Goal: Use online tool/utility: Utilize a website feature to perform a specific function

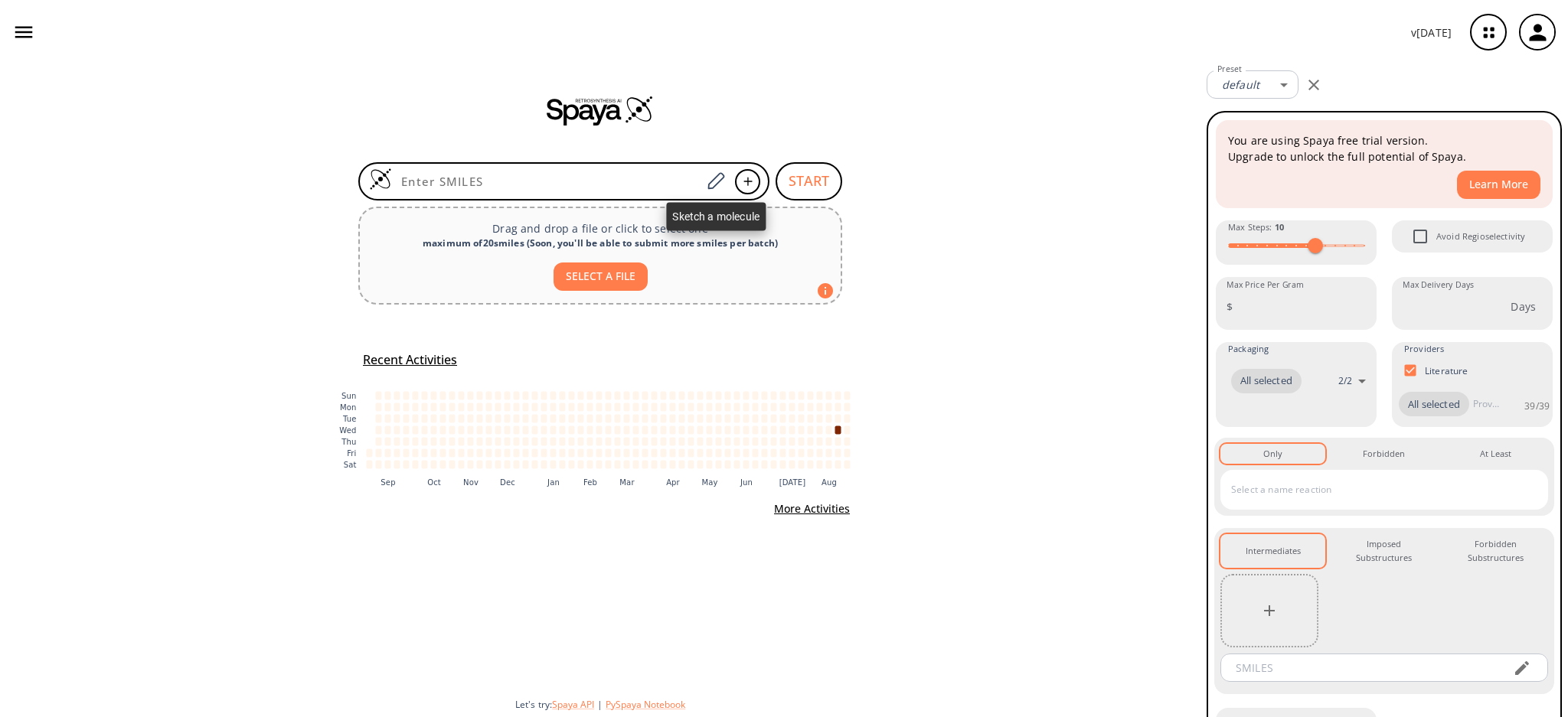
click at [719, 183] on icon at bounding box center [715, 181] width 17 height 17
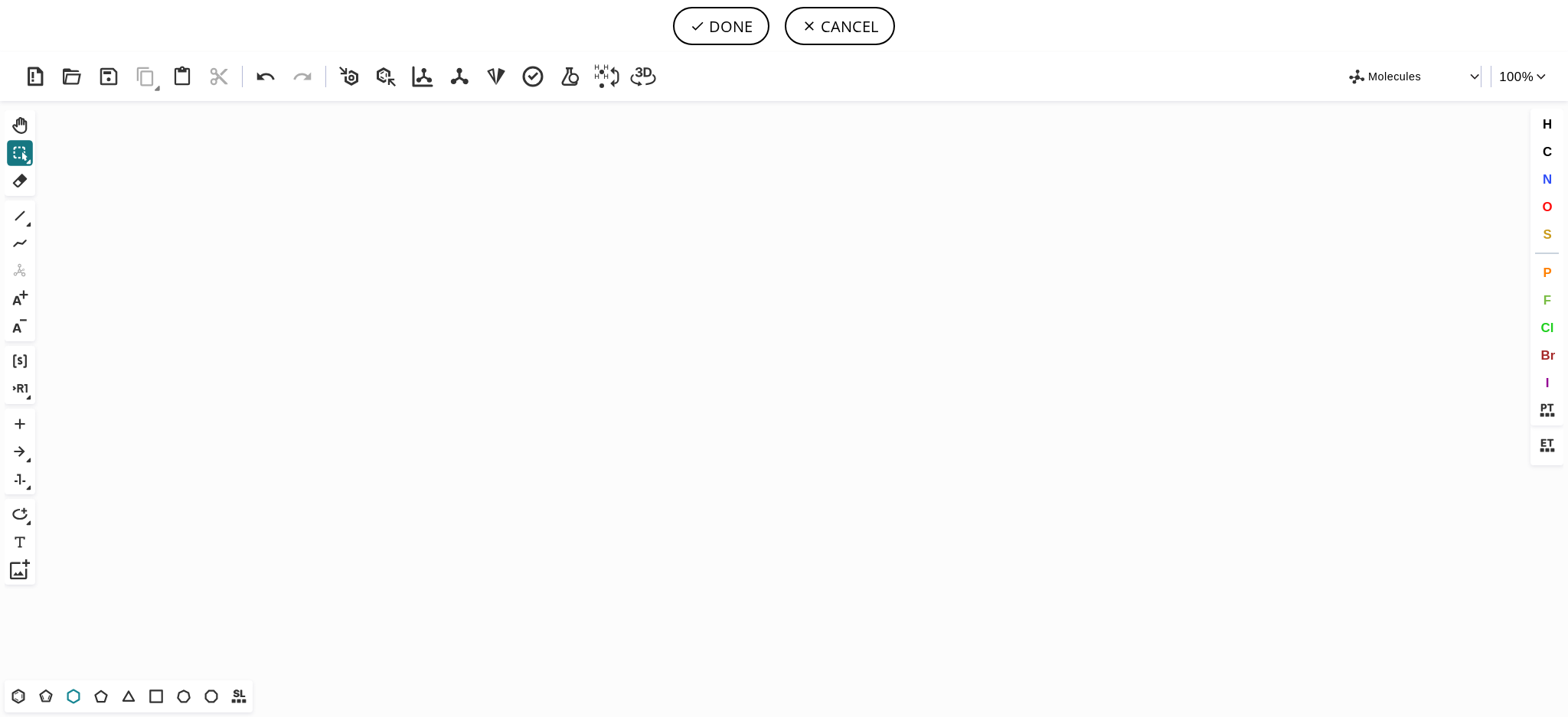
click at [68, 697] on icon at bounding box center [74, 695] width 13 height 14
drag, startPoint x: 92, startPoint y: 699, endPoint x: 421, endPoint y: 436, distance: 421.2
click at [94, 699] on icon at bounding box center [101, 696] width 20 height 20
click at [619, 299] on icon "Created with [PERSON_NAME] 2.3.0" at bounding box center [783, 390] width 1485 height 579
drag, startPoint x: 18, startPoint y: 206, endPoint x: 198, endPoint y: 287, distance: 197.4
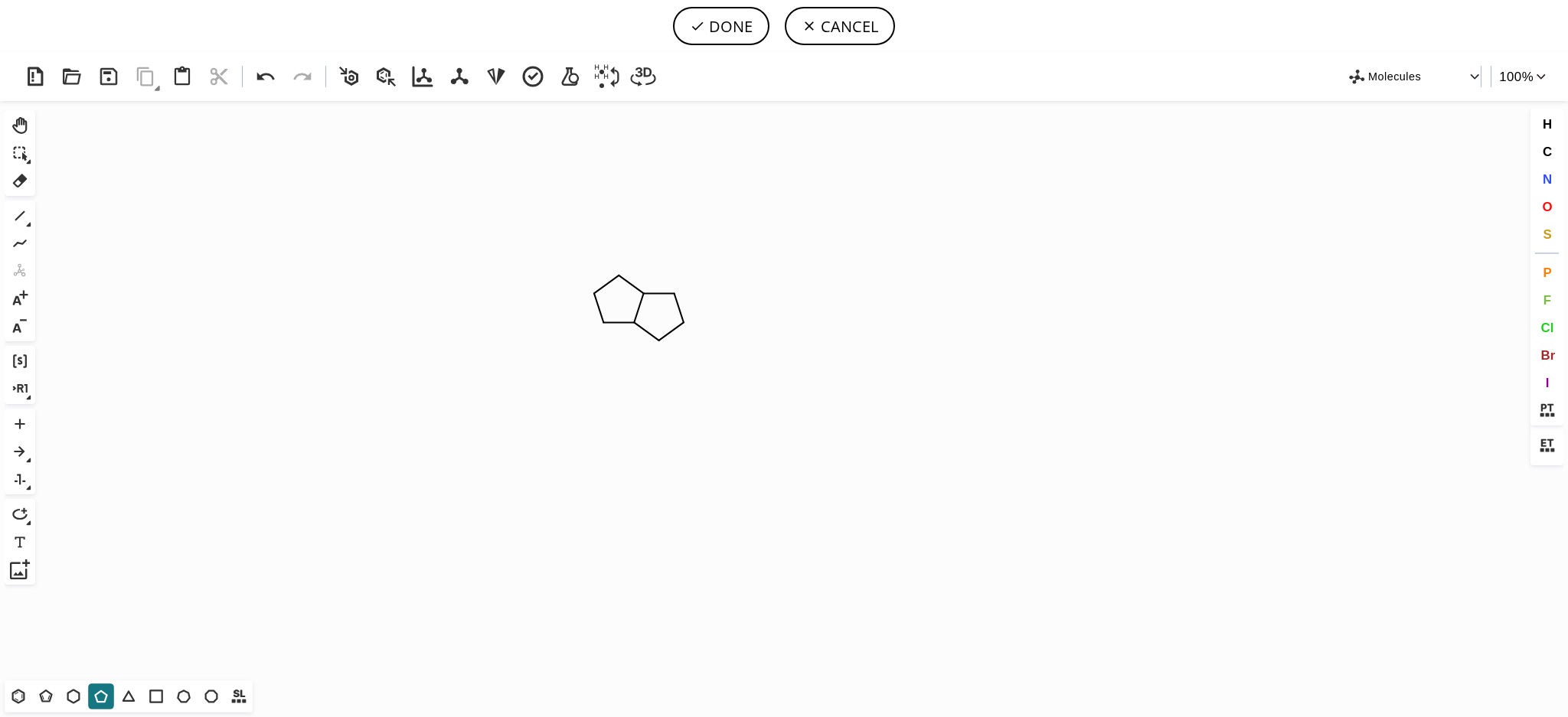
click at [18, 207] on icon at bounding box center [20, 216] width 20 height 20
click at [1552, 201] on button "O" at bounding box center [1546, 206] width 26 height 26
click at [539, 303] on tspan "O" at bounding box center [535, 306] width 8 height 12
click at [558, 263] on tspan "O" at bounding box center [557, 263] width 8 height 12
click at [708, 326] on tspan "O" at bounding box center [708, 326] width 8 height 12
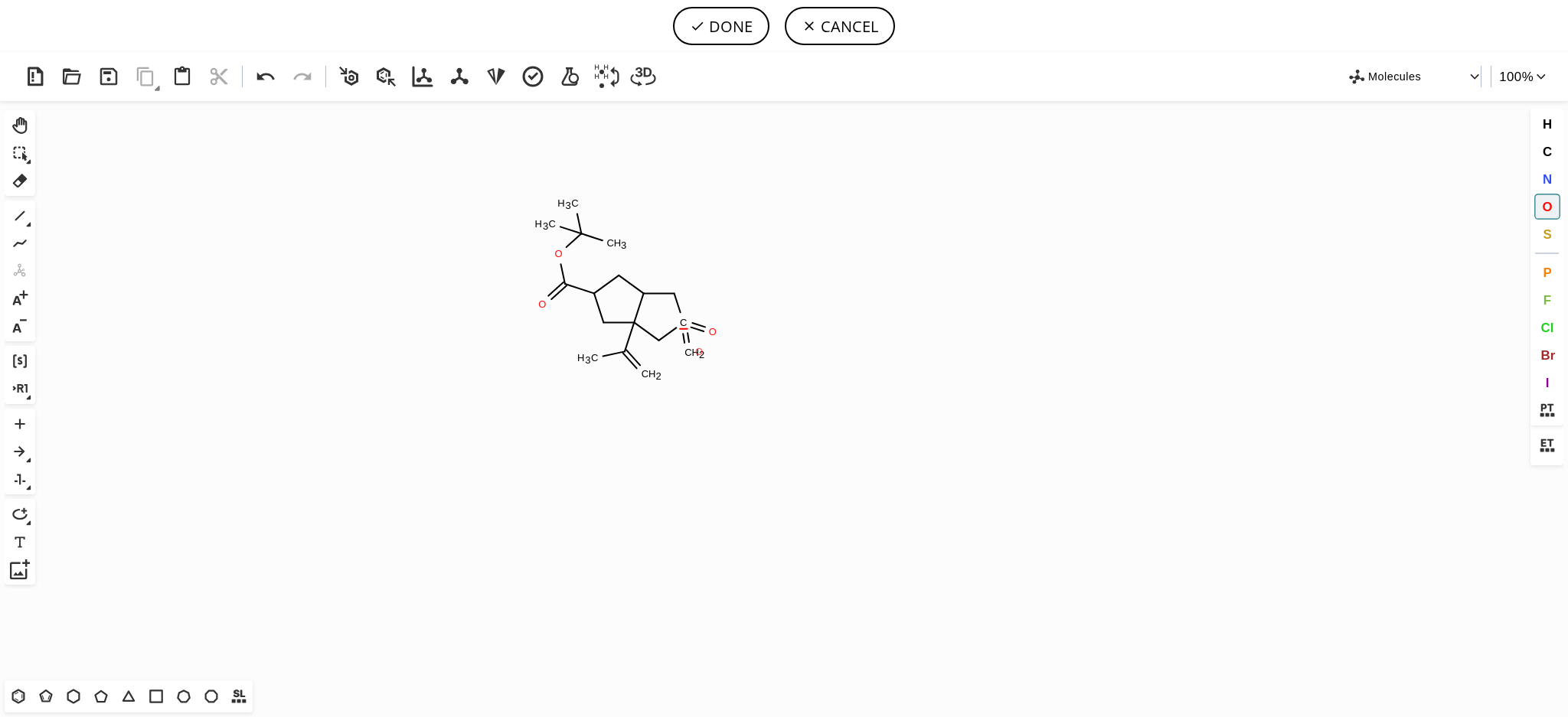
drag, startPoint x: 699, startPoint y: 352, endPoint x: 642, endPoint y: 362, distance: 57.9
click at [698, 352] on tspan "O" at bounding box center [699, 352] width 8 height 12
drag, startPoint x: 644, startPoint y: 370, endPoint x: 655, endPoint y: 369, distance: 11.0
click at [644, 371] on tspan "O" at bounding box center [644, 370] width 8 height 12
click at [1554, 181] on button "N" at bounding box center [1546, 179] width 26 height 26
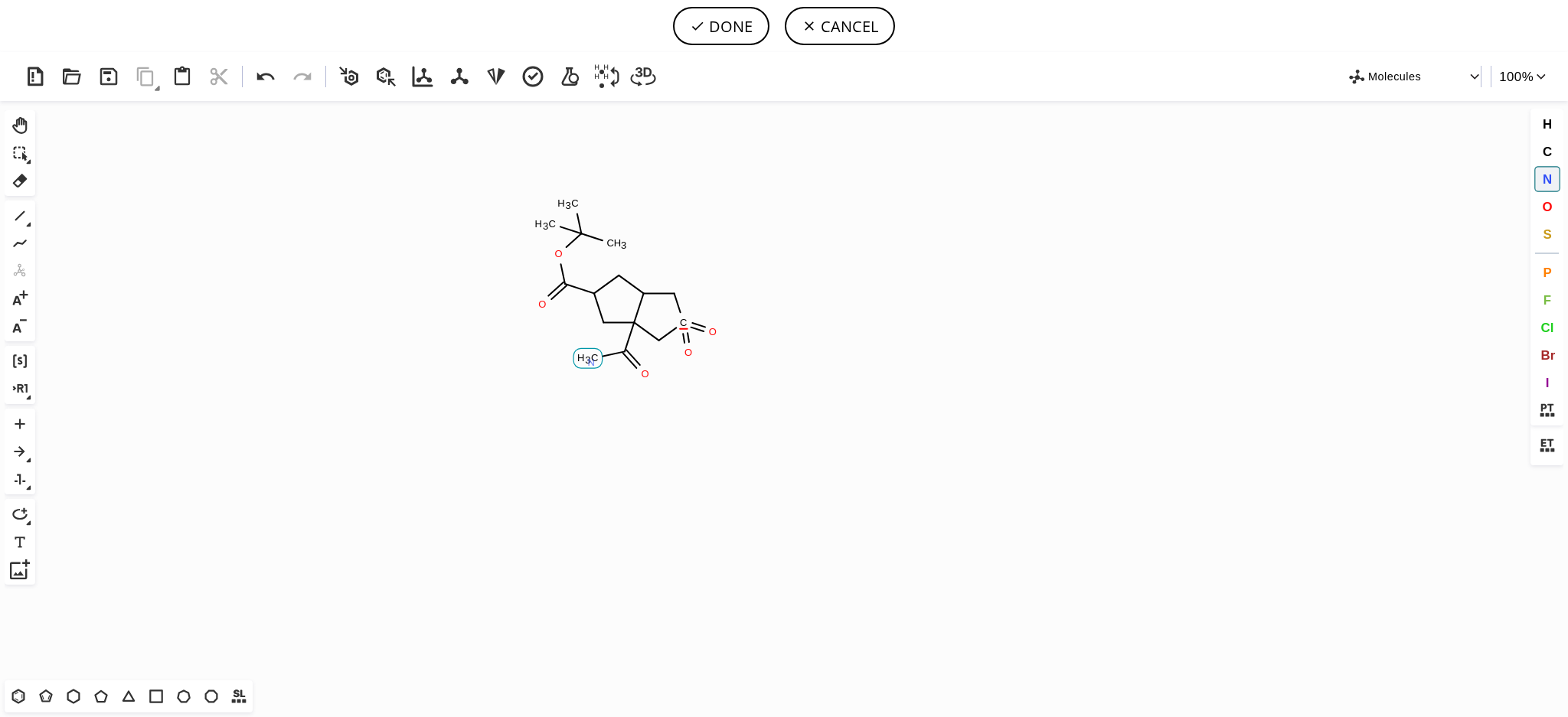
click at [591, 361] on tspan "N" at bounding box center [591, 363] width 8 height 12
click at [597, 293] on tspan "N" at bounding box center [598, 292] width 8 height 12
drag, startPoint x: 1551, startPoint y: 240, endPoint x: 1112, endPoint y: 257, distance: 439.3
click at [1550, 240] on button "S" at bounding box center [1546, 234] width 26 height 26
click at [683, 327] on tspan "S" at bounding box center [683, 327] width 7 height 12
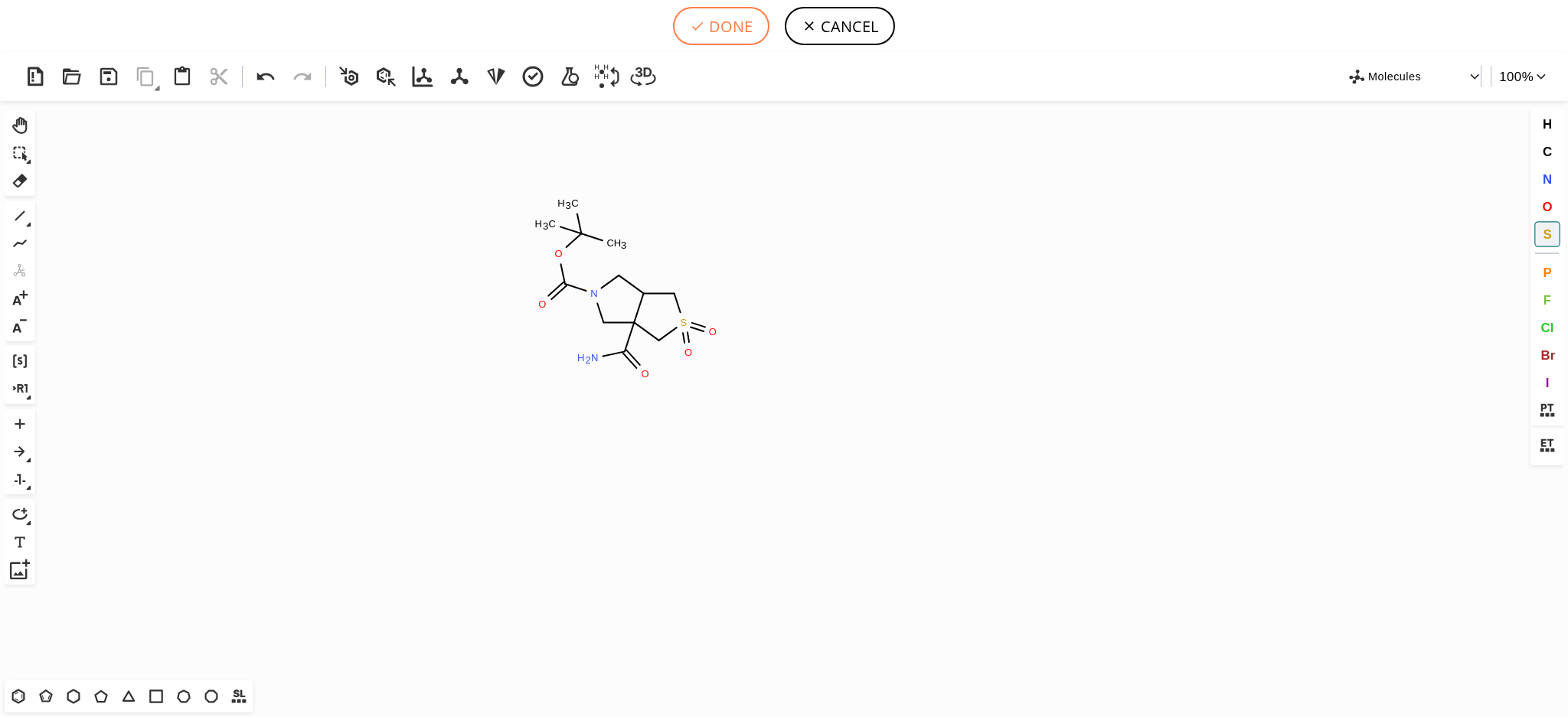
click at [717, 32] on button "DONE" at bounding box center [720, 26] width 96 height 38
type input "C1C2CS(=O)(=O)CC2(C(=O)N)CN1C(=O)OC(C)(C)C"
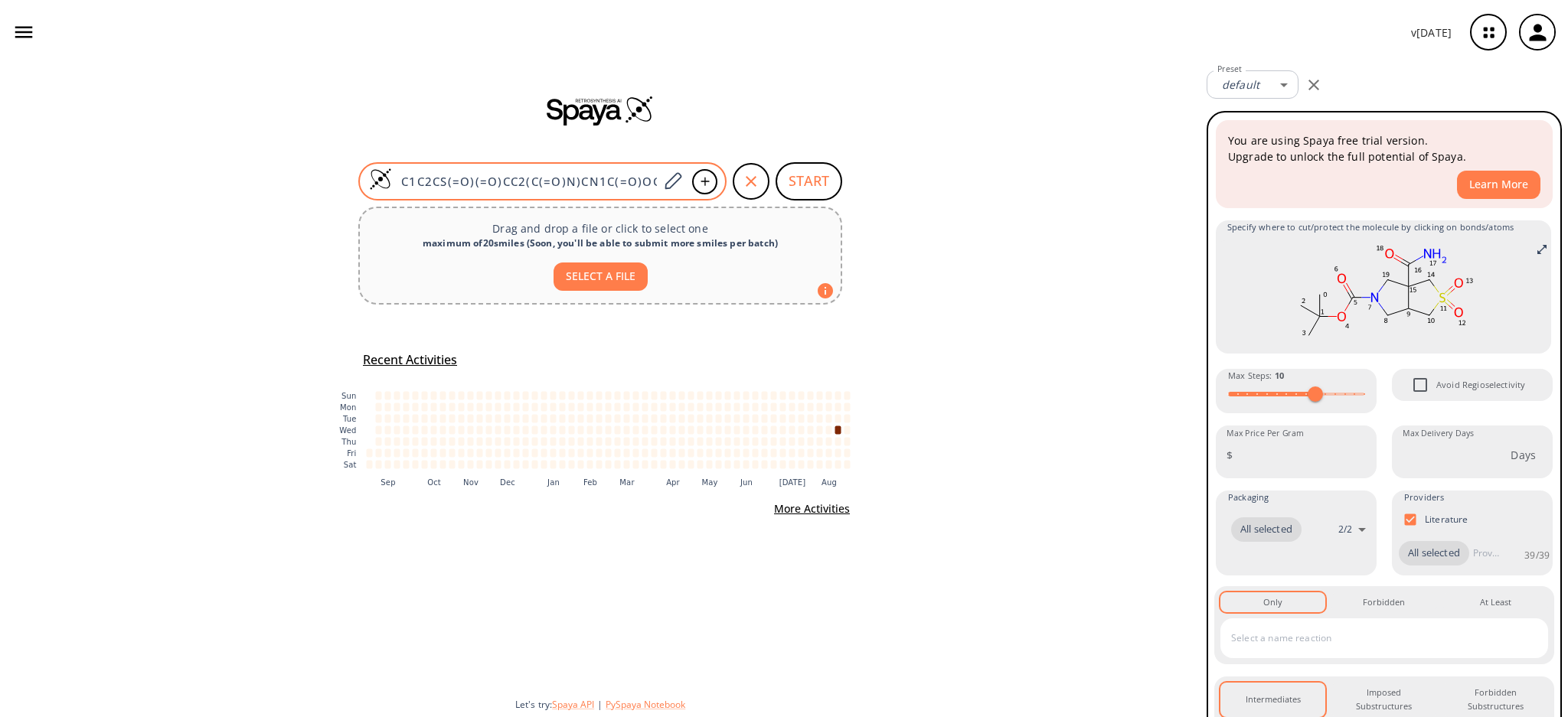
click at [534, 182] on input "C1C2CS(=O)(=O)CC2(C(=O)N)CN1C(=O)OC(C)(C)C" at bounding box center [525, 181] width 267 height 15
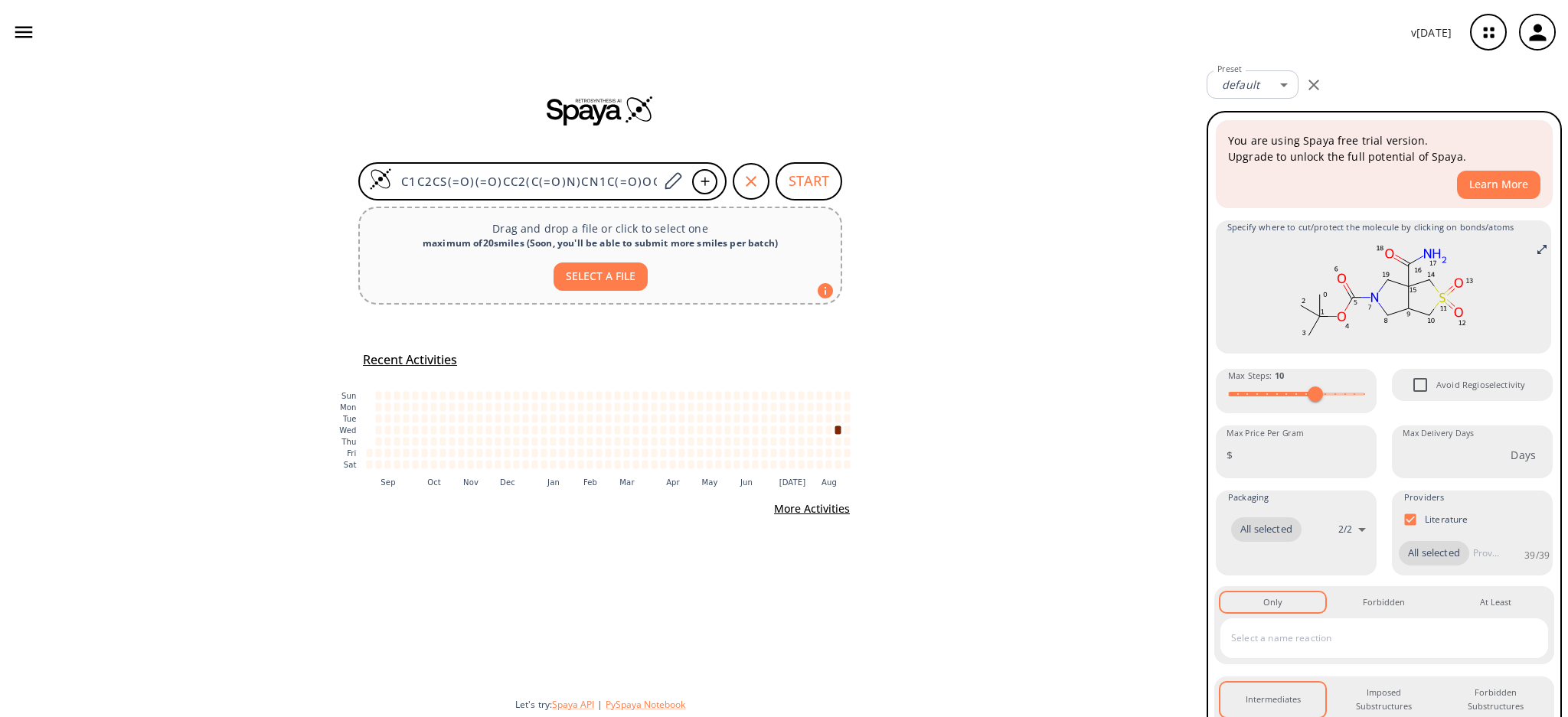
scroll to position [0, 39]
drag, startPoint x: 400, startPoint y: 183, endPoint x: 1122, endPoint y: 187, distance: 722.0
click at [1123, 187] on div "C1C2CS(=O)(=O)CC2(C(=O)N)CN1C(=O)OC(C)(C)C START Drag and drop a file or click …" at bounding box center [600, 390] width 1200 height 653
click at [812, 173] on button "START" at bounding box center [809, 181] width 67 height 38
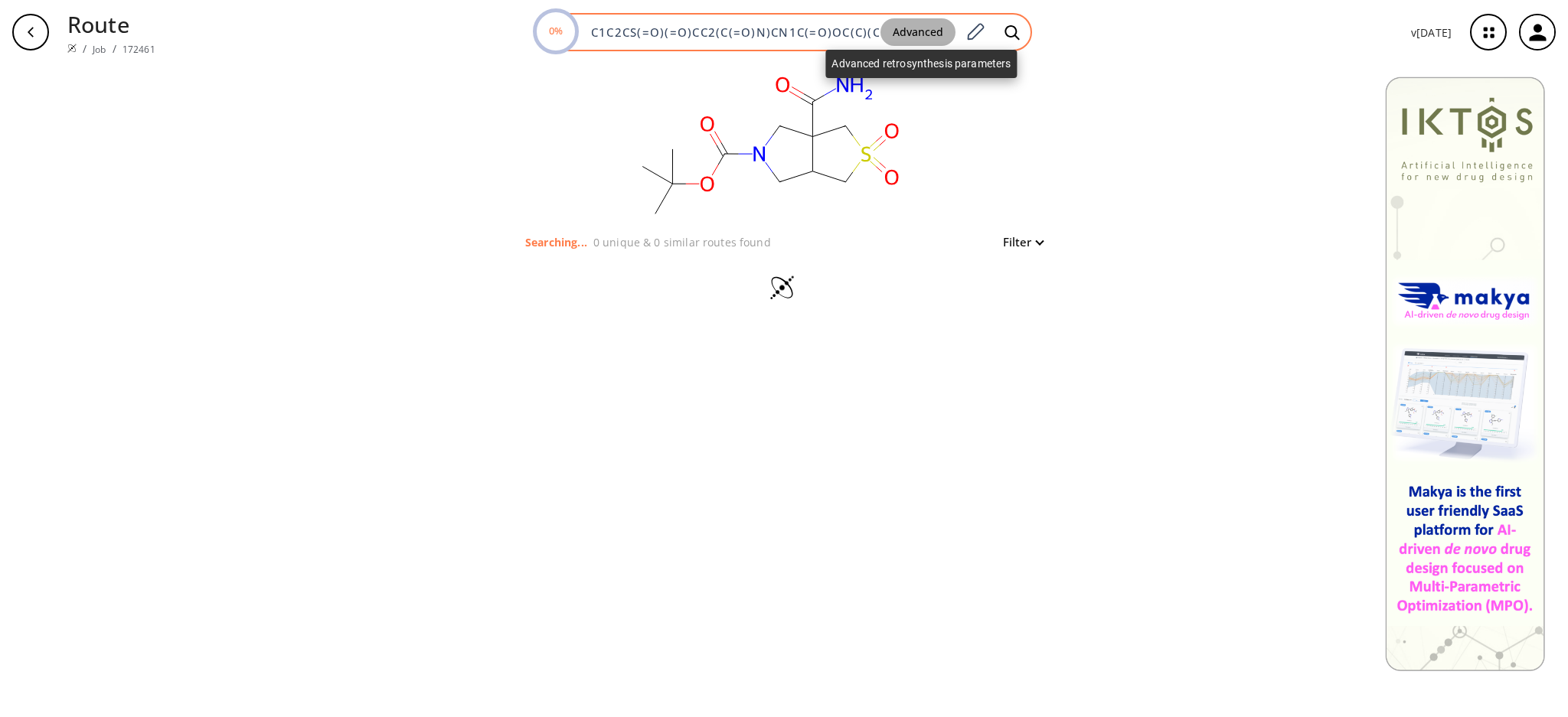
click at [925, 23] on button "Advanced" at bounding box center [918, 33] width 75 height 28
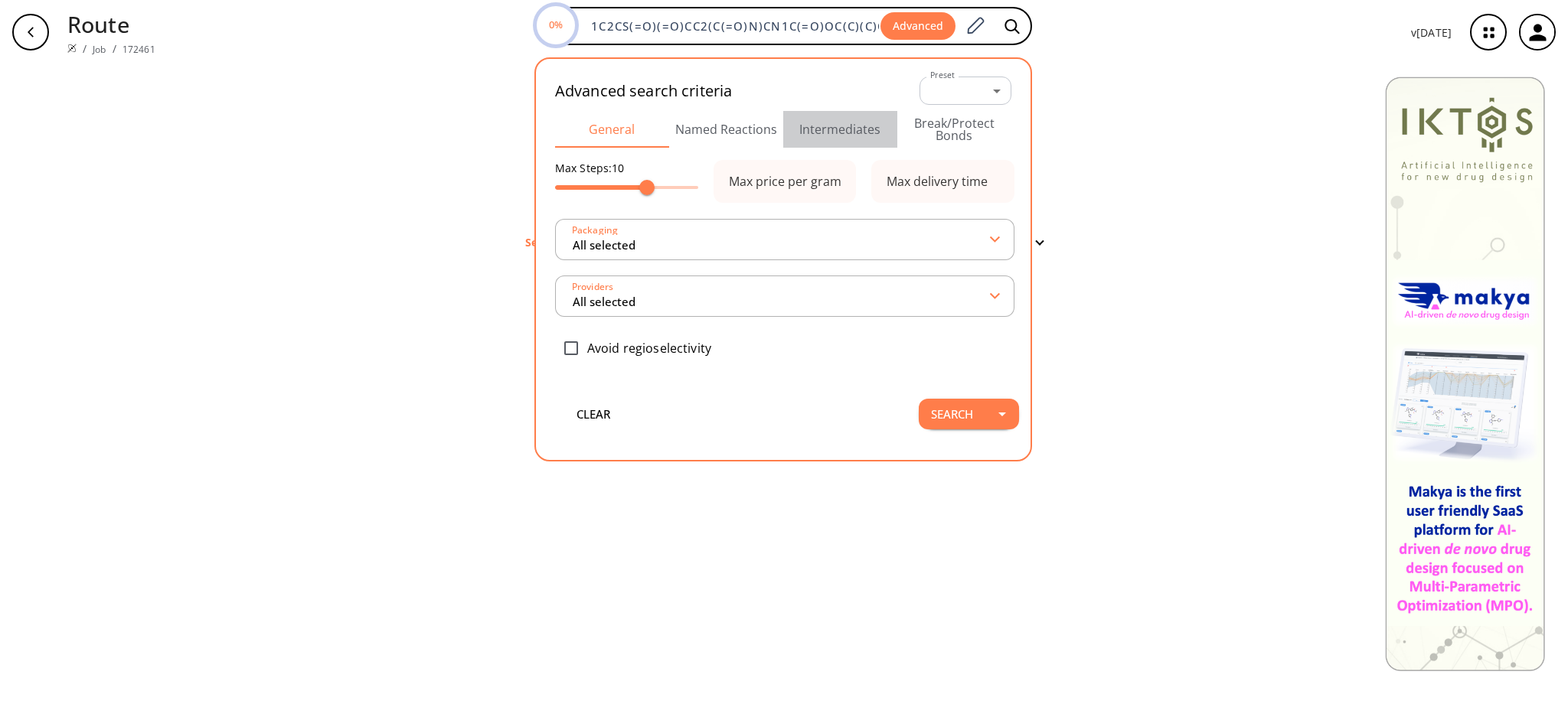
click at [826, 121] on button "Intermediates" at bounding box center [840, 130] width 114 height 37
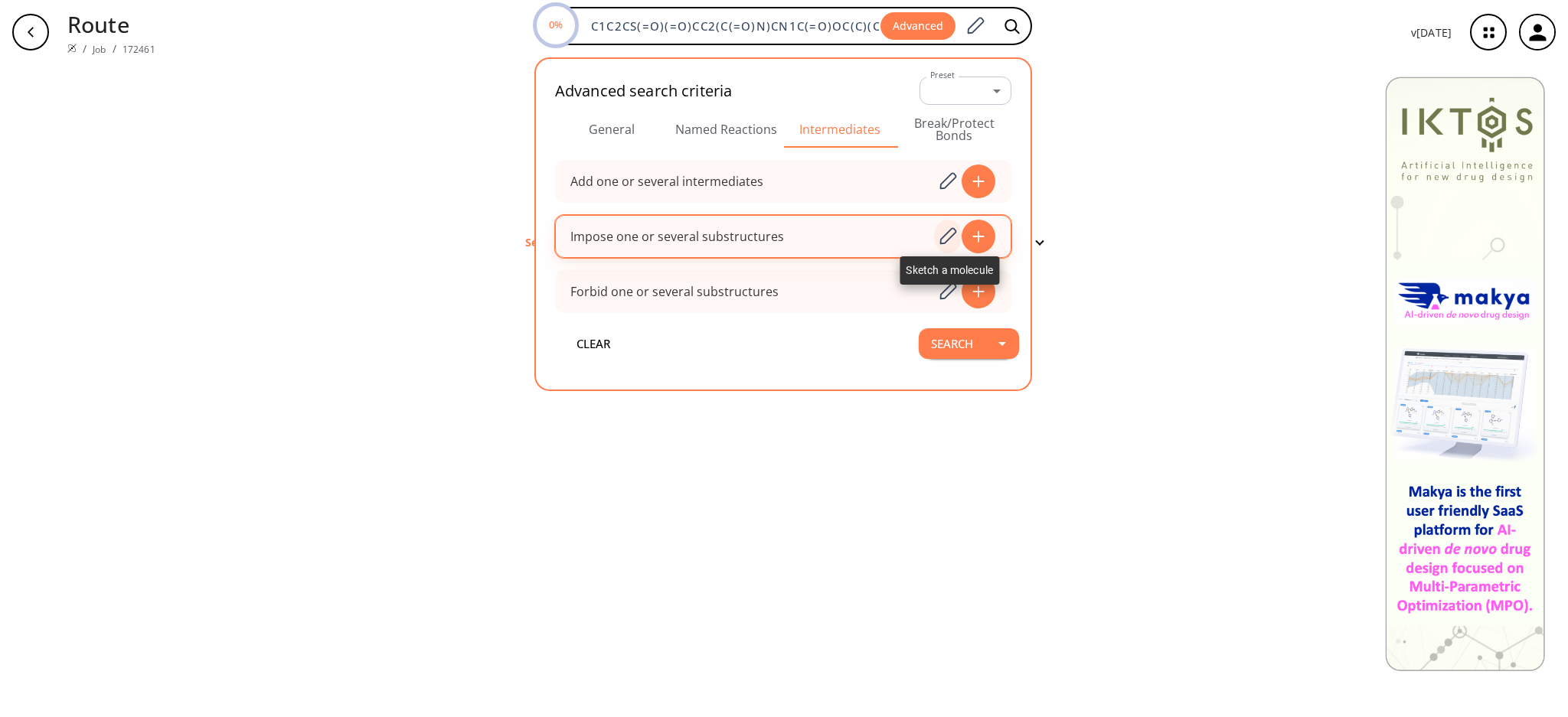
click at [938, 231] on div at bounding box center [947, 236] width 28 height 33
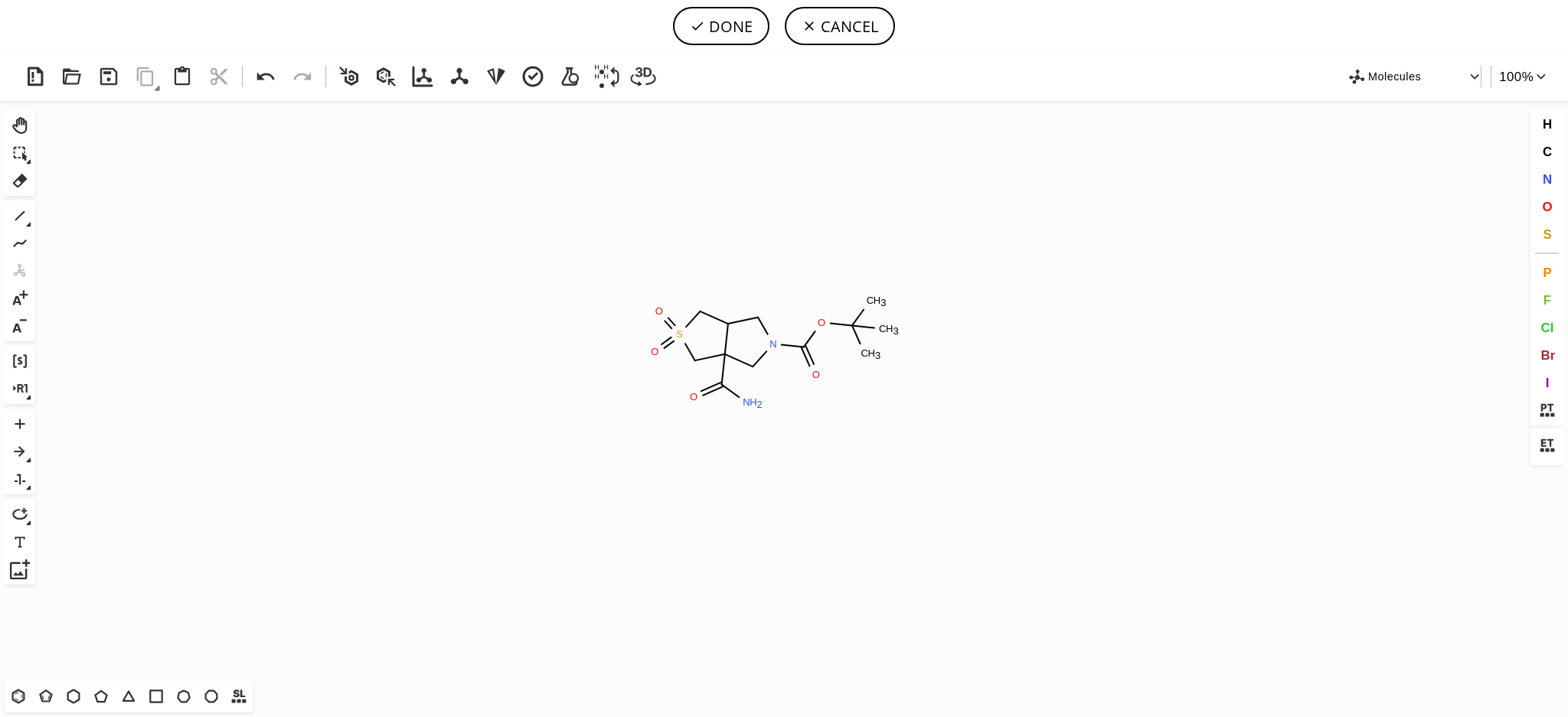
click at [727, 367] on icon "Created with [PERSON_NAME] 2.3.0 S O O O N H 2 N O O C H 3 C H 3 C H 3" at bounding box center [783, 390] width 1485 height 579
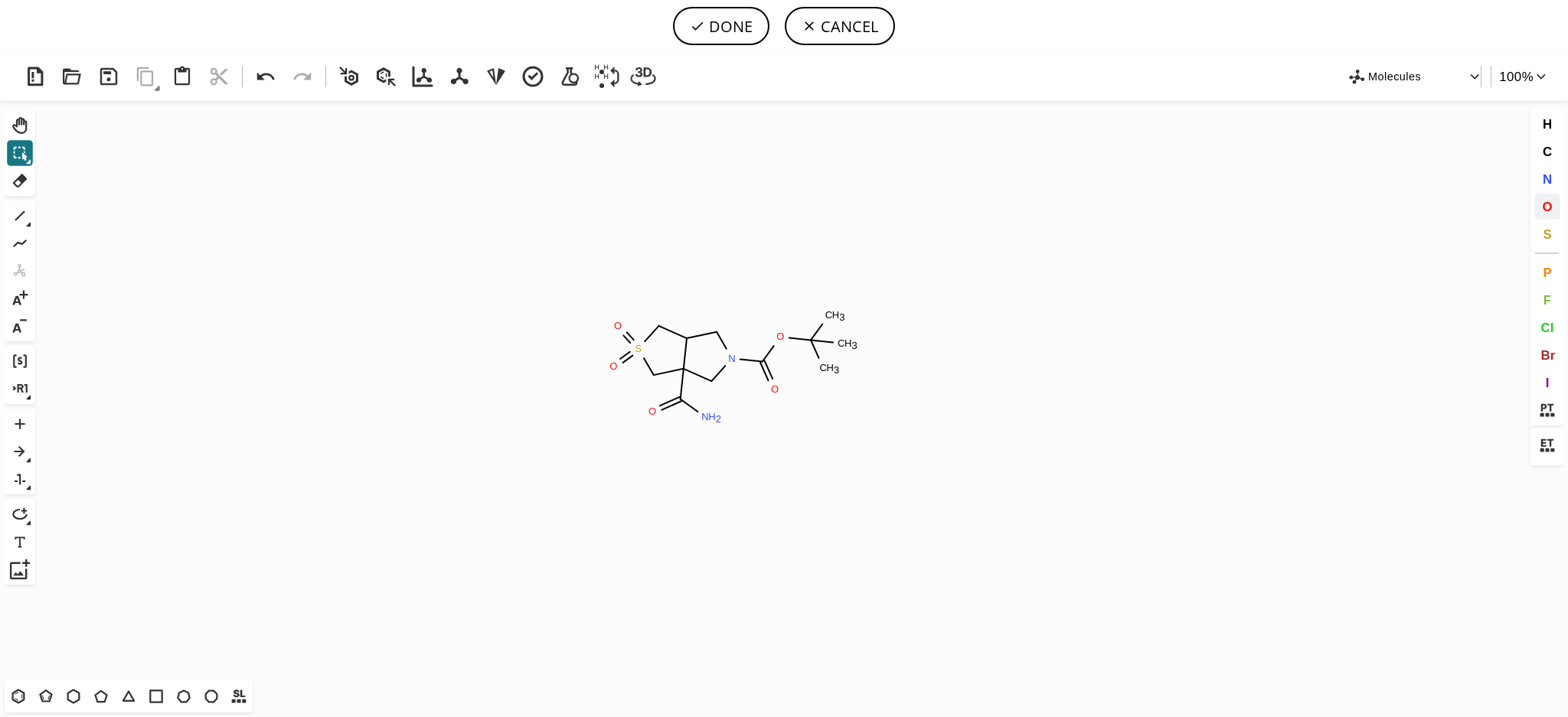
click at [1543, 196] on button "O" at bounding box center [1546, 206] width 26 height 26
drag, startPoint x: 714, startPoint y: 420, endPoint x: 729, endPoint y: 404, distance: 21.9
click at [713, 420] on tspan "O" at bounding box center [713, 420] width 8 height 12
drag, startPoint x: 736, startPoint y: 23, endPoint x: 727, endPoint y: 40, distance: 19.2
click at [735, 23] on button "DONE" at bounding box center [720, 26] width 96 height 38
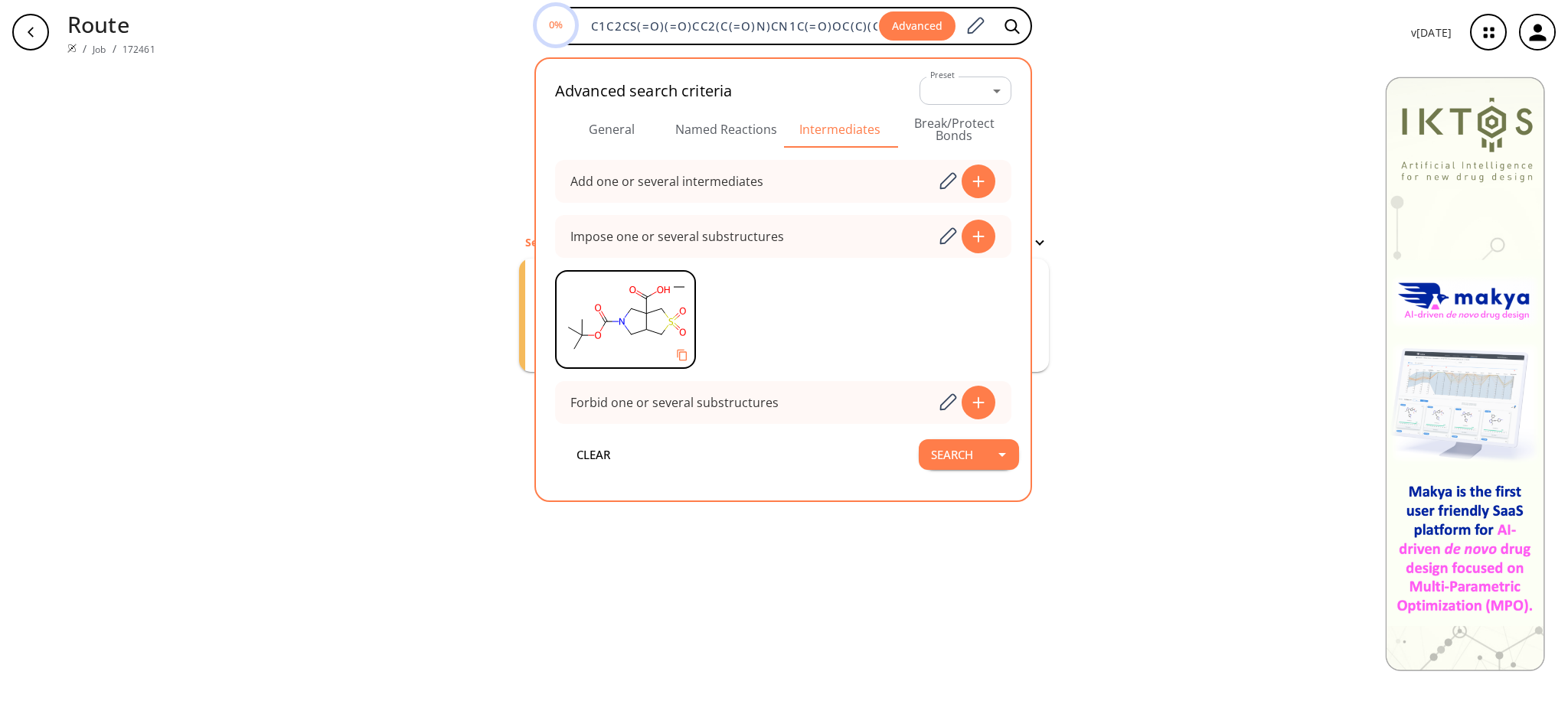
click at [958, 447] on button "Search" at bounding box center [952, 455] width 67 height 31
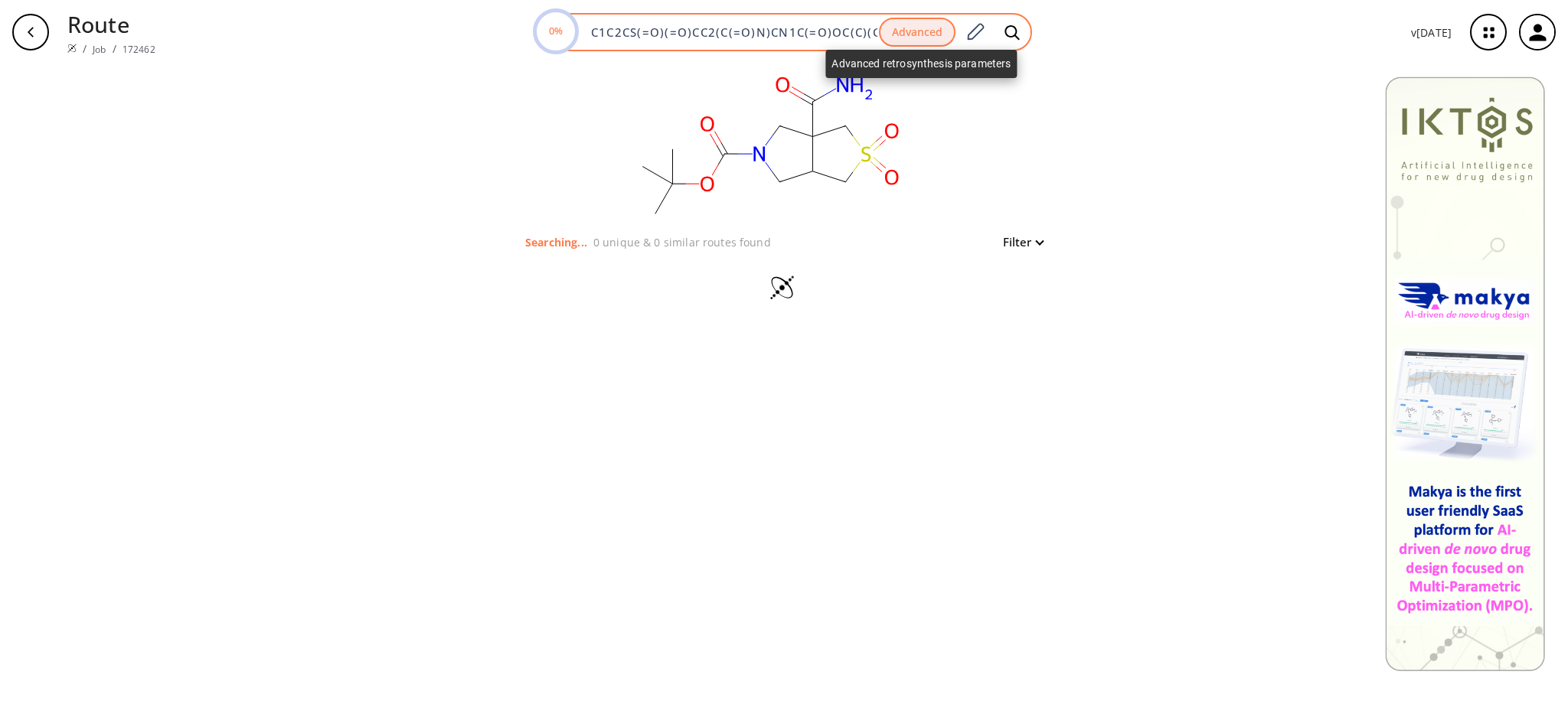
click at [921, 25] on button "Advanced" at bounding box center [917, 33] width 77 height 30
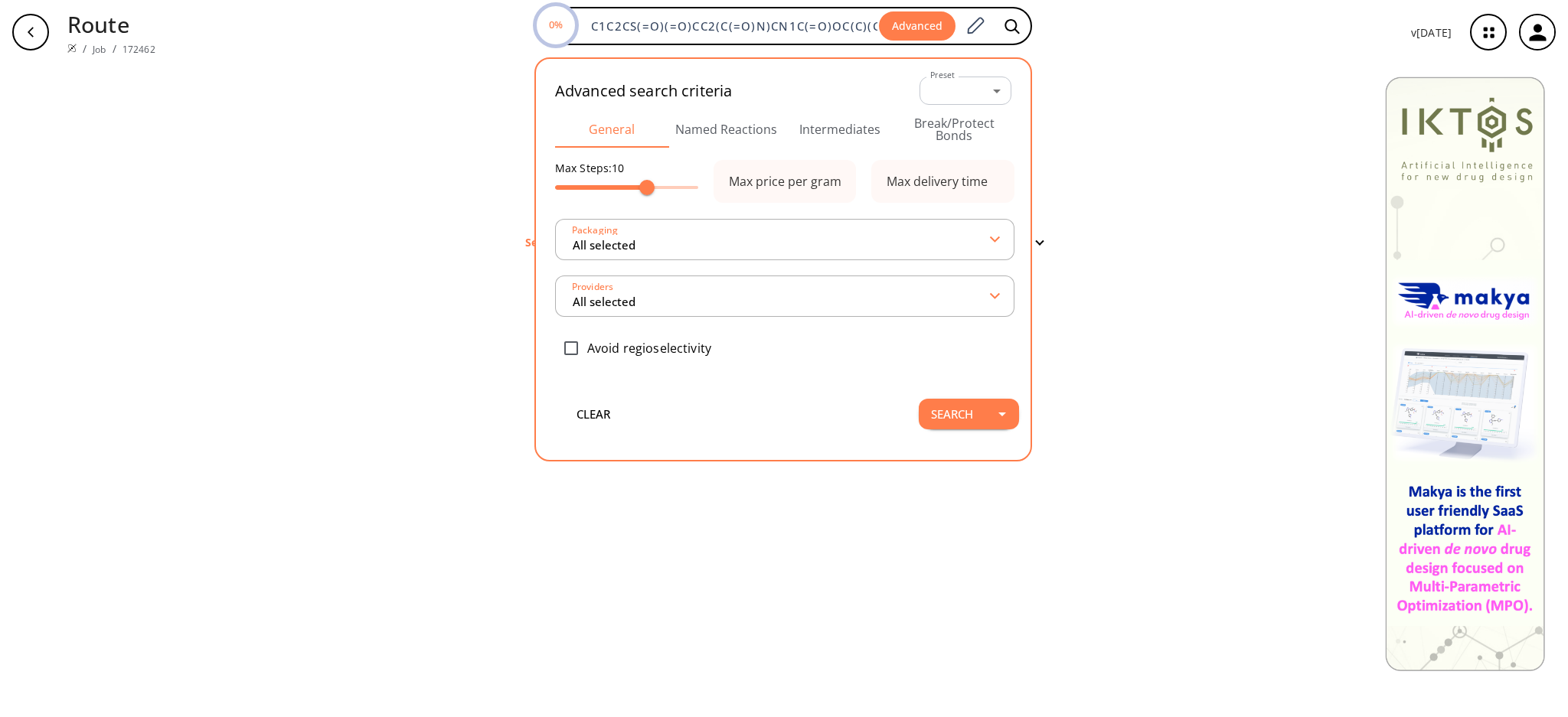
click at [848, 117] on button "Intermediates" at bounding box center [840, 130] width 114 height 37
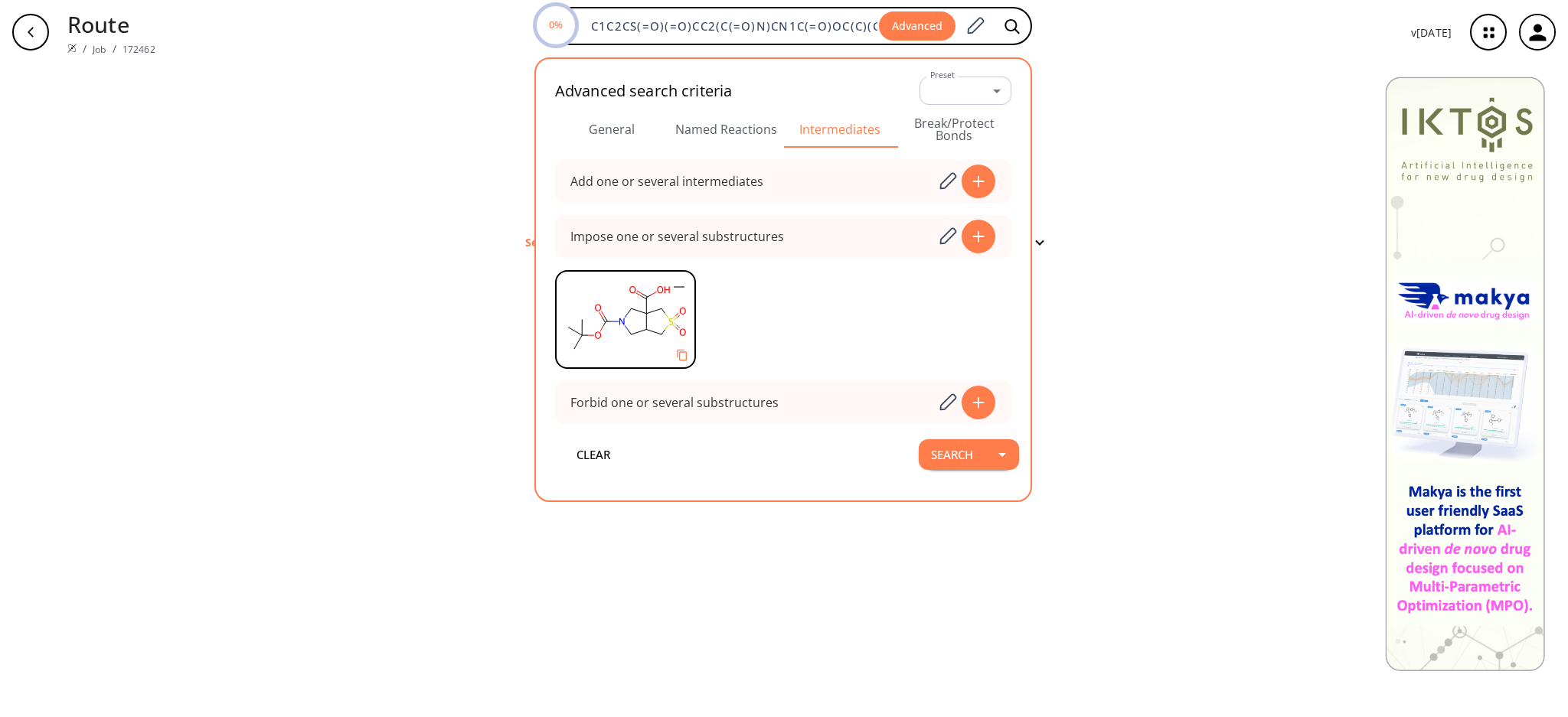
click at [1206, 156] on div "clear Searching... 0 unique & 0 similar routes found Filter" at bounding box center [784, 390] width 1568 height 653
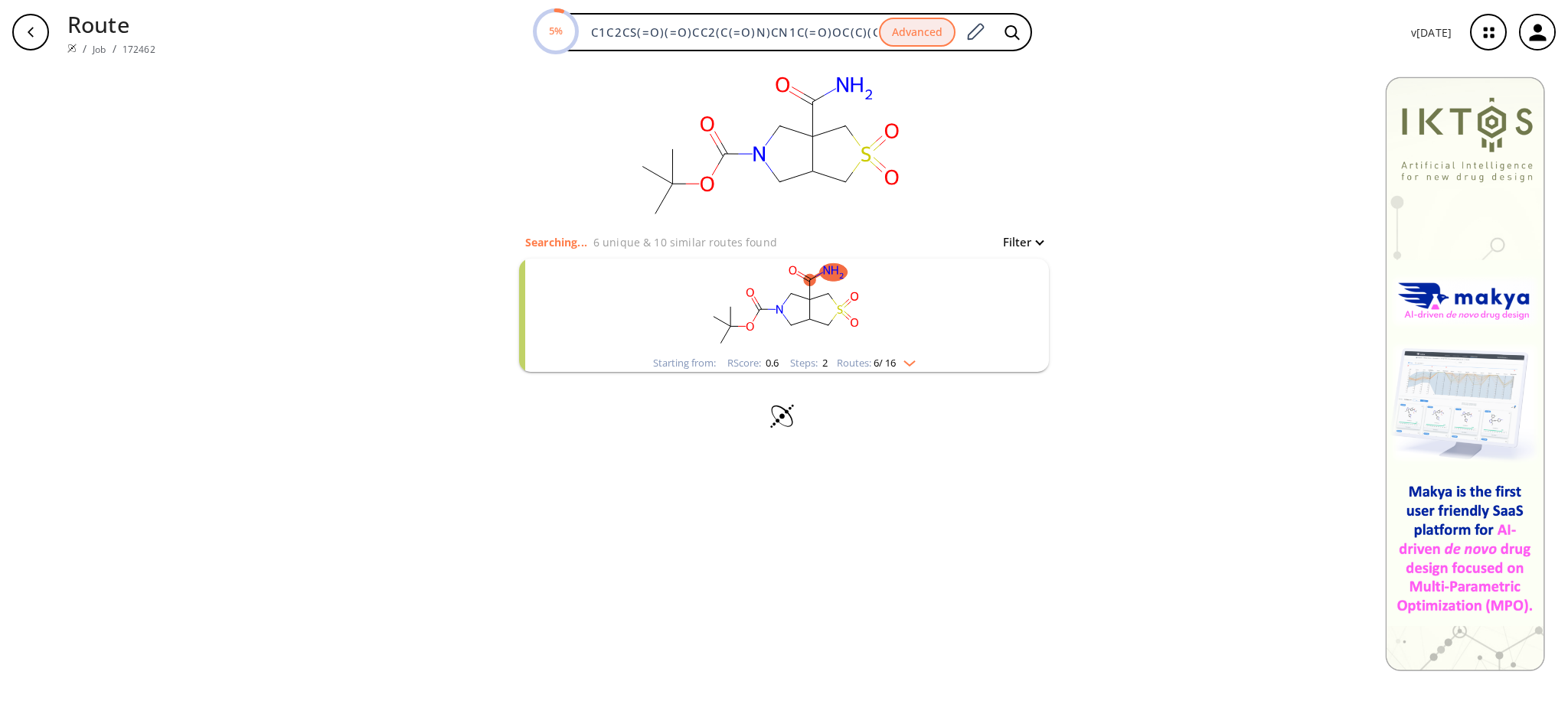
drag, startPoint x: 793, startPoint y: 365, endPoint x: 802, endPoint y: 361, distance: 9.8
click at [794, 365] on div "Steps : 2" at bounding box center [808, 364] width 38 height 10
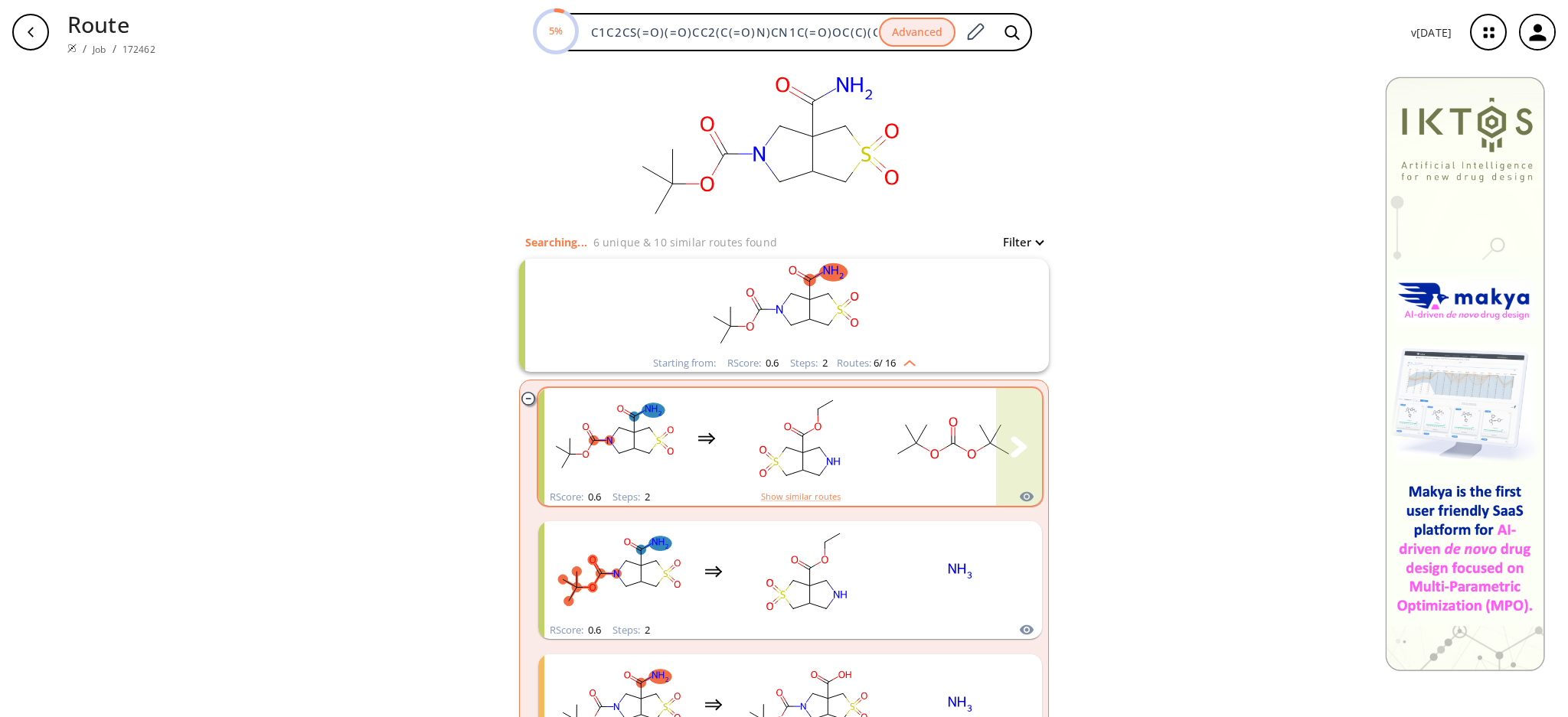
click at [884, 473] on rect "clusters" at bounding box center [953, 438] width 138 height 95
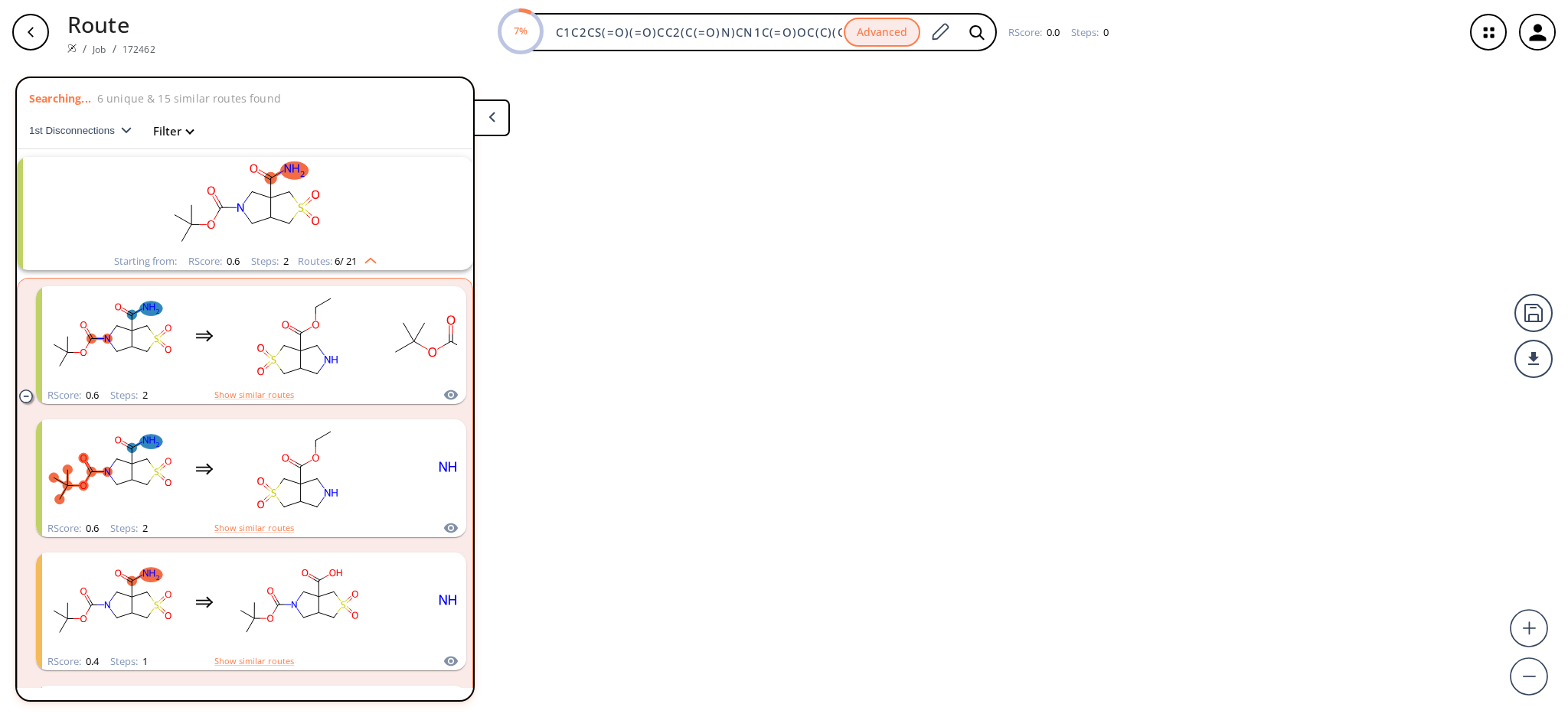
scroll to position [33, 0]
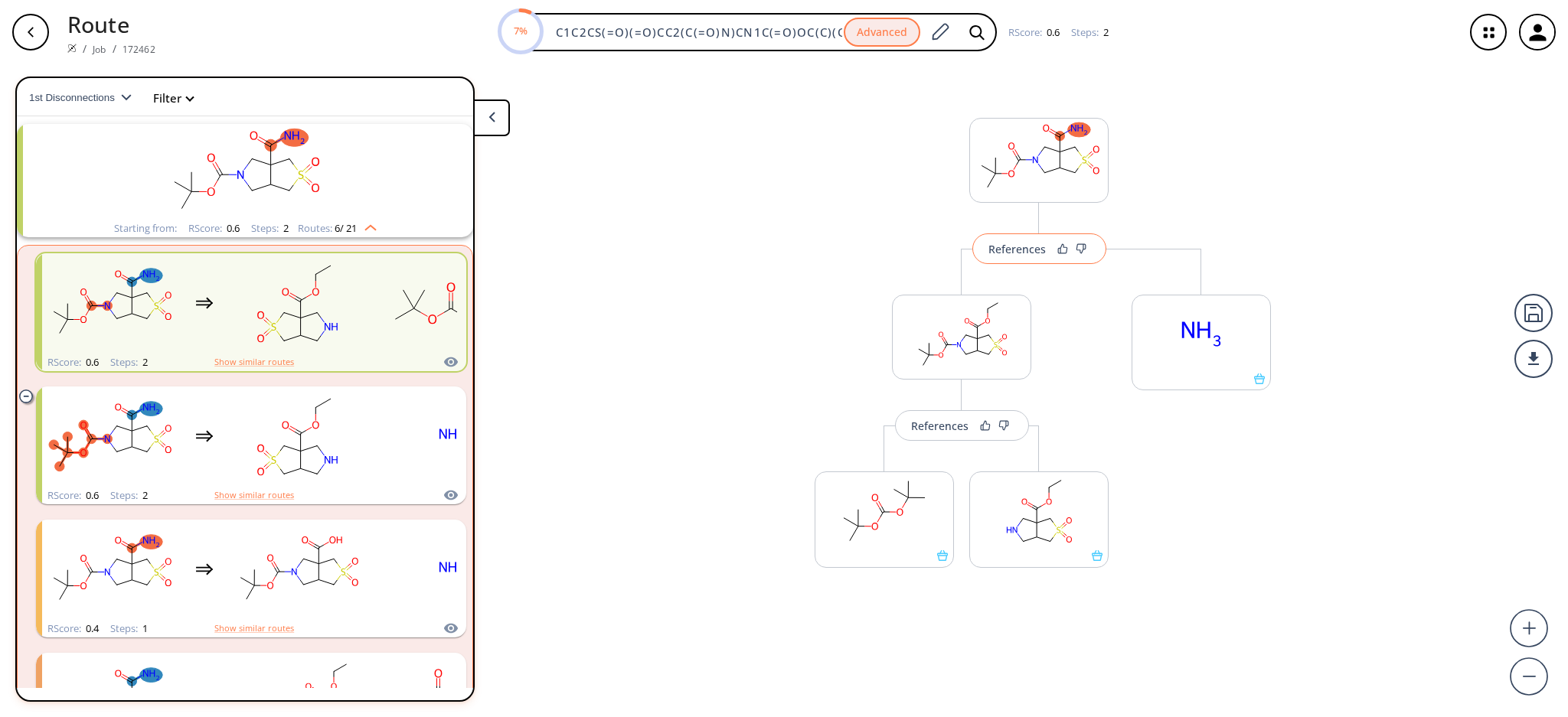
click at [1003, 257] on button "References" at bounding box center [1039, 248] width 134 height 31
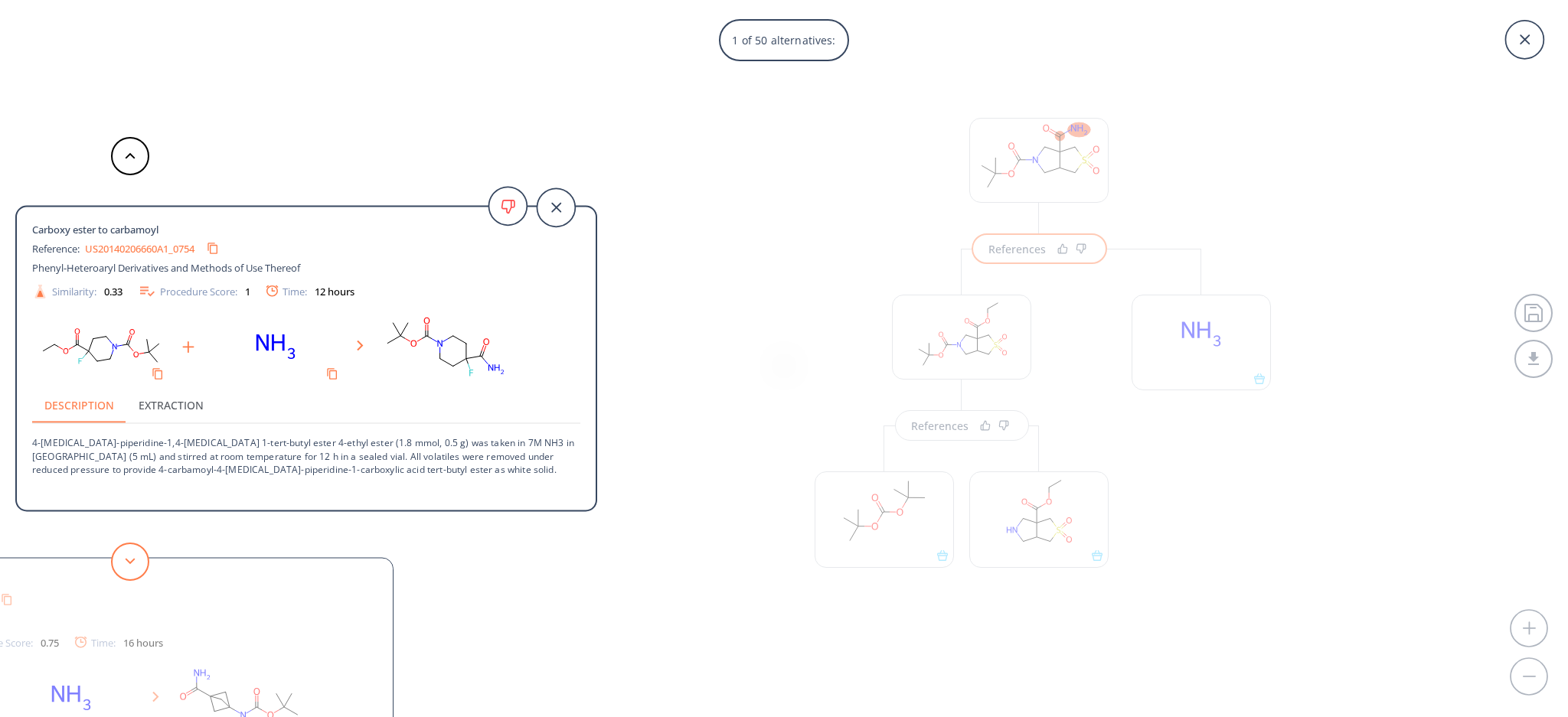
click at [125, 545] on button at bounding box center [130, 562] width 38 height 38
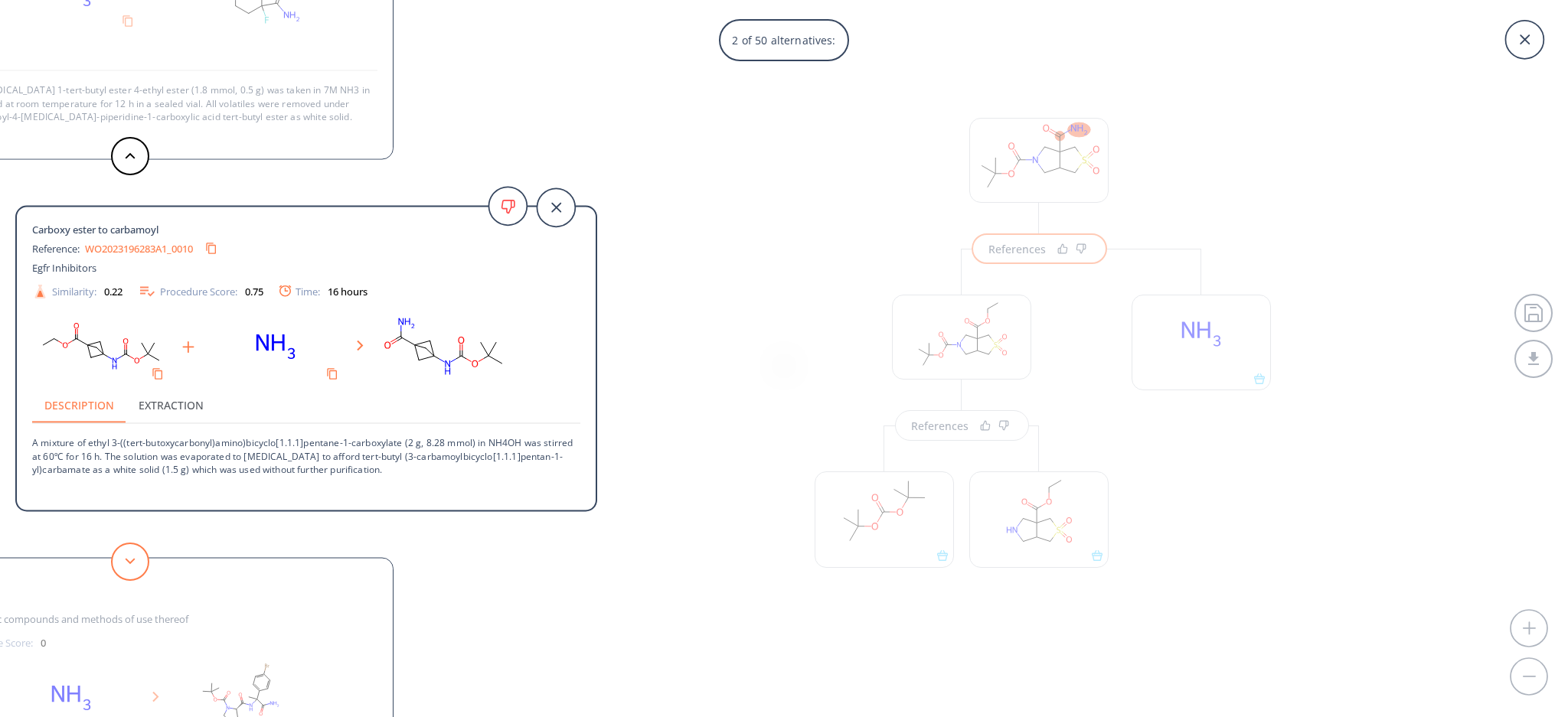
click at [125, 545] on button at bounding box center [130, 562] width 38 height 38
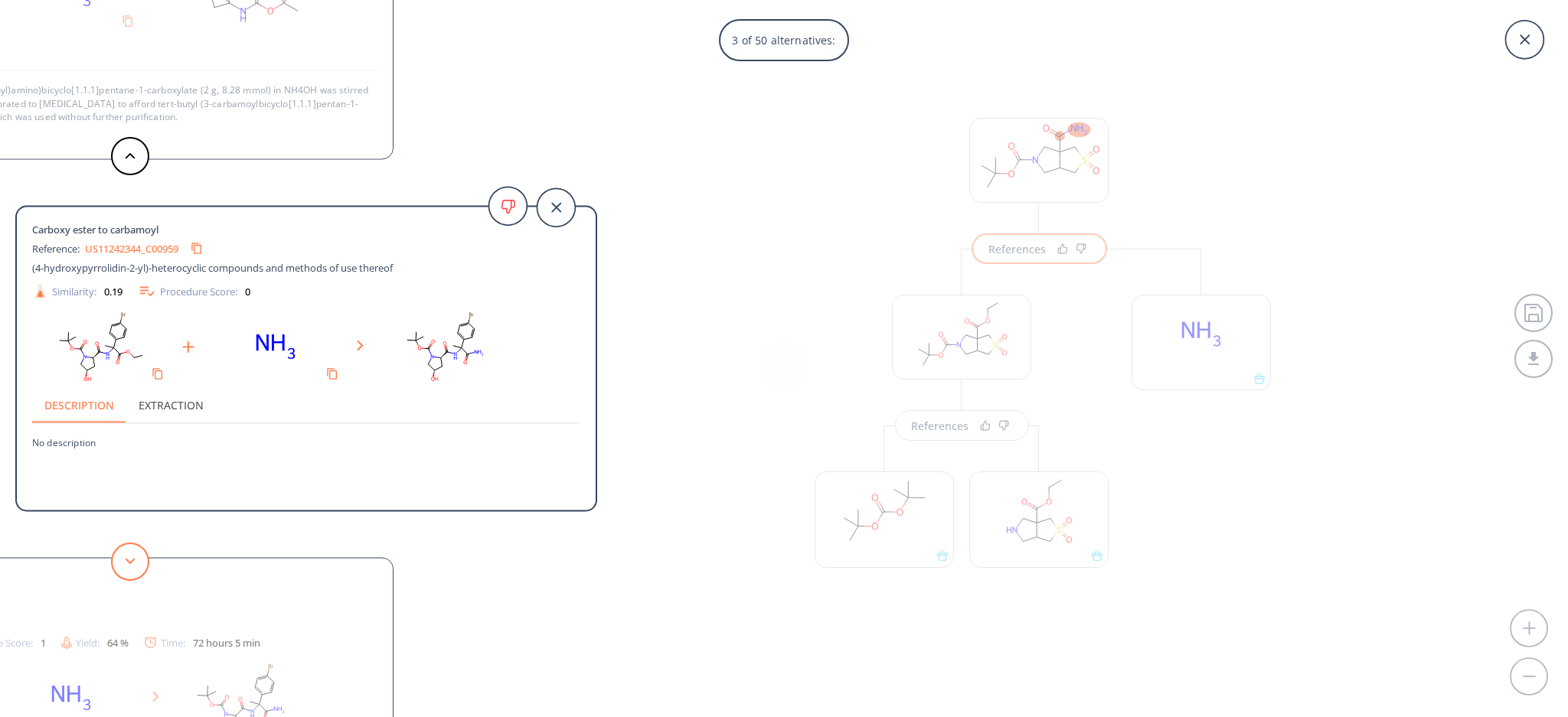
click at [125, 545] on button at bounding box center [130, 562] width 38 height 38
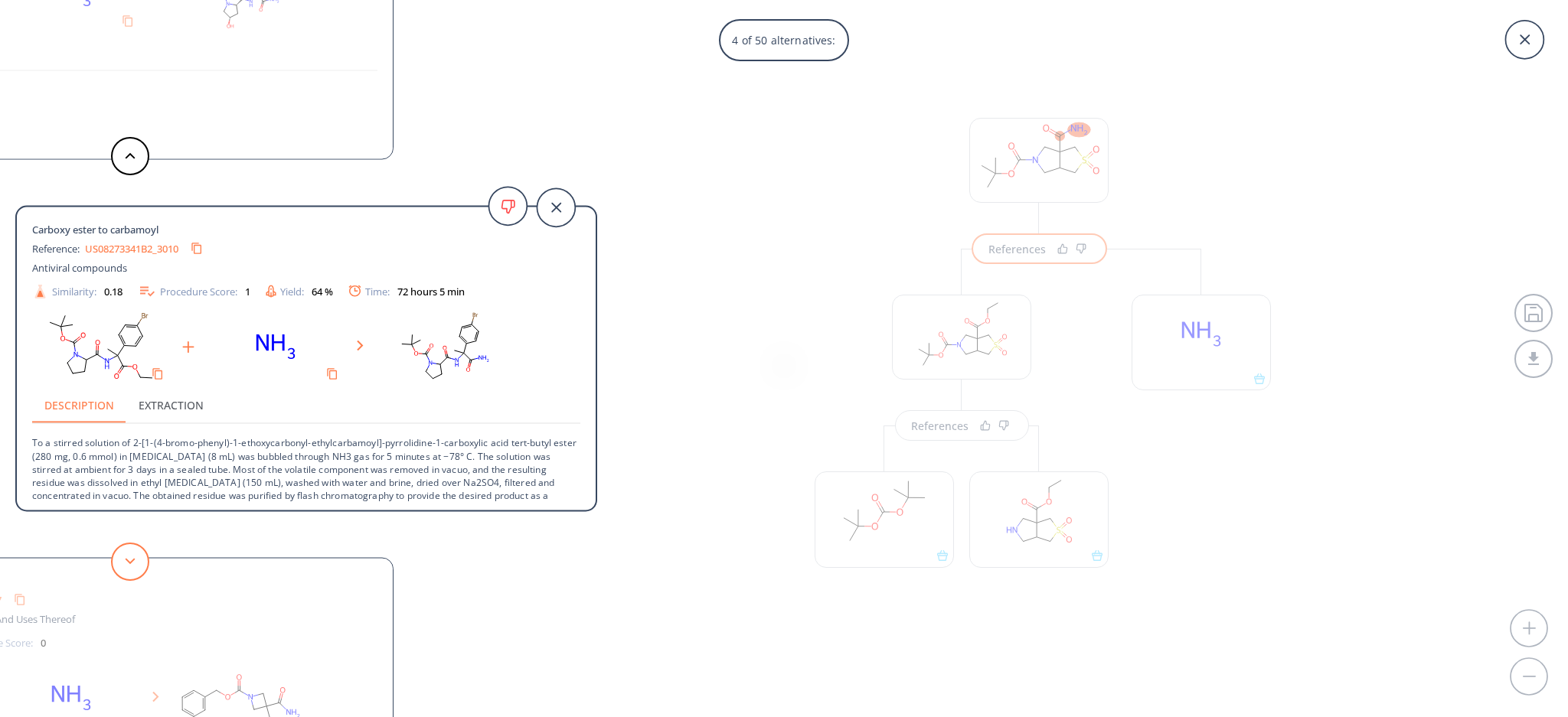
click at [125, 545] on button at bounding box center [130, 562] width 38 height 38
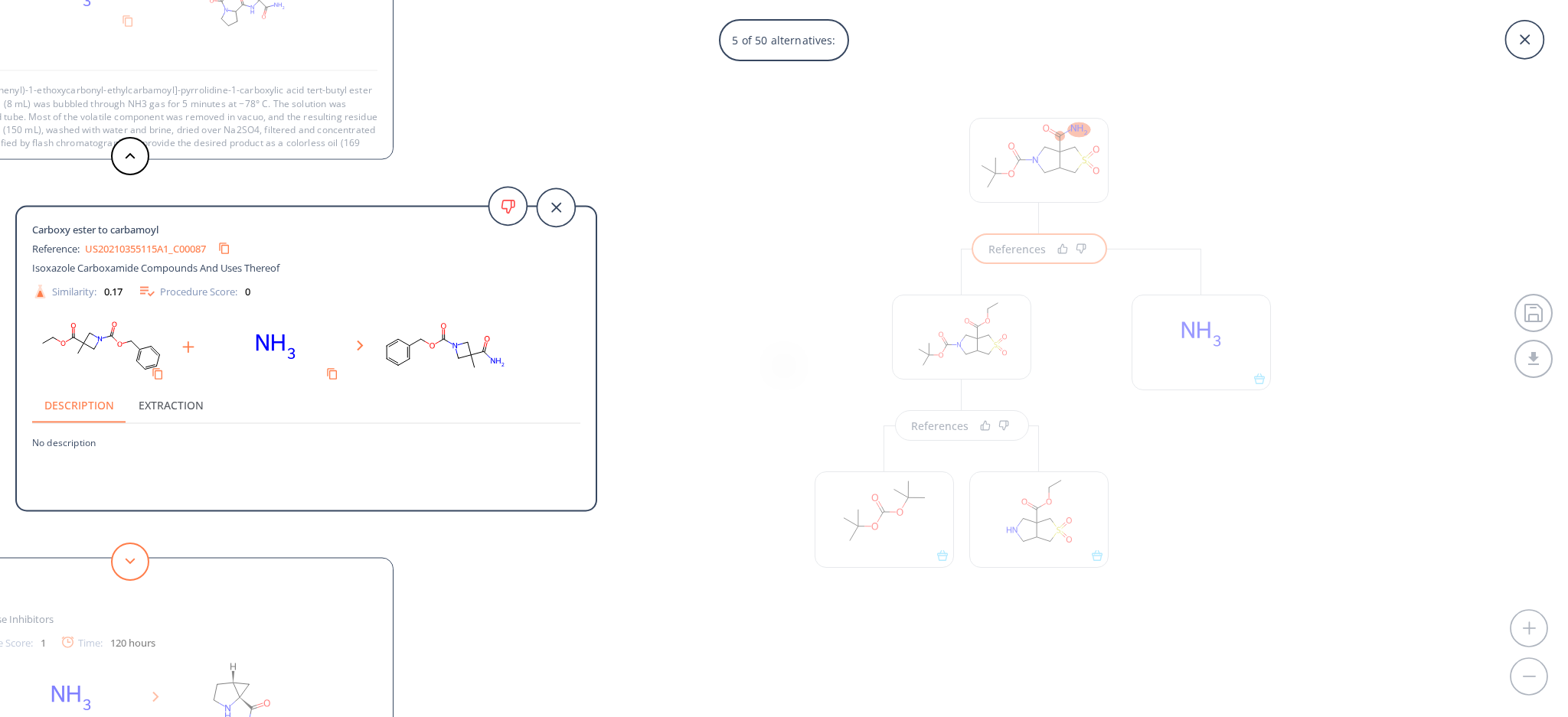
click at [125, 545] on button at bounding box center [130, 562] width 38 height 38
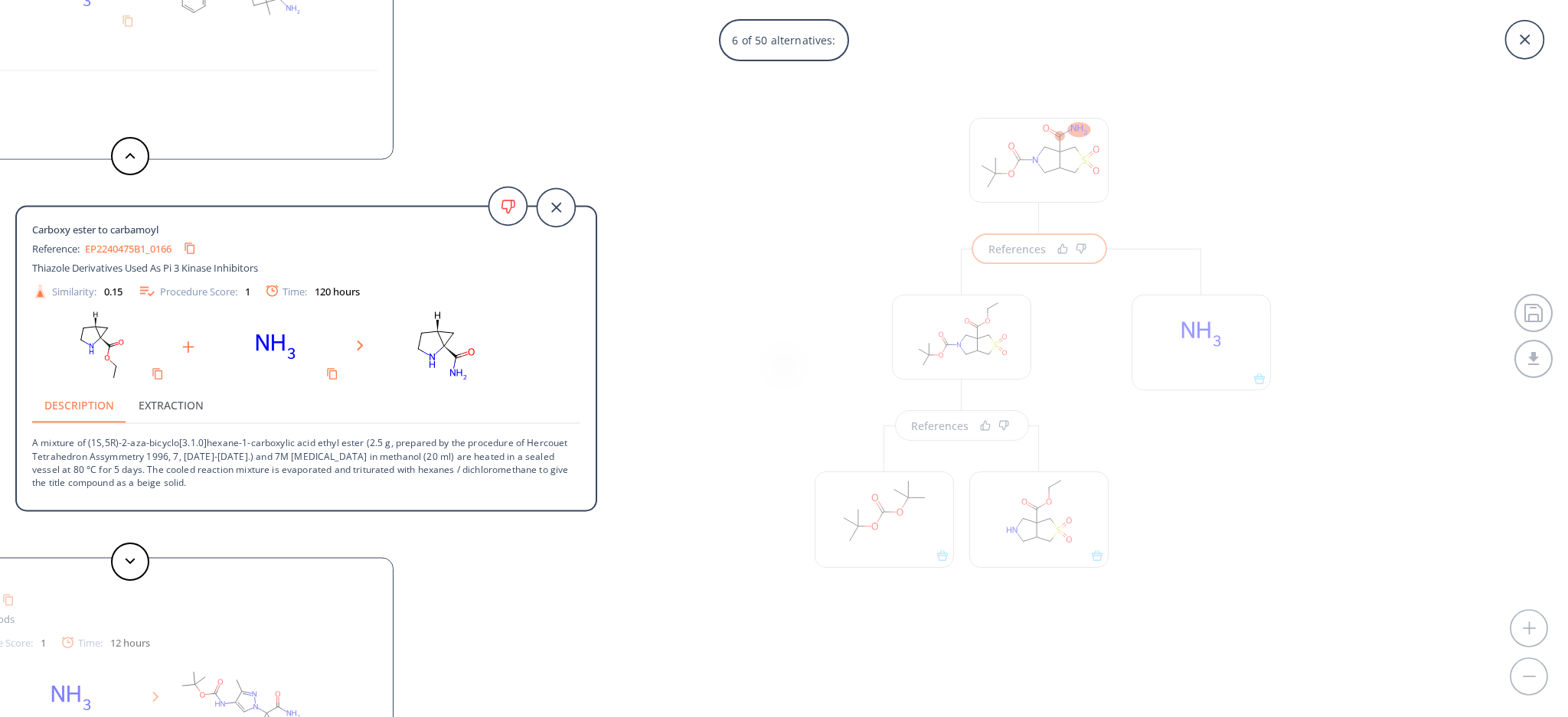
click at [641, 542] on div "6 of 50 alternatives: Carboxy ester to carbamoyl Reference: US20140206660A1_075…" at bounding box center [784, 358] width 1568 height 717
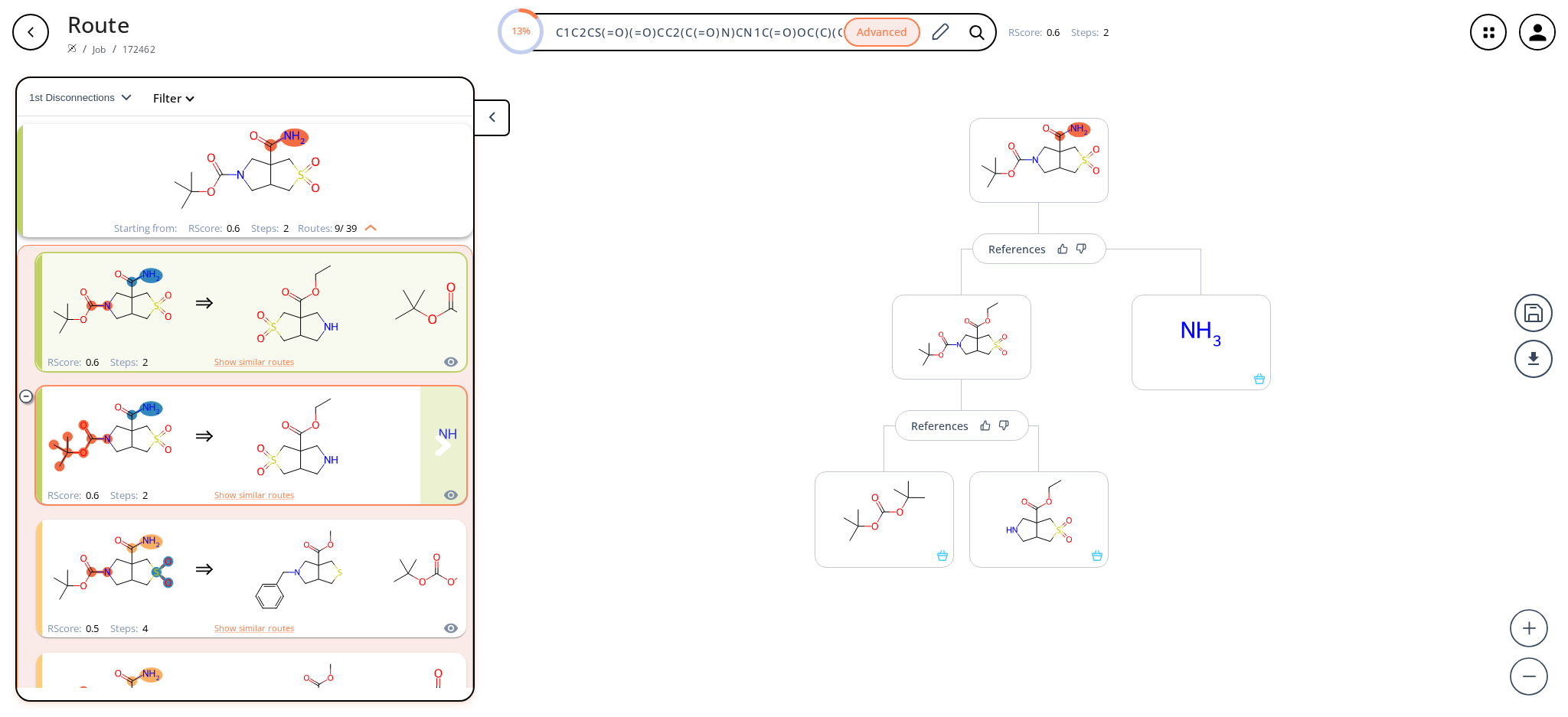
click at [297, 432] on icon "clusters" at bounding box center [298, 434] width 6 height 3
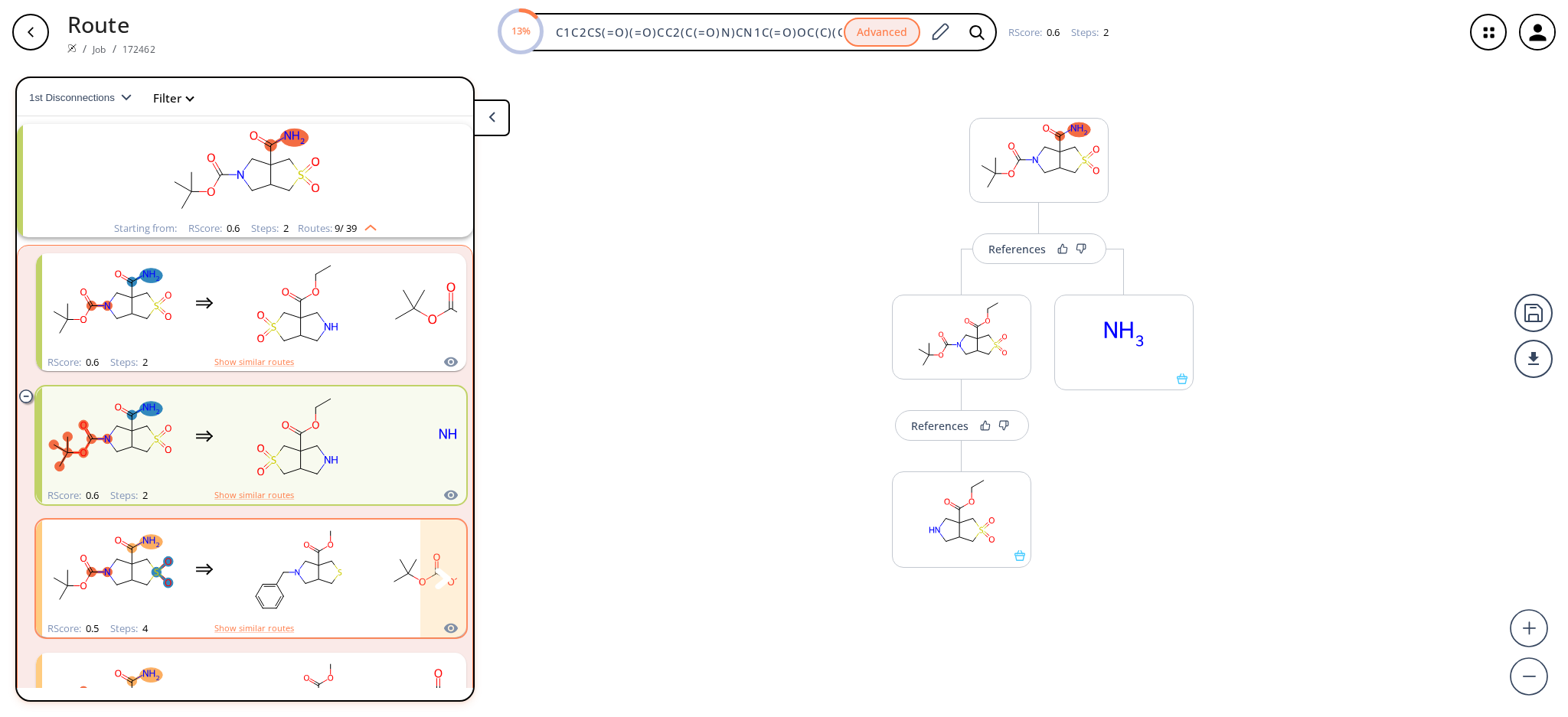
click at [298, 548] on rect "clusters" at bounding box center [298, 570] width 138 height 95
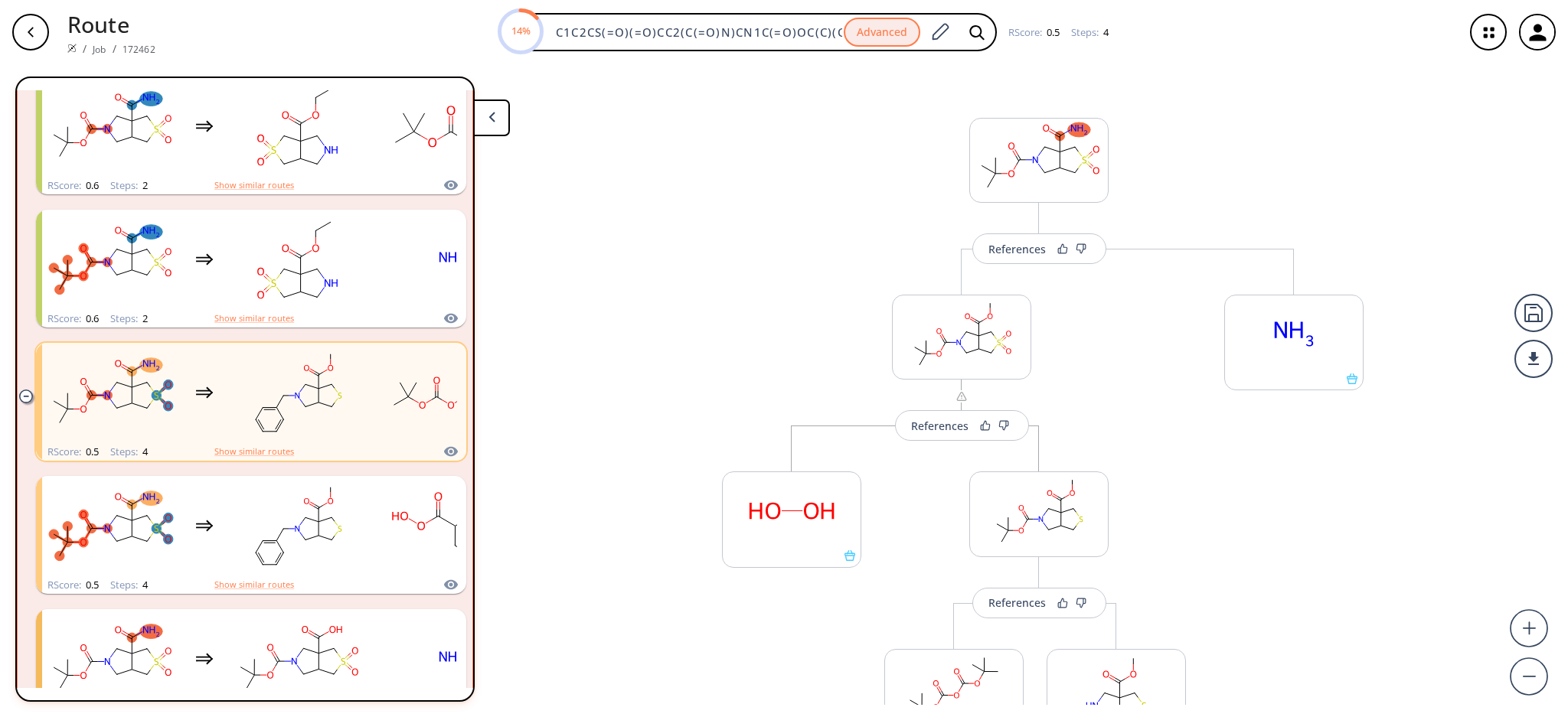
scroll to position [237, 0]
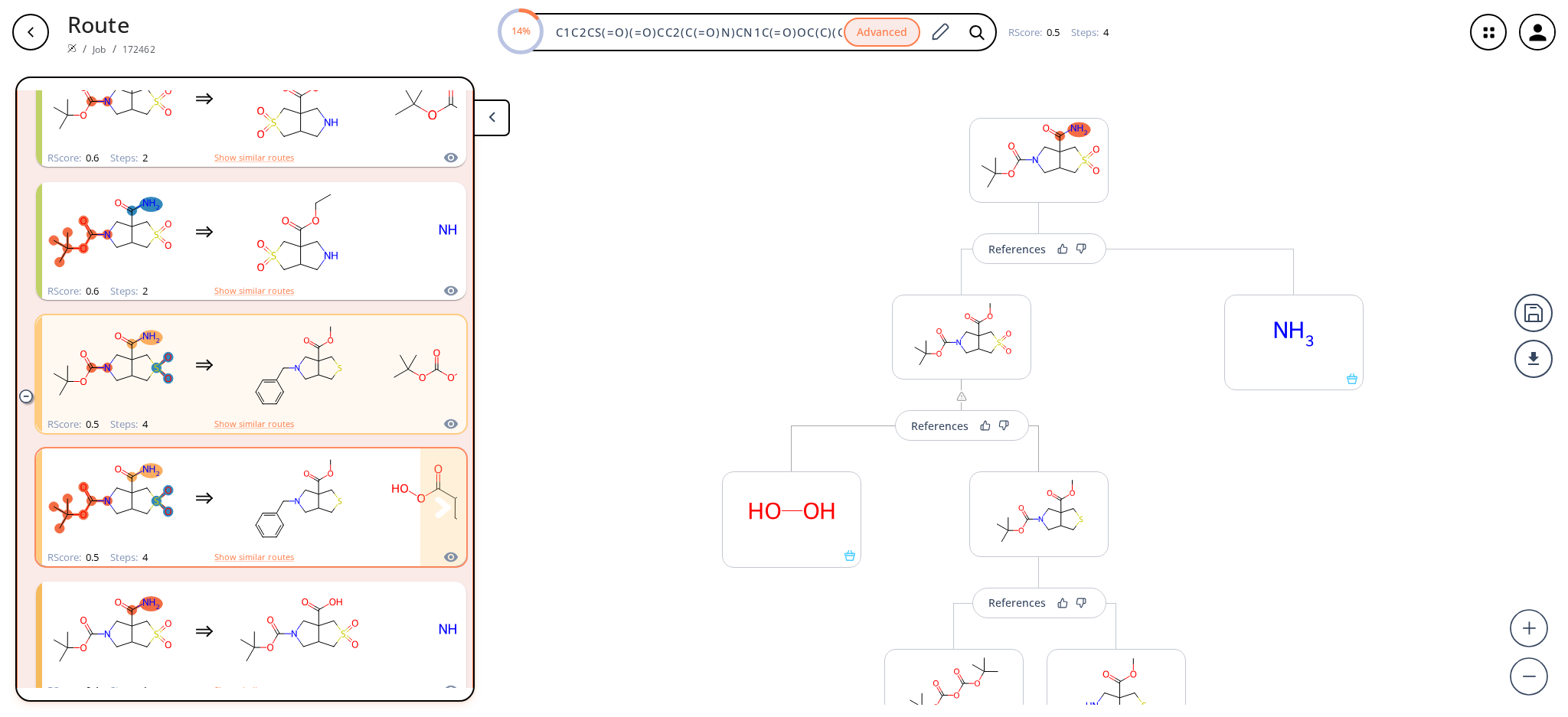
click at [288, 513] on rect "clusters" at bounding box center [298, 498] width 138 height 95
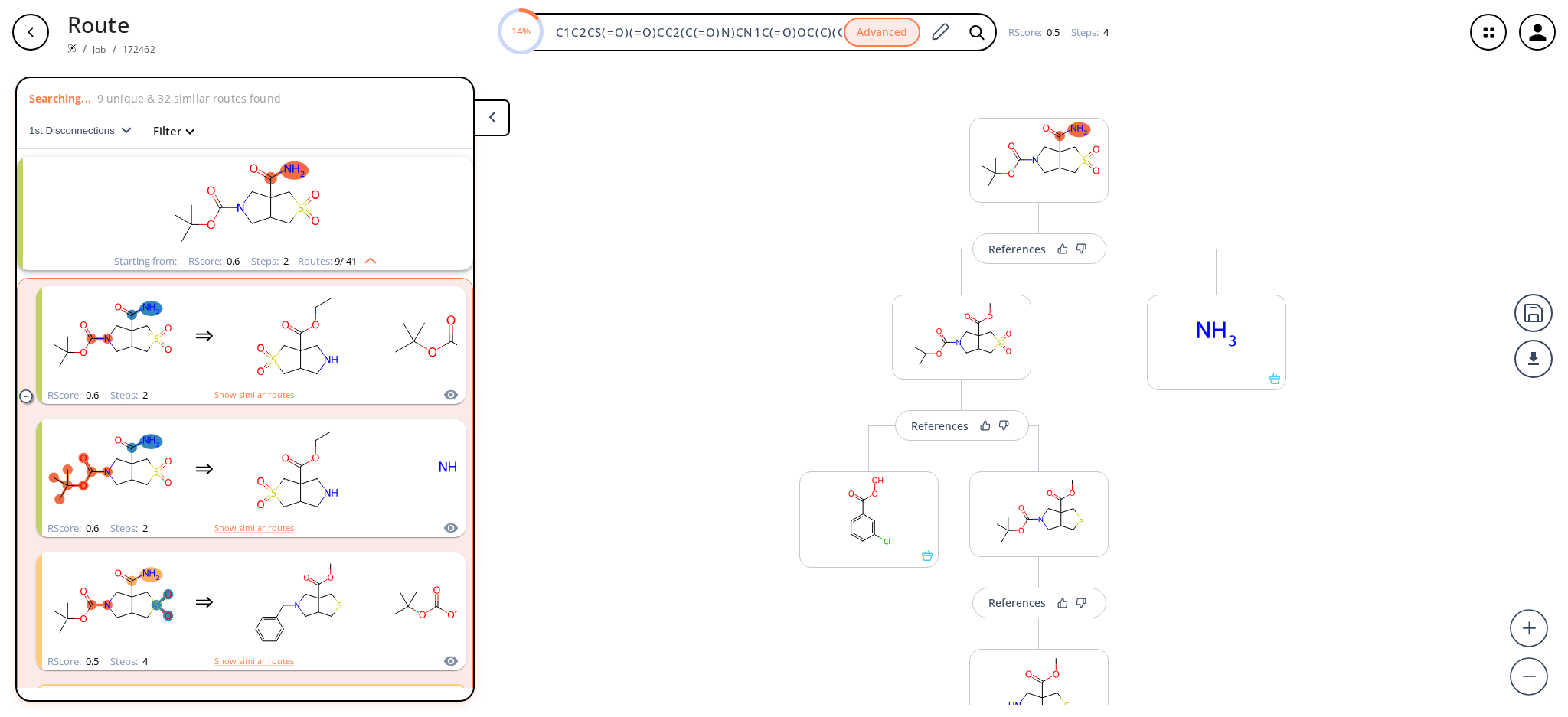
click at [358, 255] on img "clusters" at bounding box center [367, 257] width 20 height 13
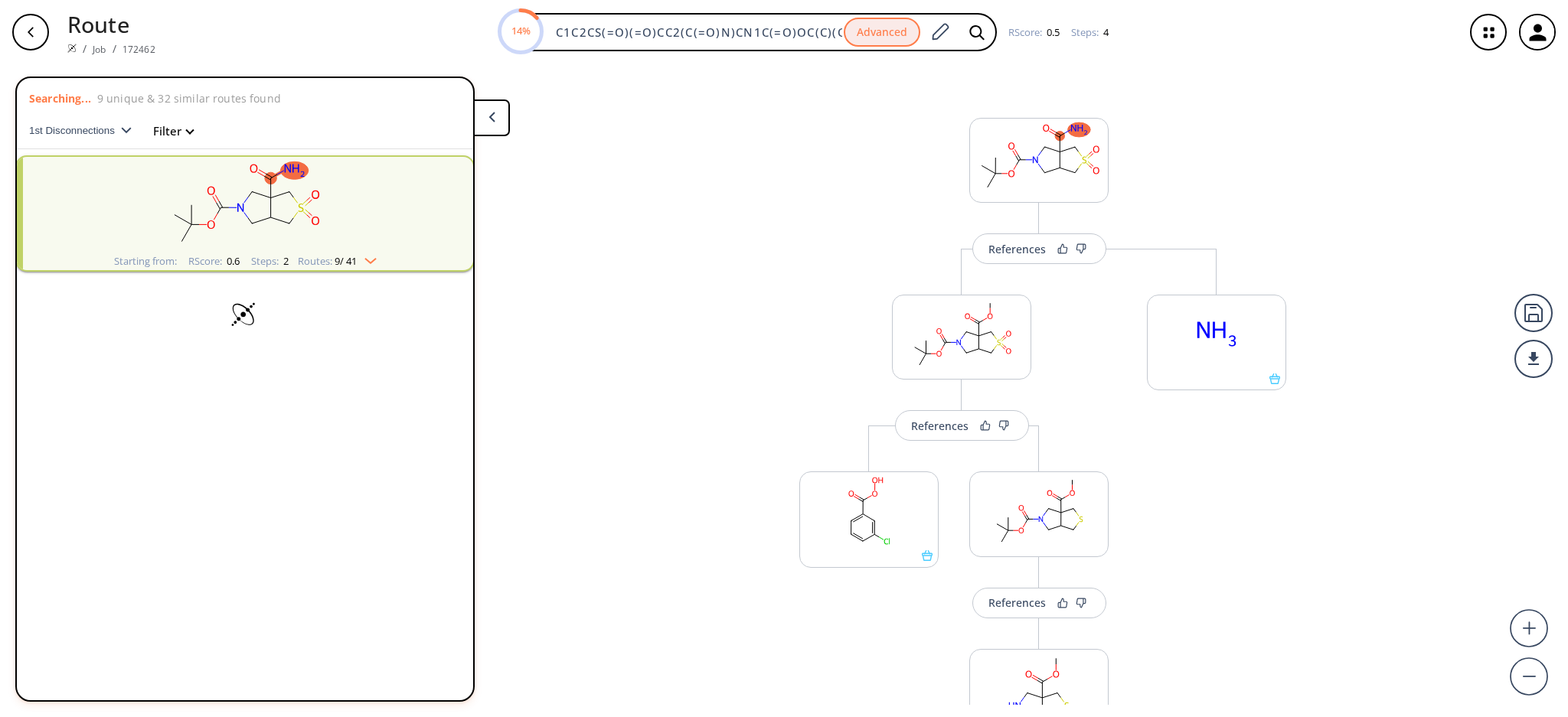
click at [354, 257] on span "9 / 41" at bounding box center [345, 262] width 23 height 10
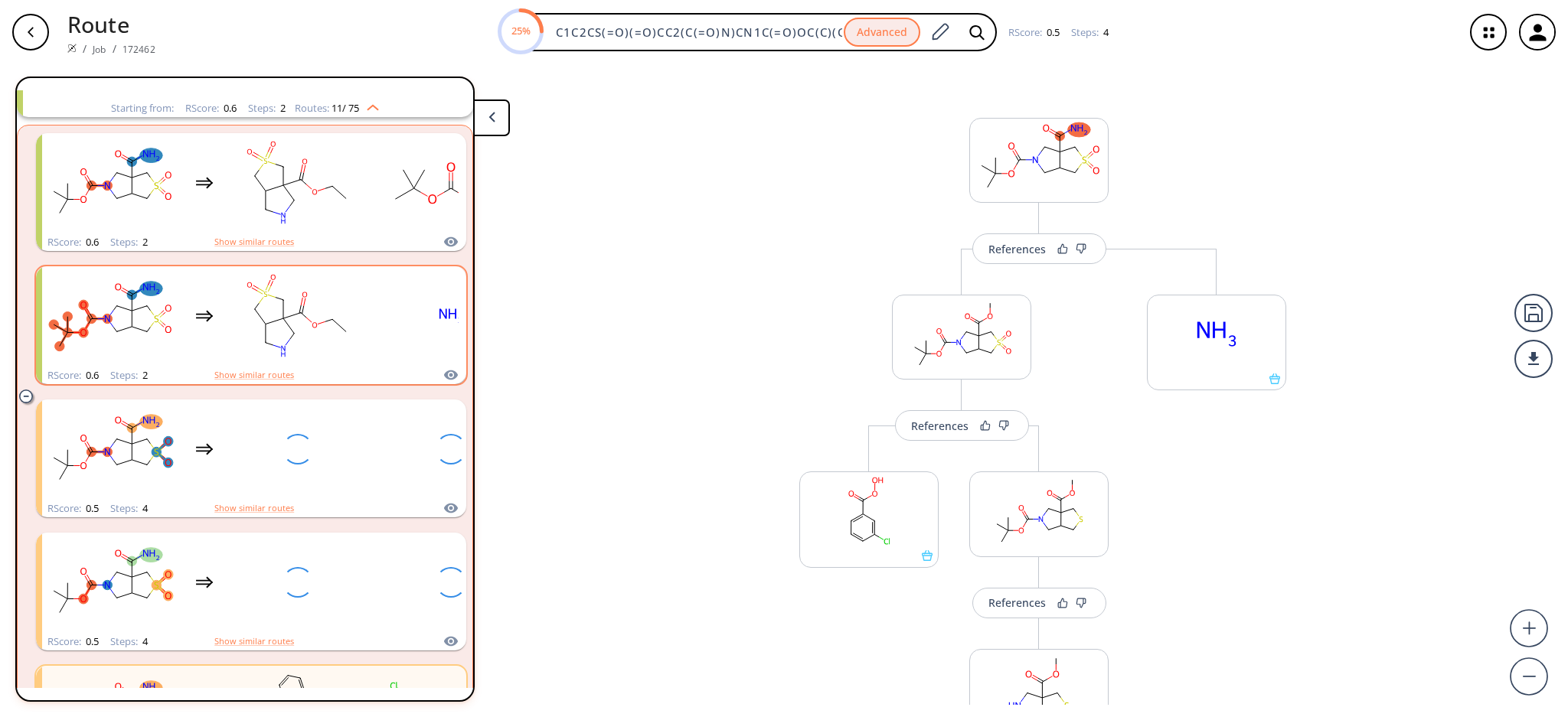
scroll to position [204, 0]
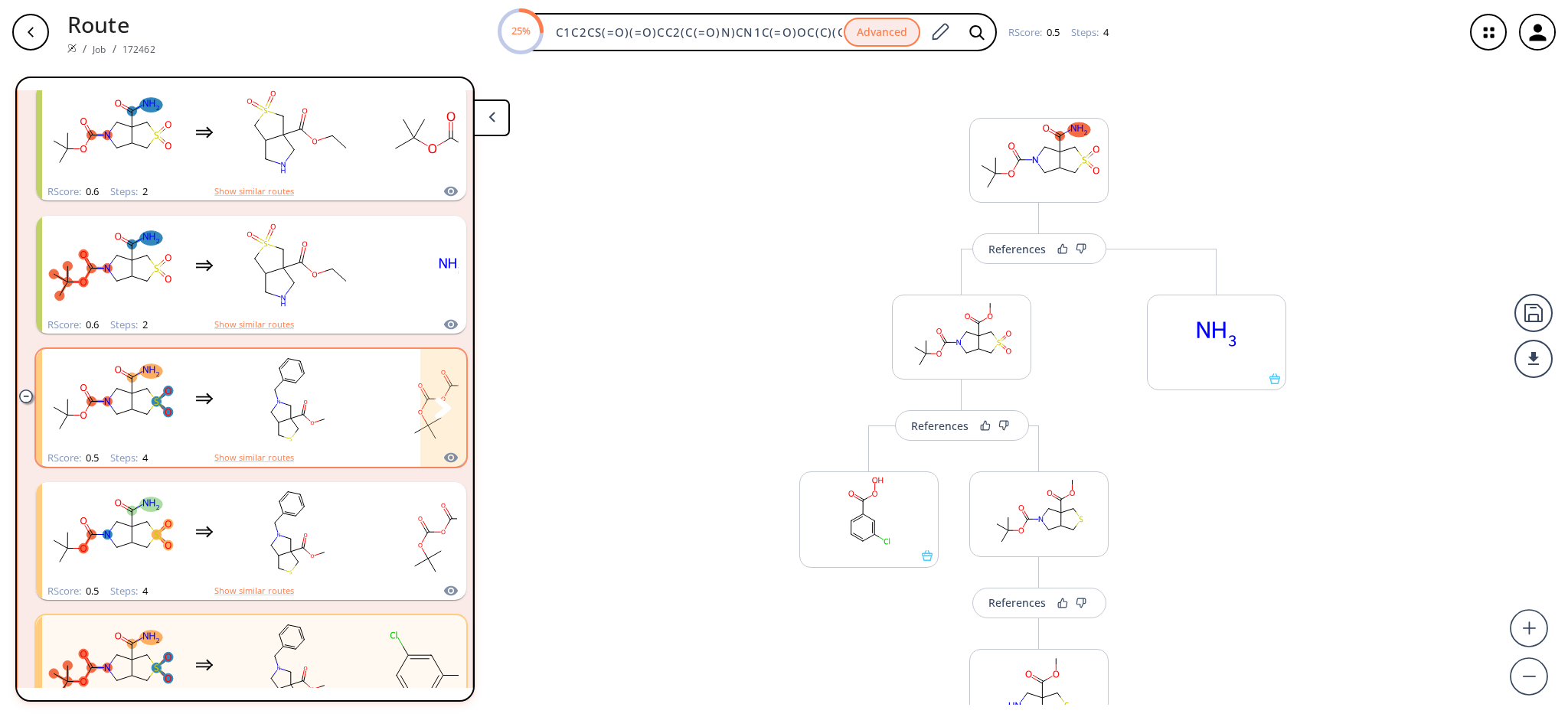
click at [340, 428] on rect "clusters" at bounding box center [298, 399] width 138 height 95
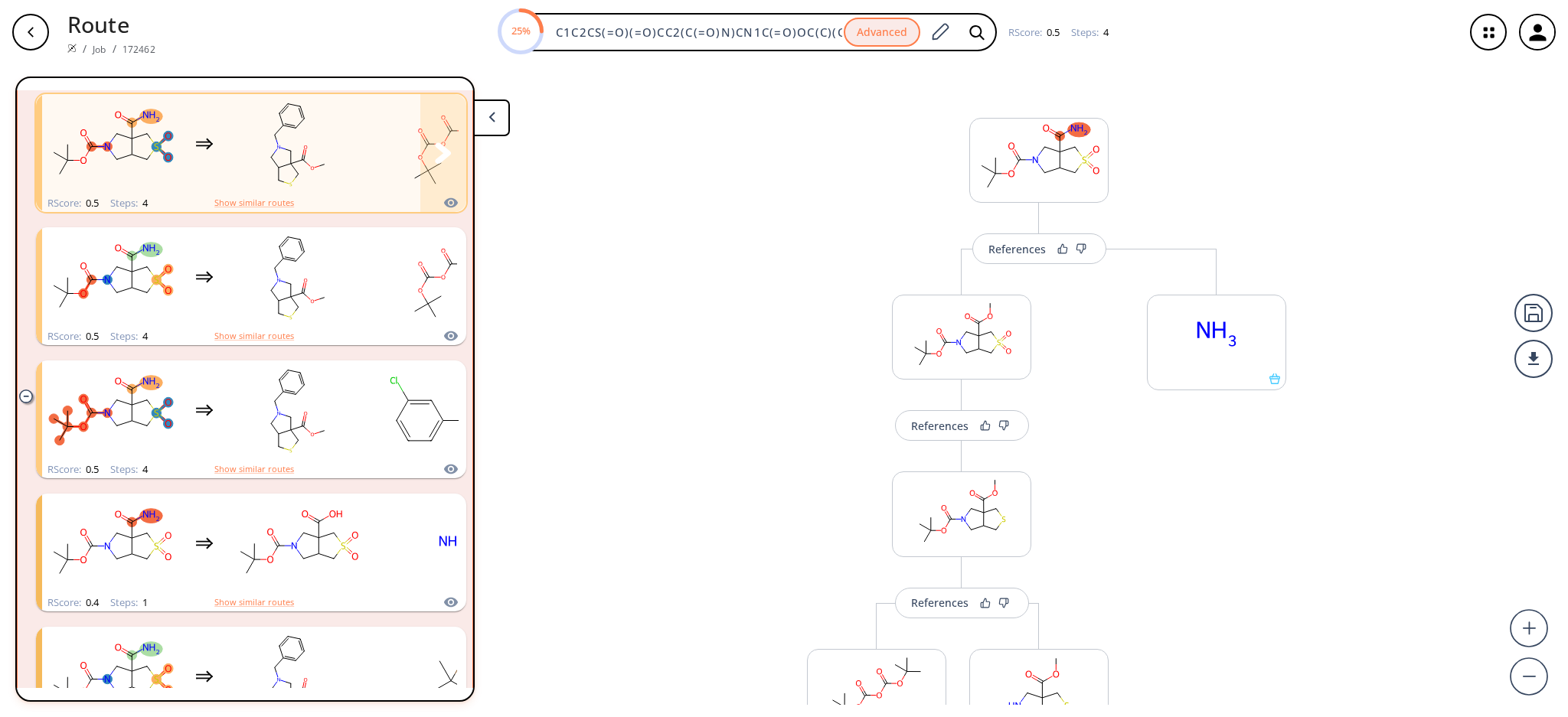
scroll to position [510, 0]
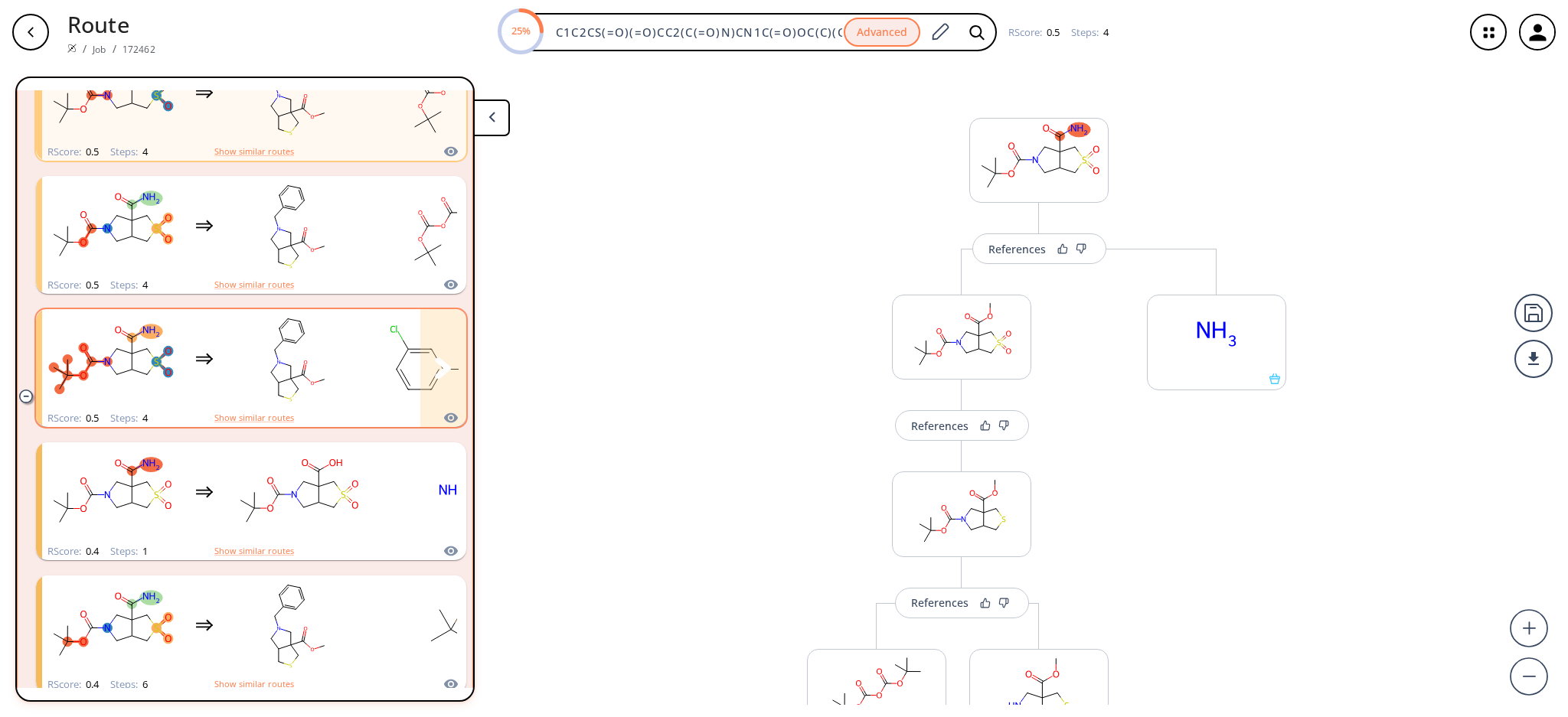
click at [329, 376] on rect "clusters" at bounding box center [298, 359] width 138 height 95
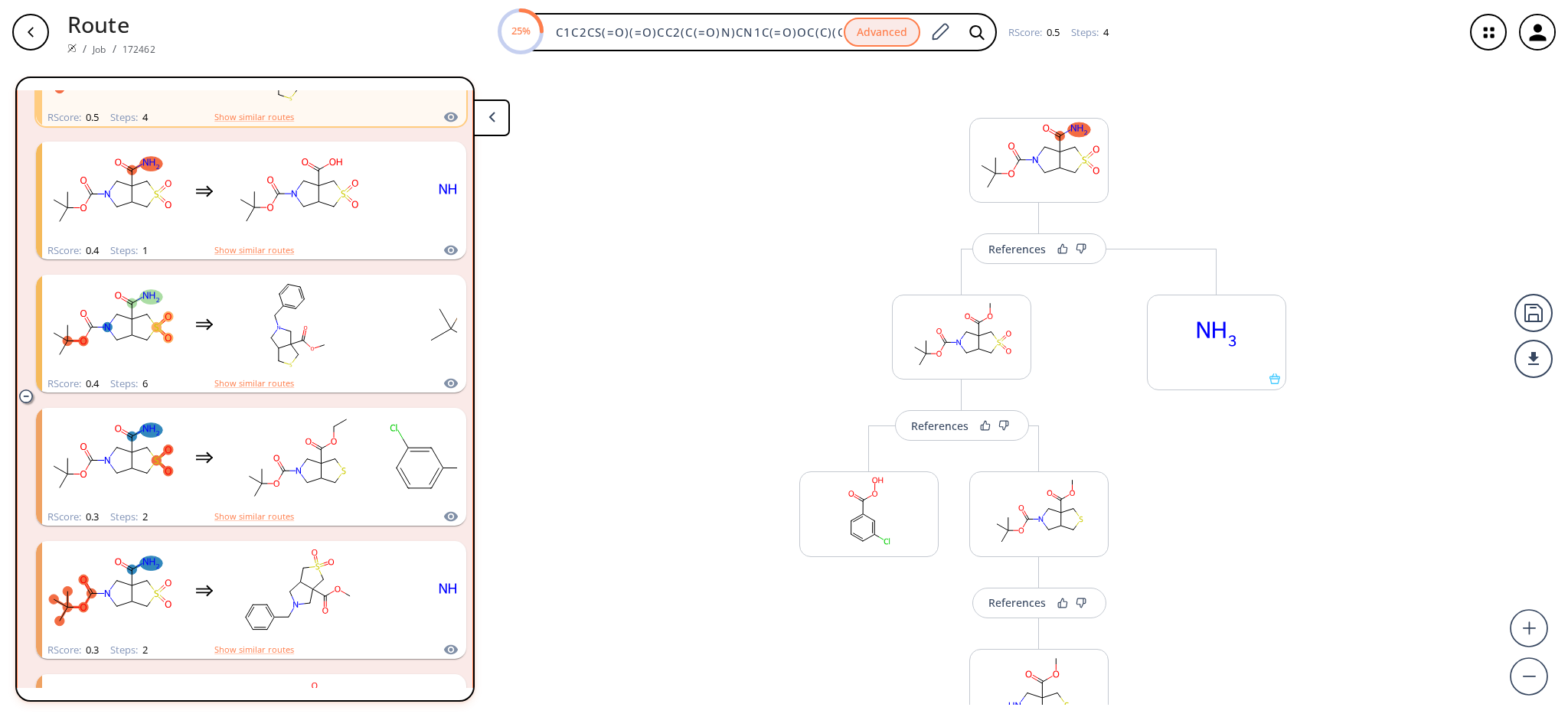
scroll to position [816, 0]
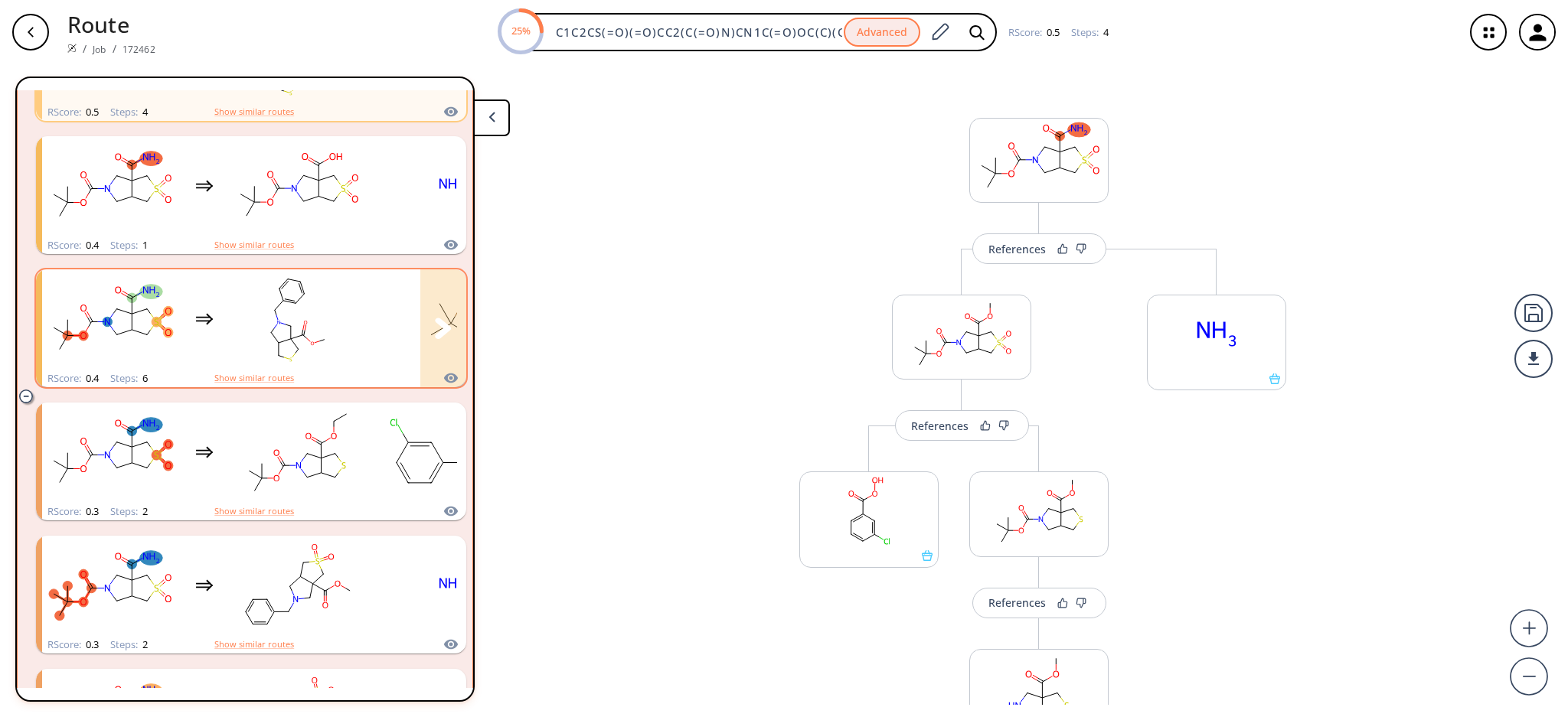
click at [299, 325] on rect "clusters" at bounding box center [298, 319] width 138 height 95
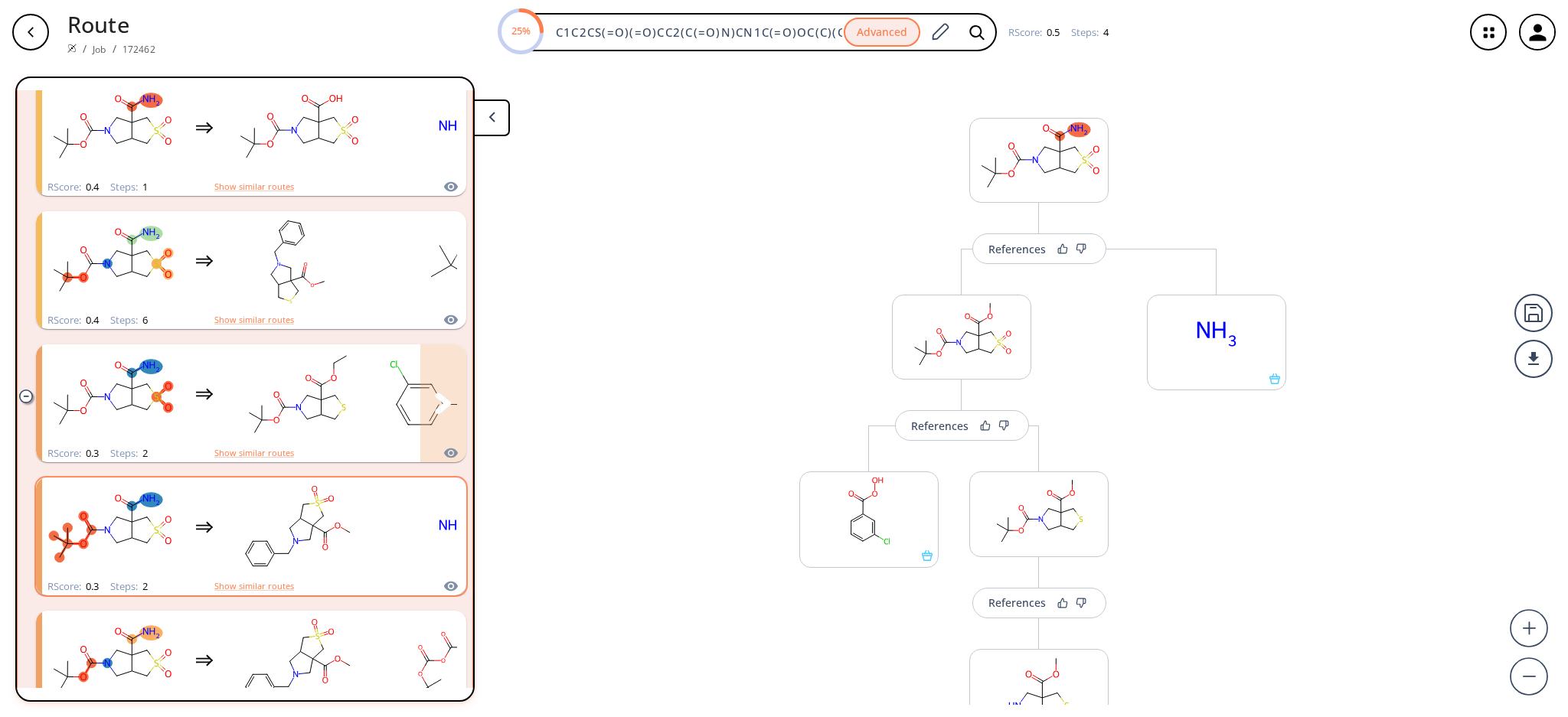
scroll to position [1123, 0]
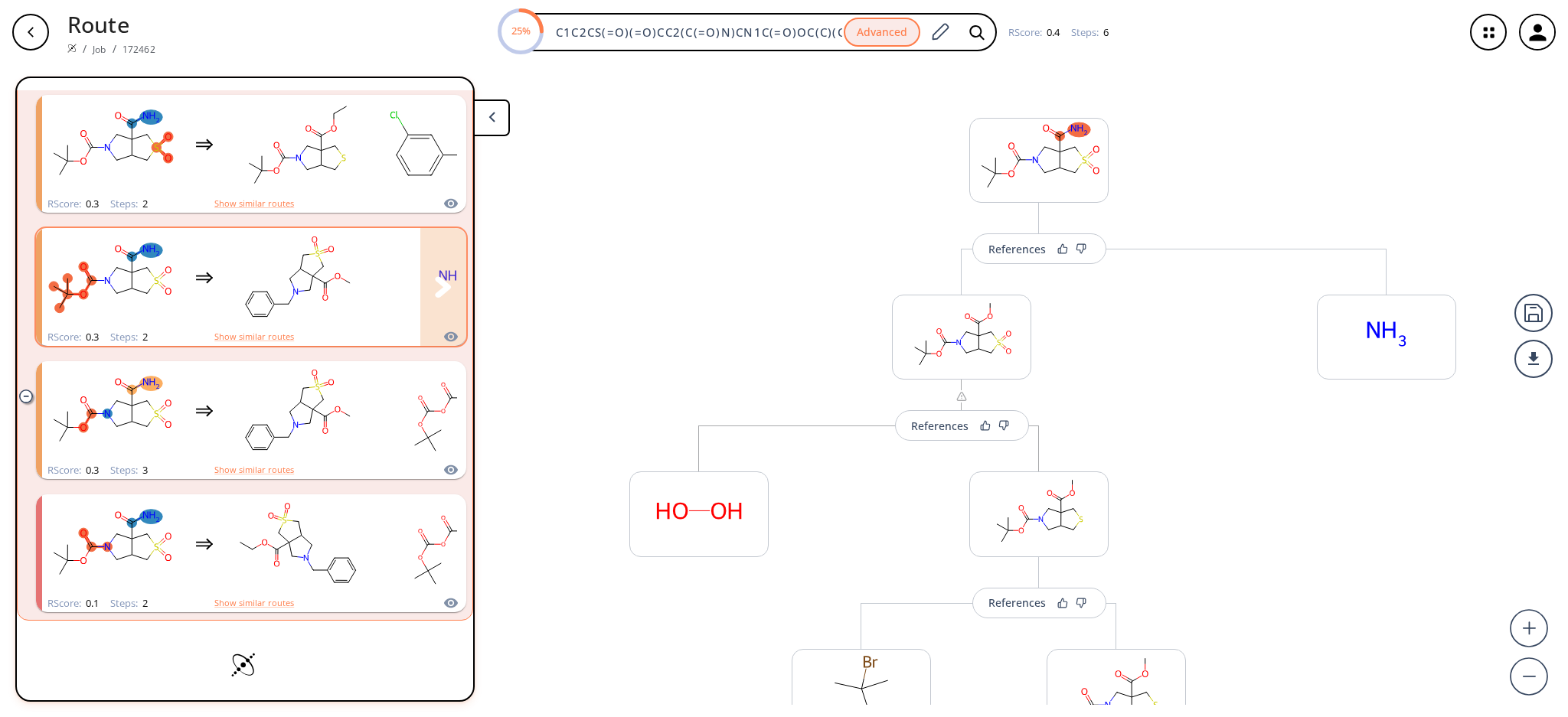
click at [277, 301] on rect "clusters" at bounding box center [298, 278] width 138 height 95
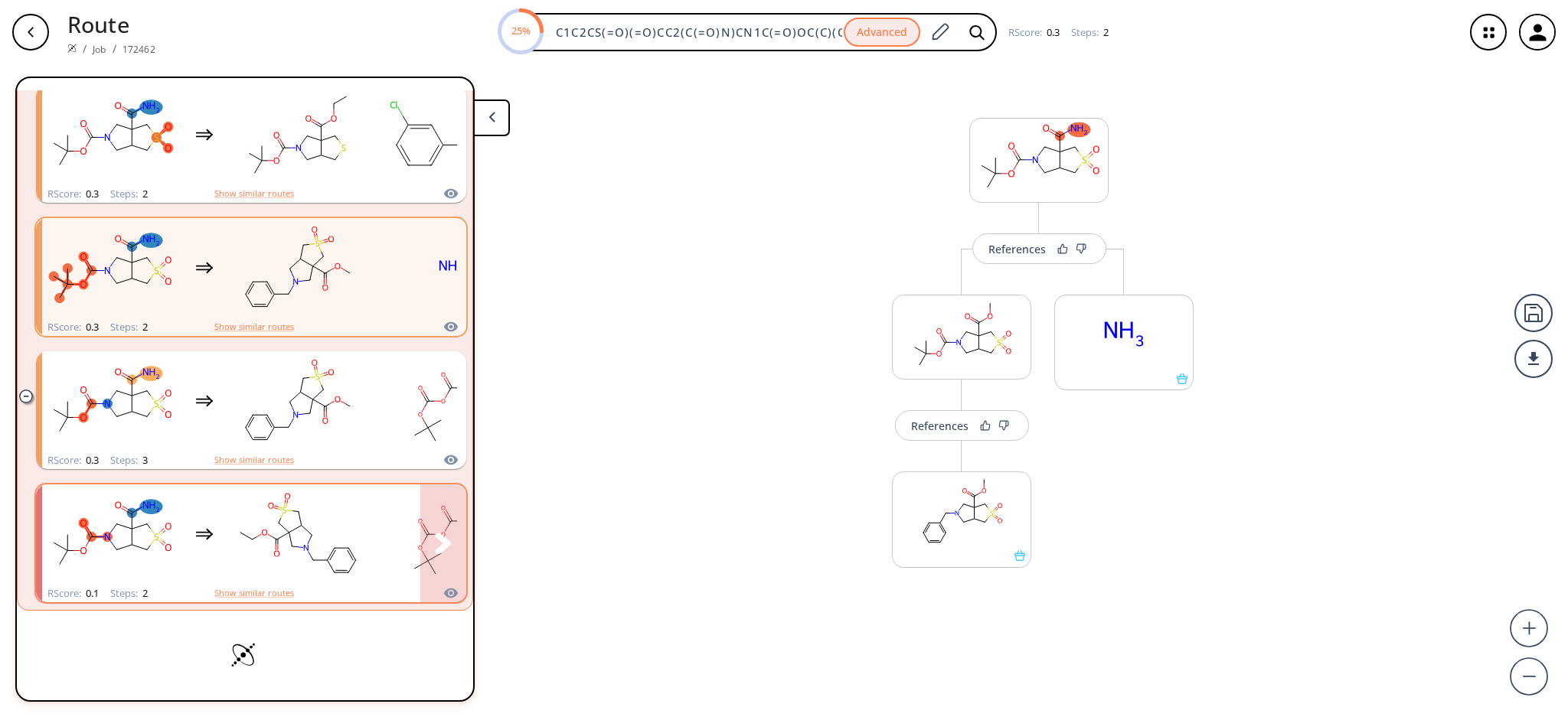
click at [296, 526] on rect "clusters" at bounding box center [298, 534] width 138 height 95
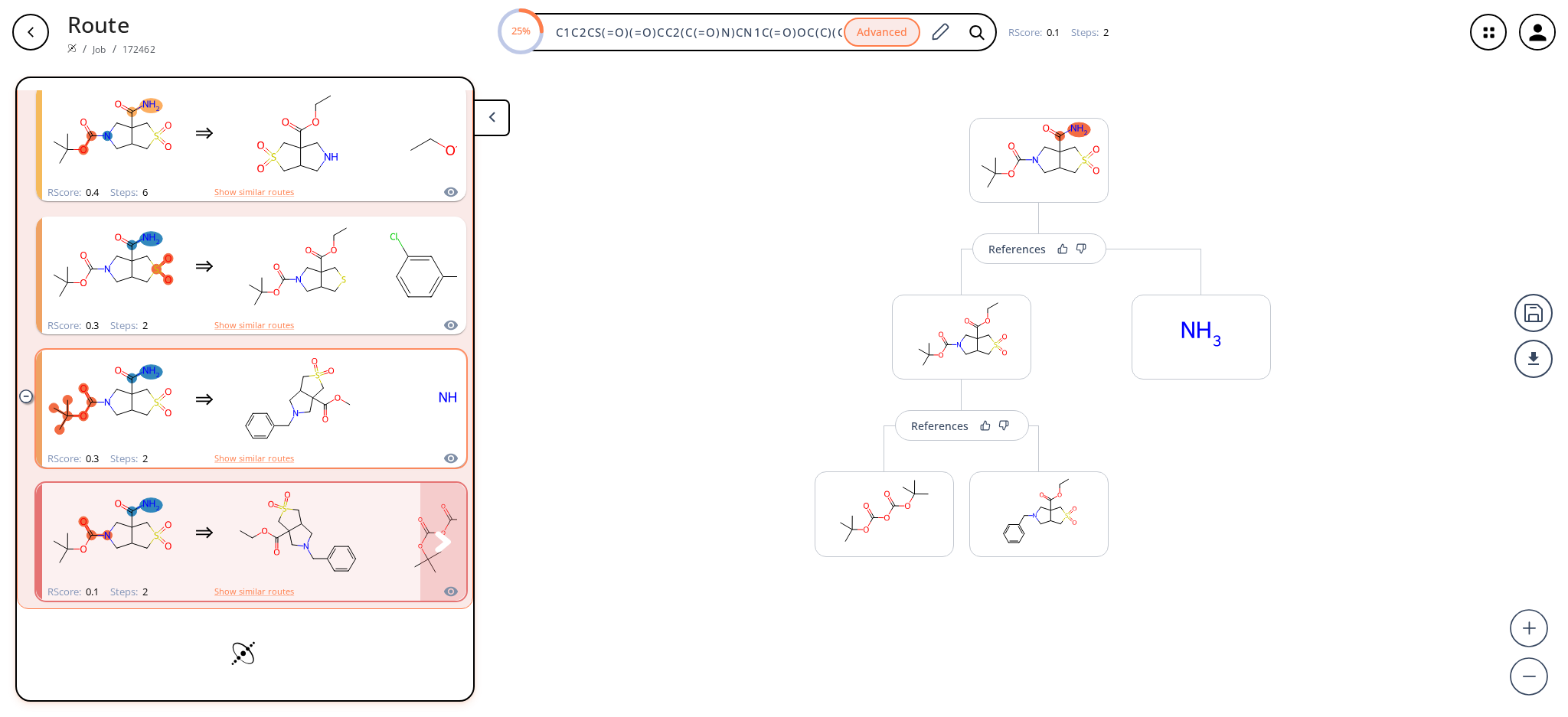
scroll to position [1133, 0]
click at [273, 415] on rect "clusters" at bounding box center [298, 401] width 138 height 95
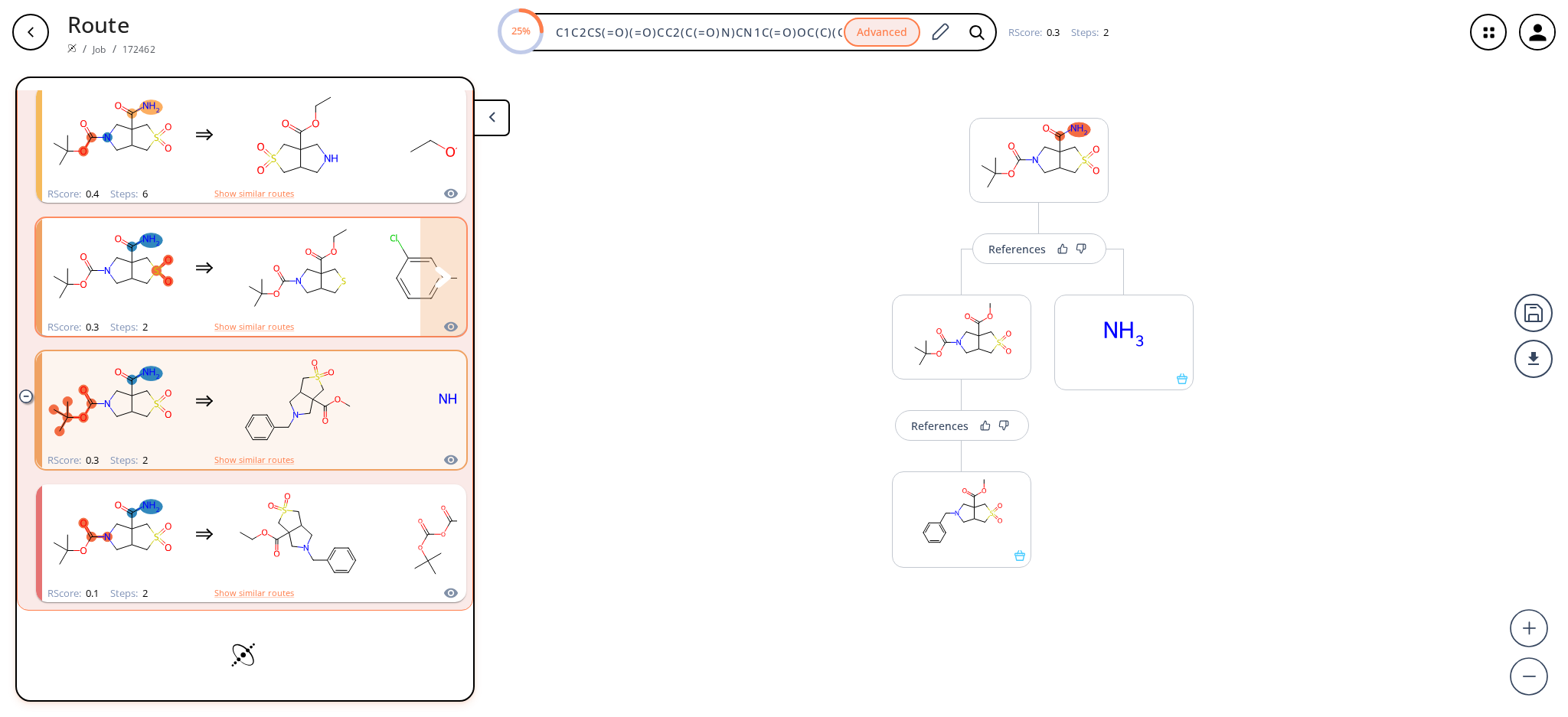
click at [267, 312] on rect "clusters" at bounding box center [298, 268] width 138 height 95
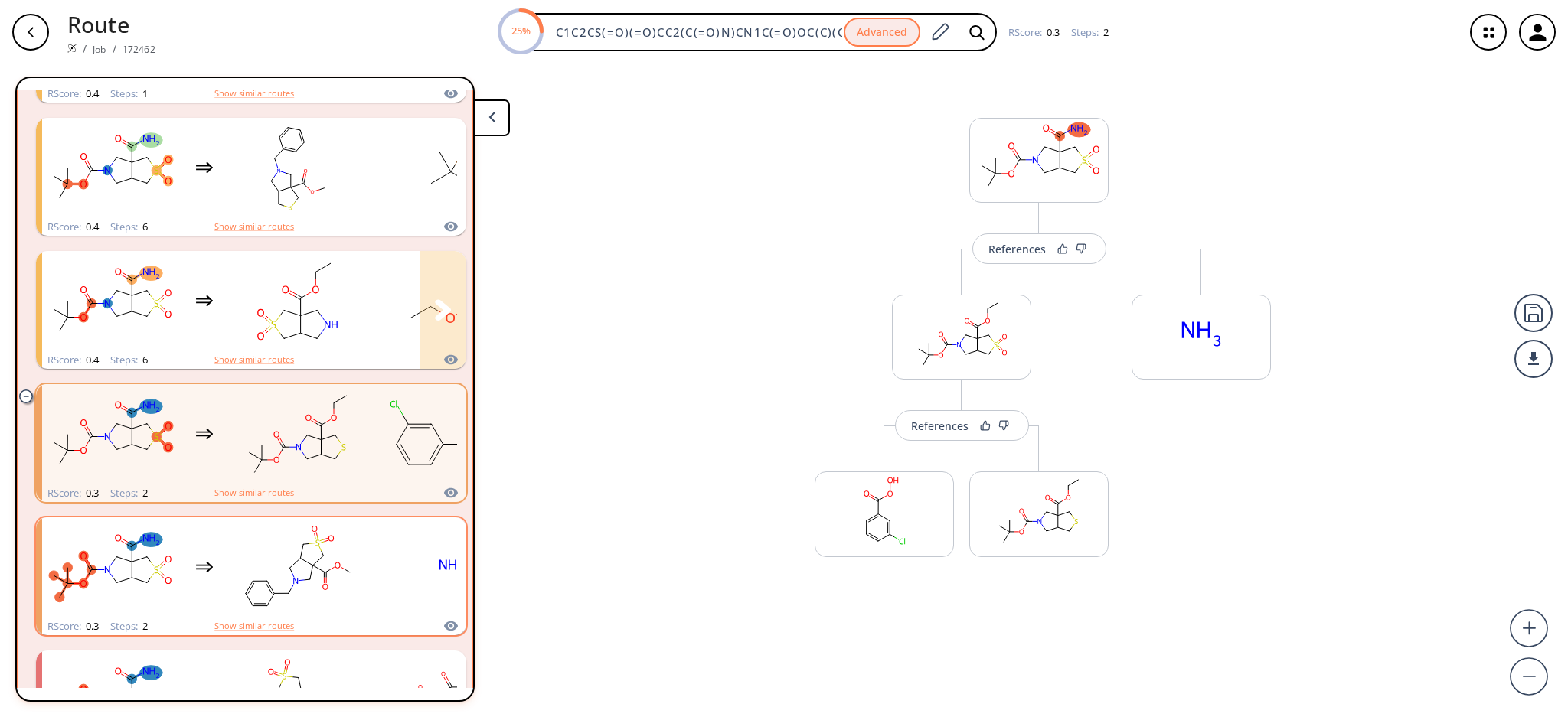
scroll to position [929, 0]
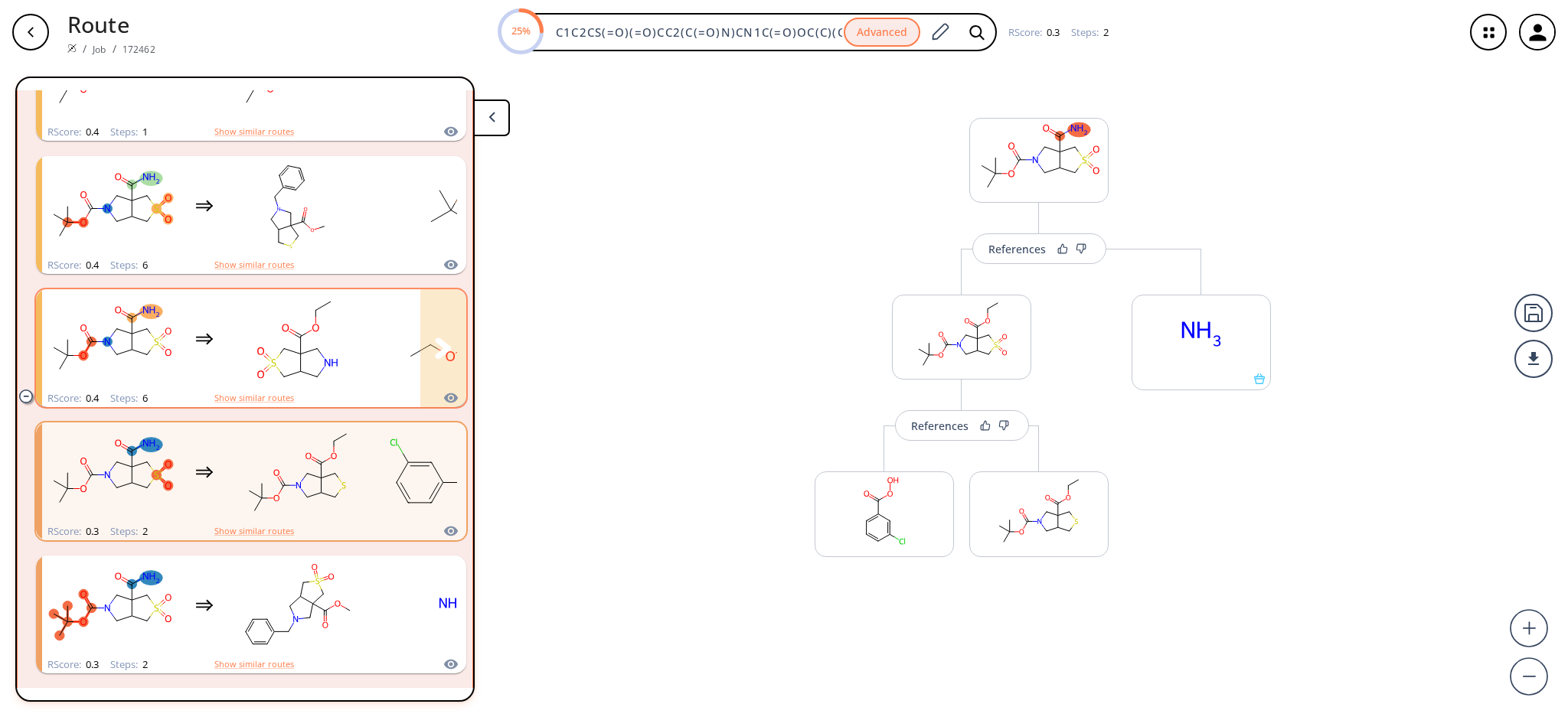
click at [264, 314] on rect "clusters" at bounding box center [298, 339] width 138 height 95
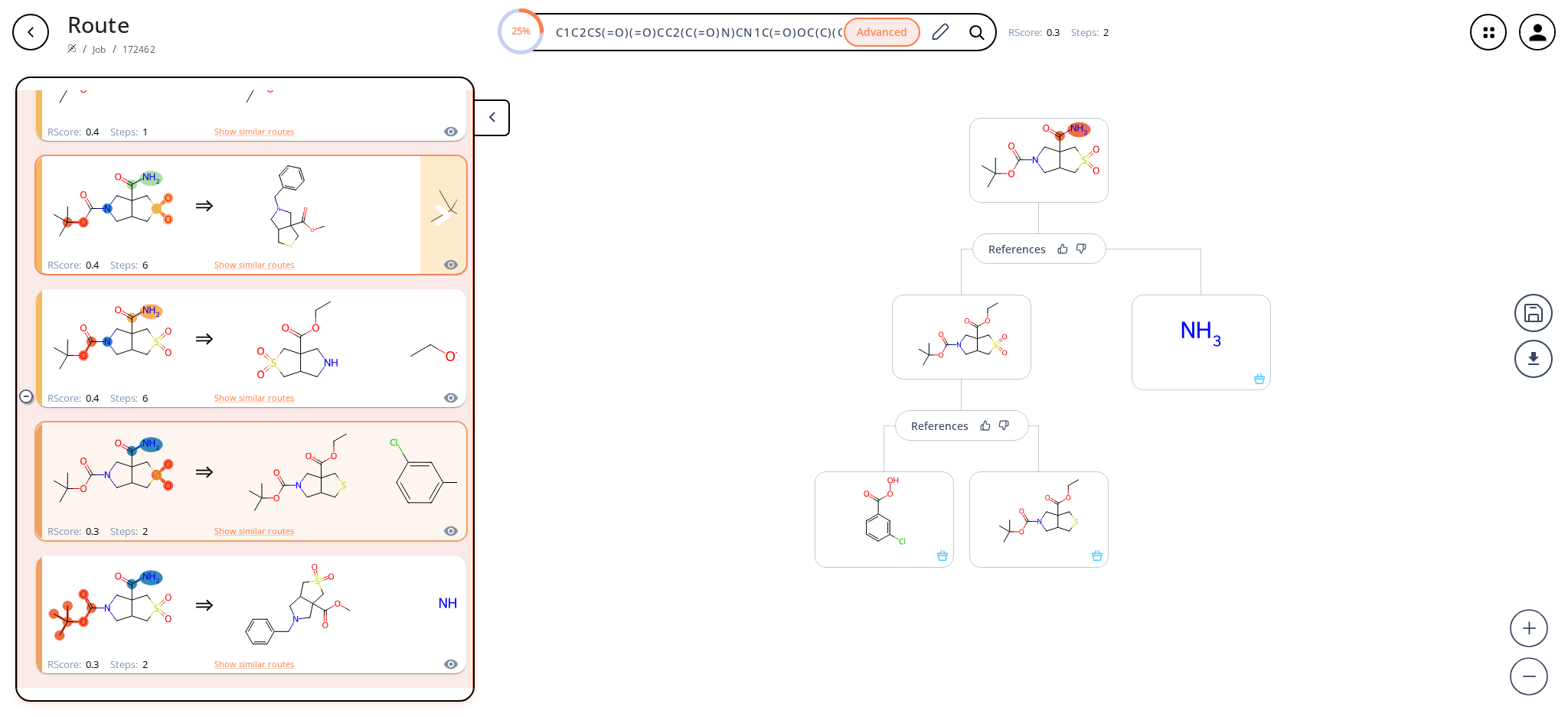
click at [250, 233] on rect "clusters" at bounding box center [298, 206] width 138 height 95
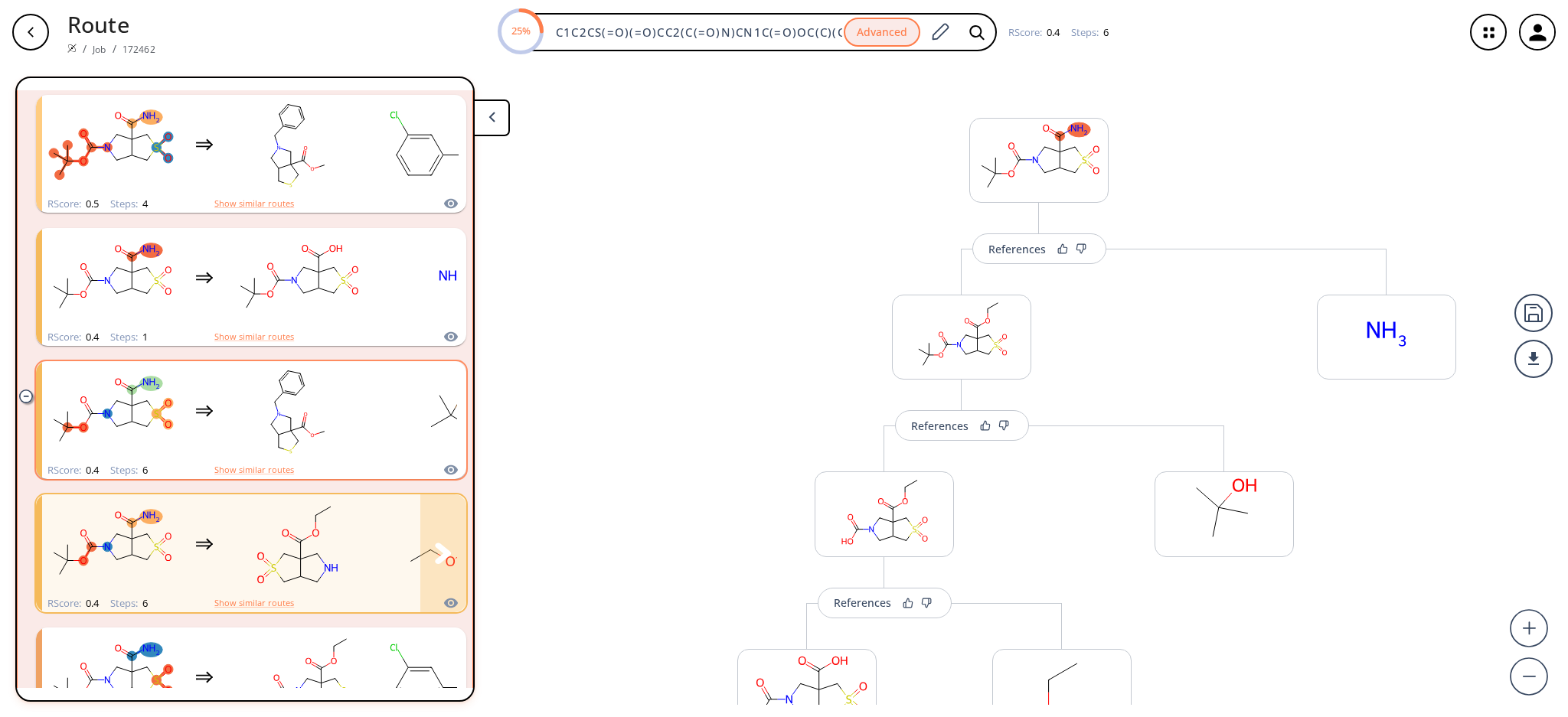
scroll to position [521, 0]
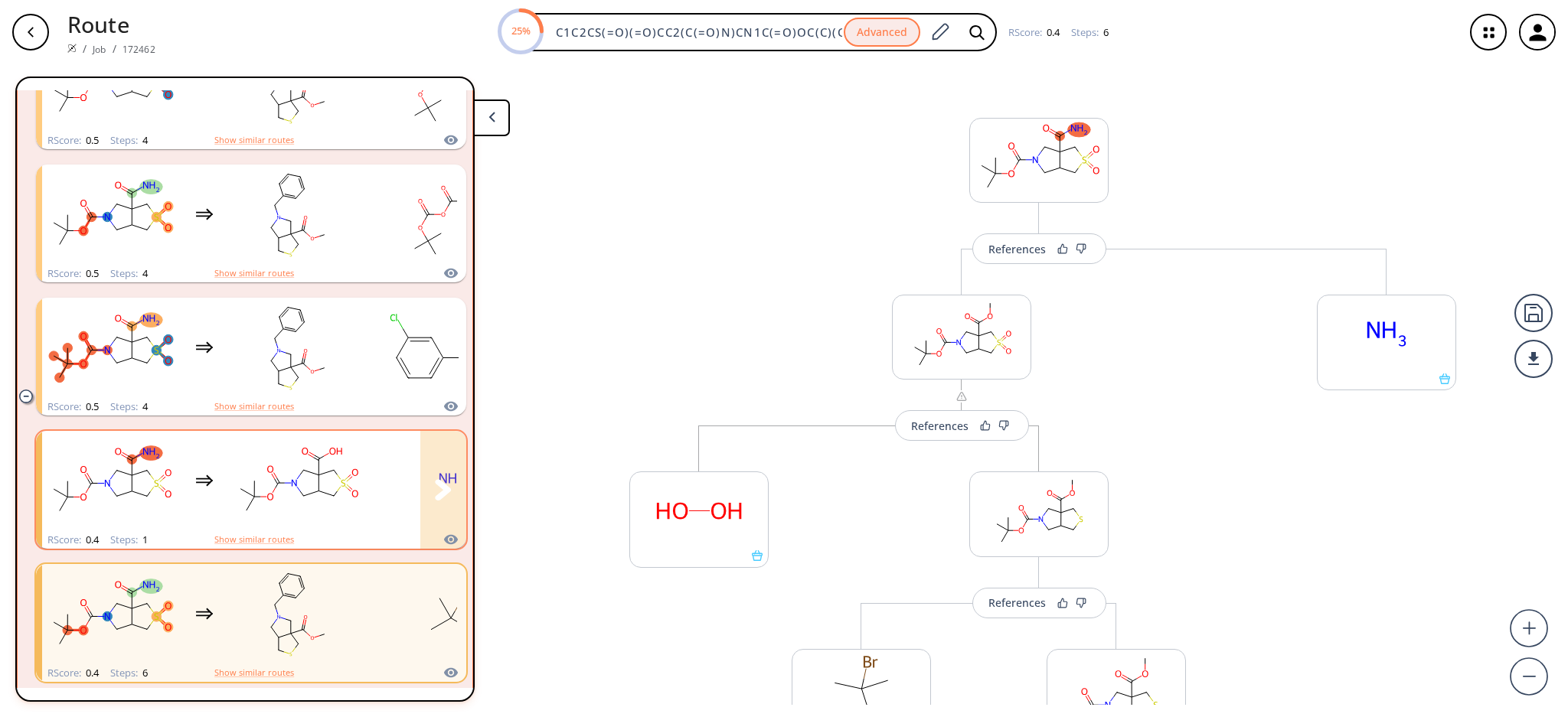
click at [267, 509] on rect "clusters" at bounding box center [298, 481] width 138 height 95
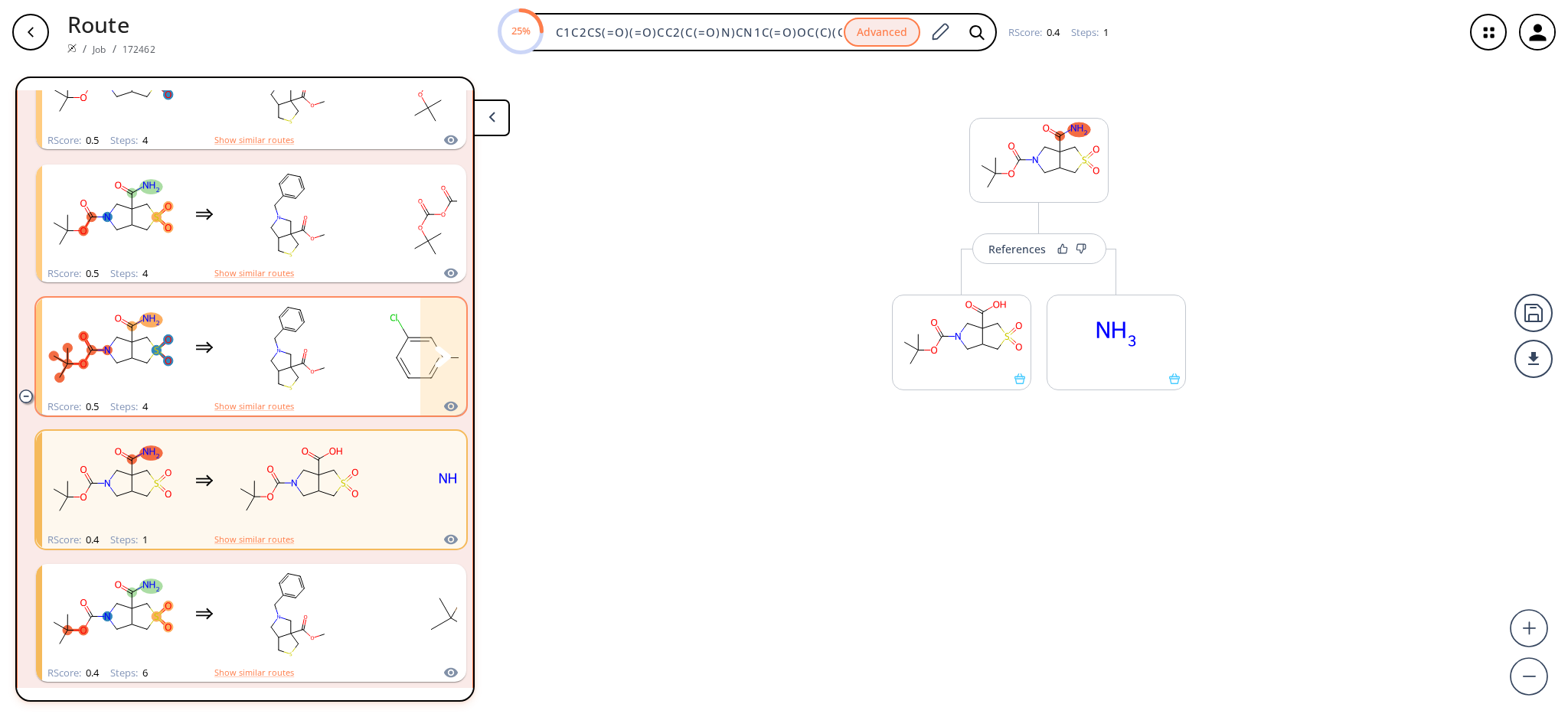
click at [262, 370] on rect "clusters" at bounding box center [298, 348] width 138 height 95
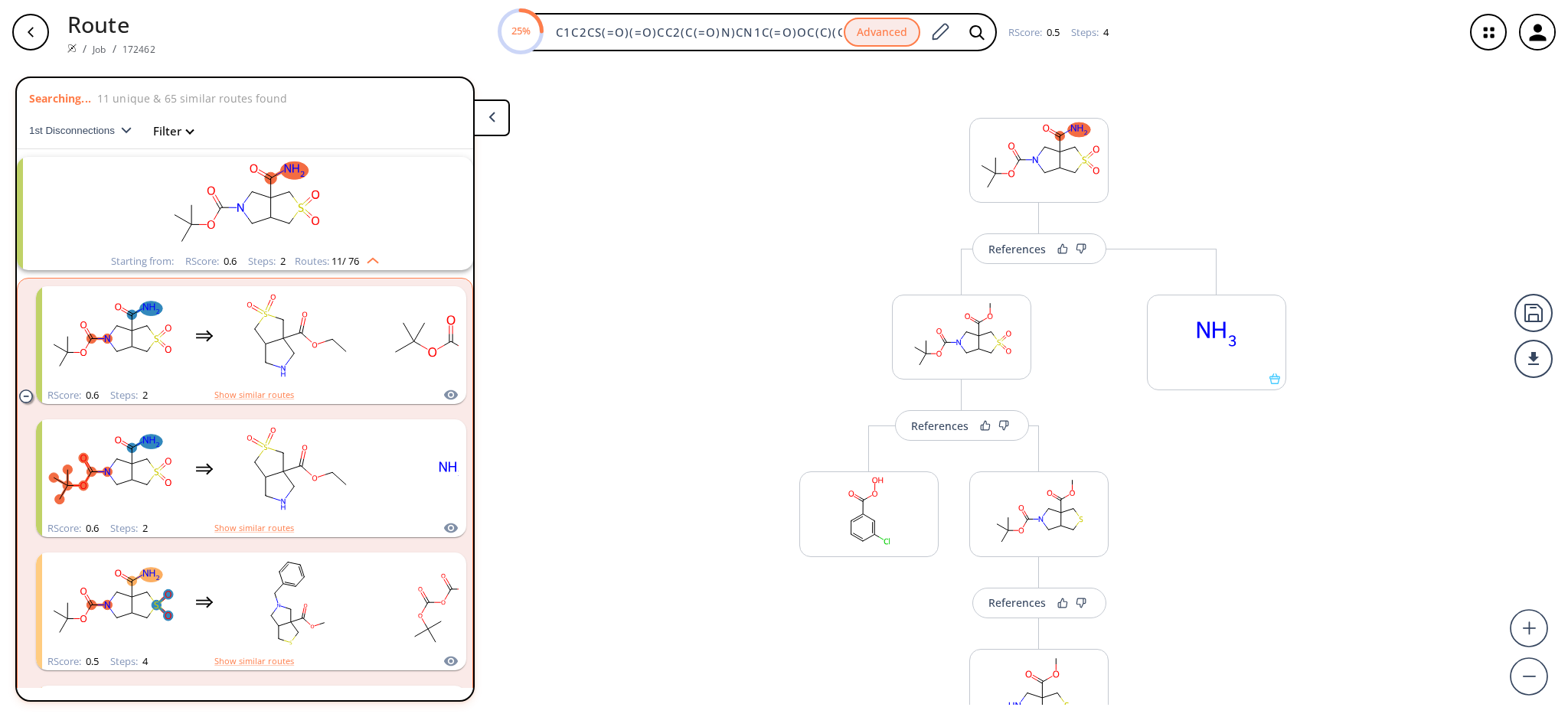
click at [359, 252] on img "clusters" at bounding box center [369, 257] width 20 height 13
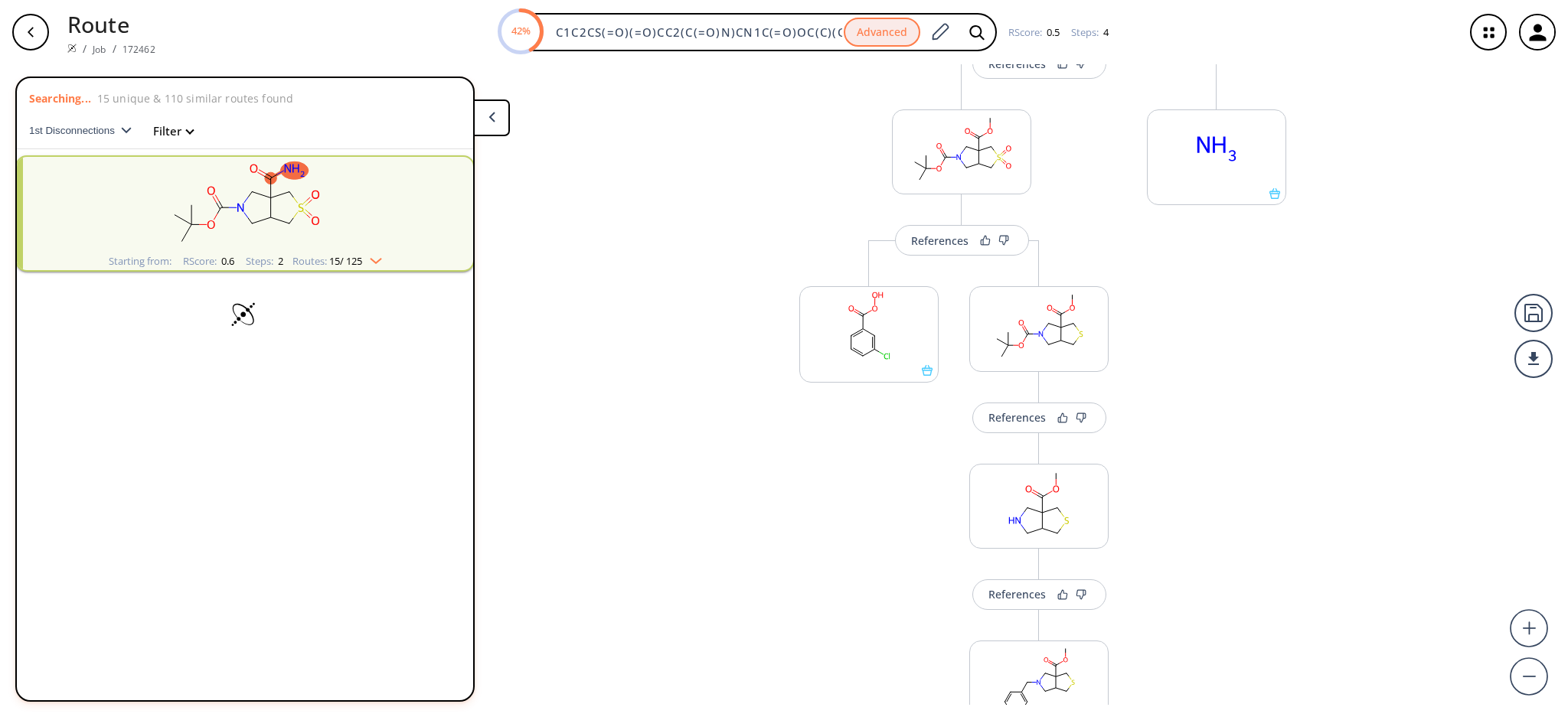
scroll to position [204, 0]
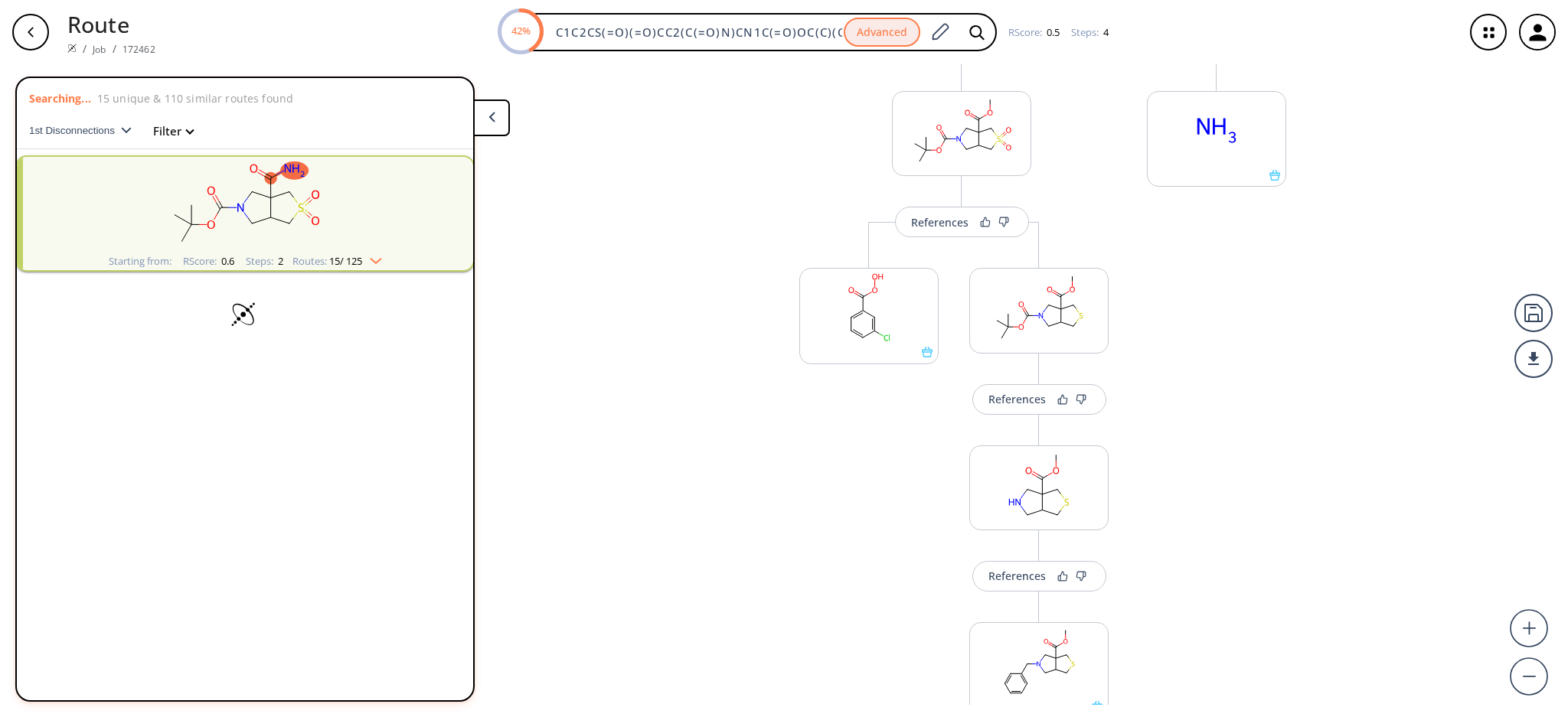
click at [372, 240] on rect "clusters" at bounding box center [245, 205] width 398 height 95
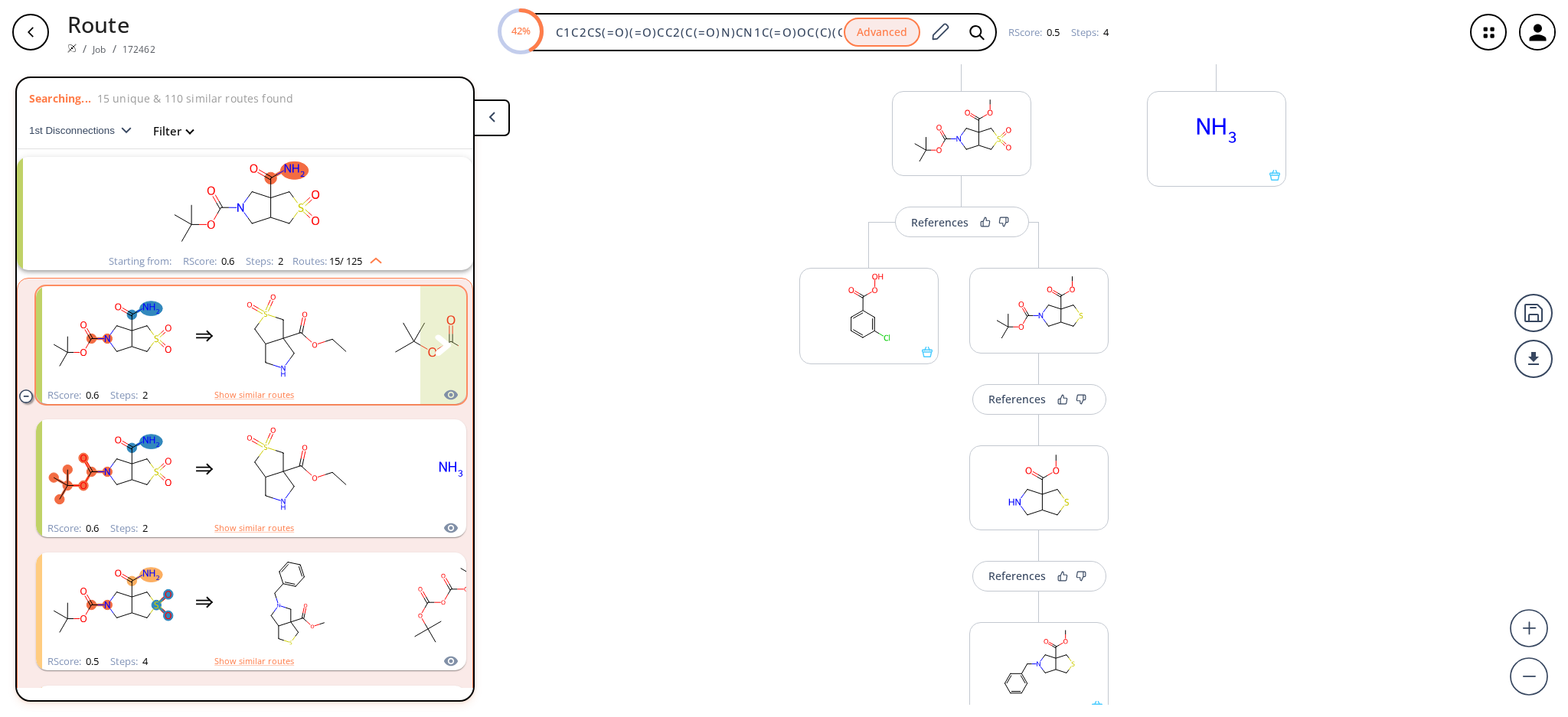
click at [315, 350] on rect "clusters" at bounding box center [298, 336] width 138 height 95
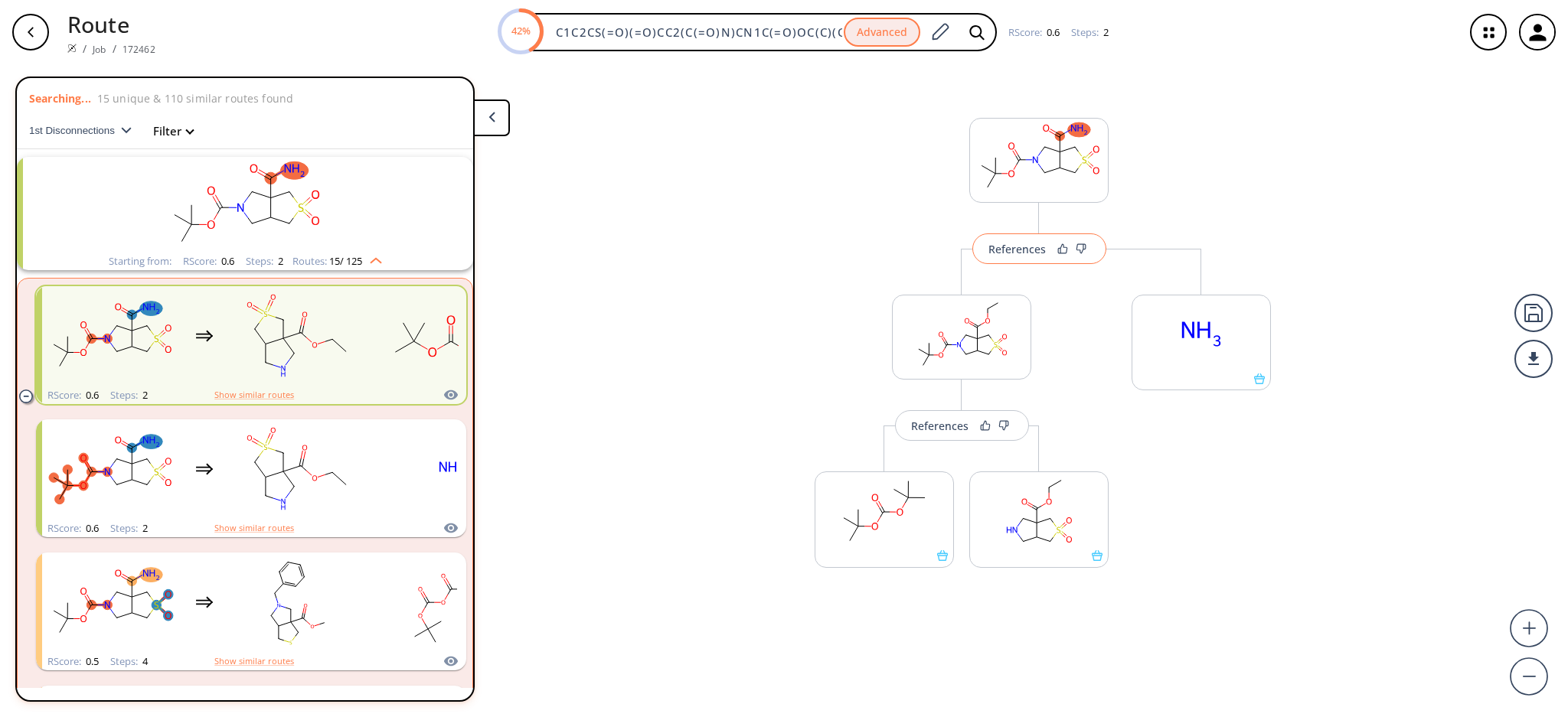
click at [999, 244] on div "References" at bounding box center [1016, 249] width 58 height 10
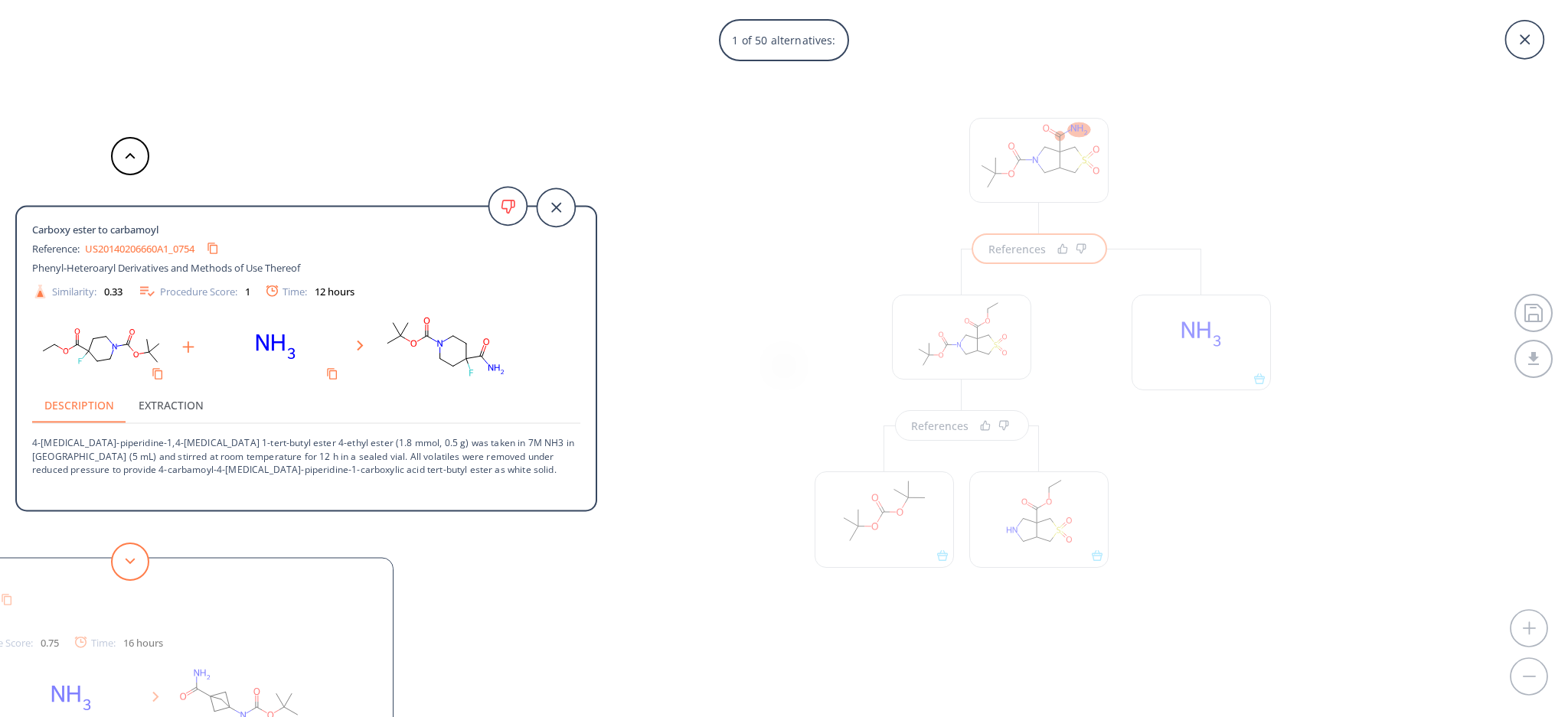
click at [129, 568] on button at bounding box center [130, 562] width 38 height 38
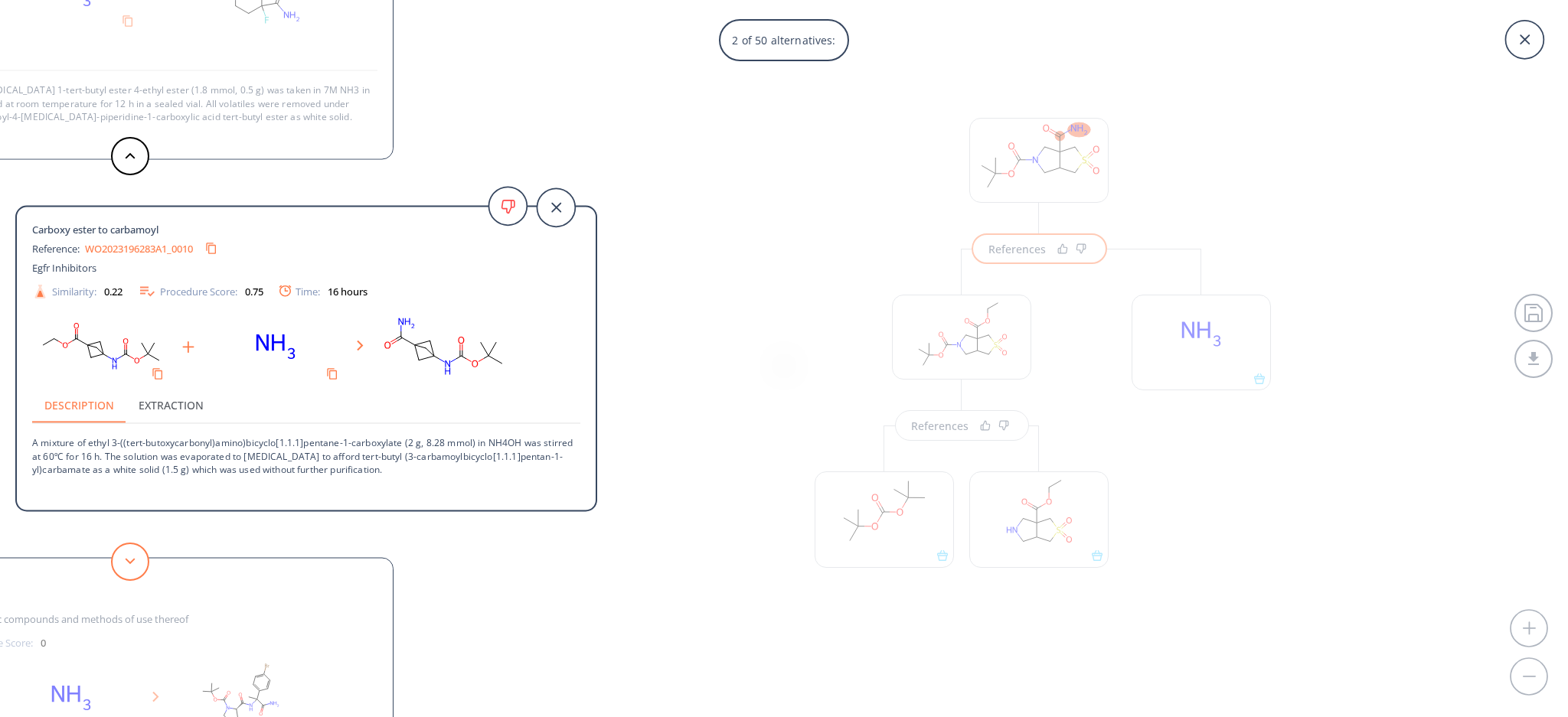
click at [139, 555] on button at bounding box center [130, 562] width 38 height 38
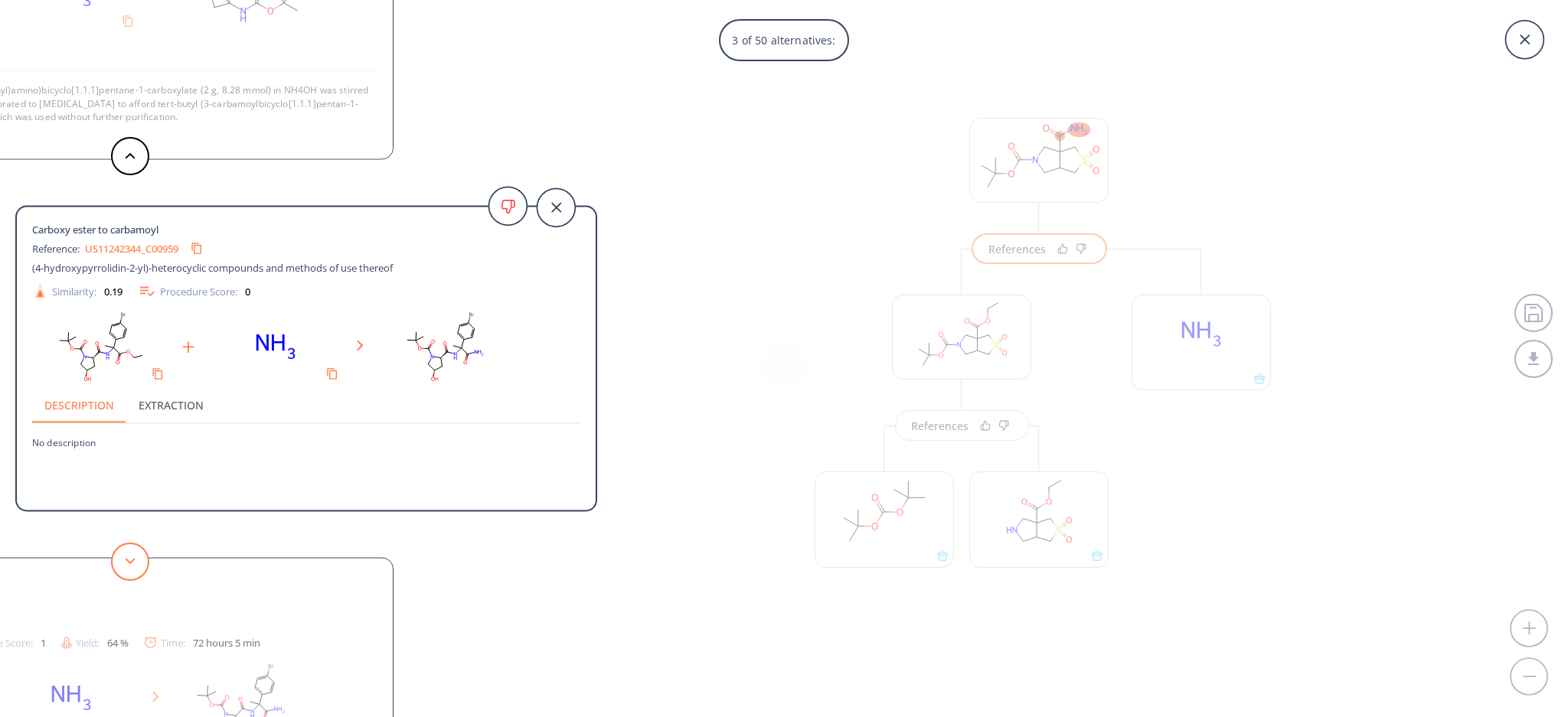
click at [132, 546] on button at bounding box center [130, 562] width 38 height 38
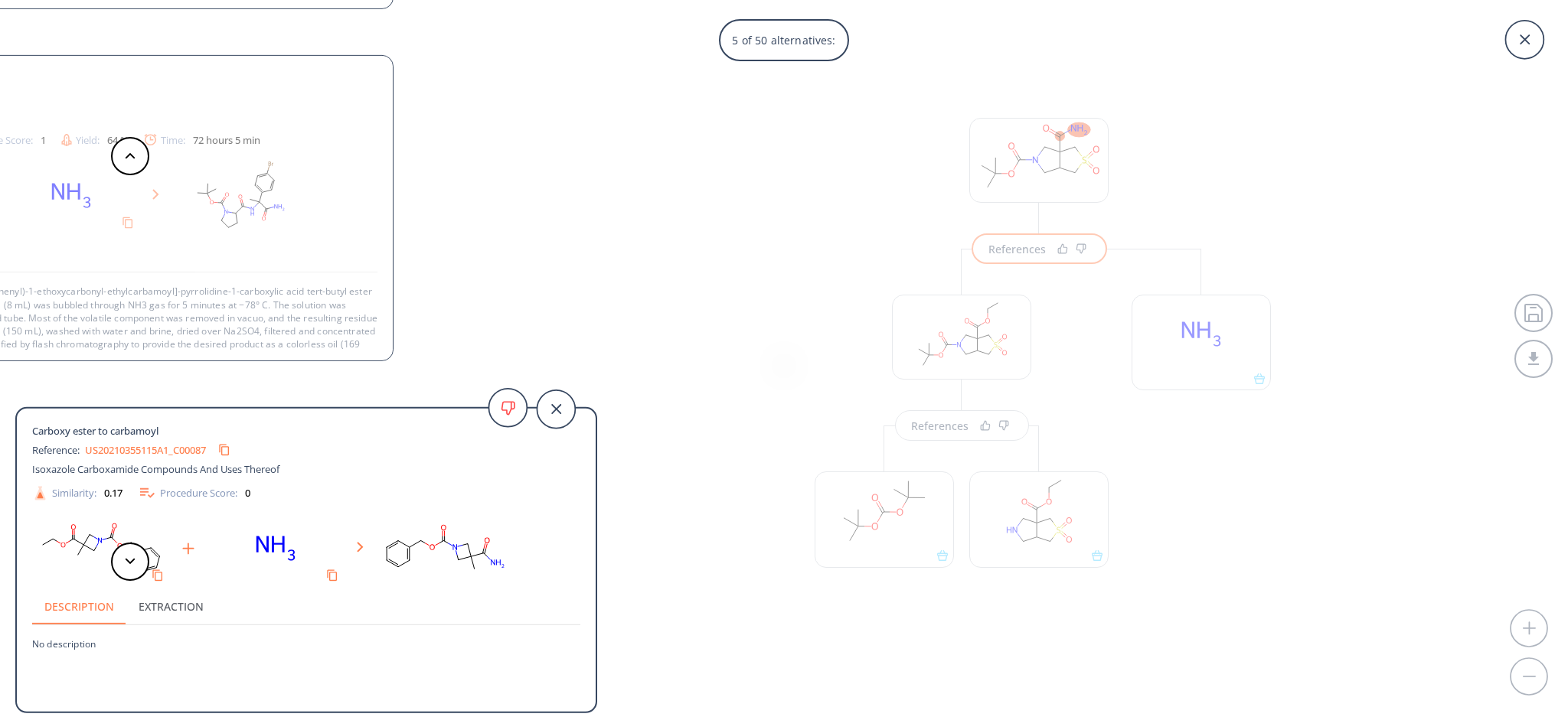
scroll to position [15, 0]
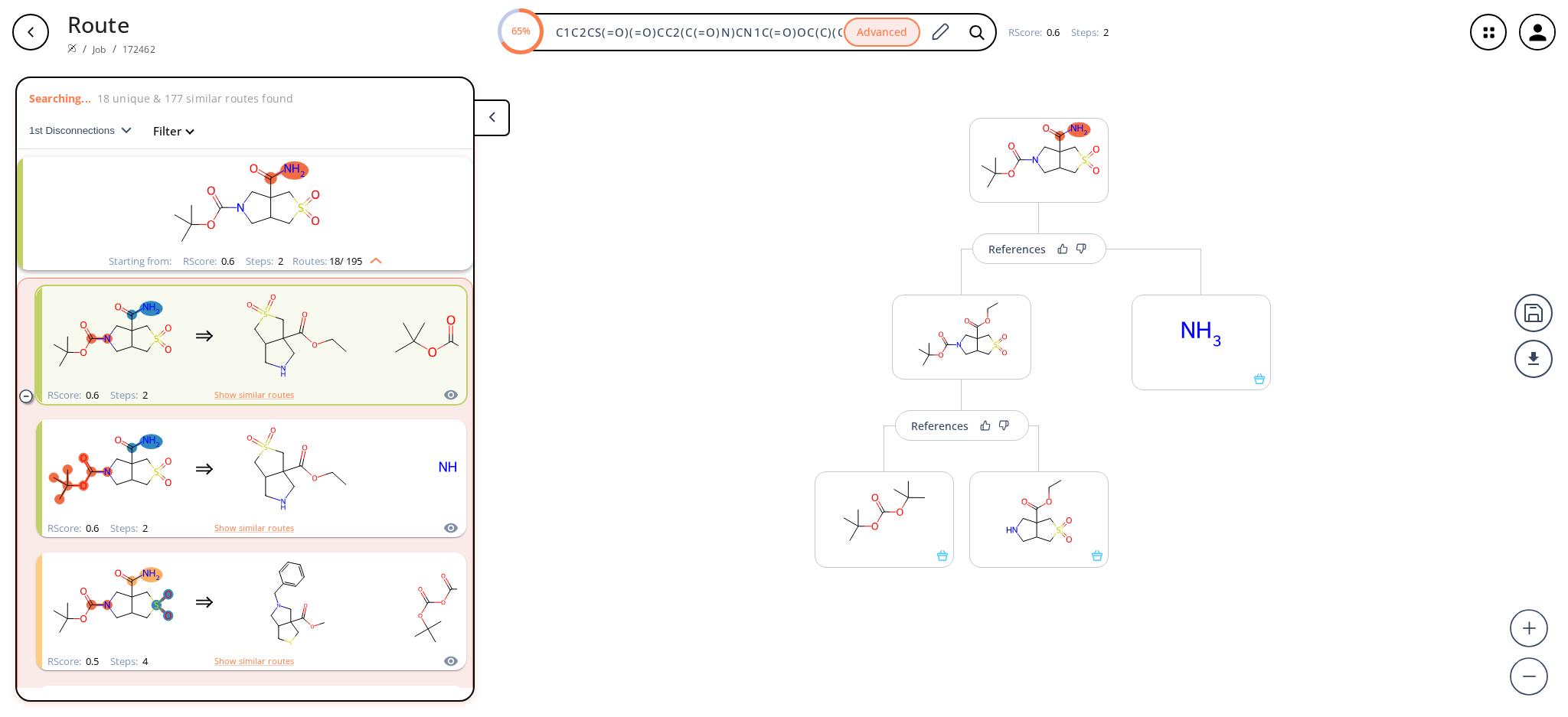
click at [356, 257] on span "18 / 195" at bounding box center [345, 262] width 33 height 10
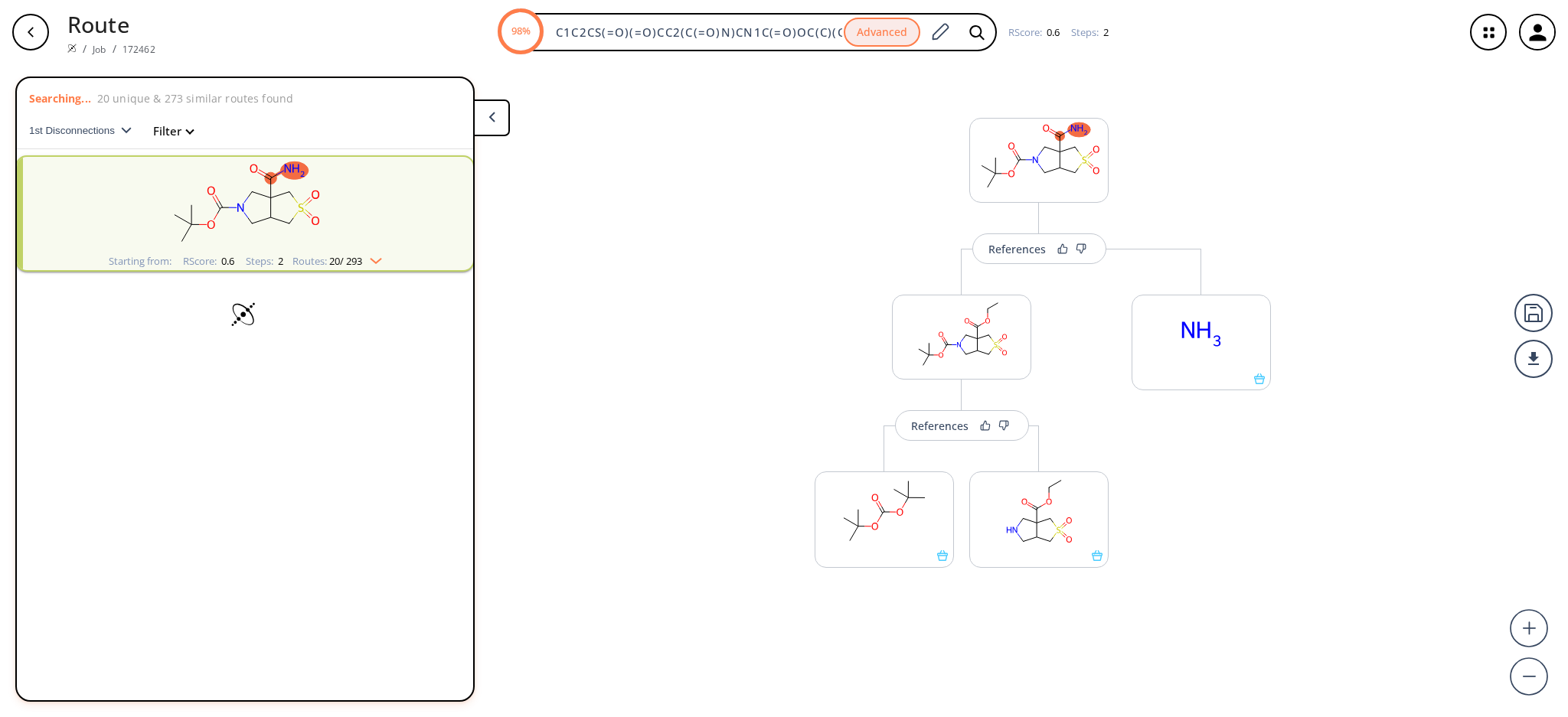
click at [371, 260] on img "clusters" at bounding box center [372, 257] width 20 height 13
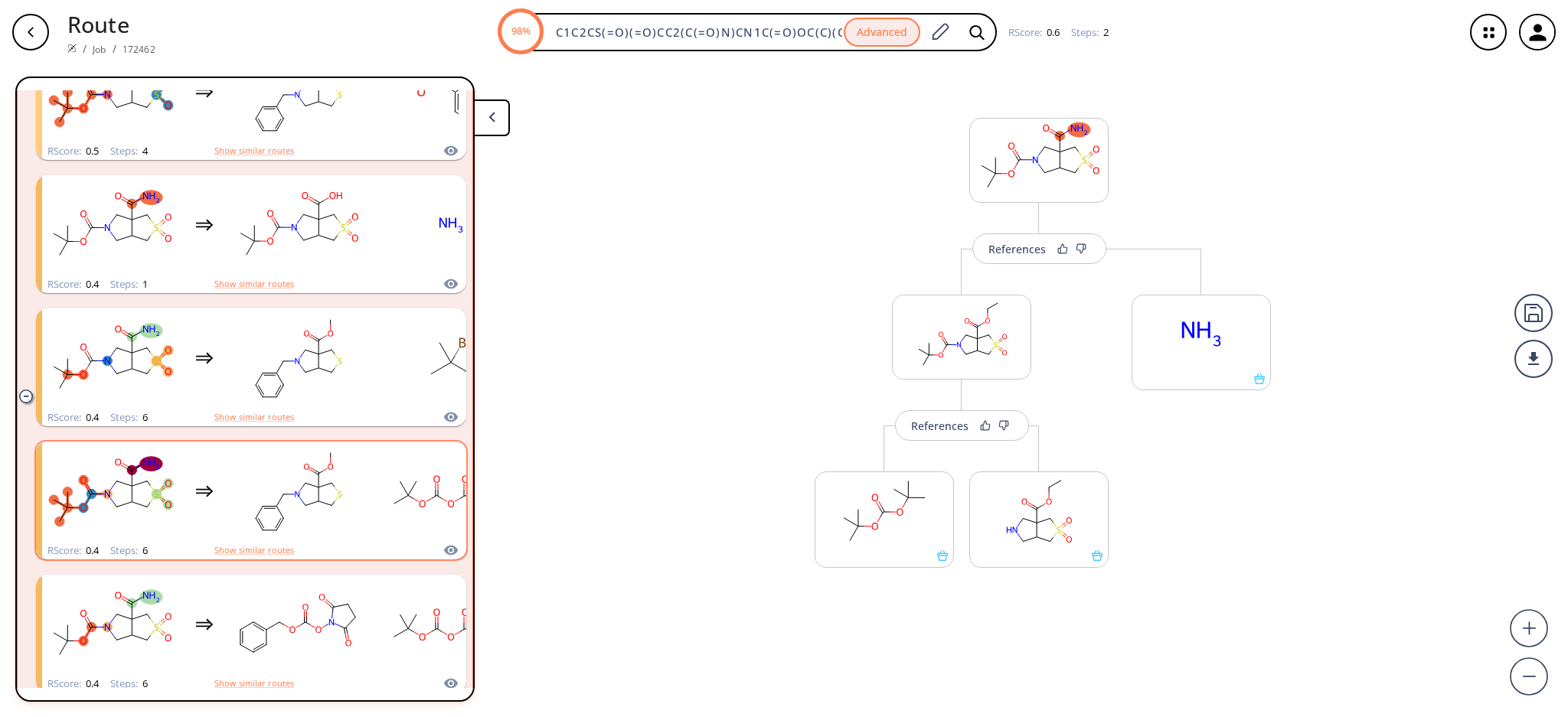
scroll to position [918, 0]
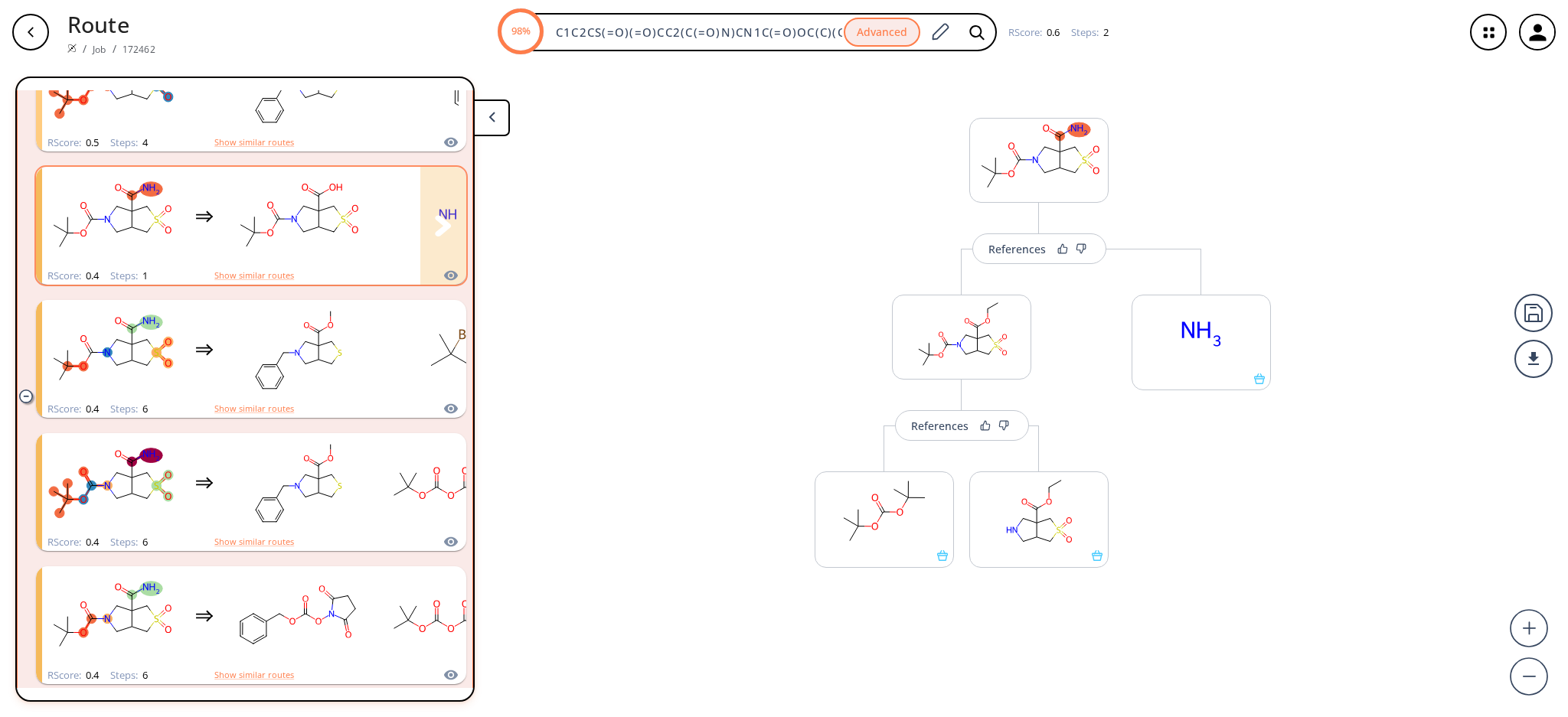
click at [344, 214] on ellipse "clusters" at bounding box center [343, 219] width 9 height 10
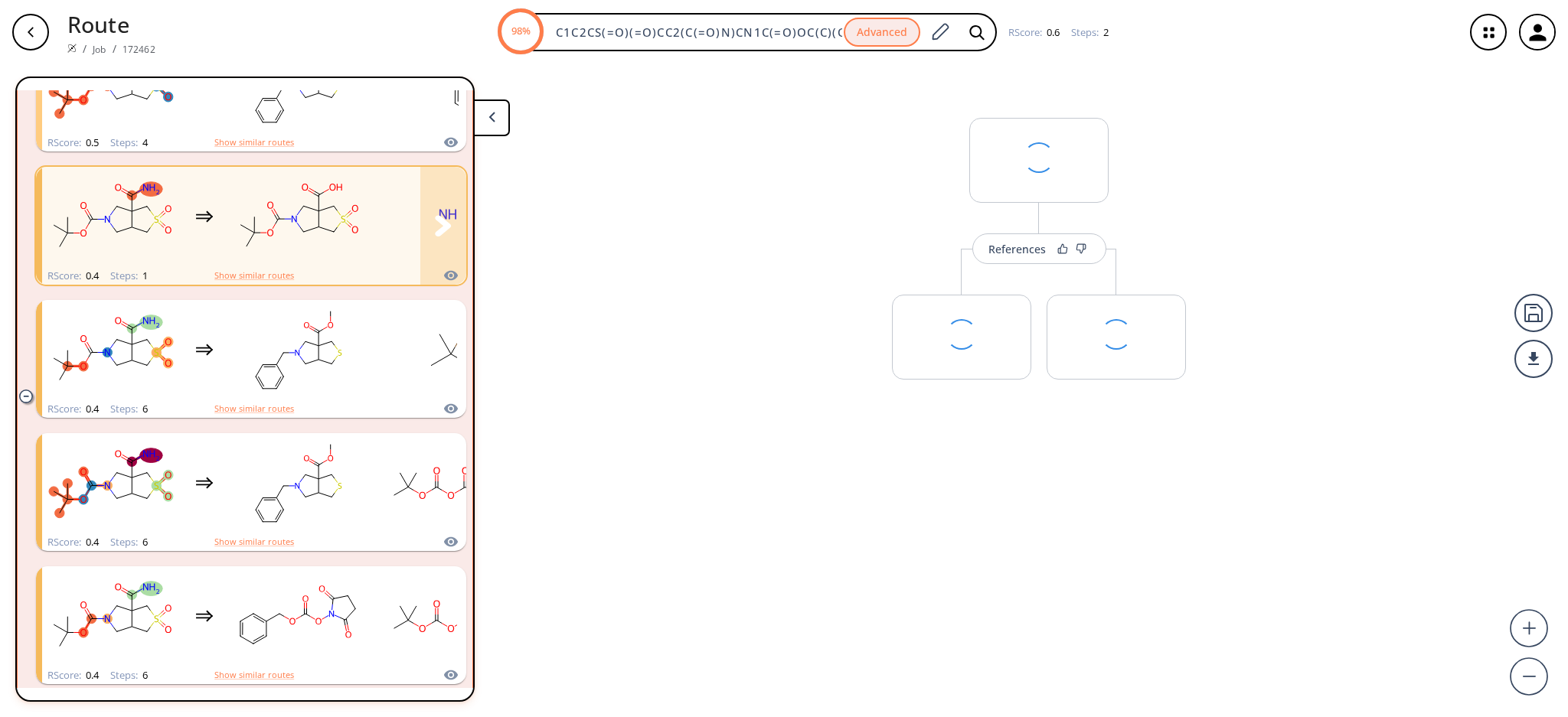
scroll to position [920, 0]
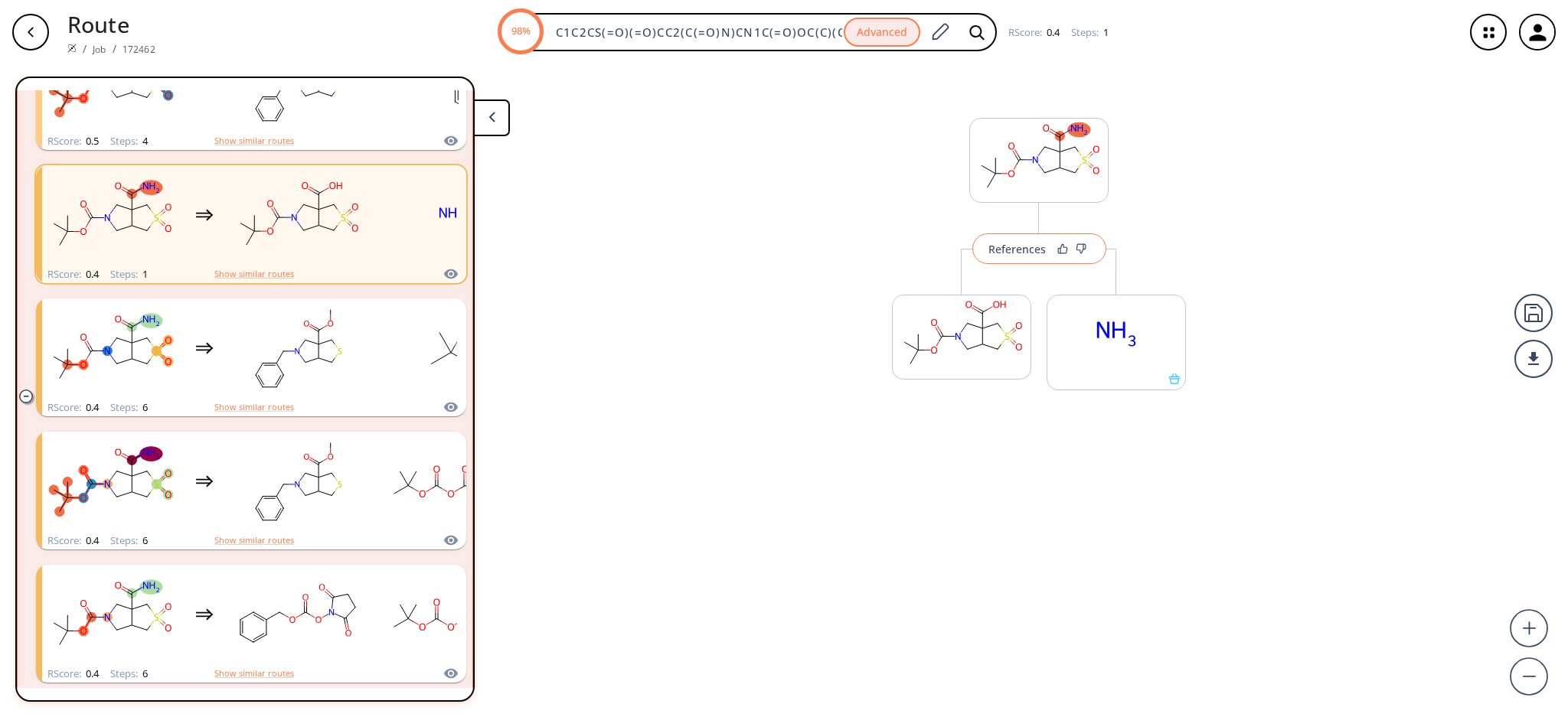
click at [1011, 244] on div "References" at bounding box center [1016, 249] width 58 height 10
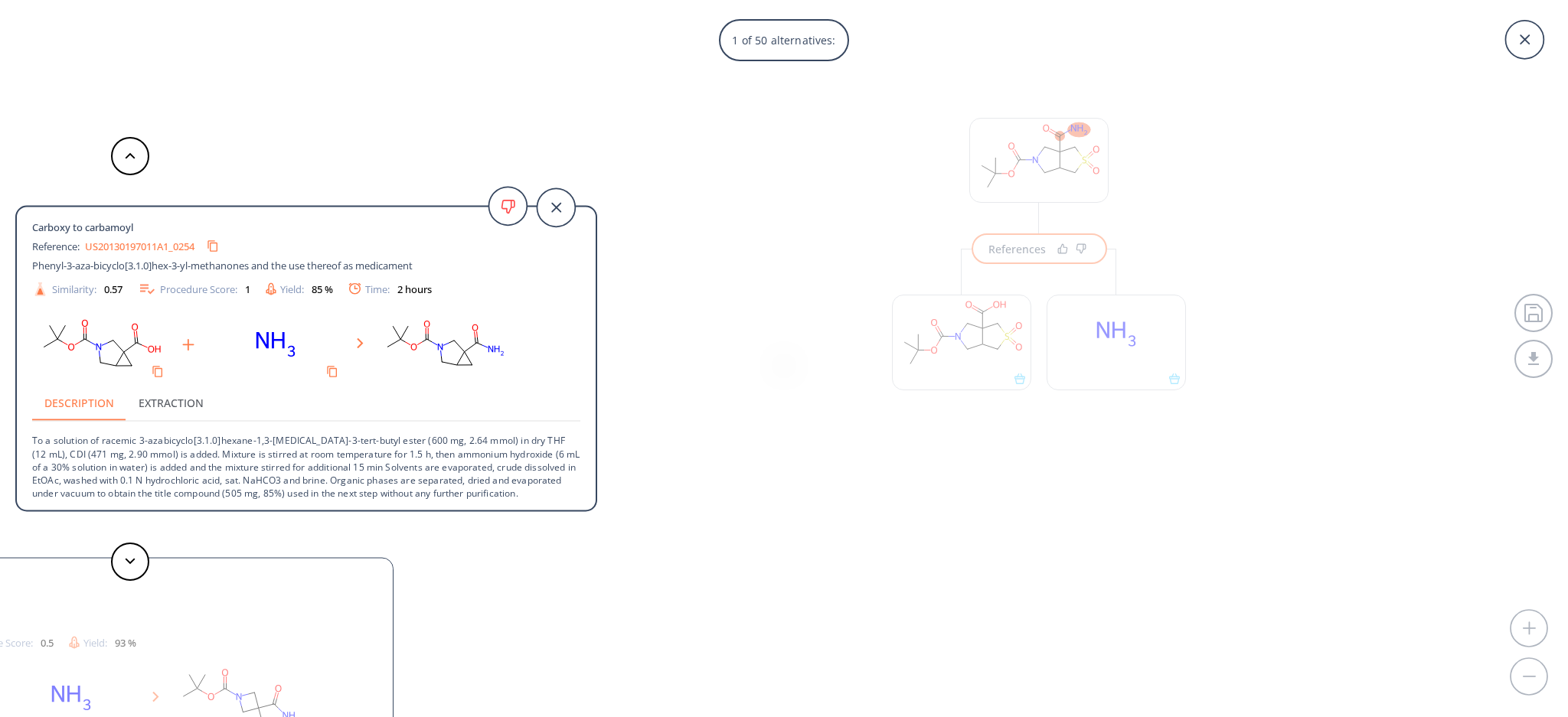
scroll to position [15, 0]
click at [116, 563] on button at bounding box center [130, 562] width 38 height 38
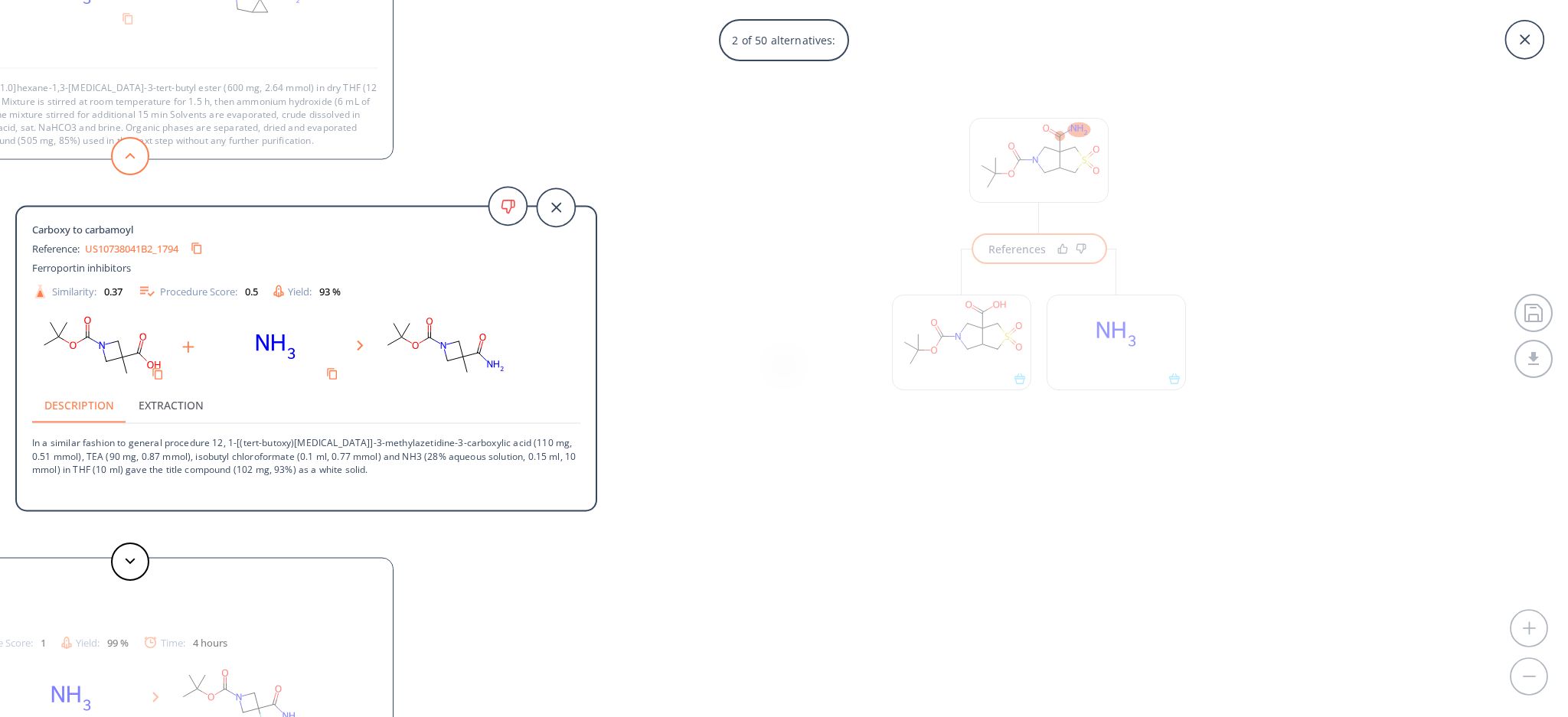
click at [137, 147] on button at bounding box center [130, 156] width 38 height 38
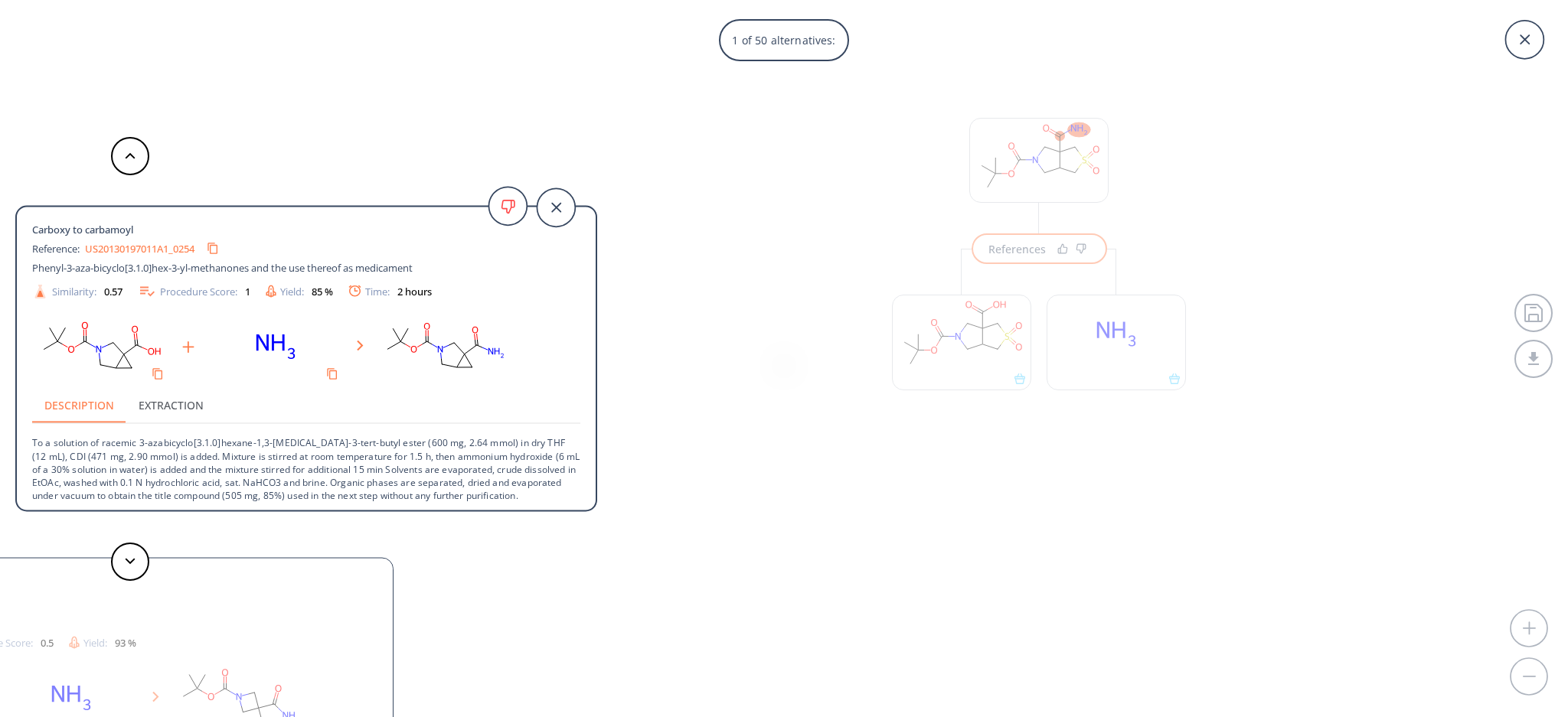
scroll to position [15, 0]
click at [125, 559] on icon at bounding box center [130, 562] width 11 height 7
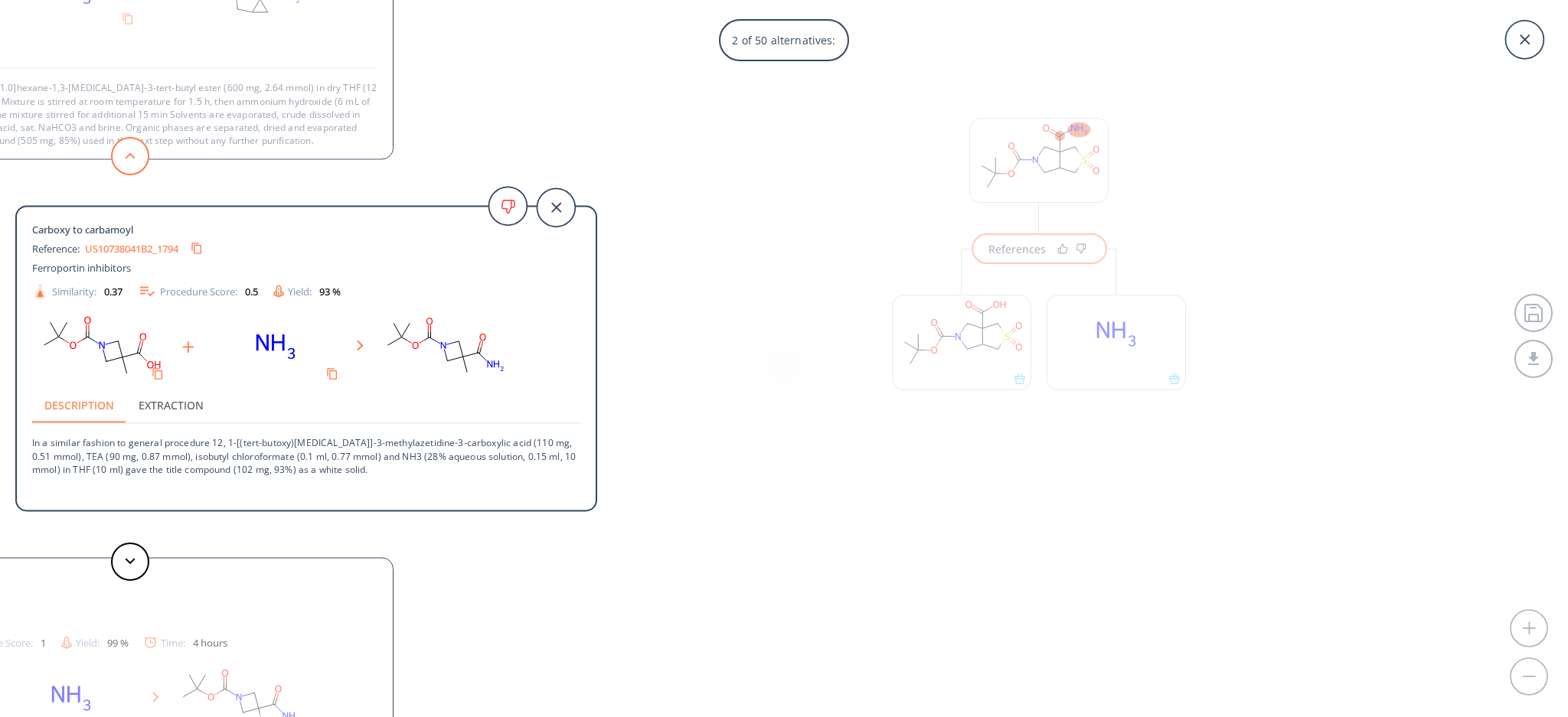
click at [130, 171] on button at bounding box center [130, 156] width 38 height 38
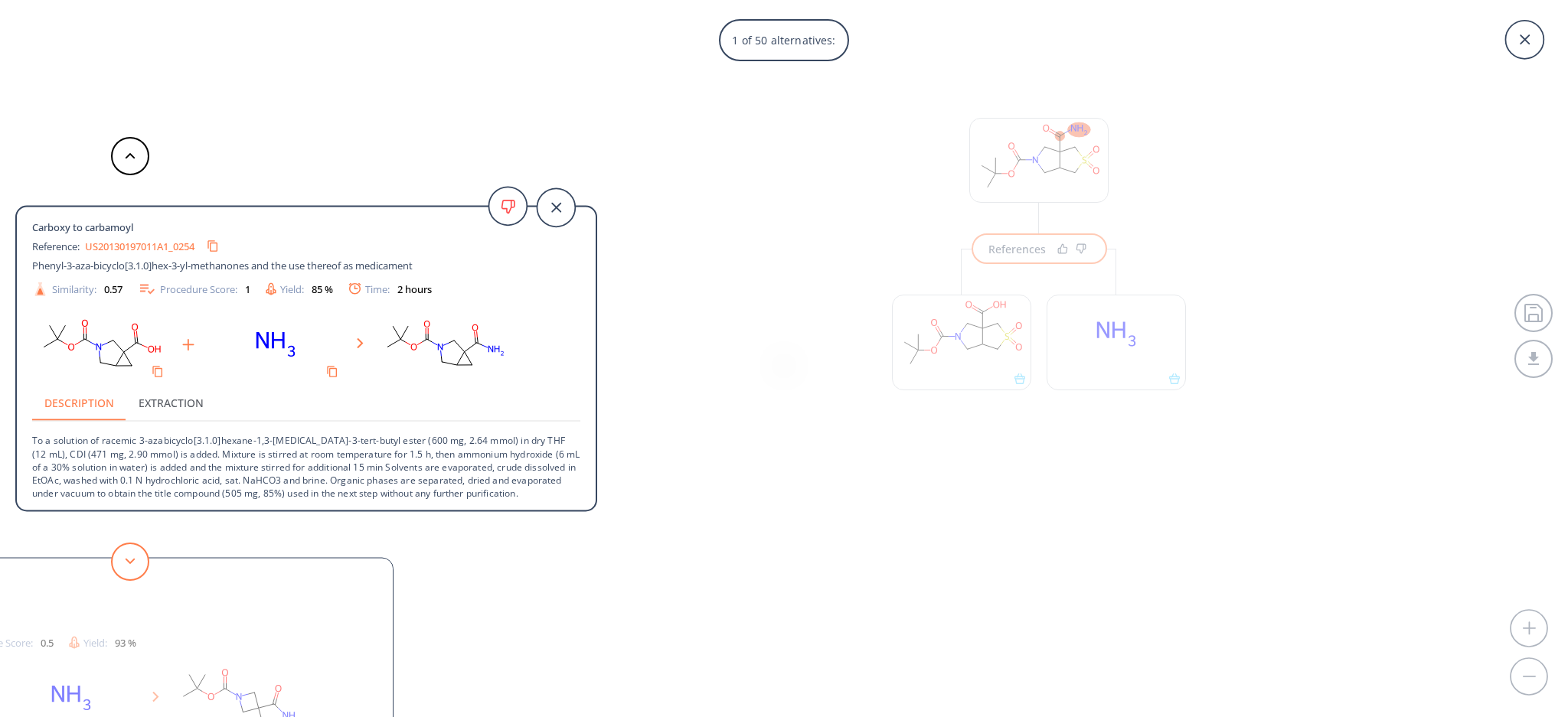
click at [140, 549] on button at bounding box center [130, 562] width 38 height 38
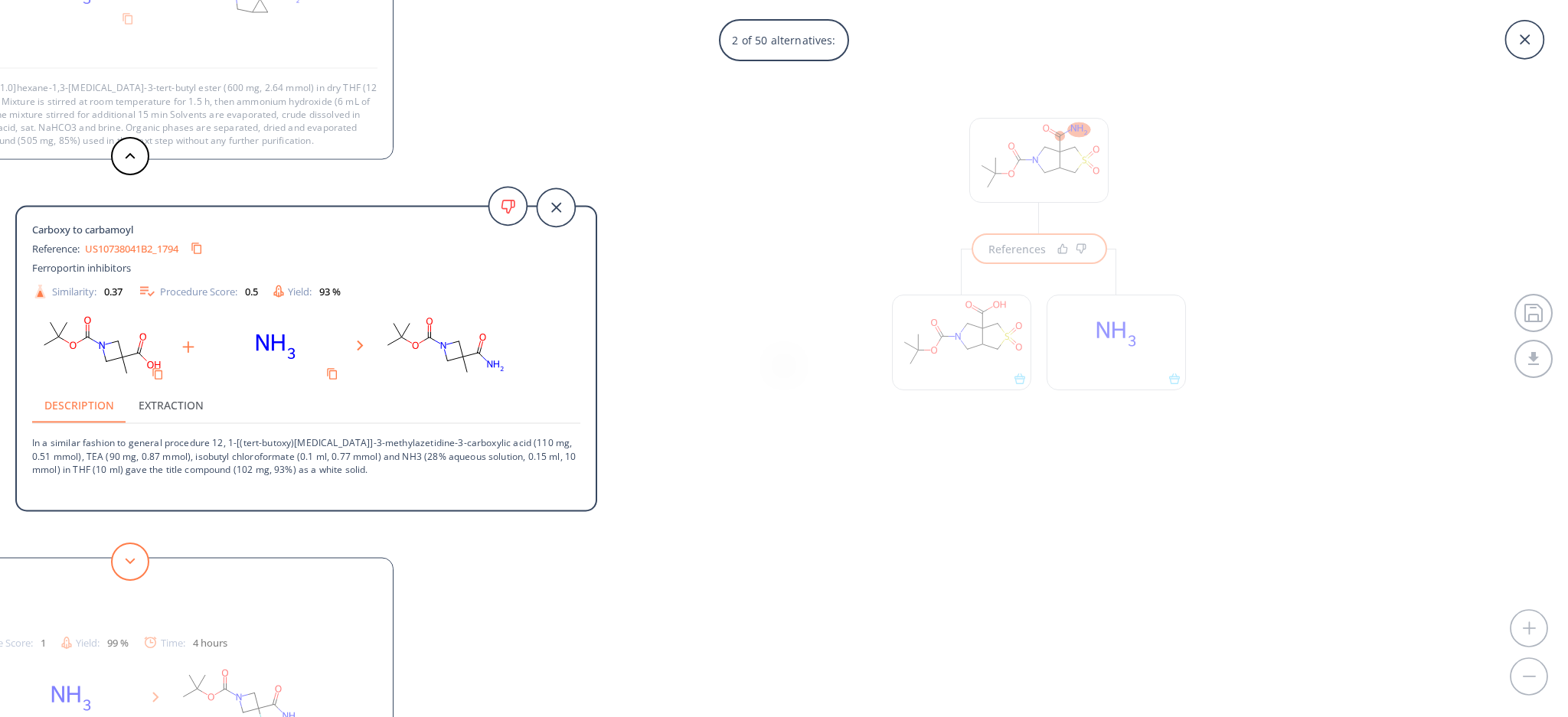
click at [124, 568] on button at bounding box center [130, 562] width 38 height 38
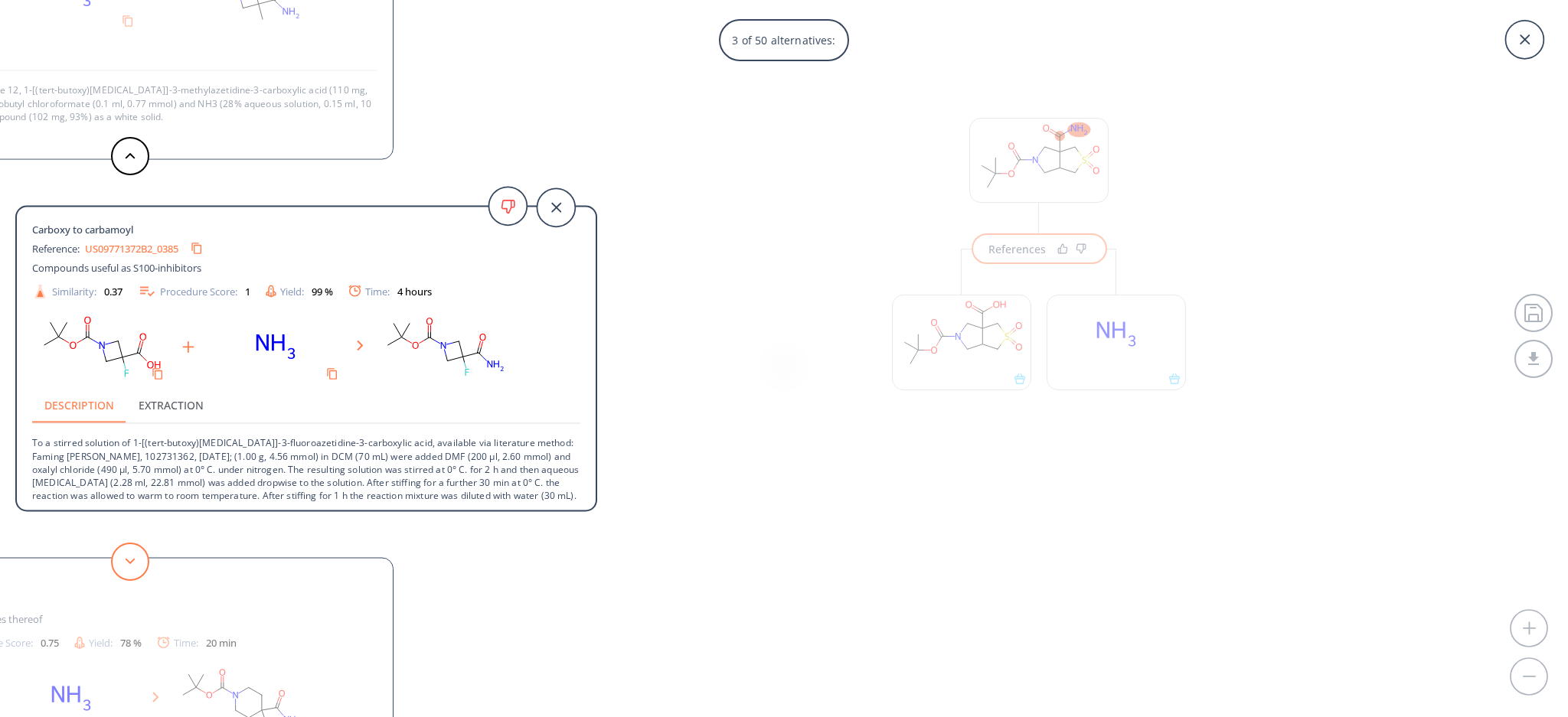
click at [129, 567] on button at bounding box center [130, 562] width 38 height 38
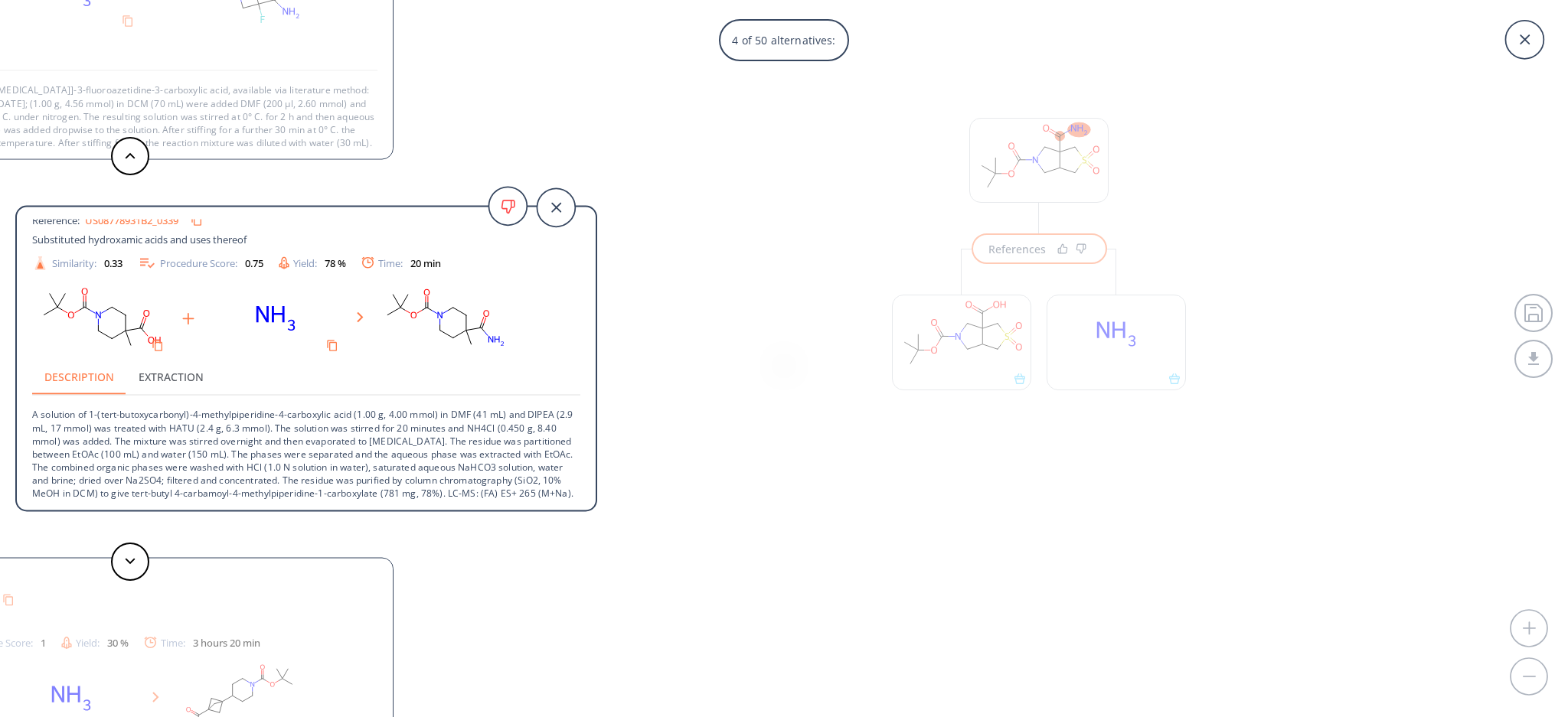
scroll to position [40, 0]
click at [137, 556] on button at bounding box center [130, 562] width 38 height 38
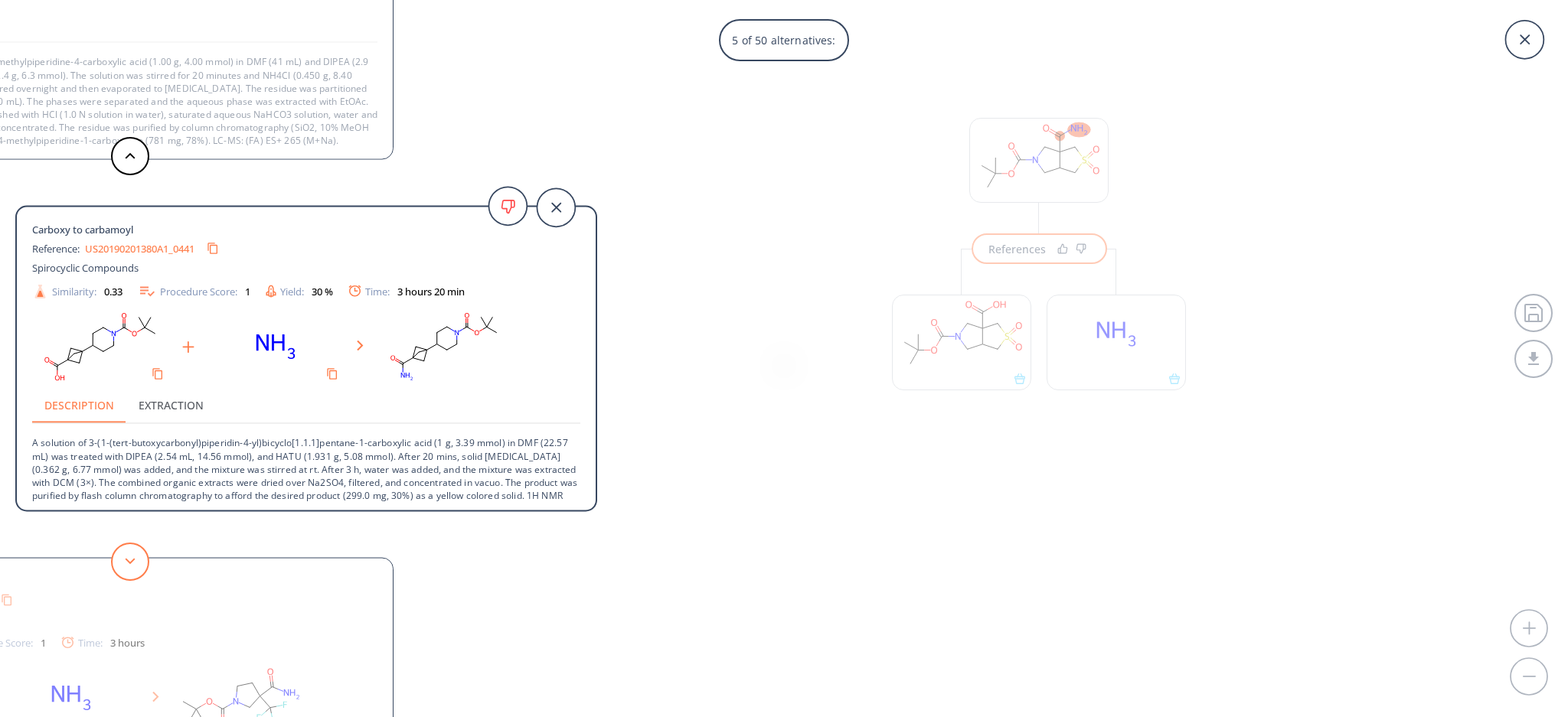
click at [140, 557] on button at bounding box center [130, 562] width 38 height 38
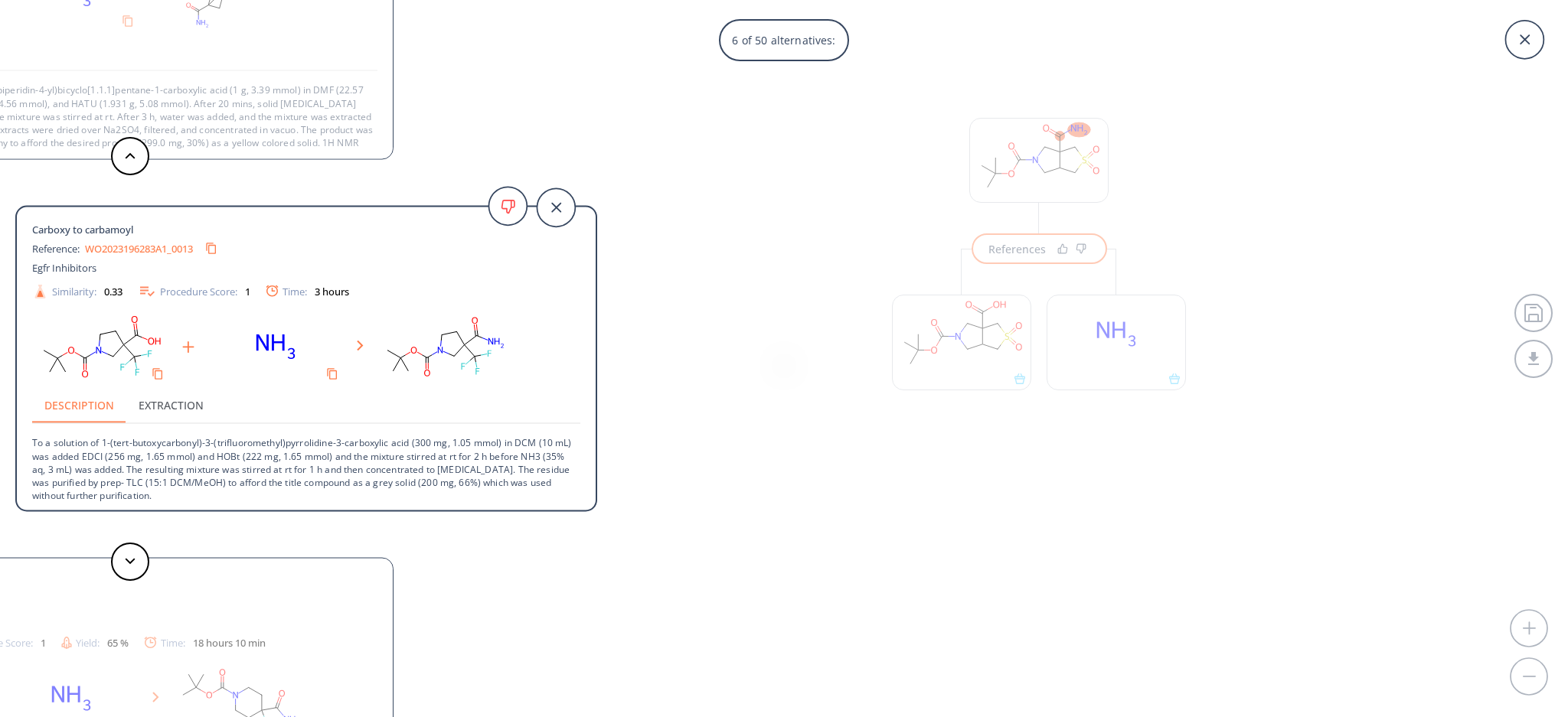
click at [142, 542] on div at bounding box center [130, 562] width 46 height 38
click at [131, 549] on button at bounding box center [130, 562] width 38 height 38
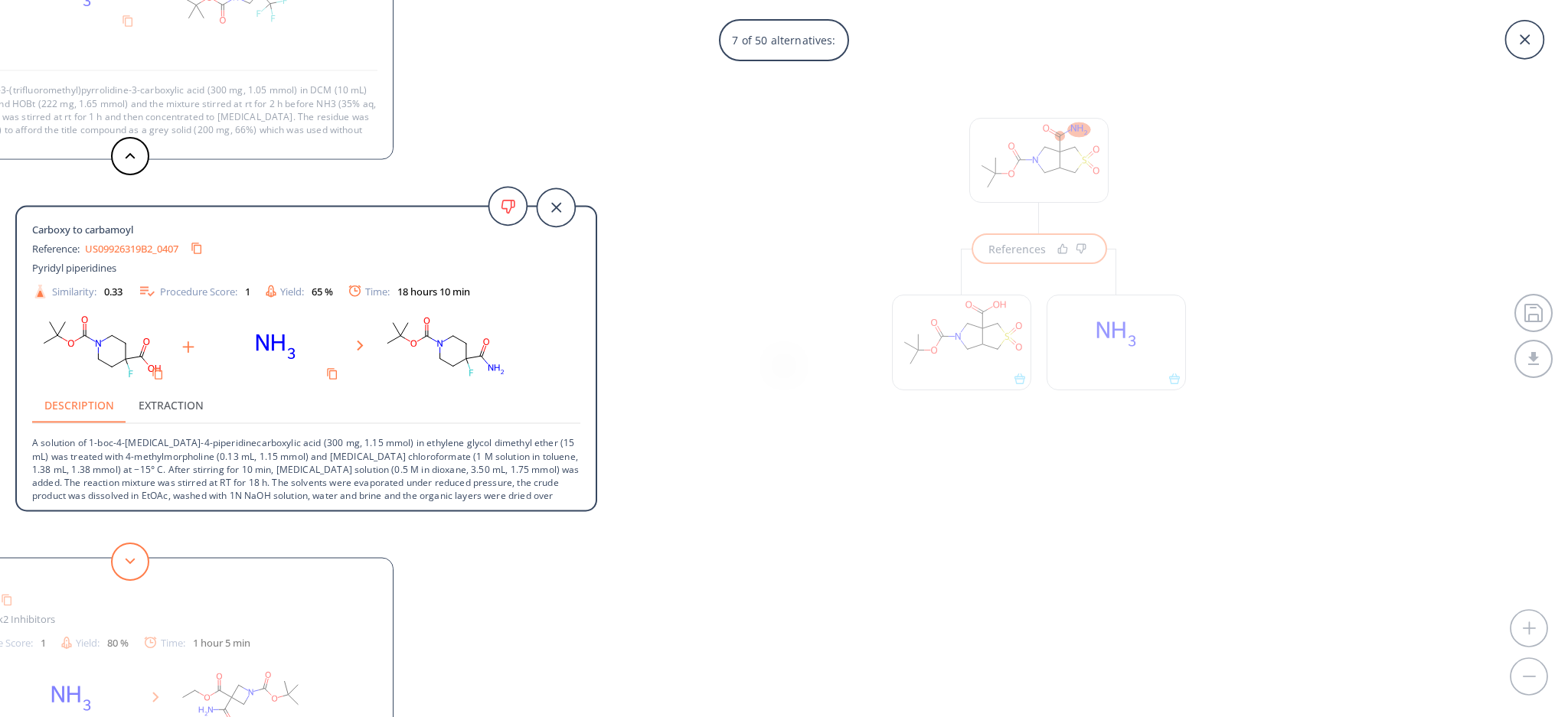
click at [141, 558] on button at bounding box center [130, 562] width 38 height 38
click at [138, 555] on button at bounding box center [130, 562] width 38 height 38
click at [125, 557] on button at bounding box center [130, 562] width 38 height 38
click at [135, 555] on button at bounding box center [130, 562] width 38 height 38
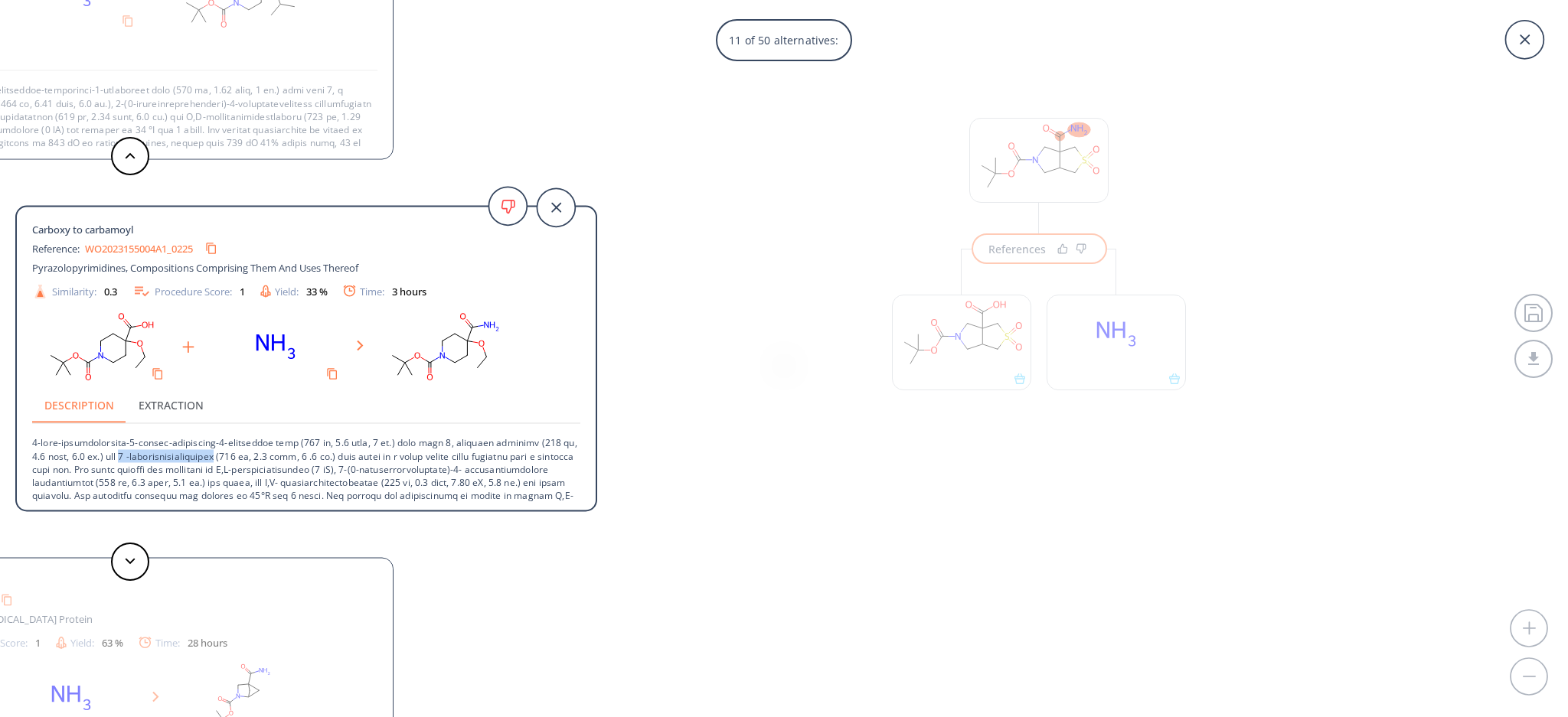
drag, startPoint x: 174, startPoint y: 454, endPoint x: 277, endPoint y: 457, distance: 103.0
click at [277, 457] on p at bounding box center [306, 496] width 548 height 144
copy p "1 -hydroxybenzotriazole"
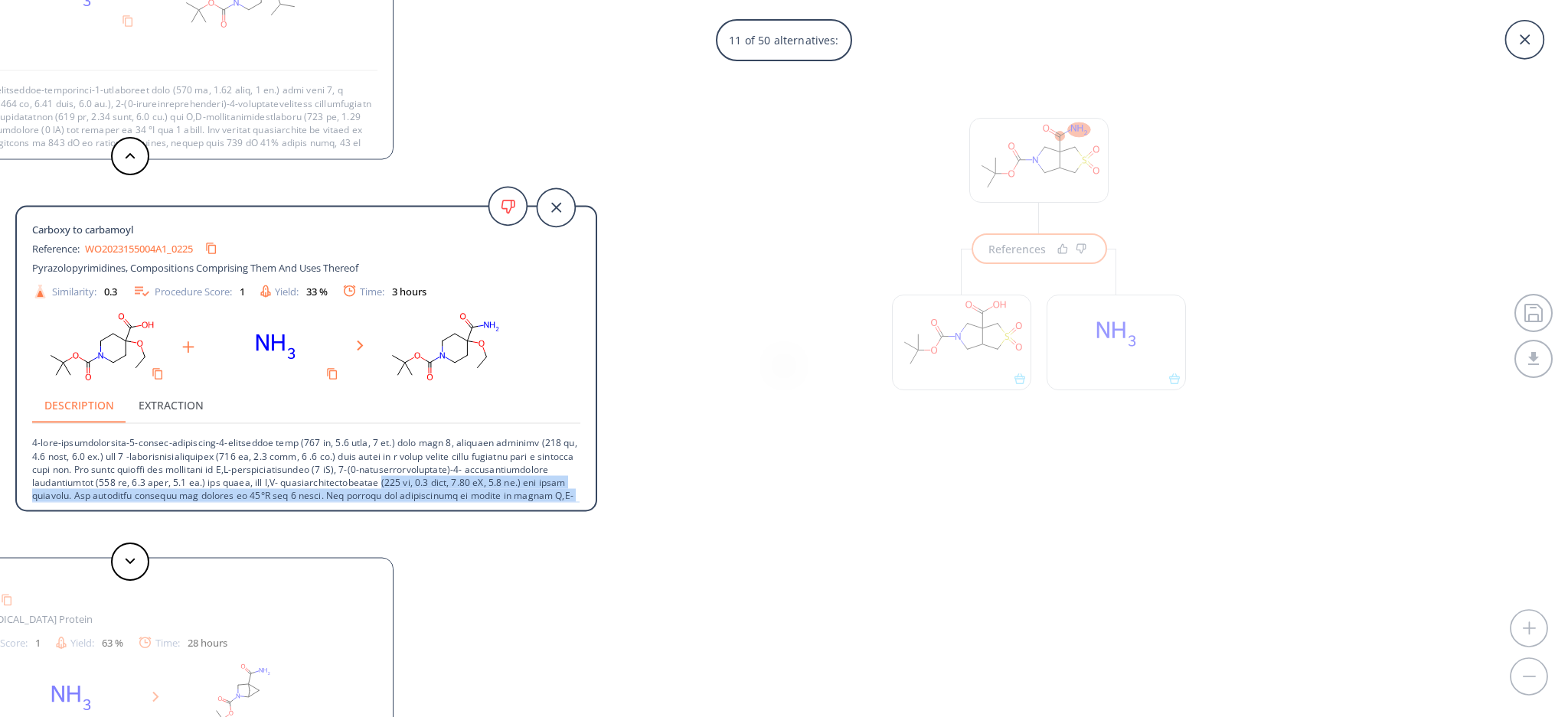
scroll to position [68, 0]
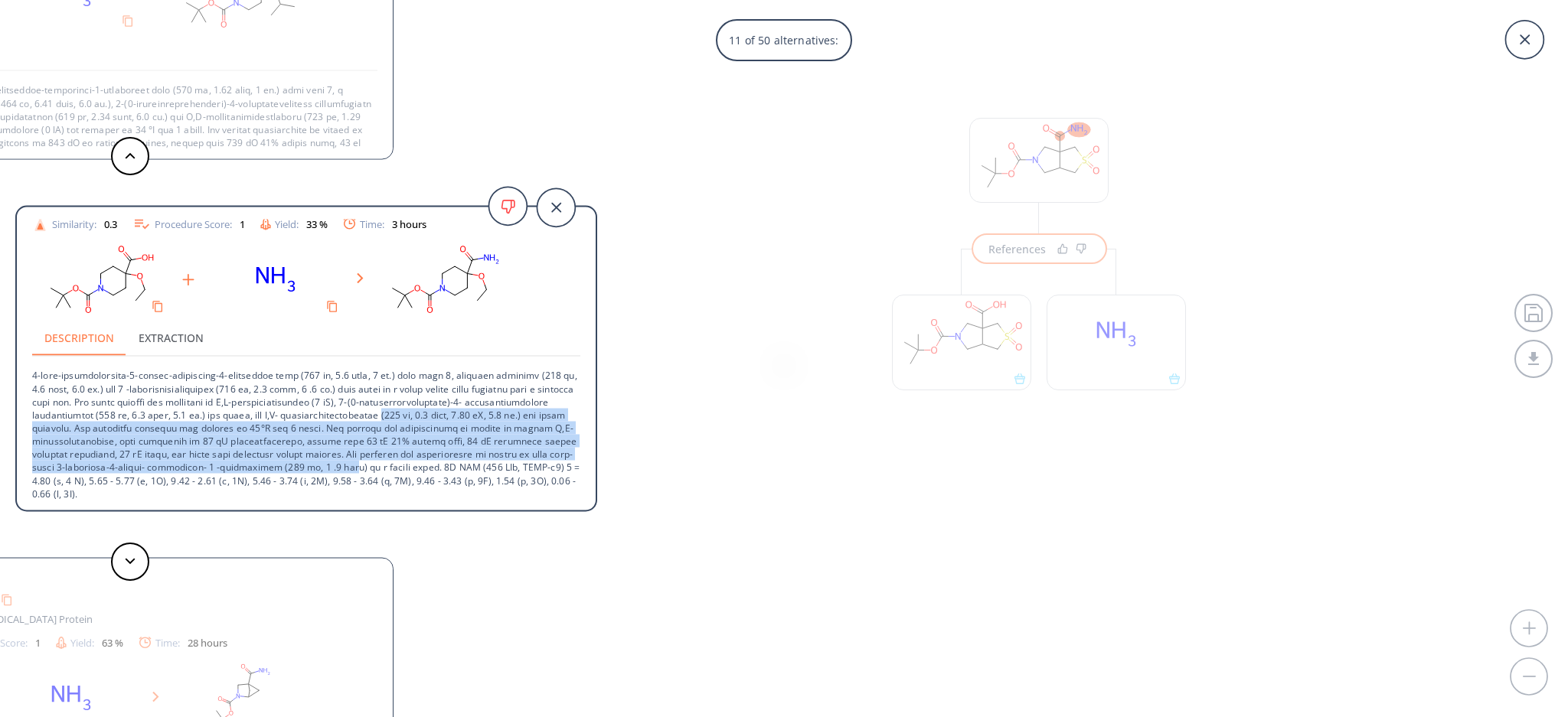
drag, startPoint x: 130, startPoint y: 495, endPoint x: 227, endPoint y: 482, distance: 97.9
click at [227, 482] on p at bounding box center [306, 429] width 548 height 144
click at [214, 429] on p at bounding box center [306, 429] width 548 height 144
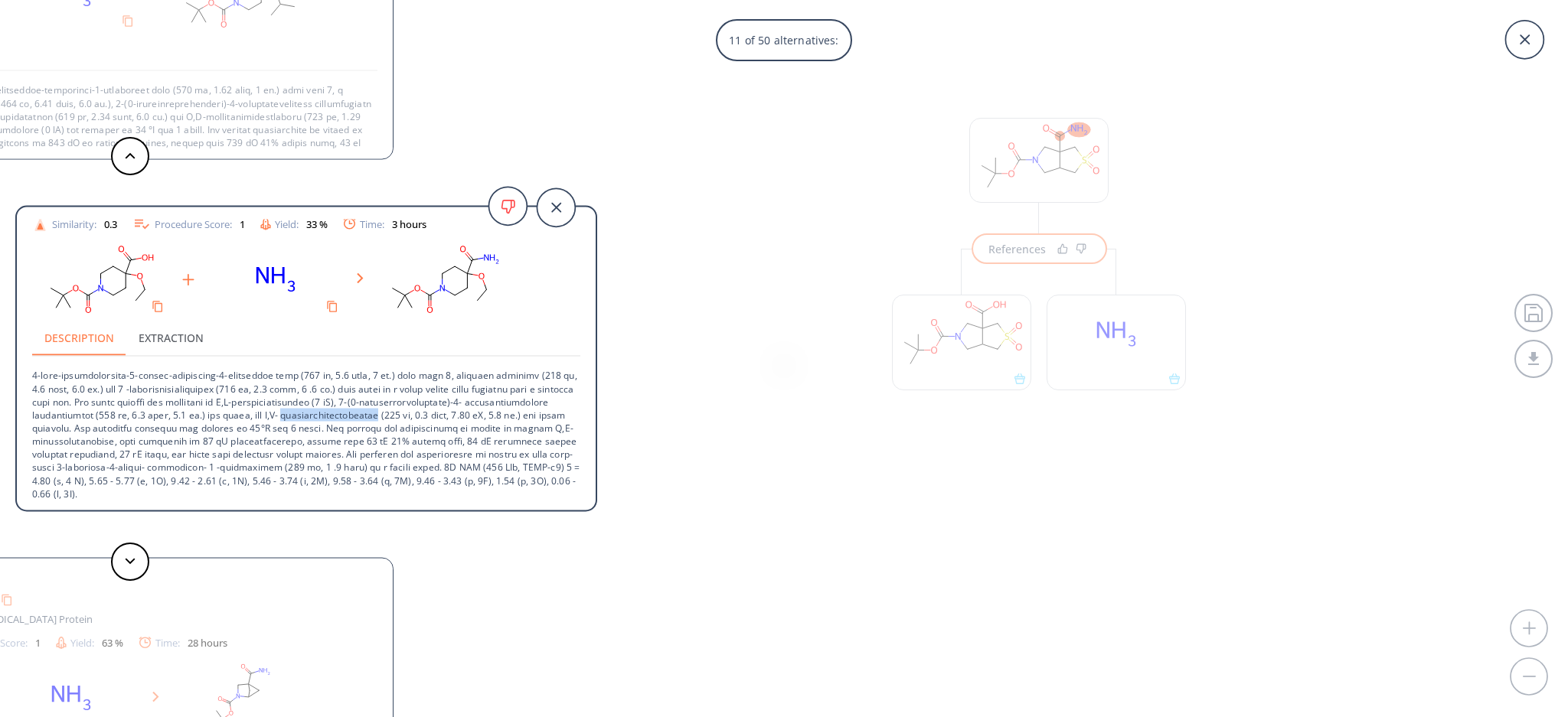
drag, startPoint x: 129, startPoint y: 426, endPoint x: 13, endPoint y: 425, distance: 116.0
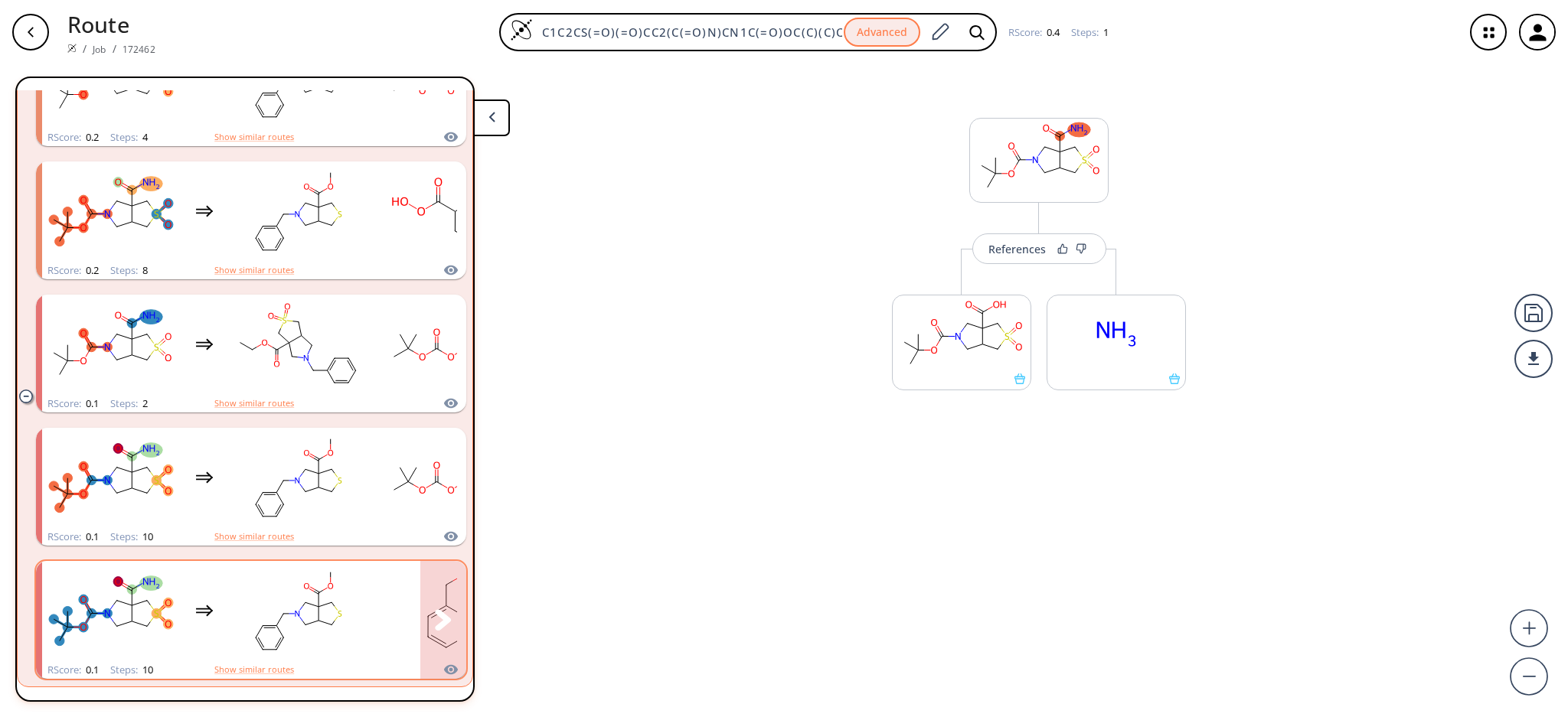
scroll to position [2255, 0]
click at [319, 590] on icon "clusters" at bounding box center [320, 591] width 4 height 3
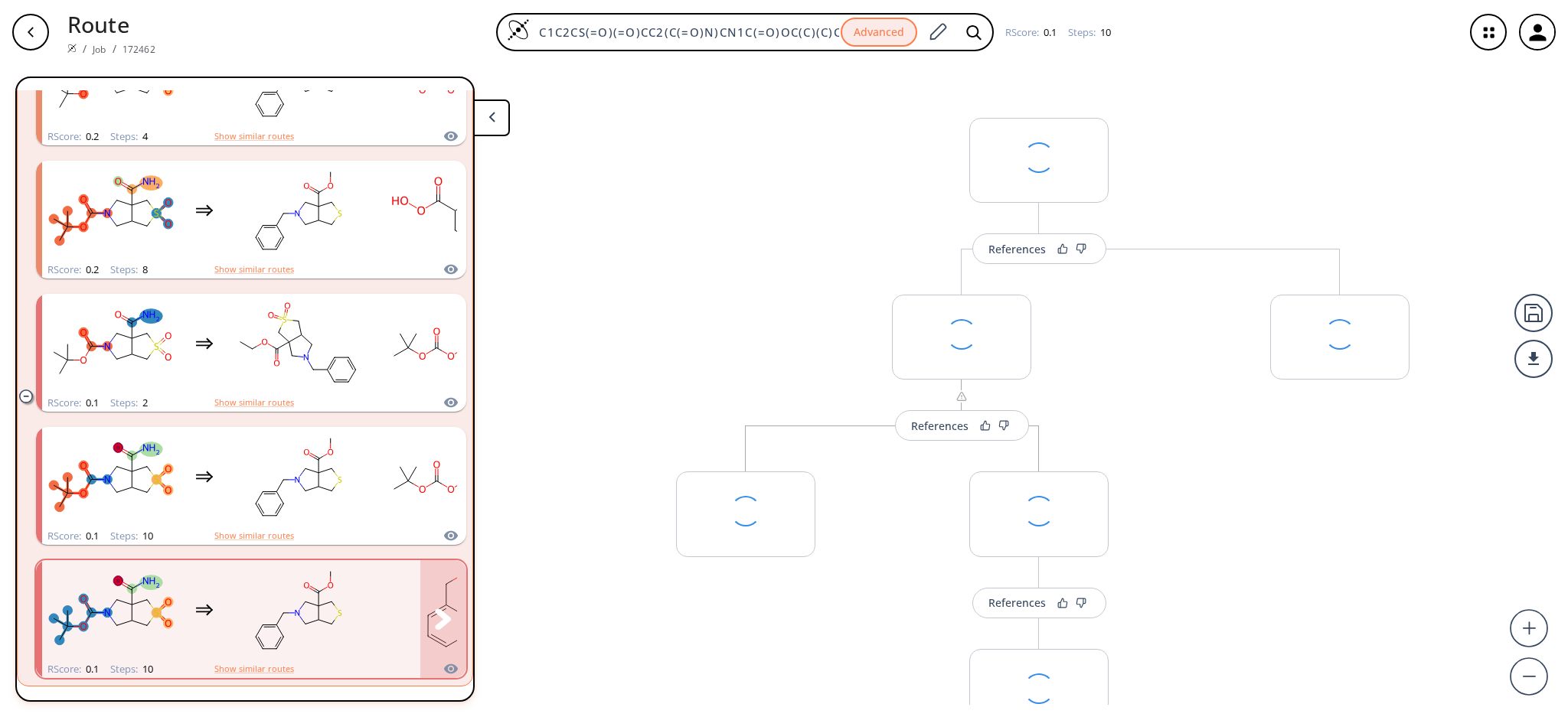
click at [333, 610] on rect "clusters" at bounding box center [298, 610] width 138 height 95
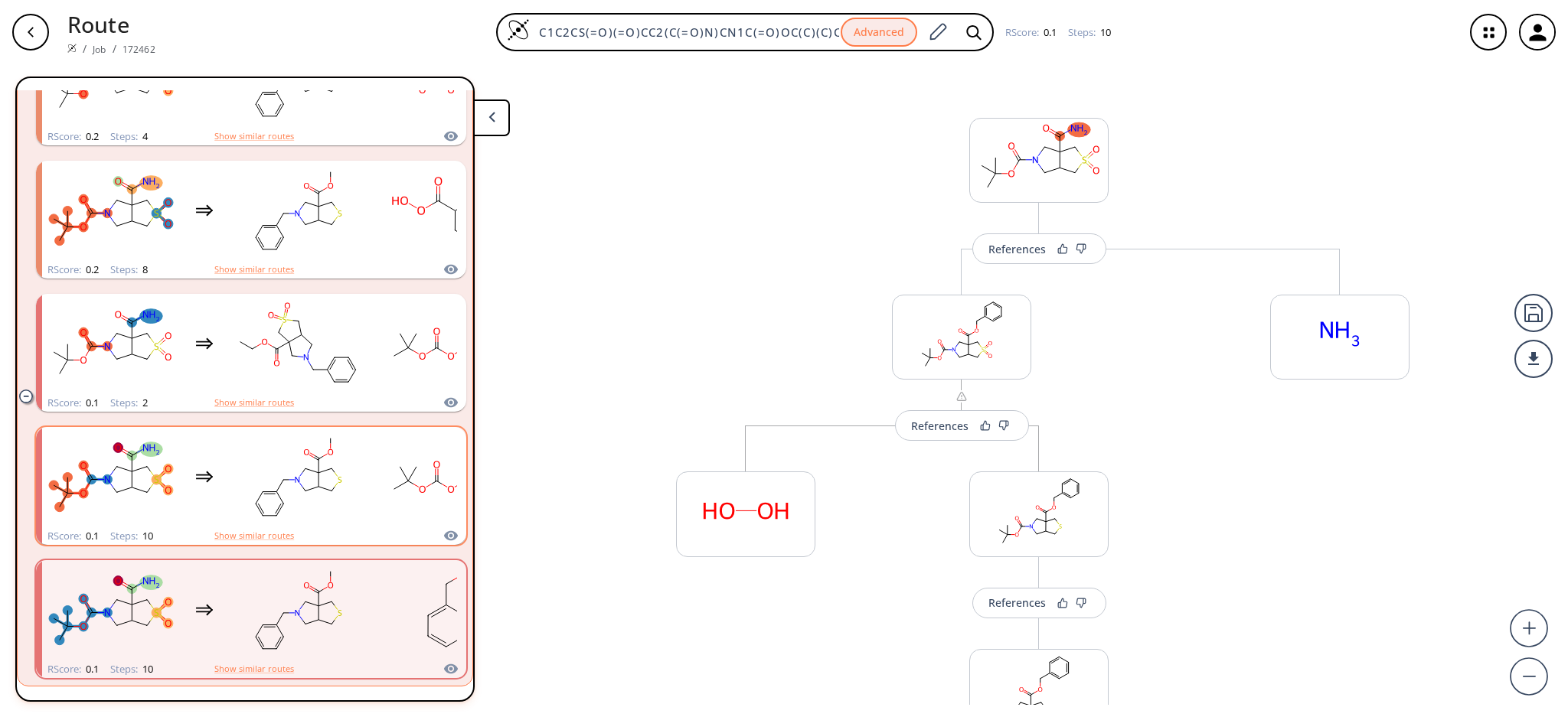
scroll to position [2255, 0]
click at [307, 487] on ellipse "clusters" at bounding box center [306, 491] width 8 height 8
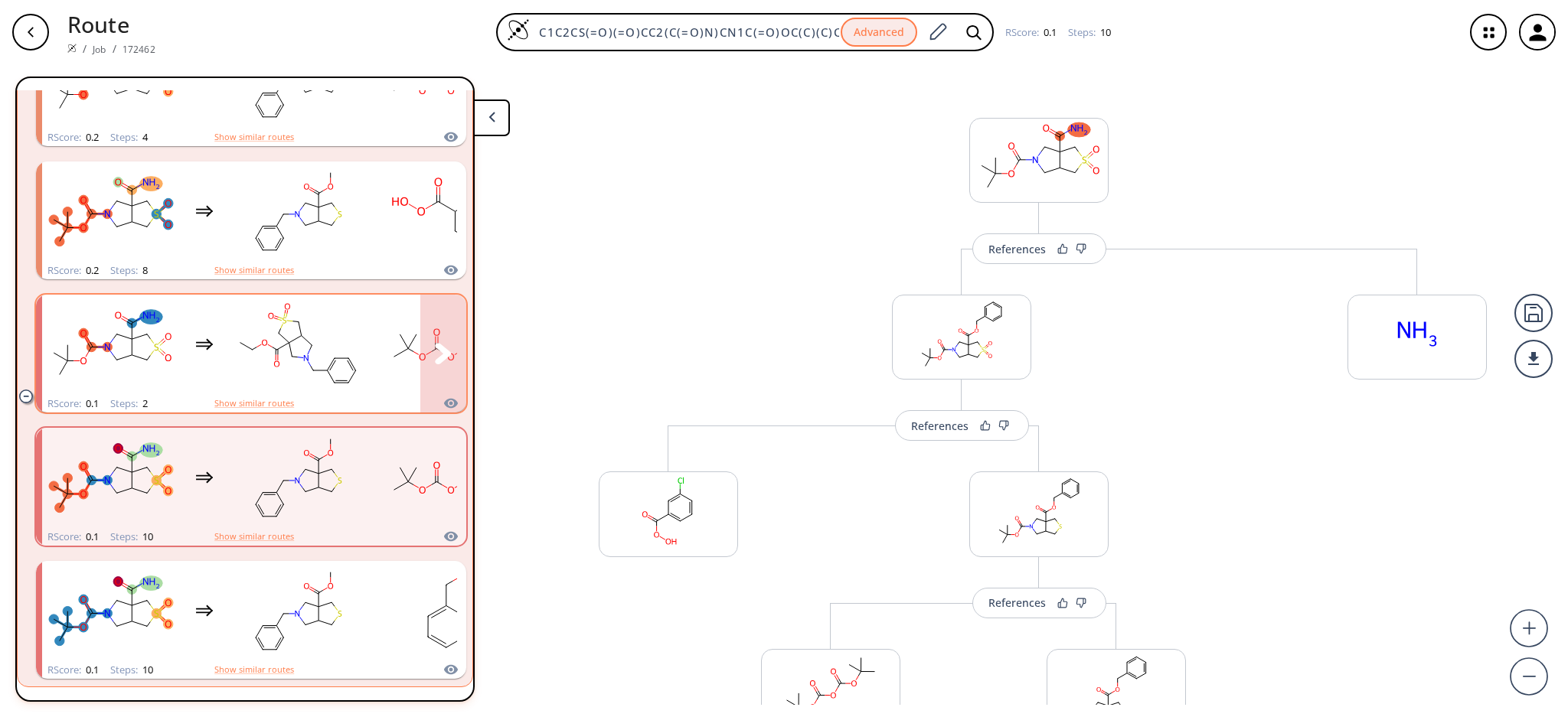
click at [286, 364] on rect "clusters" at bounding box center [298, 344] width 138 height 95
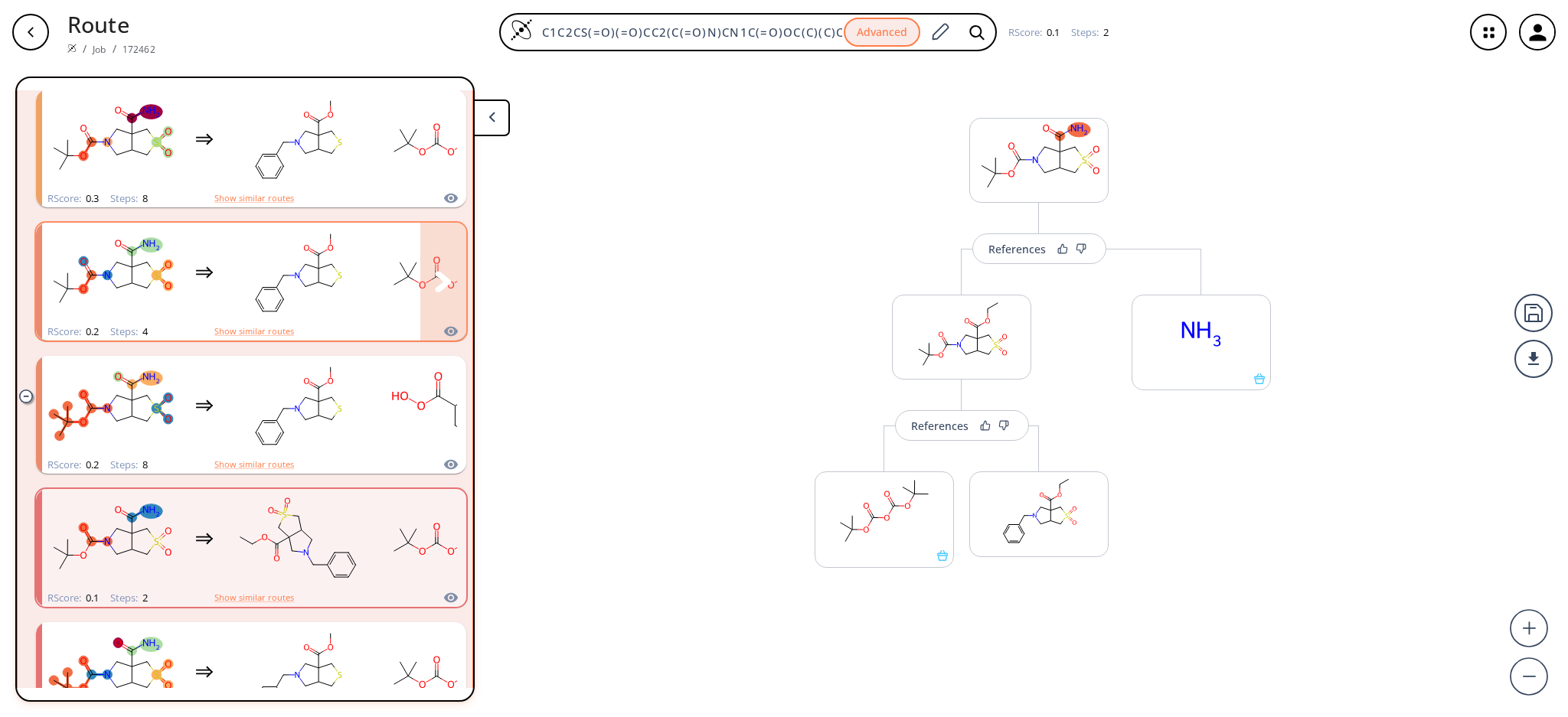
scroll to position [2051, 0]
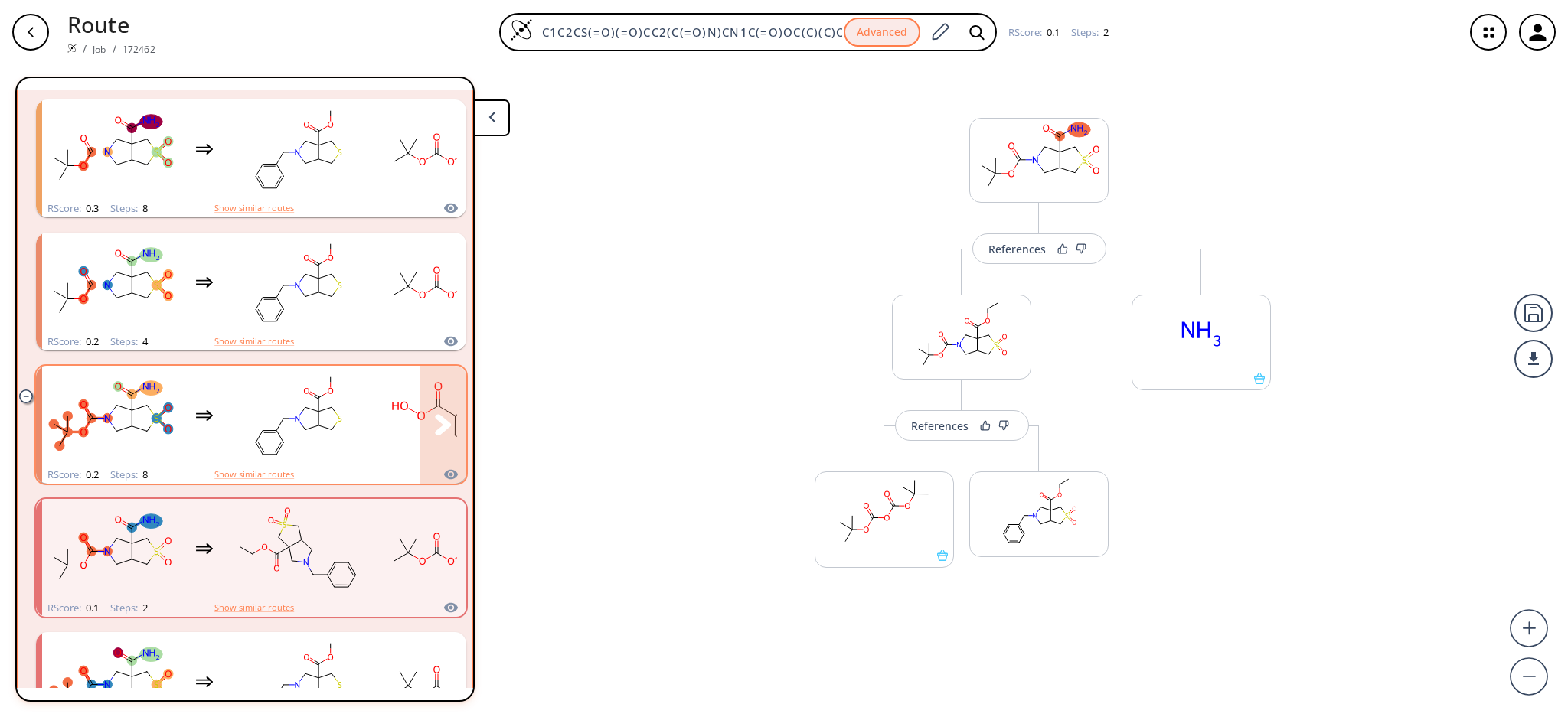
click at [343, 429] on rect "clusters" at bounding box center [298, 416] width 138 height 95
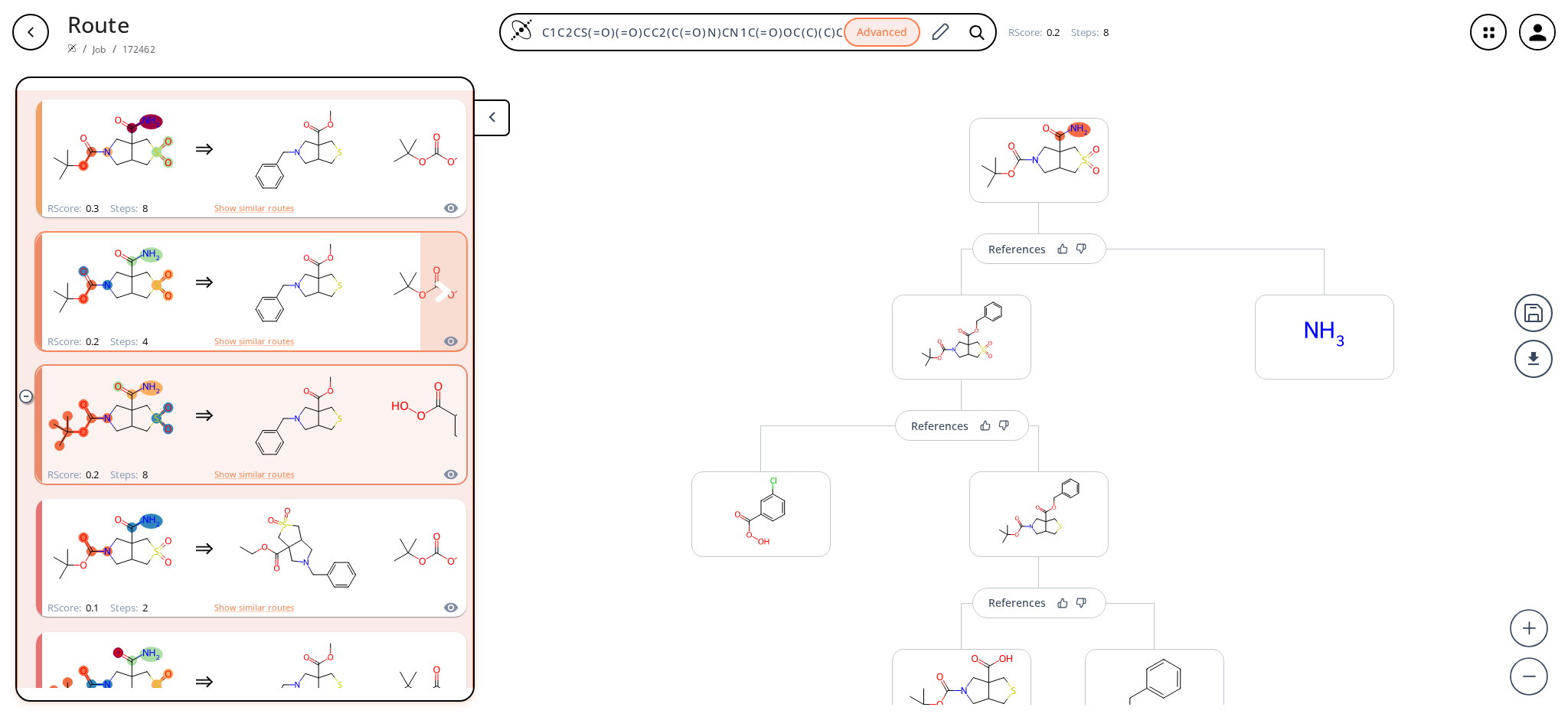
click at [300, 309] on rect "clusters" at bounding box center [298, 282] width 138 height 95
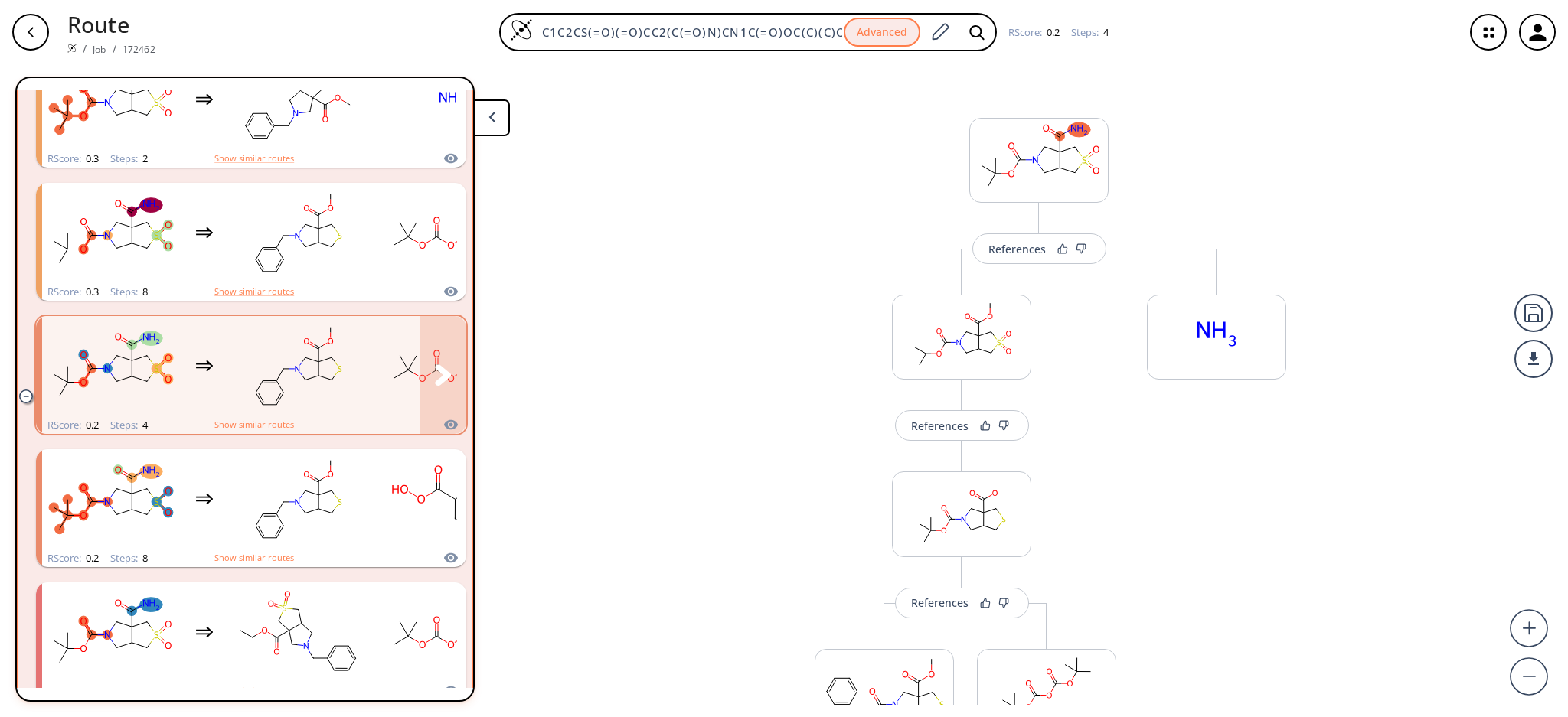
scroll to position [1643, 0]
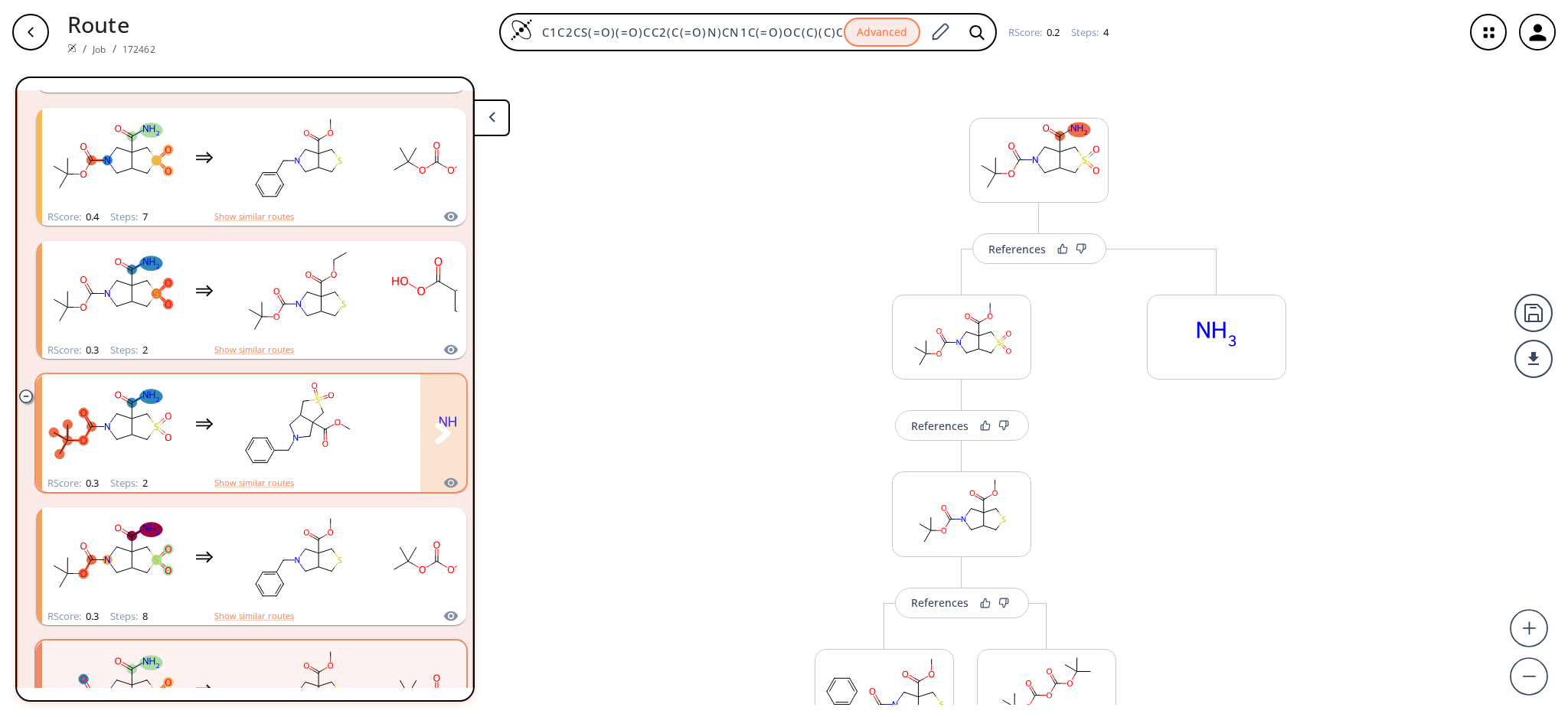
click at [271, 414] on rect "clusters" at bounding box center [298, 425] width 138 height 95
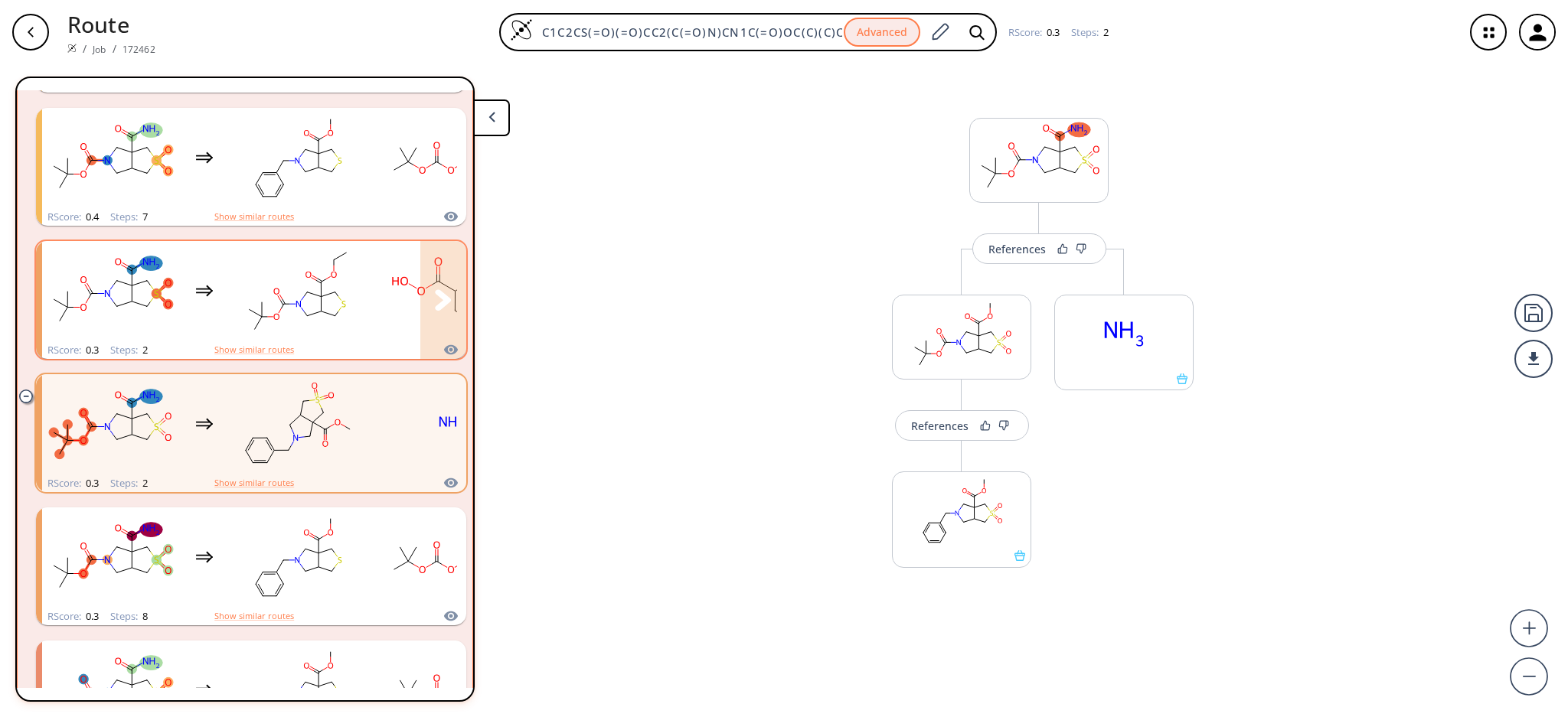
click at [280, 316] on rect "clusters" at bounding box center [298, 291] width 138 height 95
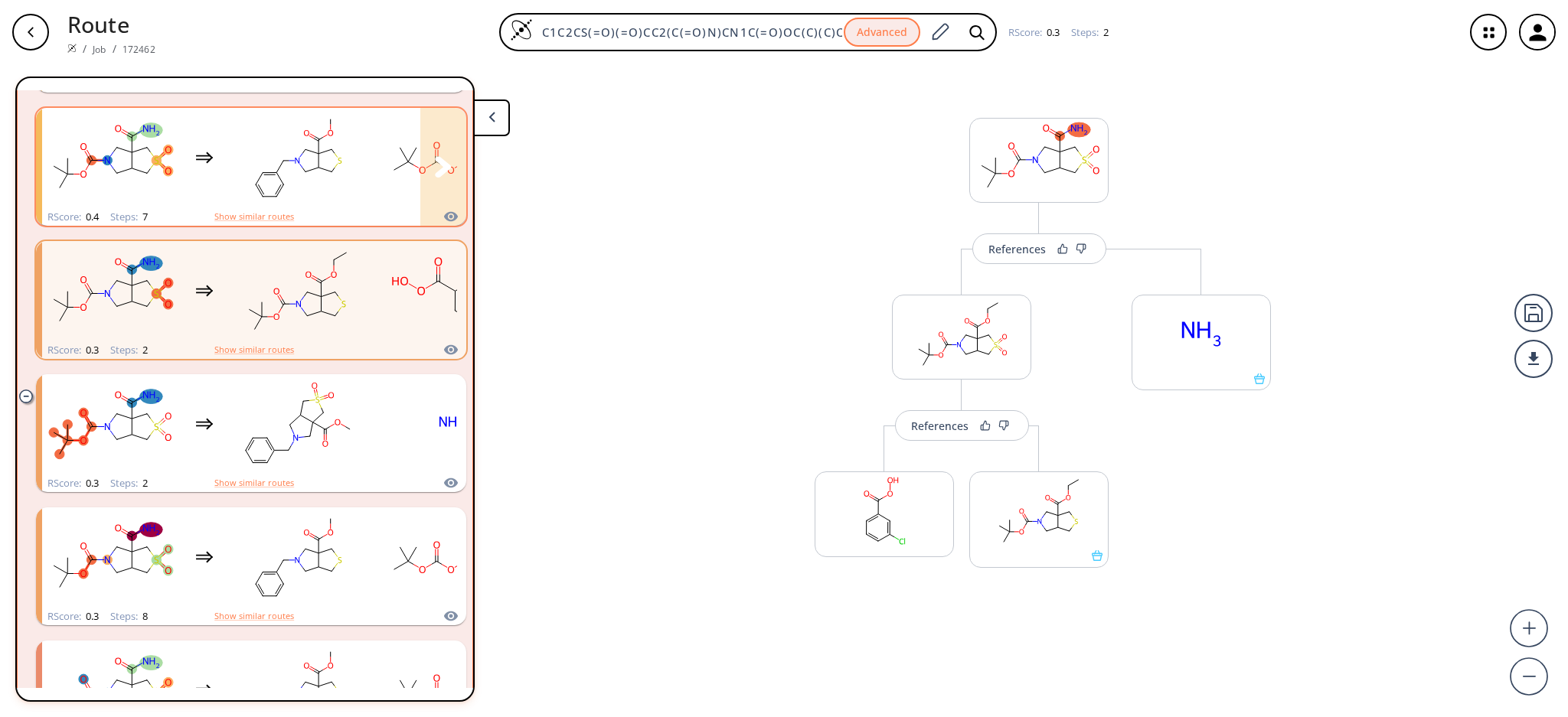
click at [277, 185] on icon "clusters" at bounding box center [278, 190] width 5 height 10
click at [258, 172] on rect "clusters" at bounding box center [298, 158] width 138 height 95
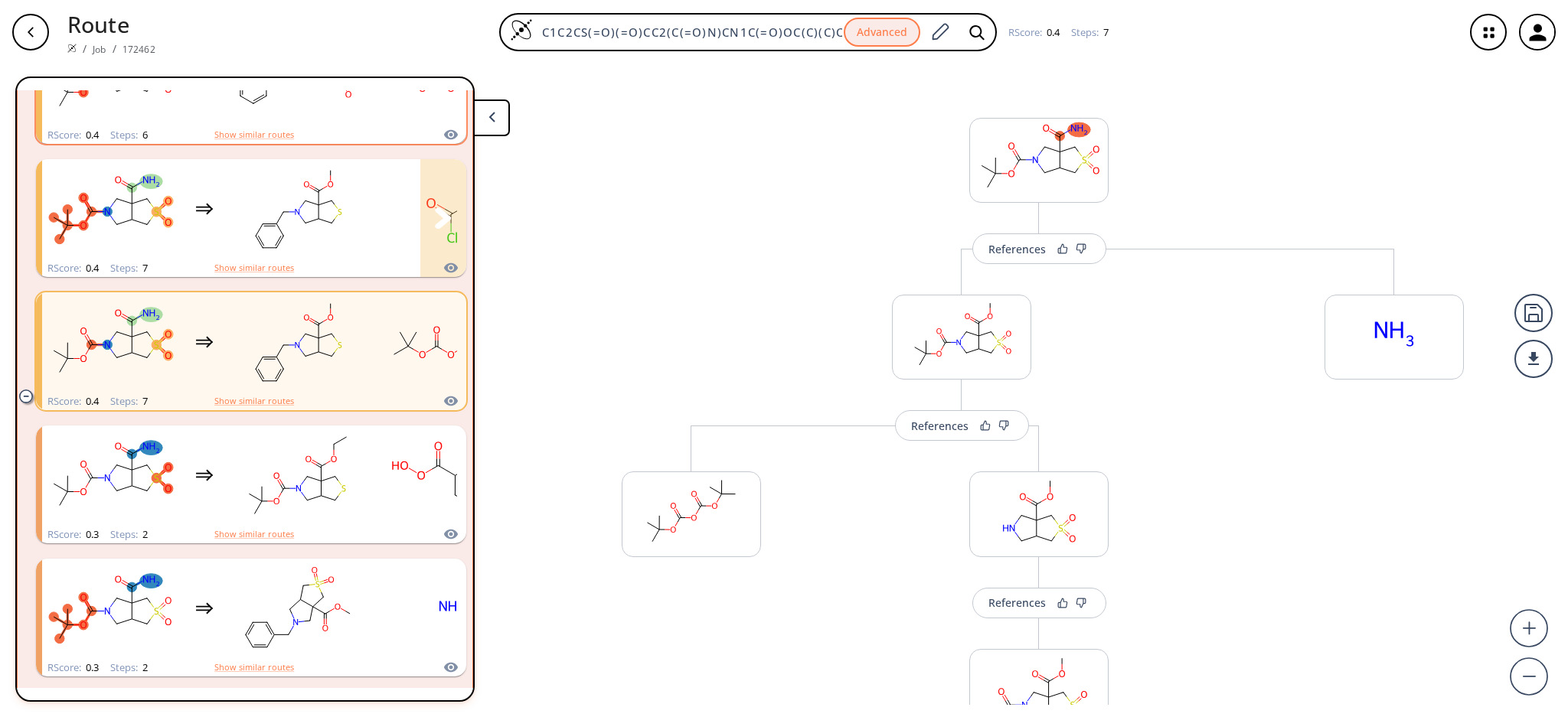
scroll to position [1234, 0]
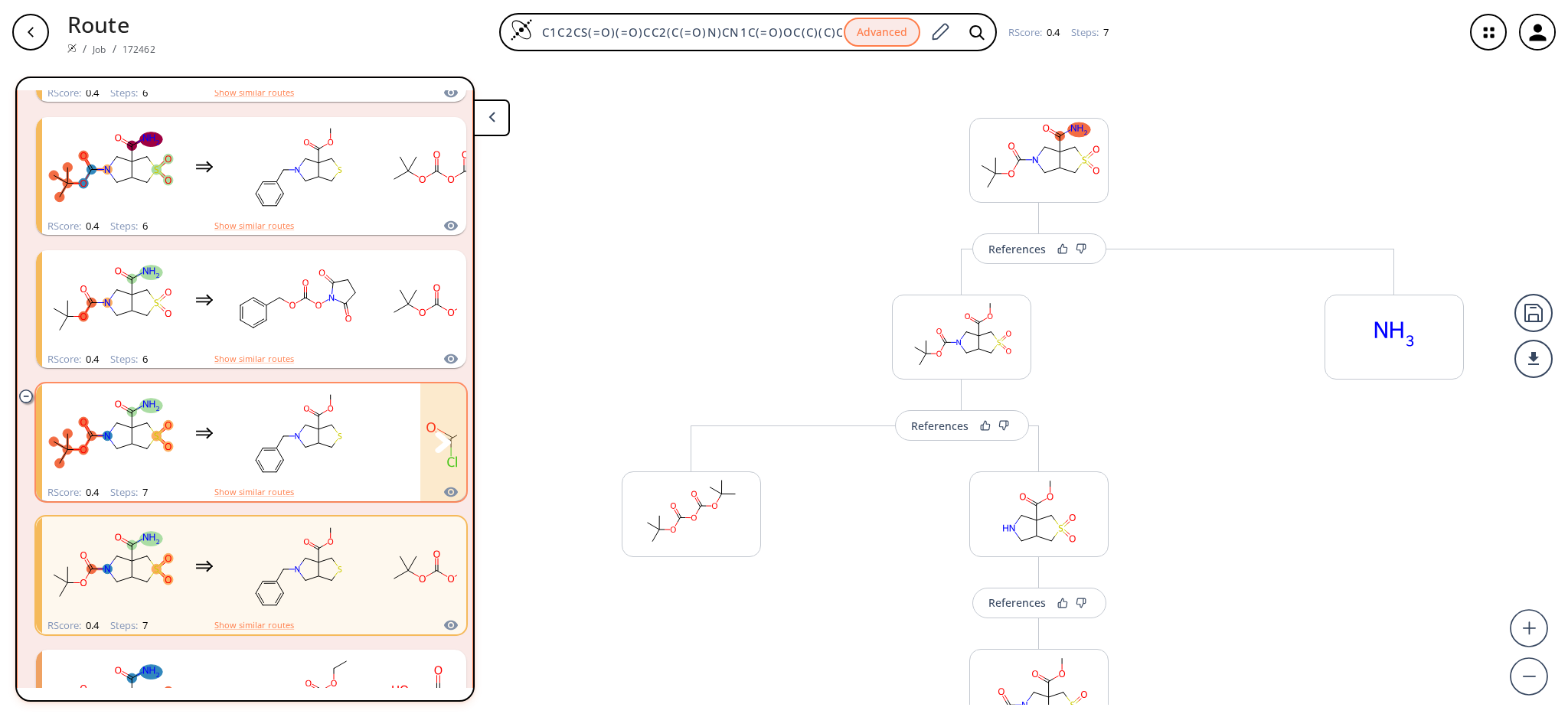
click at [287, 430] on rect "clusters" at bounding box center [298, 434] width 138 height 95
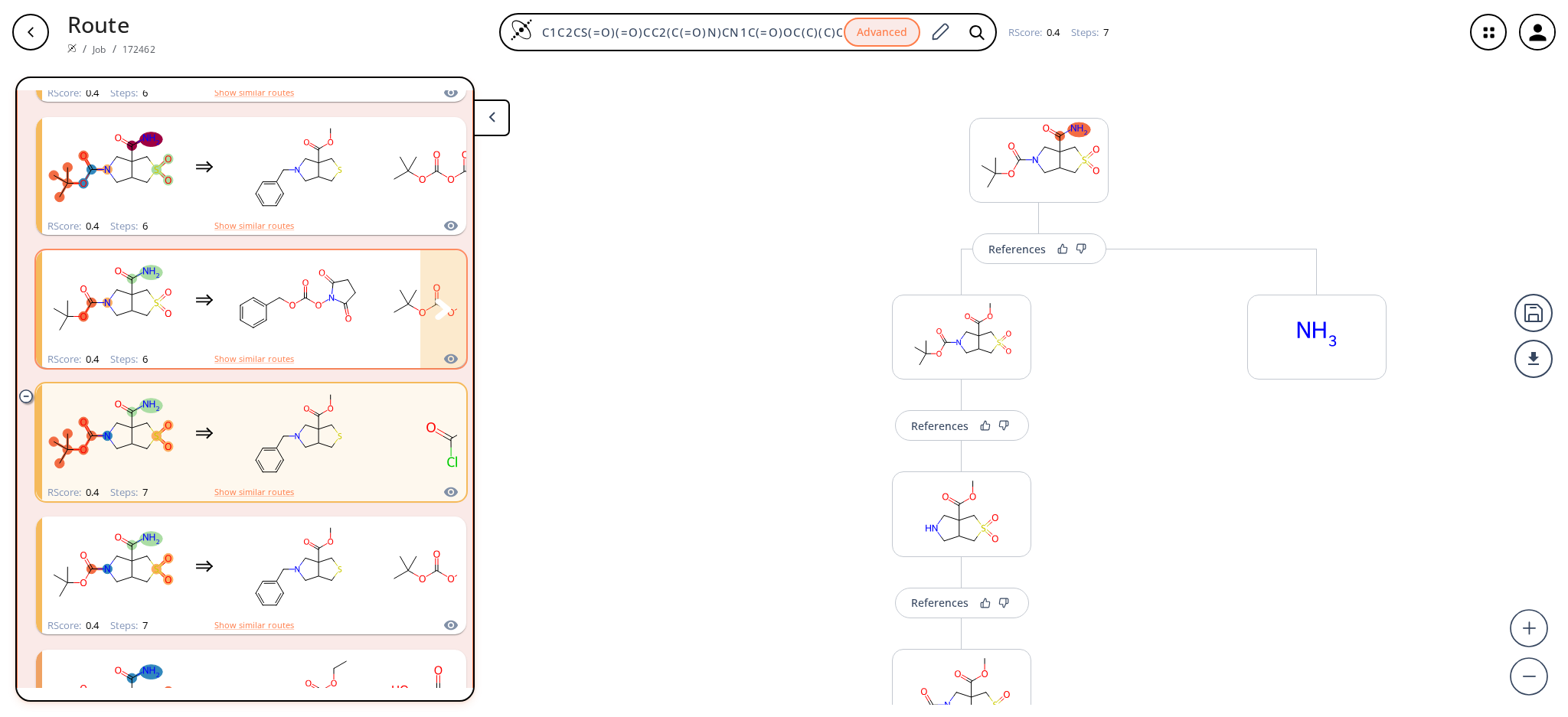
click at [293, 285] on rect "clusters" at bounding box center [298, 300] width 138 height 95
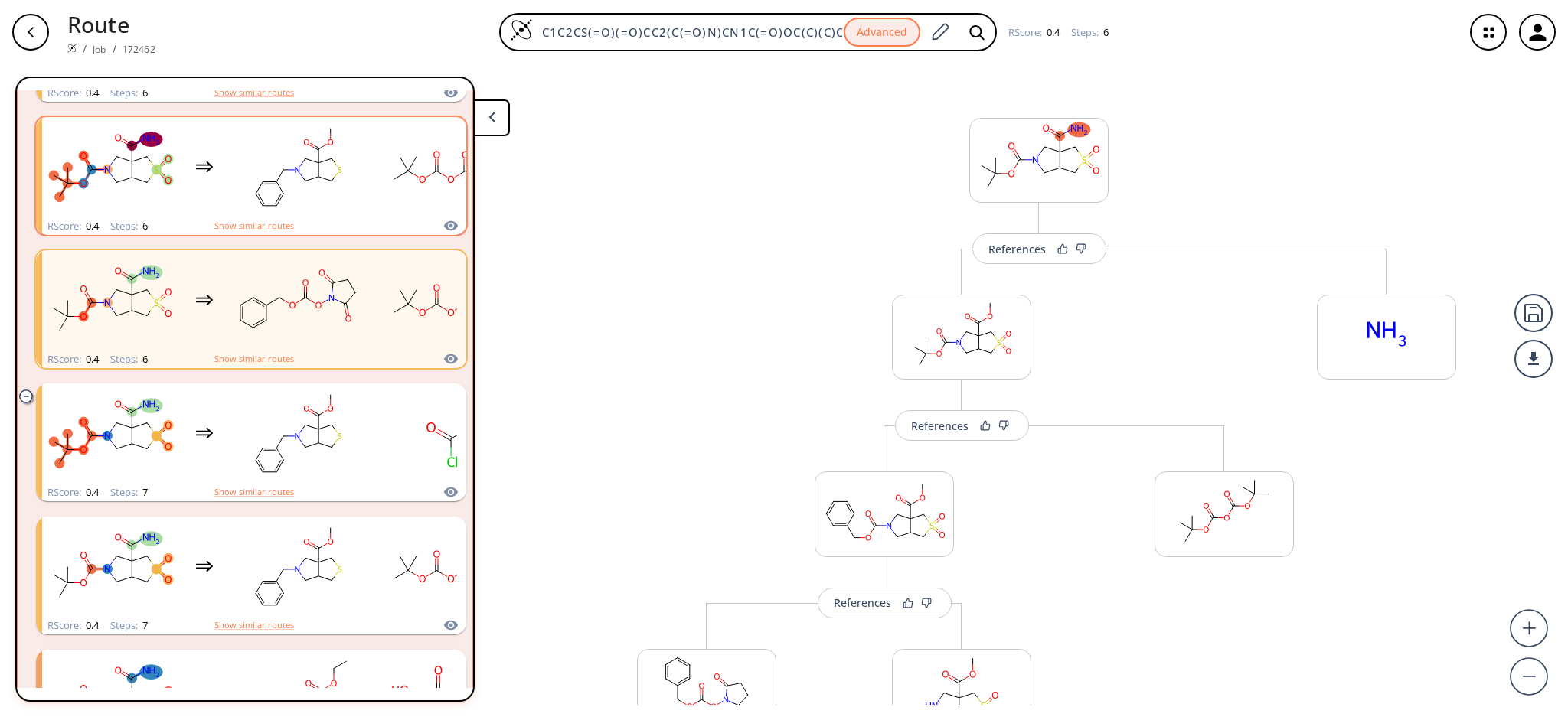
click at [297, 222] on div "RScore : 0.4 Steps : 6 Show similar routes" at bounding box center [251, 226] width 430 height 18
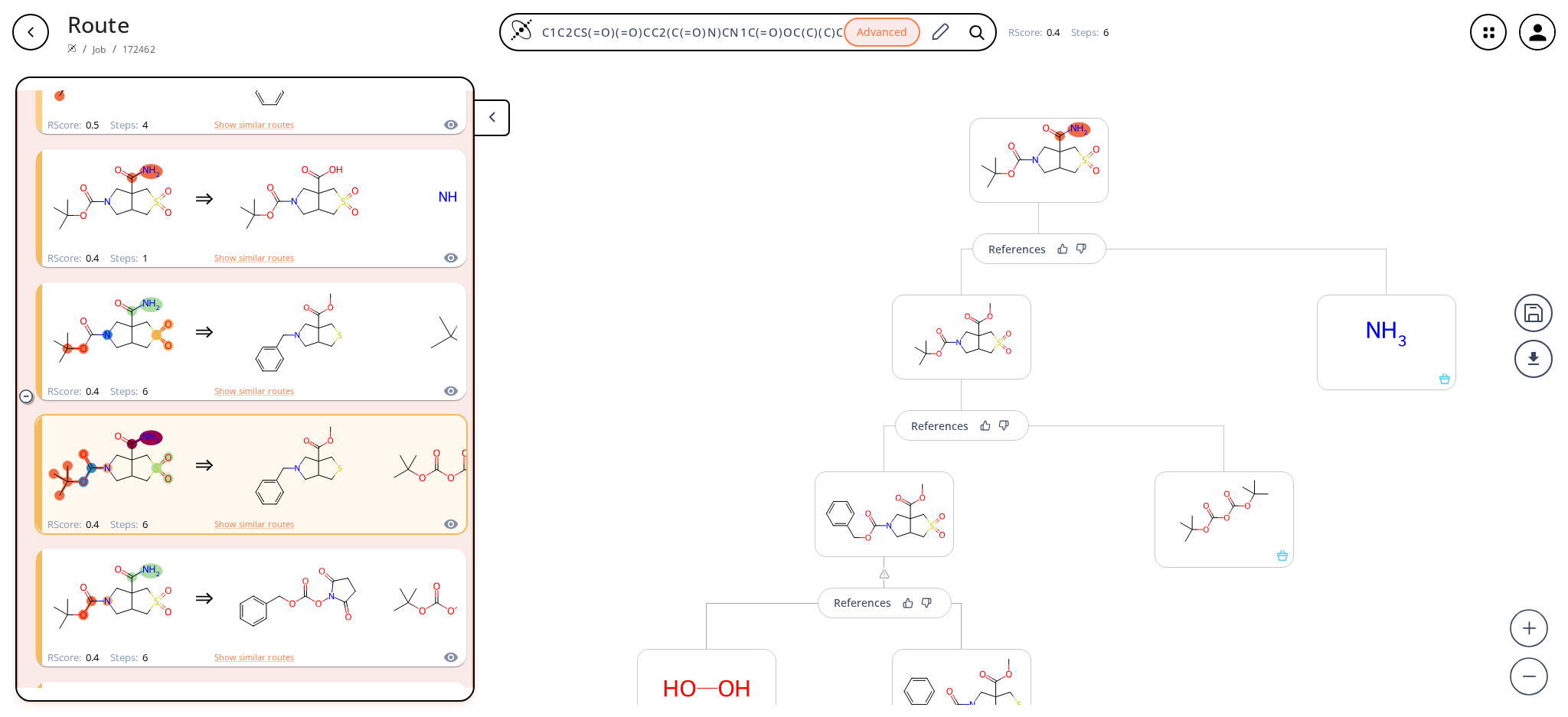
scroll to position [928, 0]
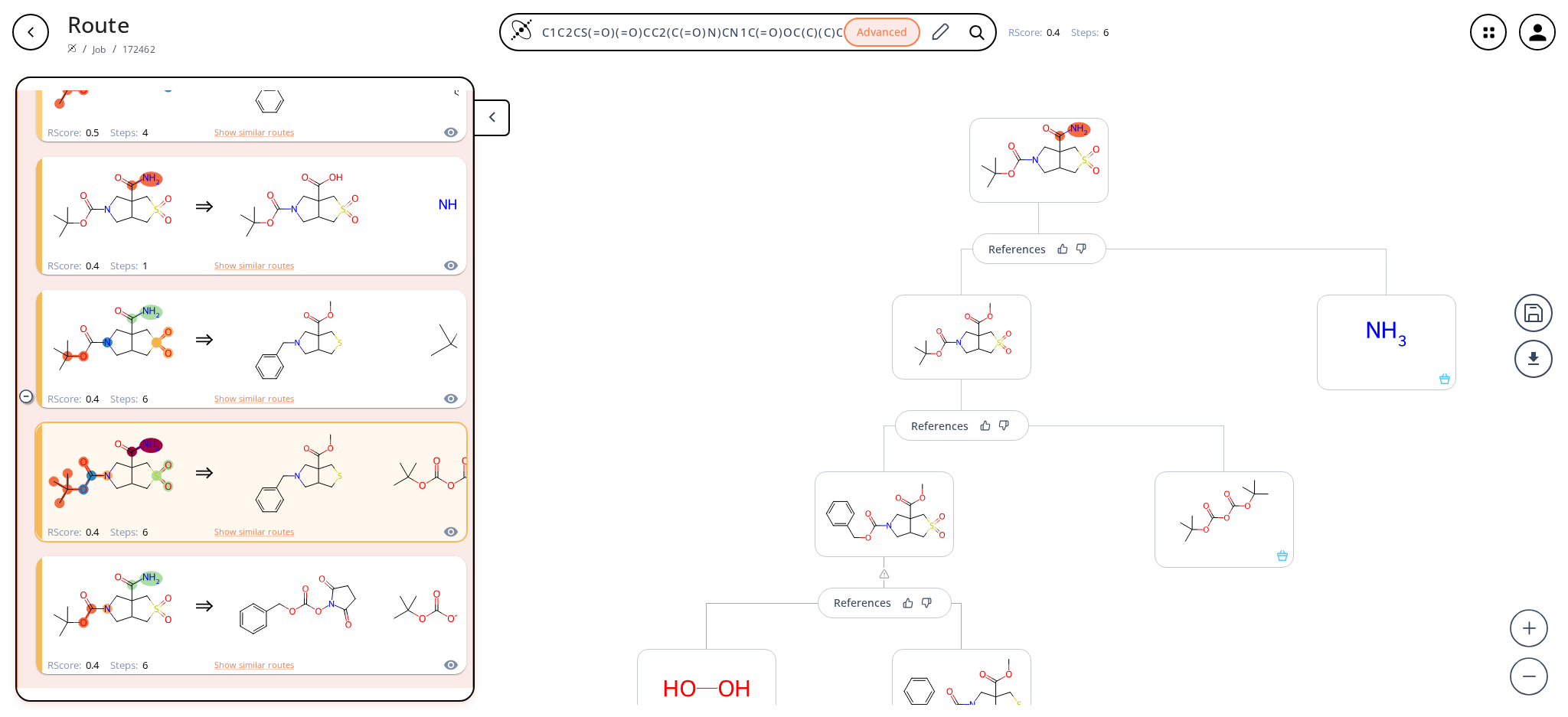
click at [277, 282] on li "RScore : 0.4 Steps : 6 Show similar routes" at bounding box center [251, 348] width 430 height 133
click at [277, 313] on rect "clusters" at bounding box center [298, 340] width 138 height 95
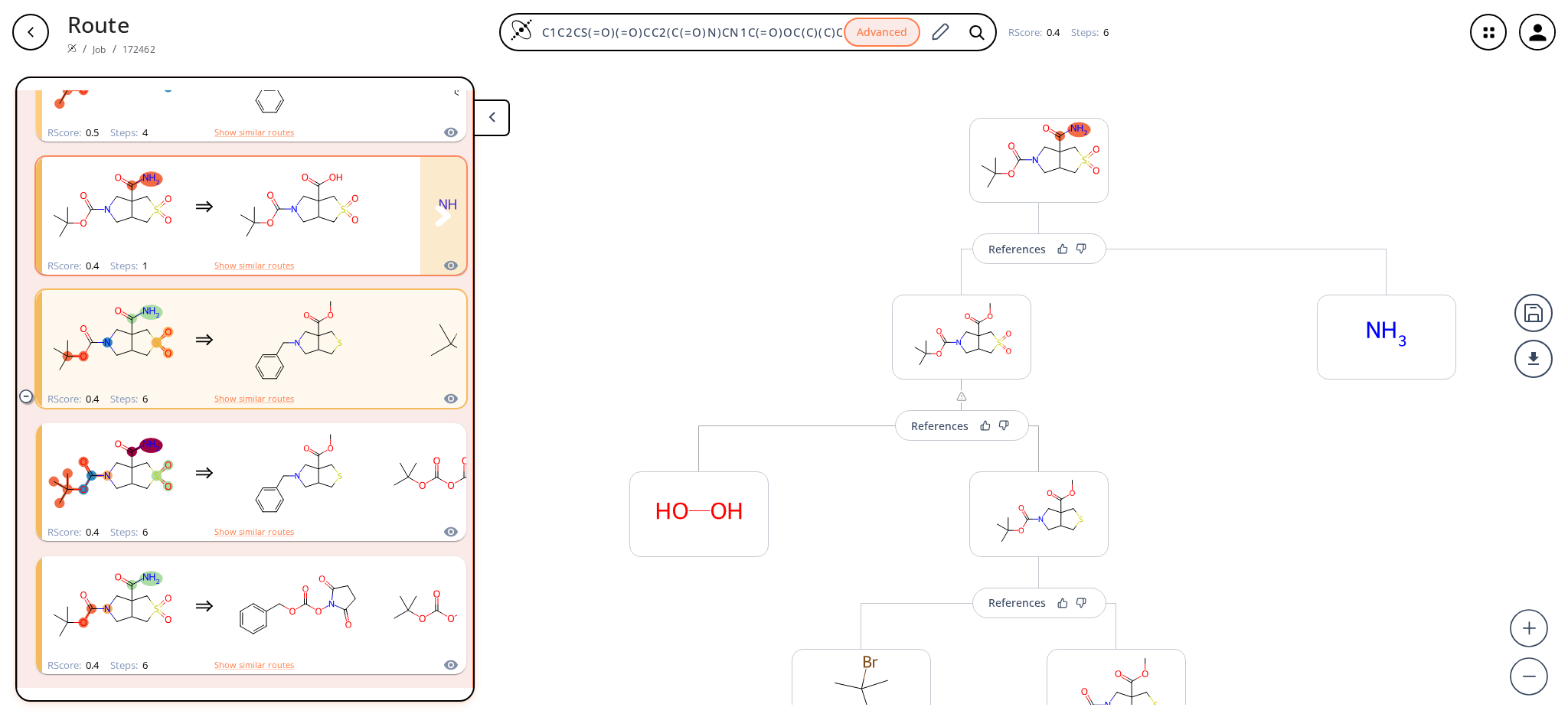
click at [260, 216] on rect "clusters" at bounding box center [298, 206] width 138 height 95
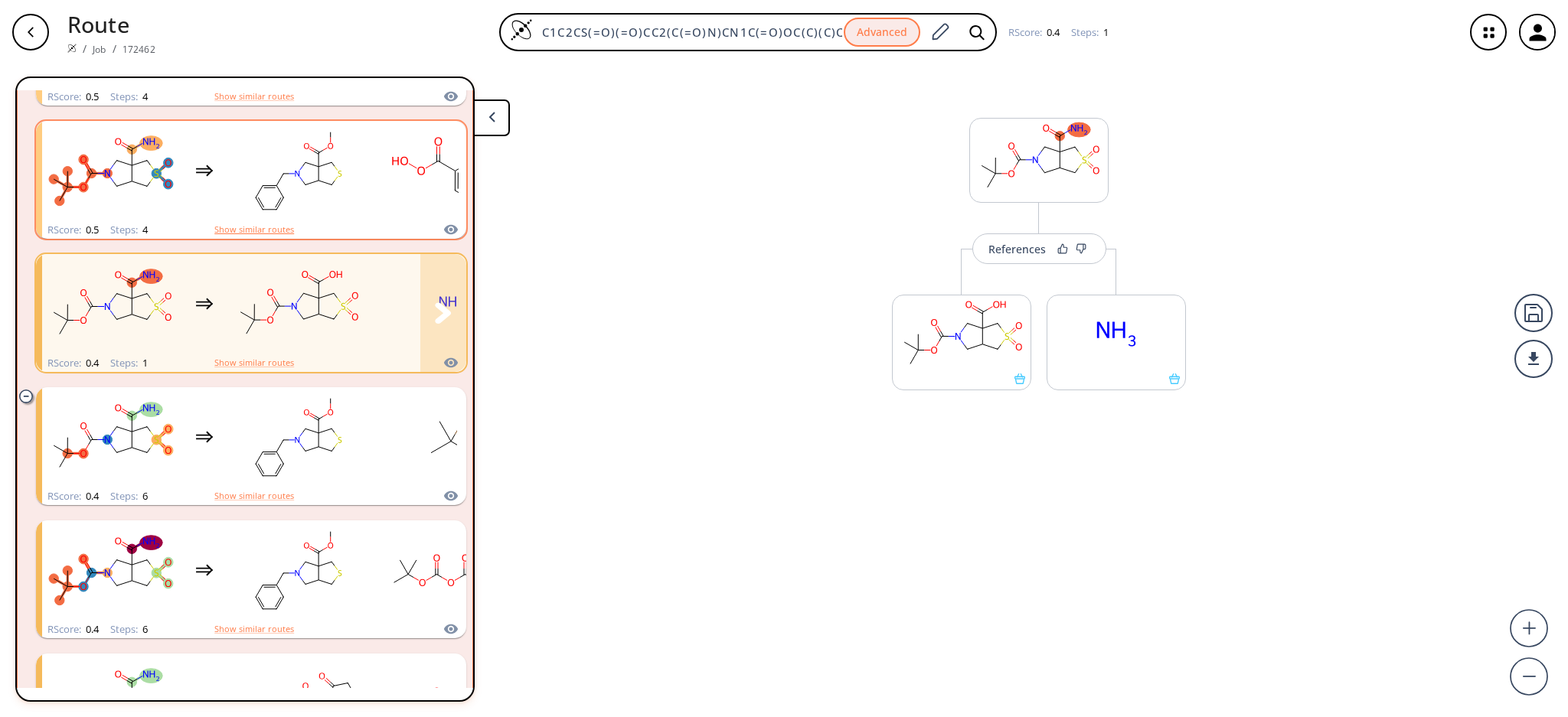
scroll to position [826, 0]
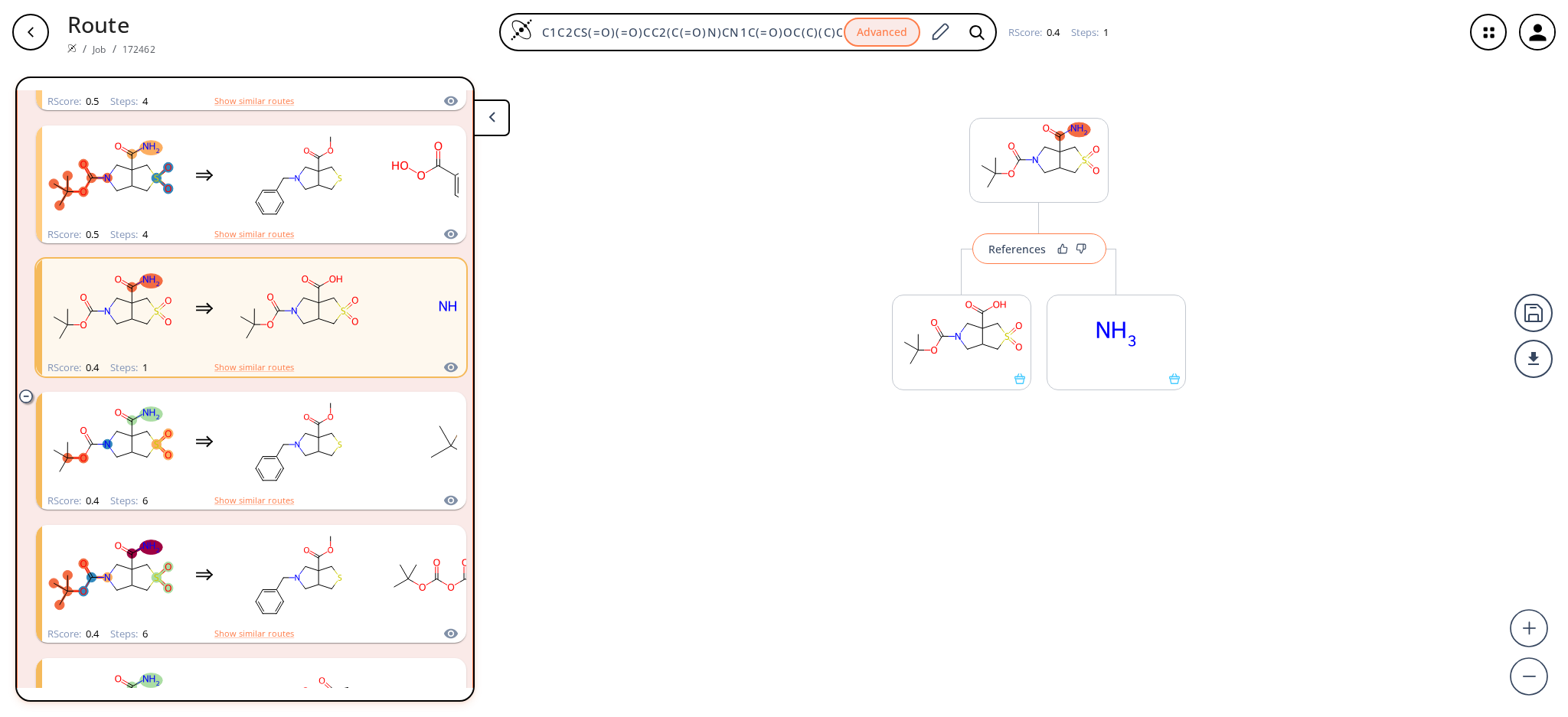
click at [1036, 254] on div "References" at bounding box center [1016, 249] width 58 height 10
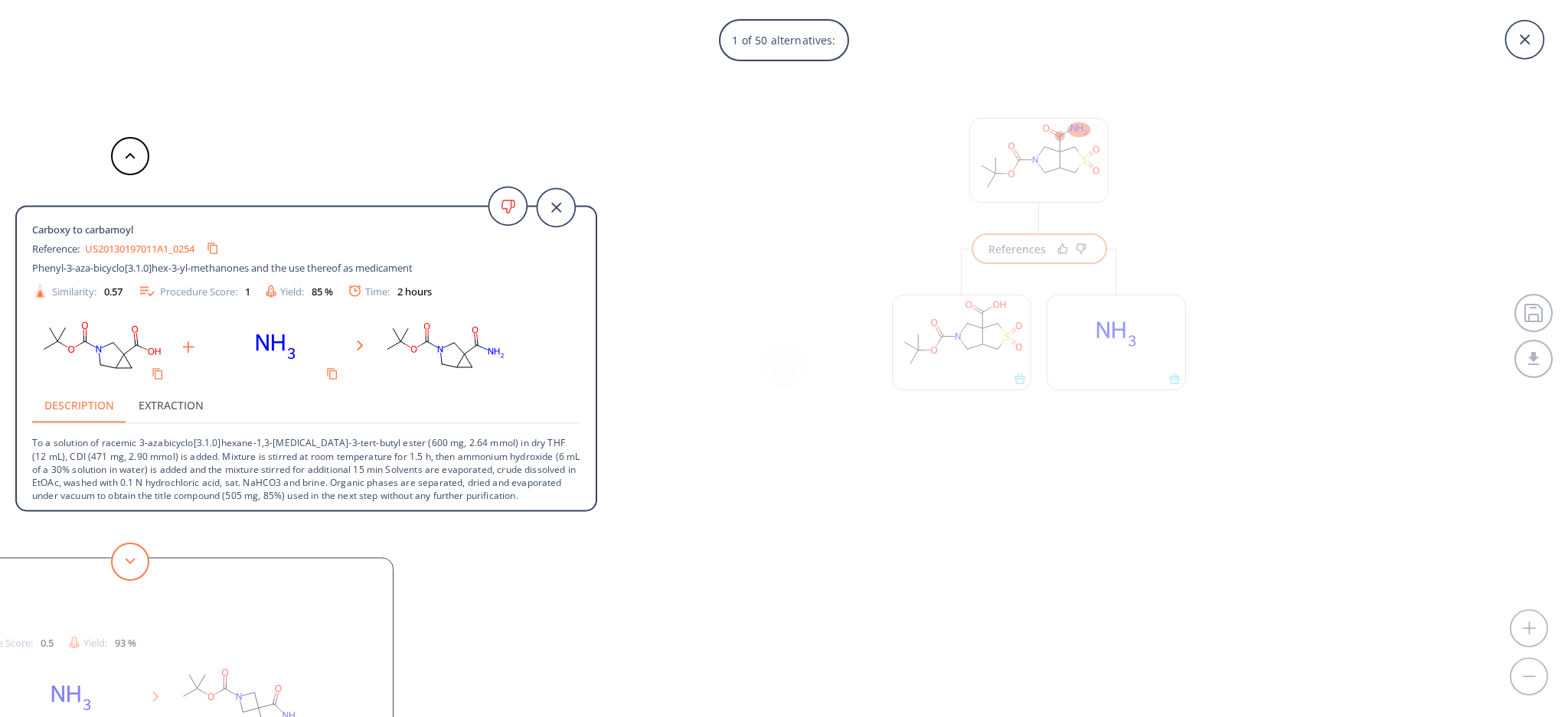
click at [132, 543] on button at bounding box center [130, 562] width 38 height 38
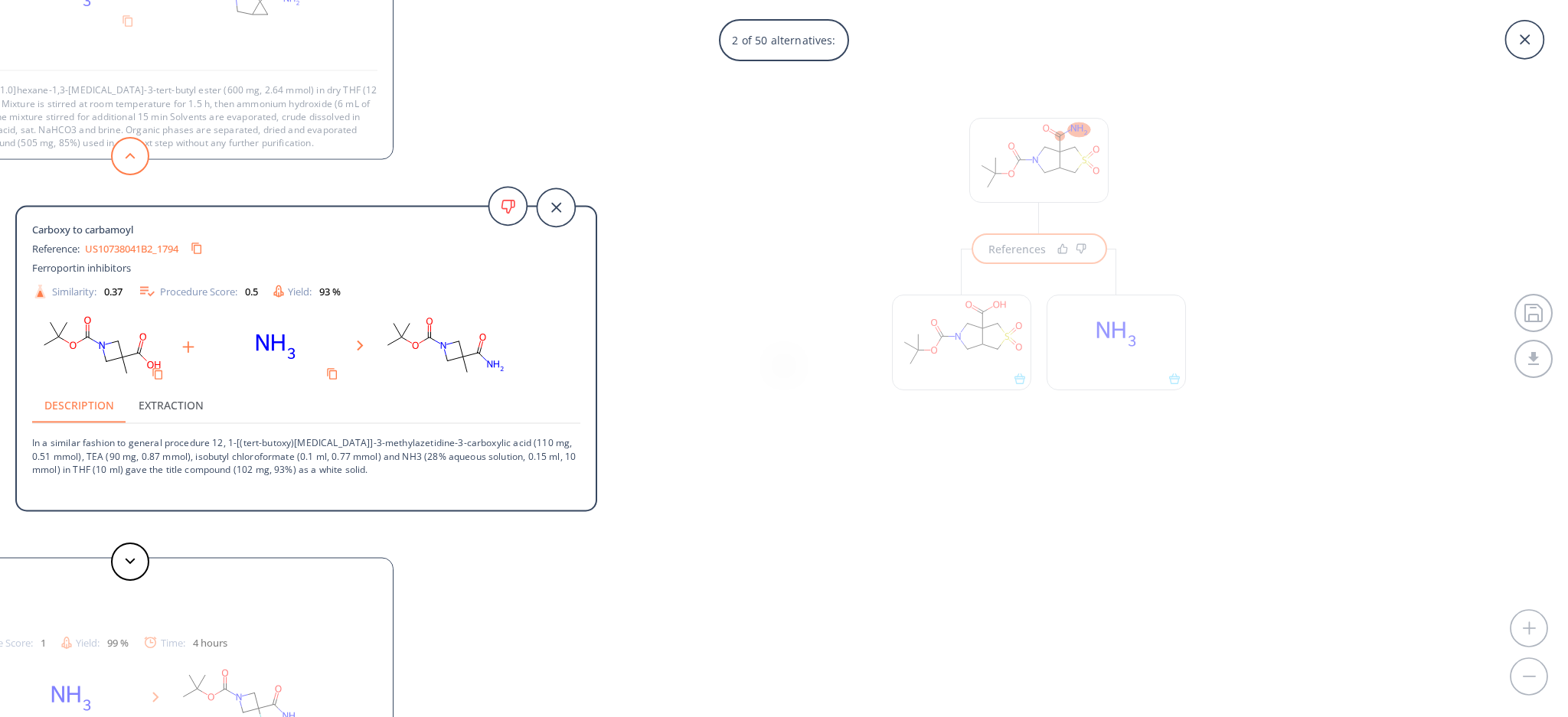
click at [127, 171] on button at bounding box center [130, 156] width 38 height 38
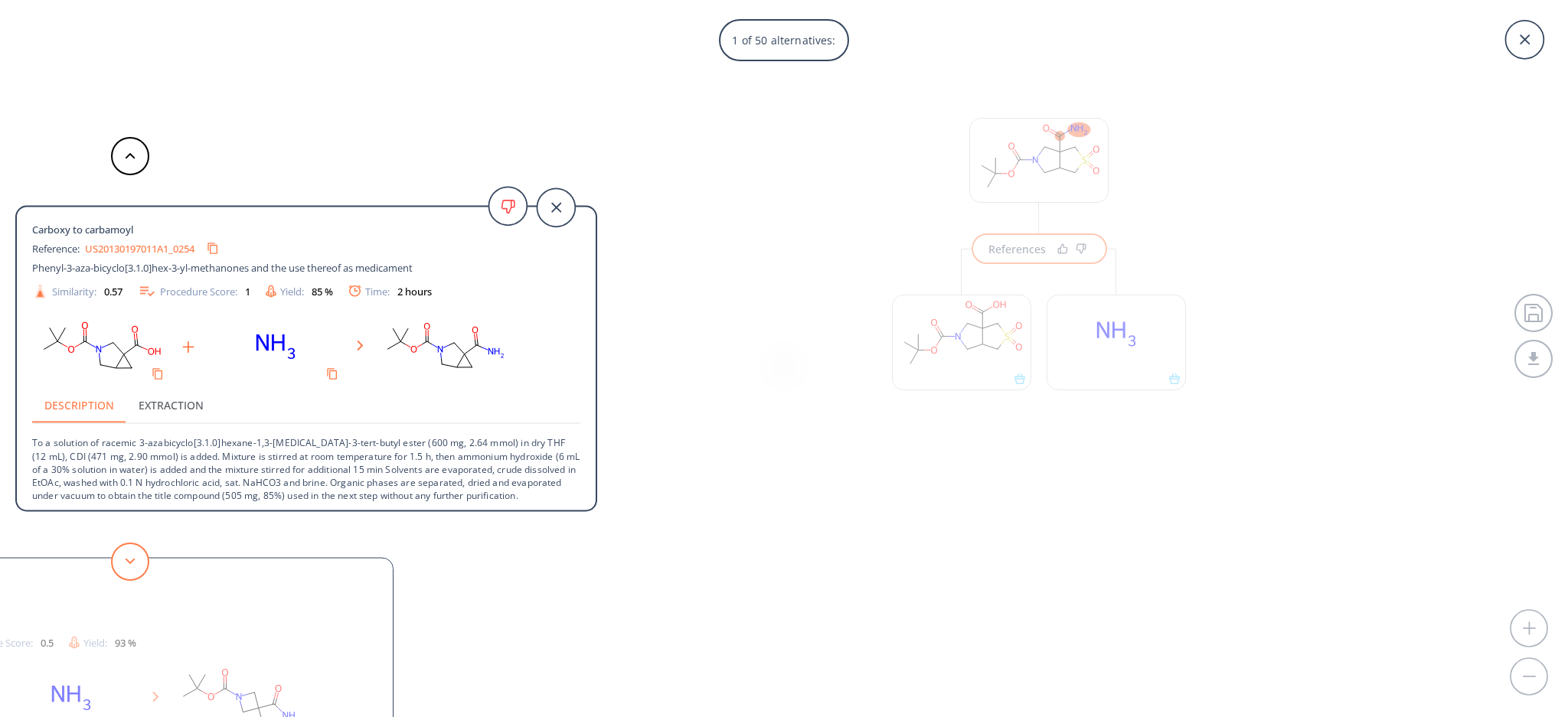
click at [141, 560] on button at bounding box center [130, 562] width 38 height 38
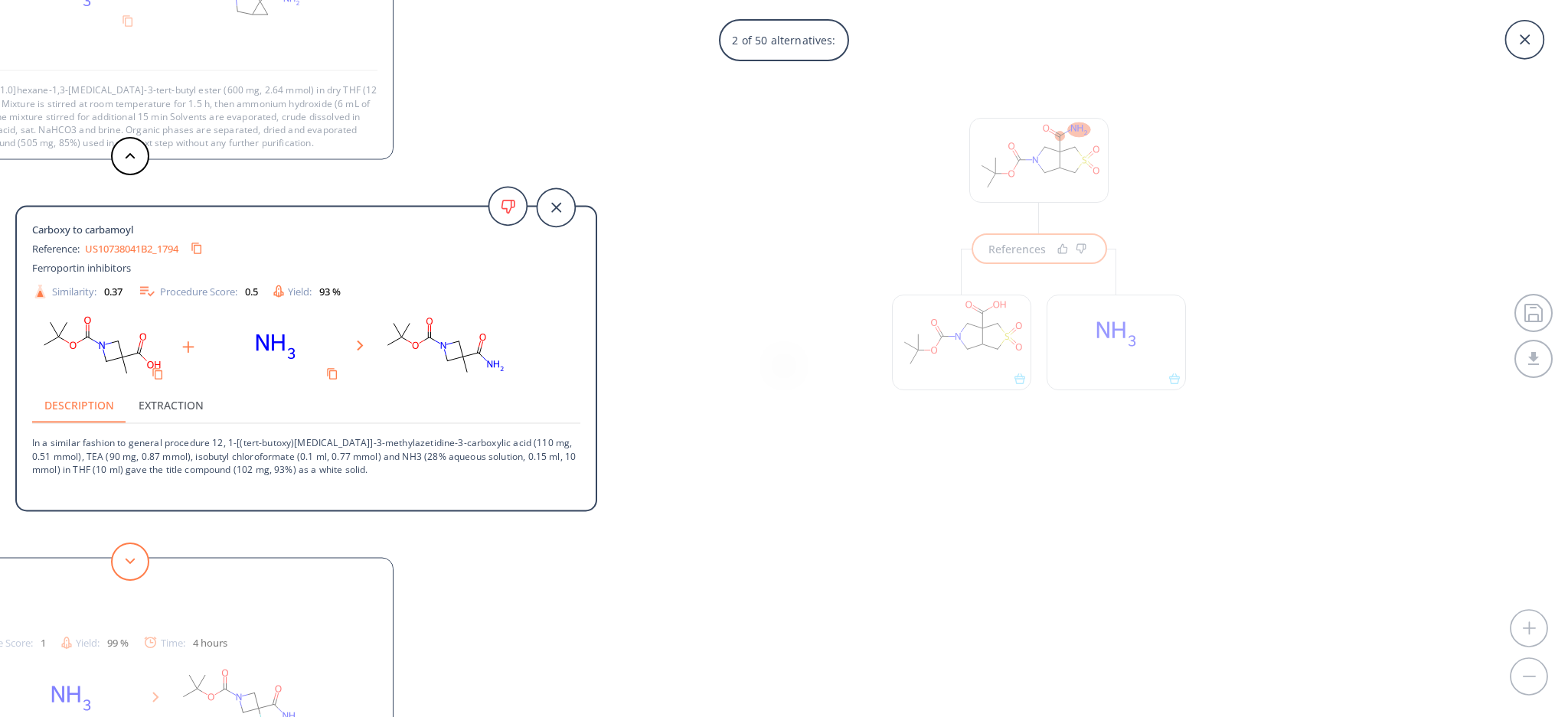
click at [141, 559] on button at bounding box center [130, 562] width 38 height 38
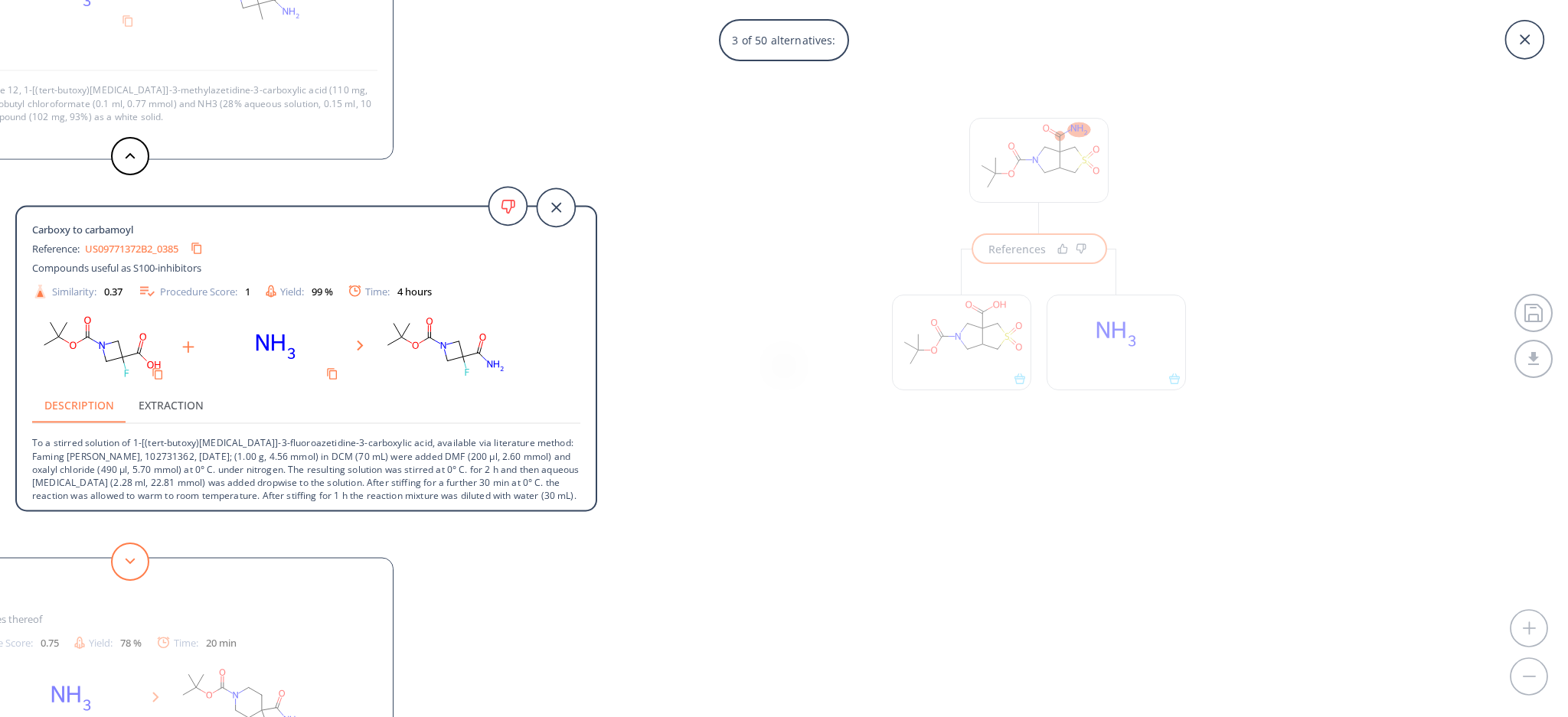
click at [142, 559] on button at bounding box center [130, 562] width 38 height 38
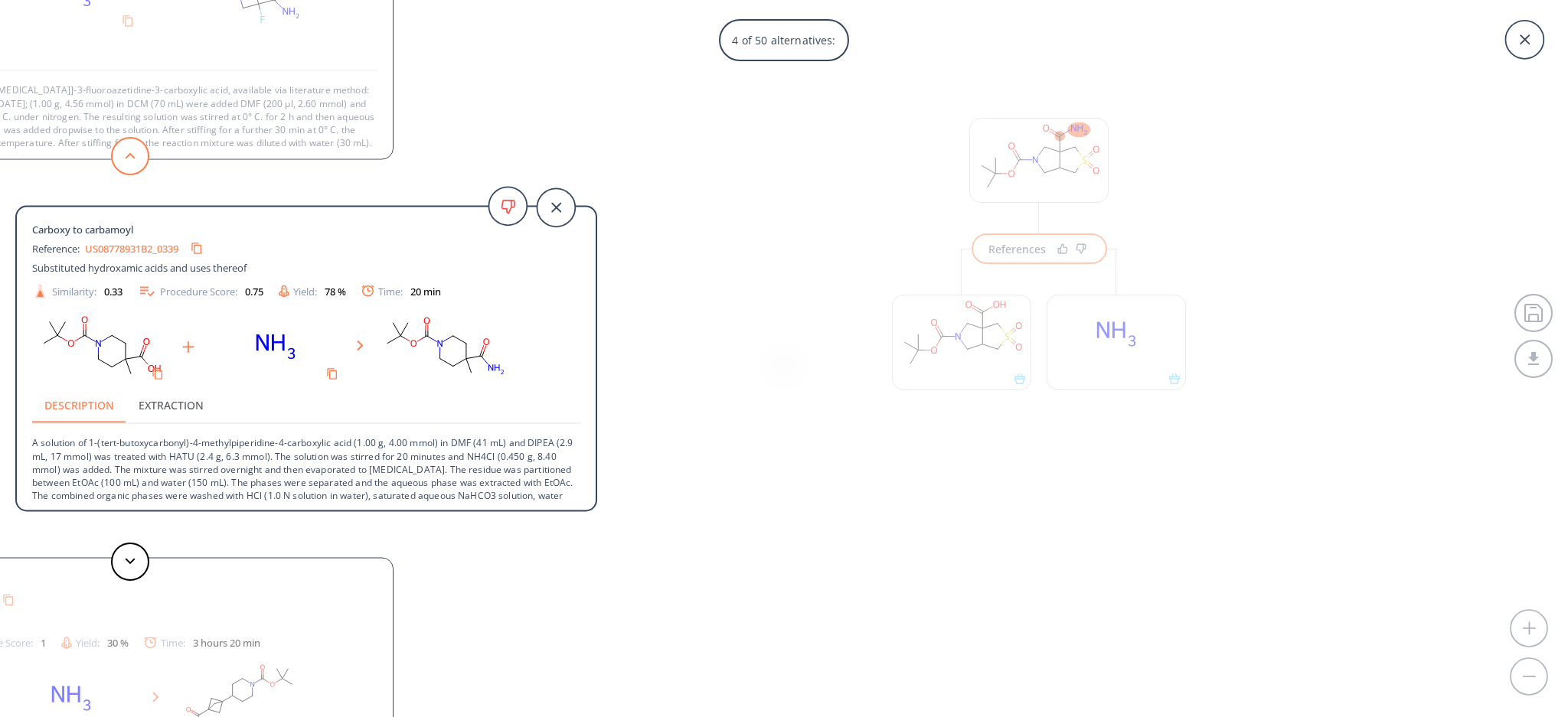
click at [133, 141] on button at bounding box center [130, 156] width 38 height 38
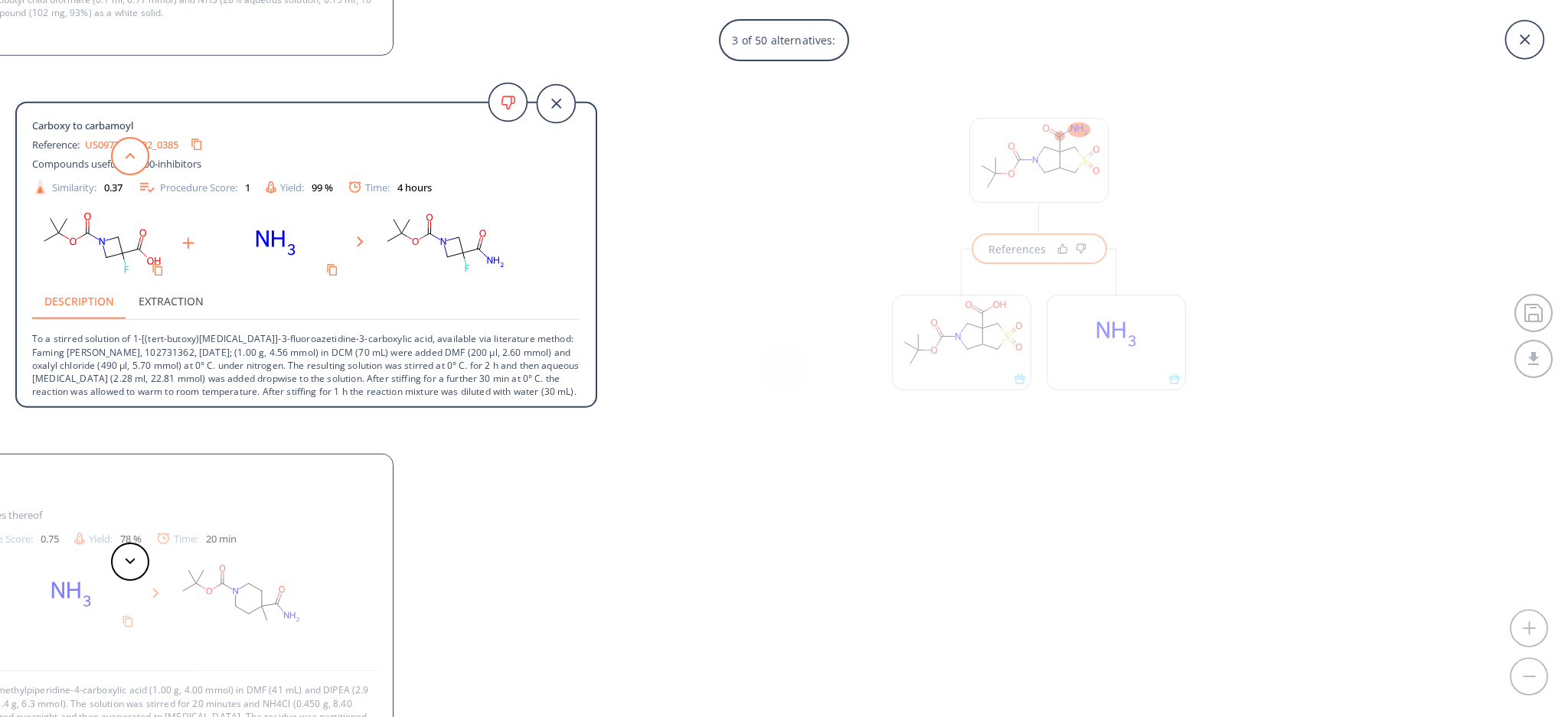
click at [132, 141] on button at bounding box center [130, 156] width 38 height 38
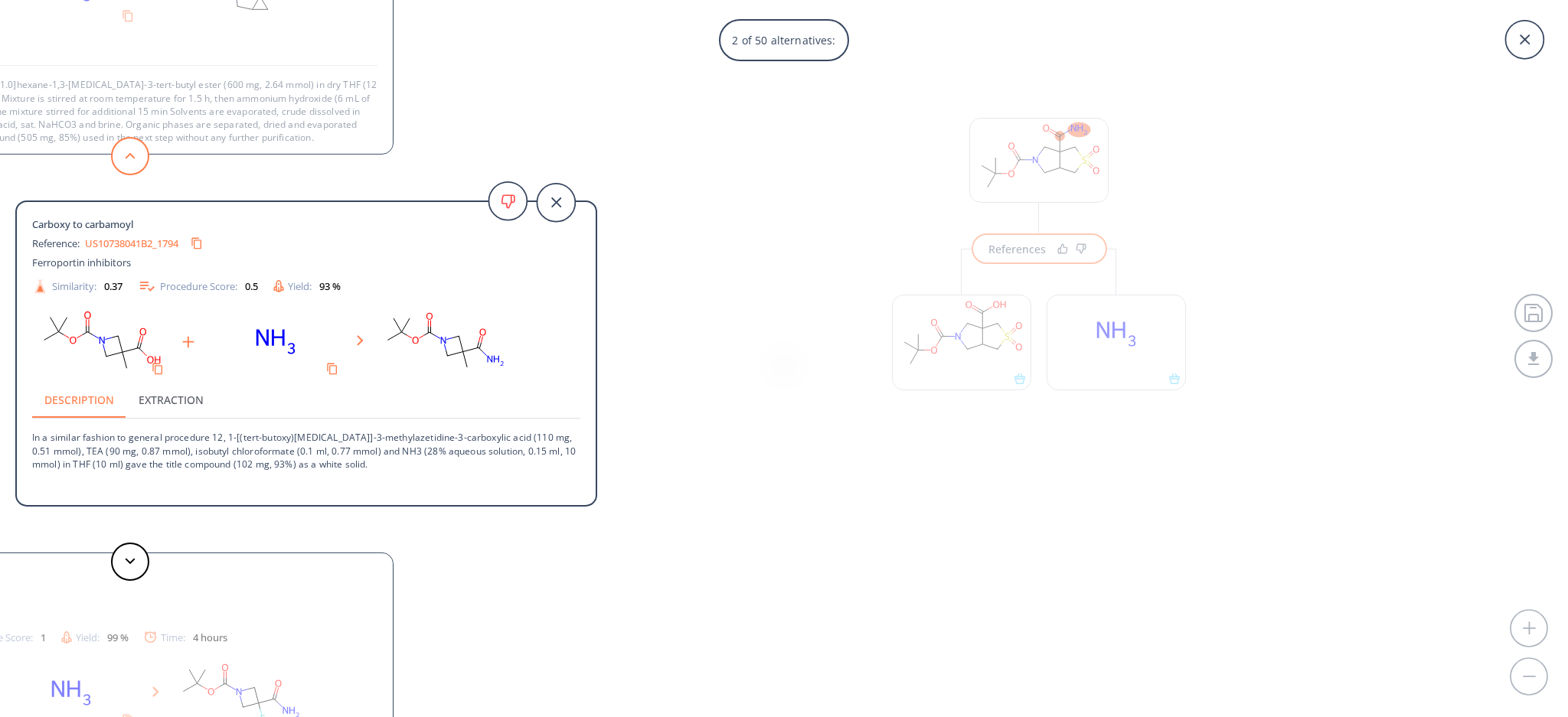
click at [132, 141] on button at bounding box center [130, 156] width 38 height 38
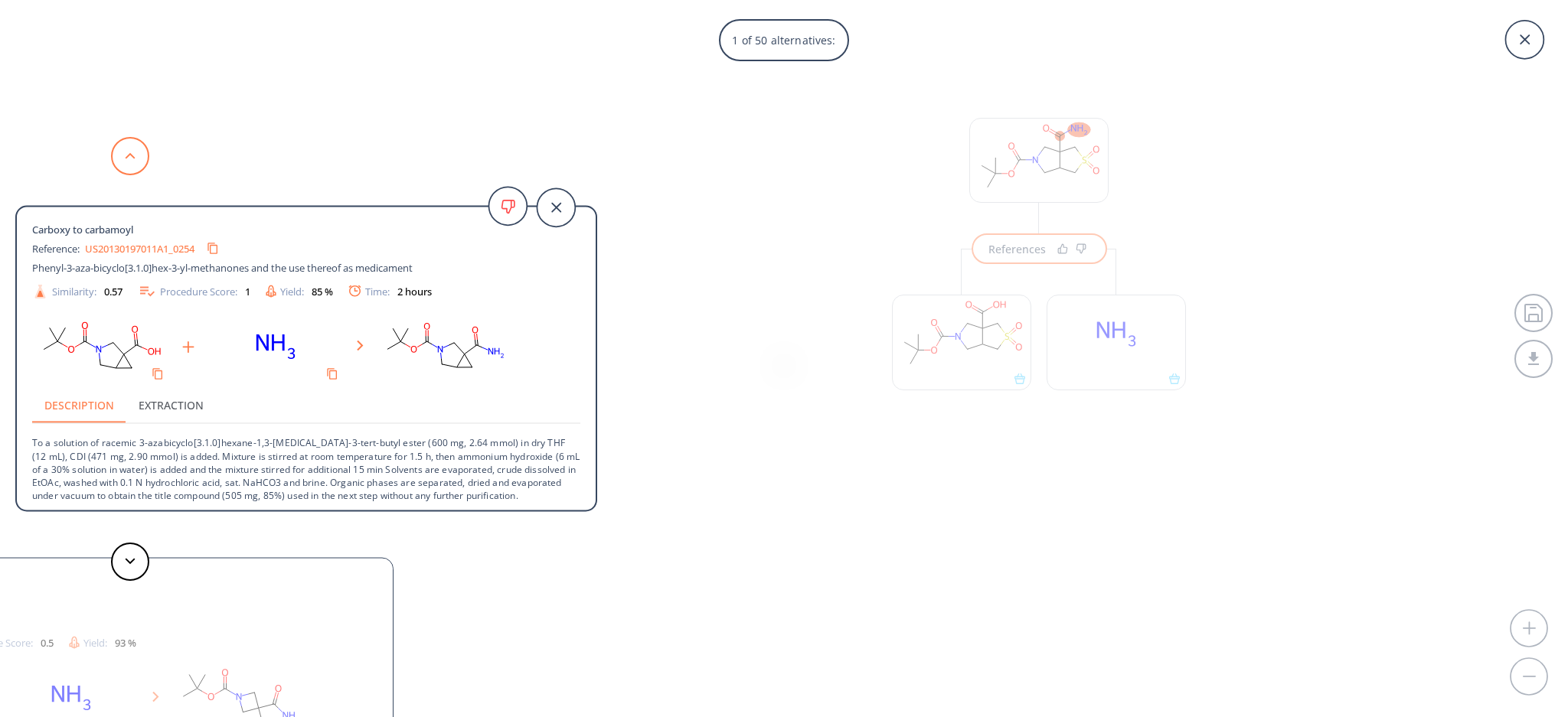
click at [132, 141] on button at bounding box center [130, 156] width 38 height 38
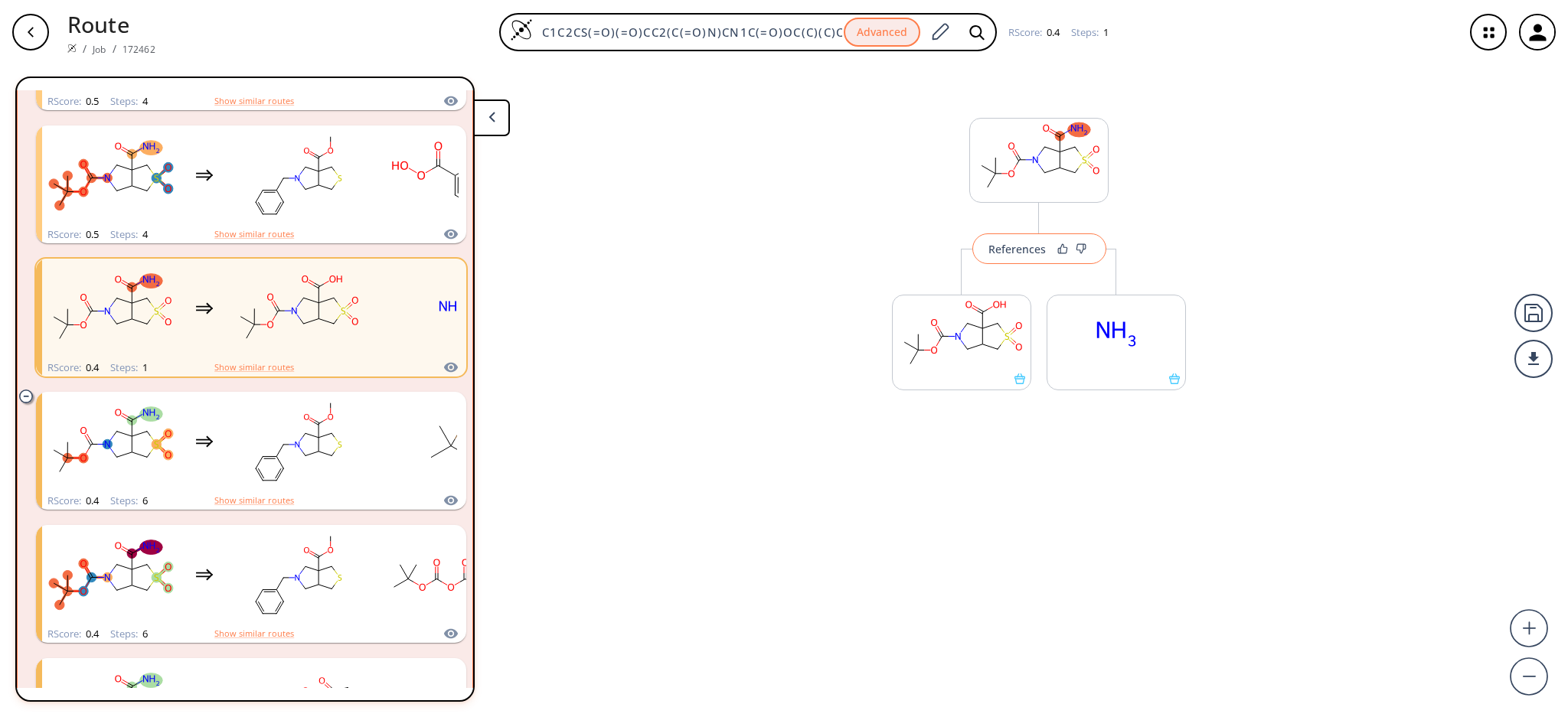
click at [977, 256] on button "References" at bounding box center [1039, 248] width 134 height 31
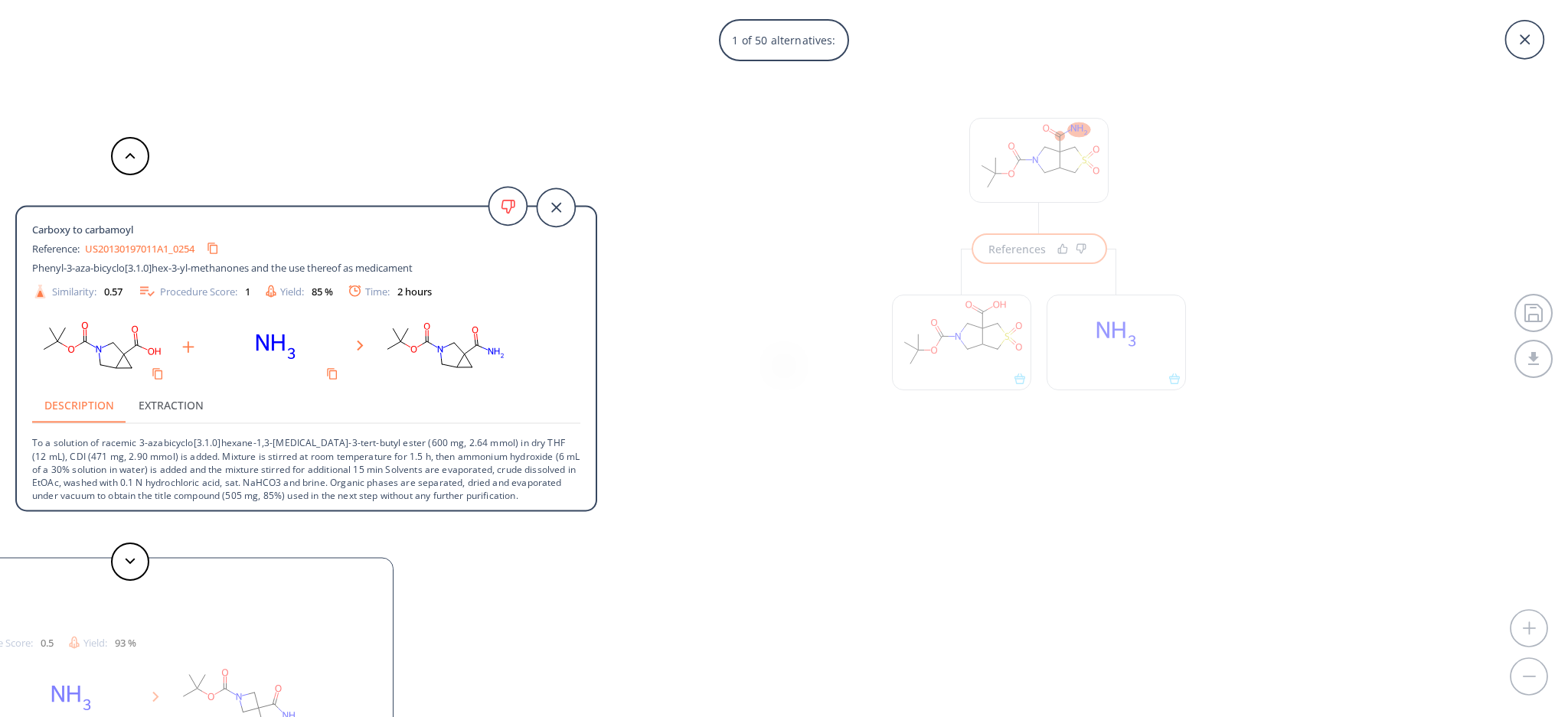
click at [625, 461] on div "1 of 50 alternatives: Carboxy to carbamoyl Reference: US20130197011A1_0254 Phen…" at bounding box center [784, 358] width 1568 height 717
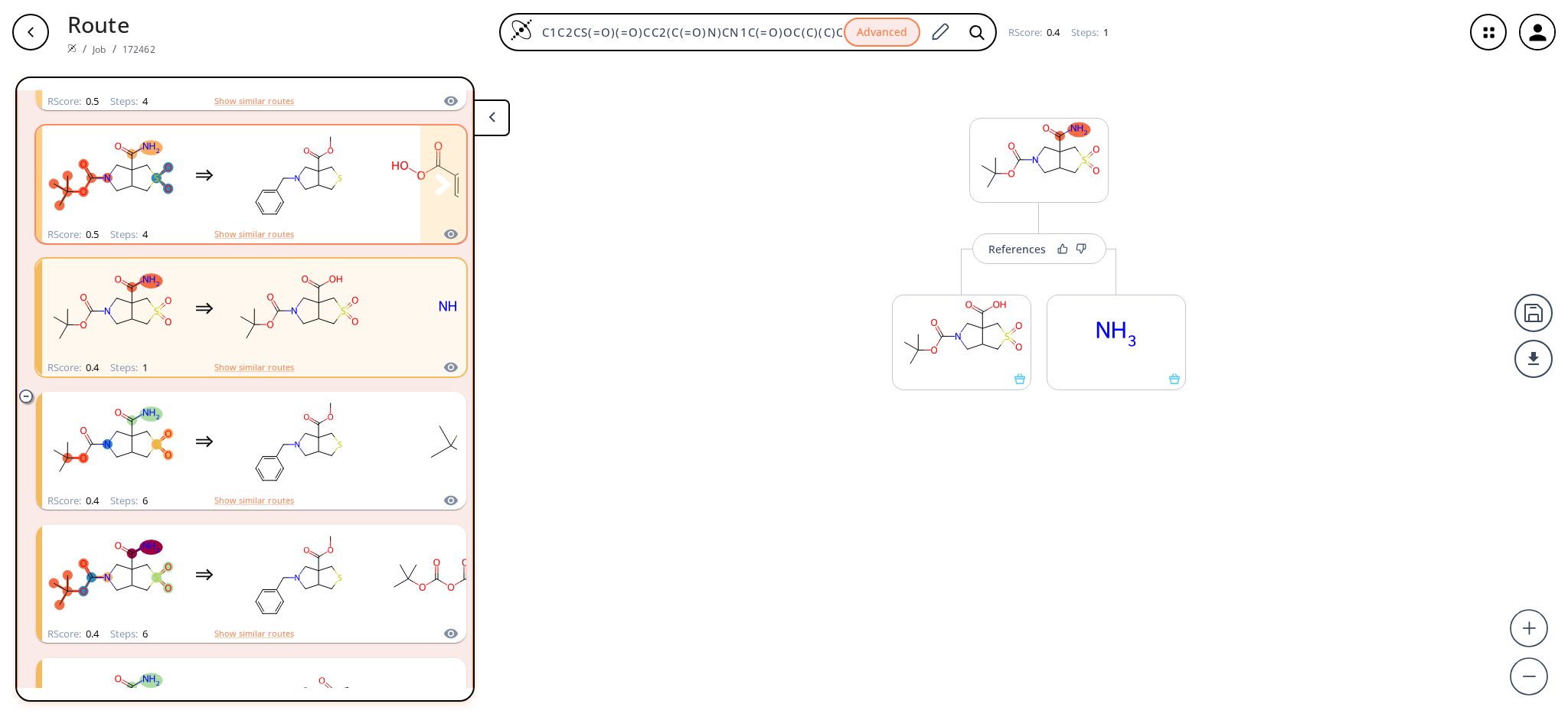
click at [259, 168] on rect "clusters" at bounding box center [298, 175] width 138 height 95
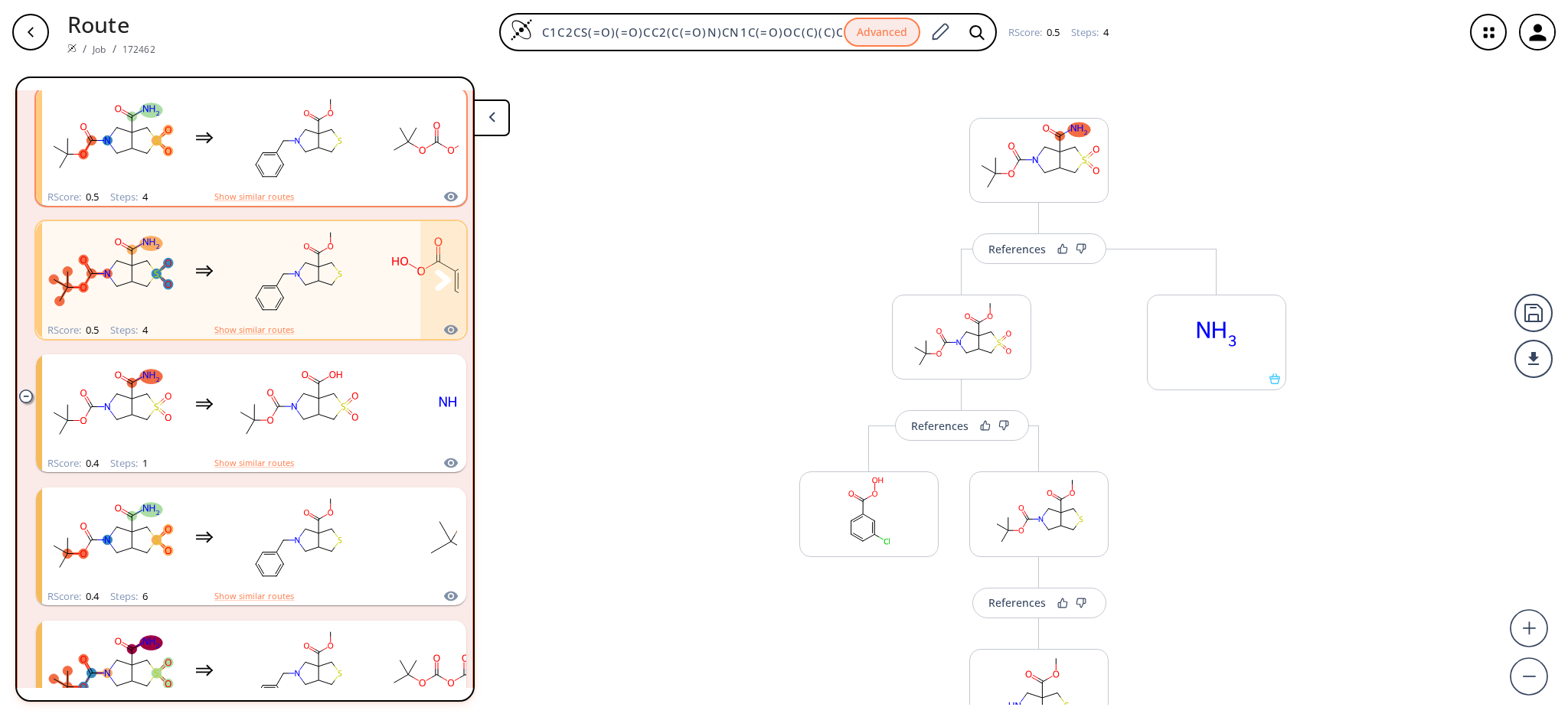
scroll to position [725, 0]
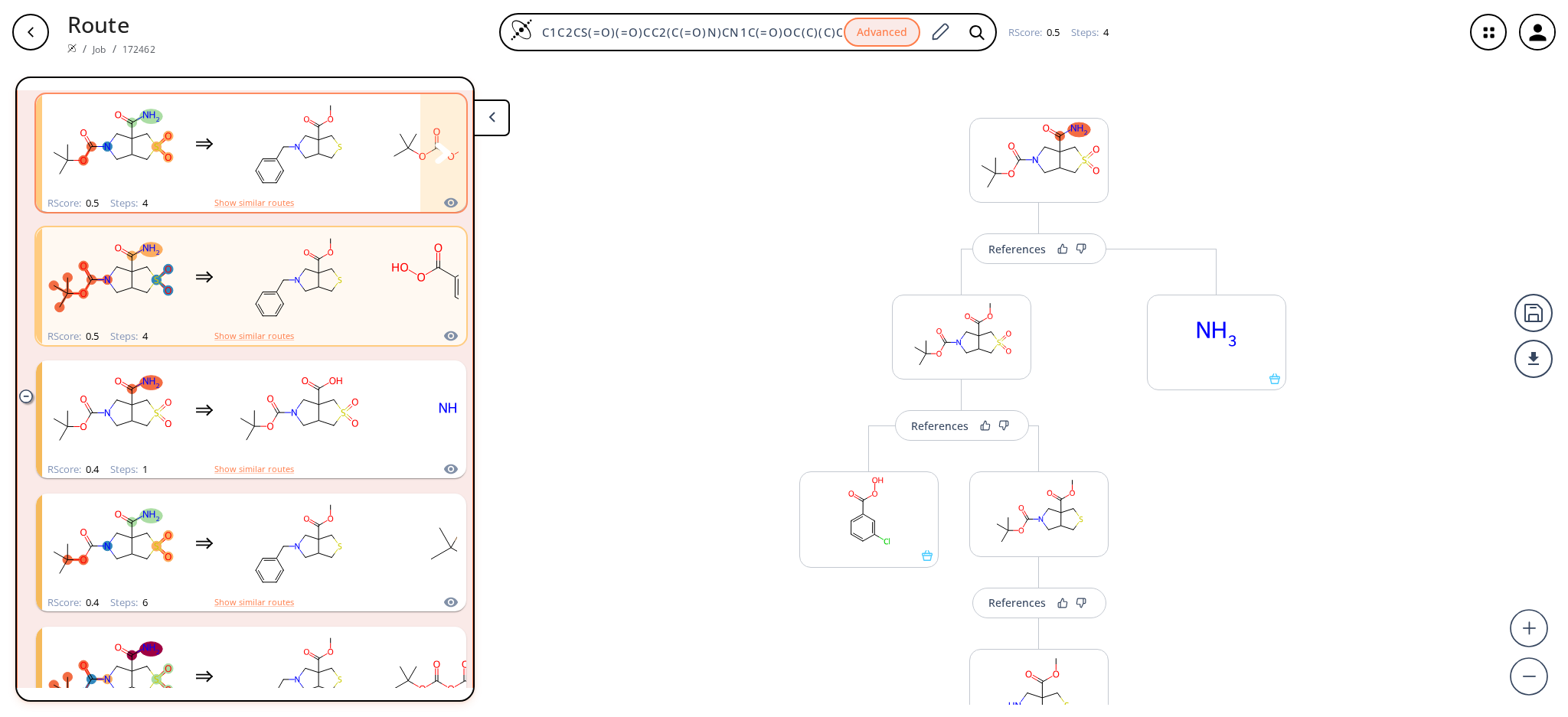
click at [277, 188] on rect "clusters" at bounding box center [298, 144] width 138 height 95
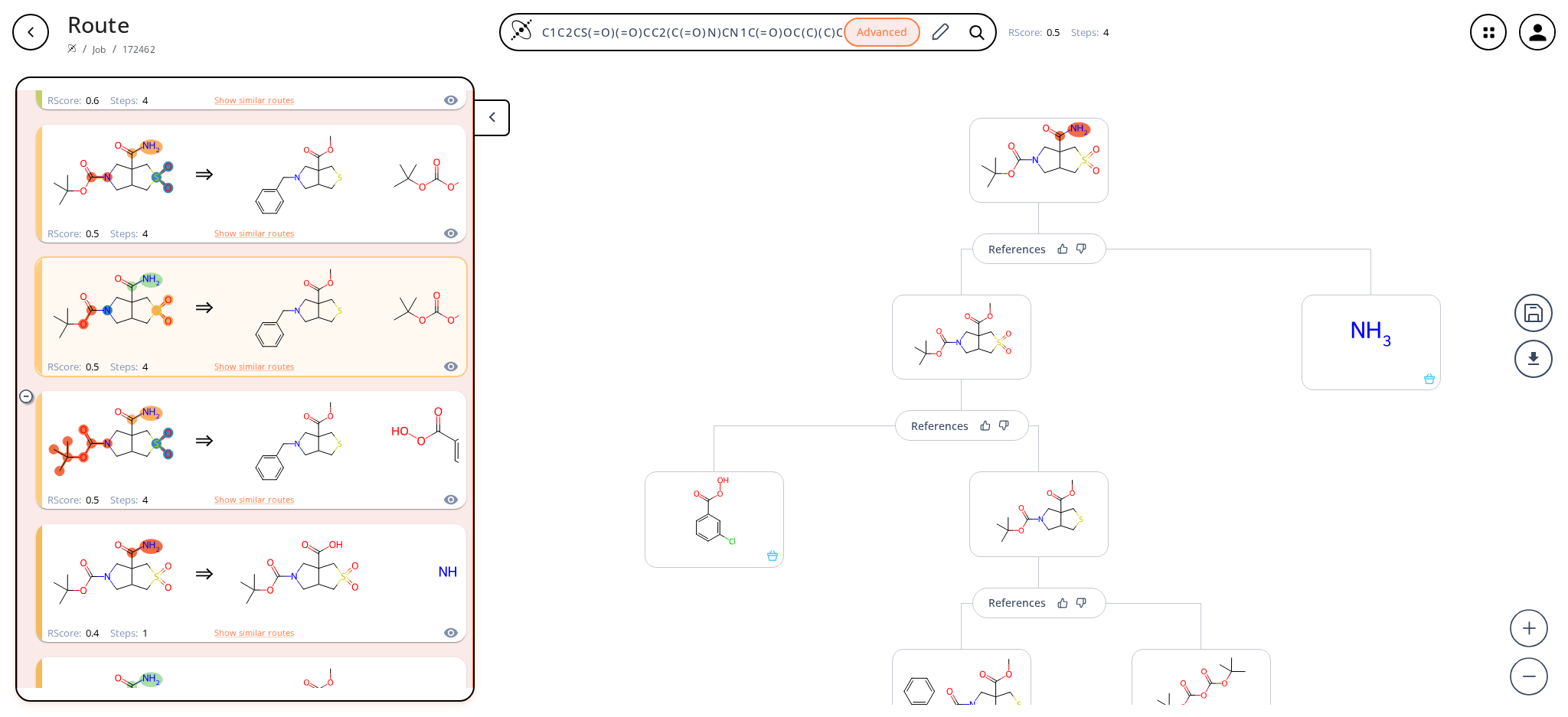
scroll to position [316, 0]
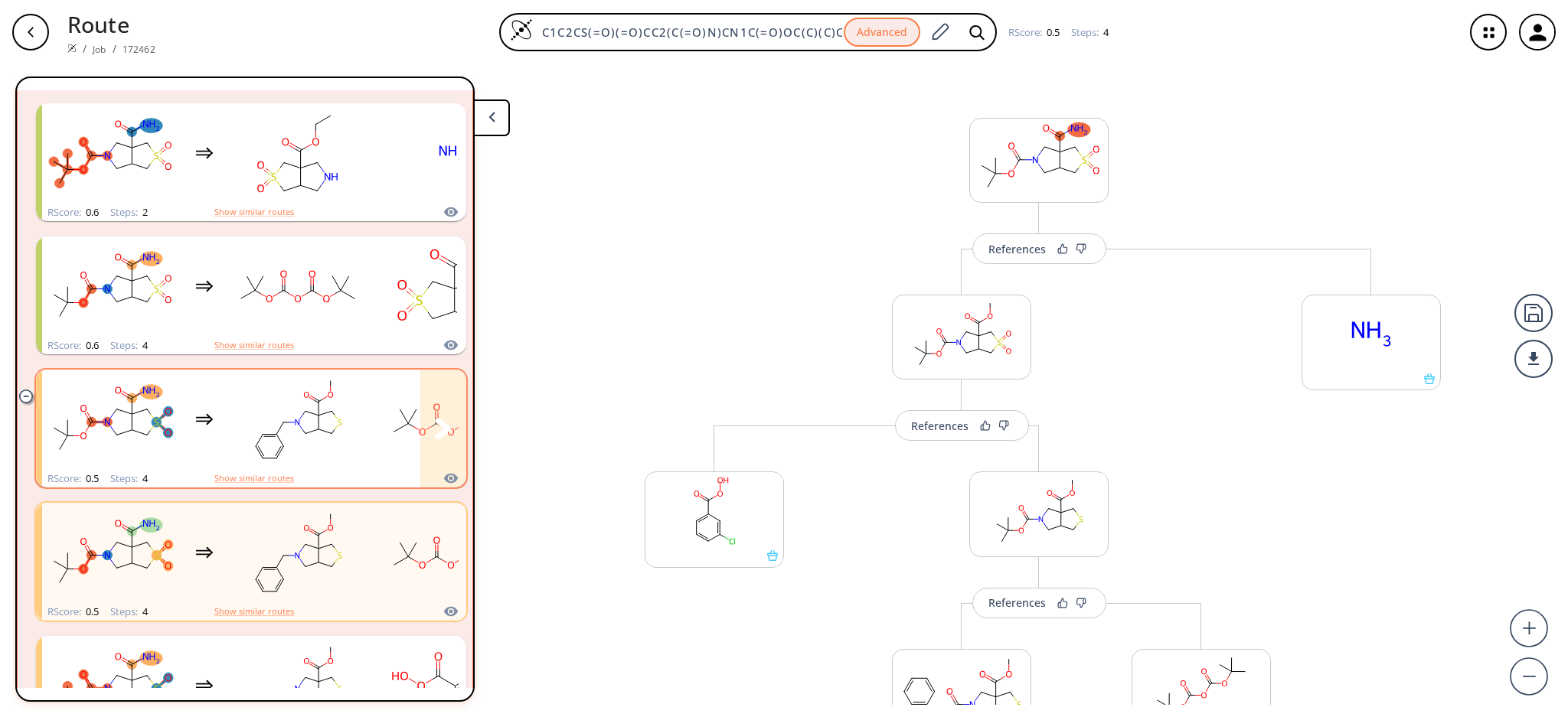
click at [287, 435] on rect "clusters" at bounding box center [298, 420] width 138 height 95
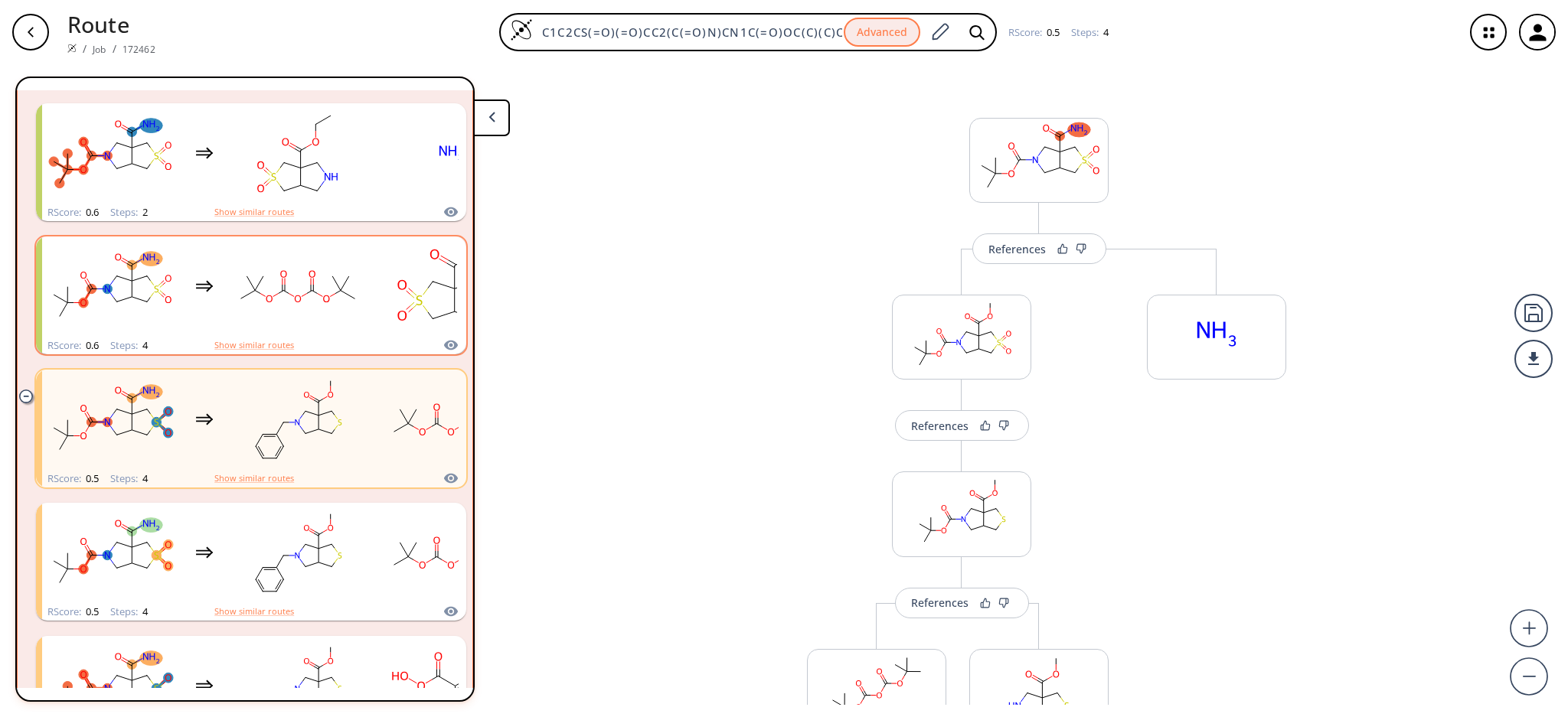
click at [263, 337] on div "RScore : 0.6 Steps : 4 Show similar routes" at bounding box center [251, 345] width 430 height 18
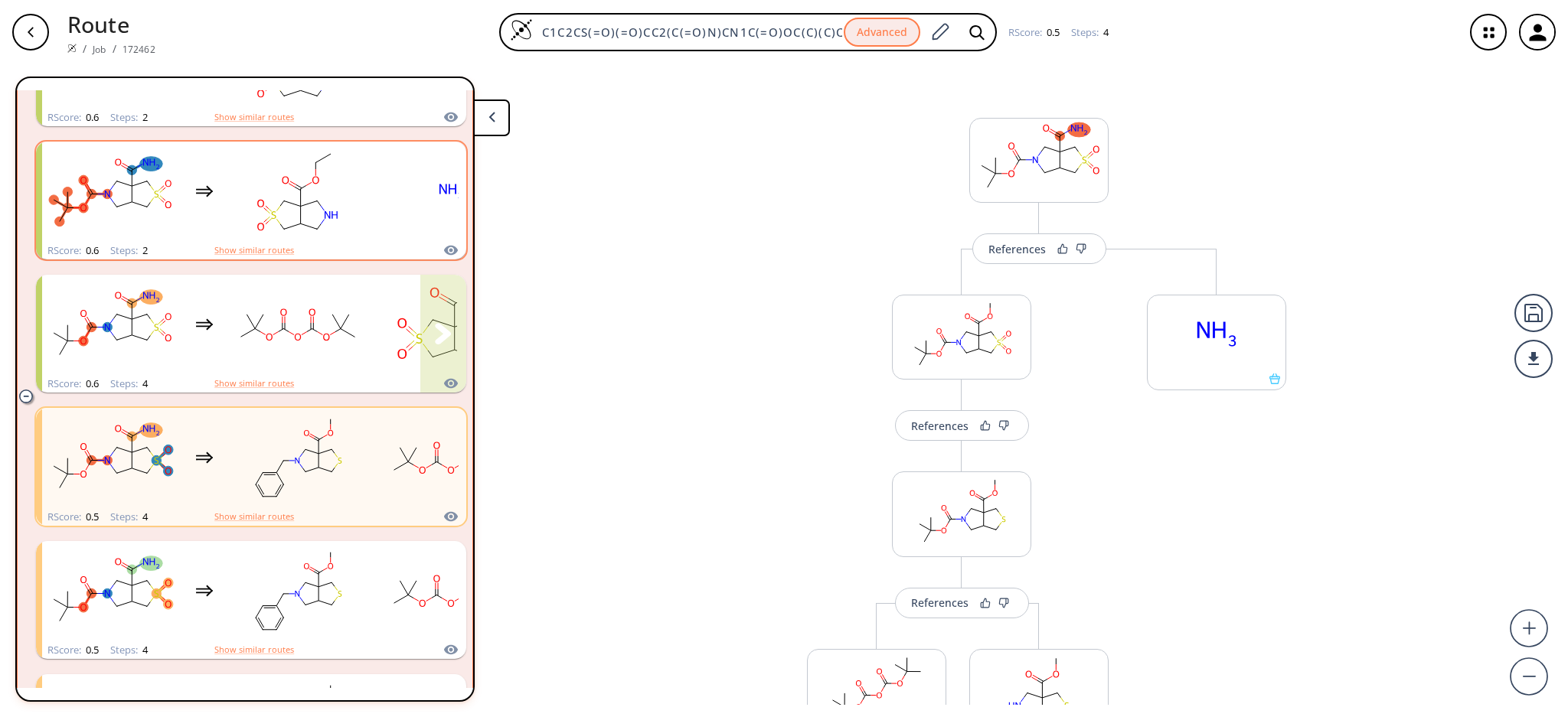
scroll to position [214, 0]
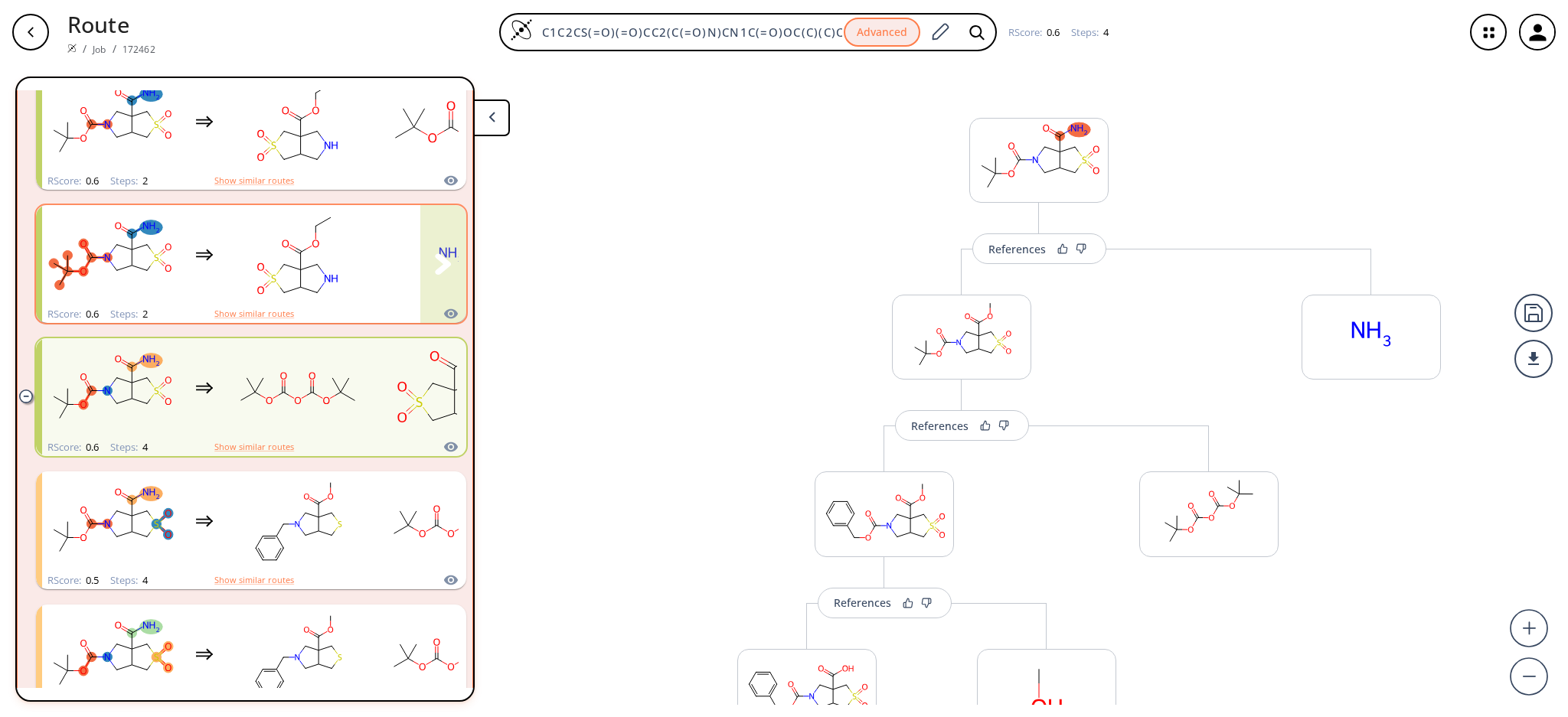
click at [268, 283] on rect "clusters" at bounding box center [298, 255] width 138 height 95
click at [299, 291] on rect "clusters" at bounding box center [298, 255] width 138 height 95
click at [284, 270] on rect "clusters" at bounding box center [298, 255] width 138 height 95
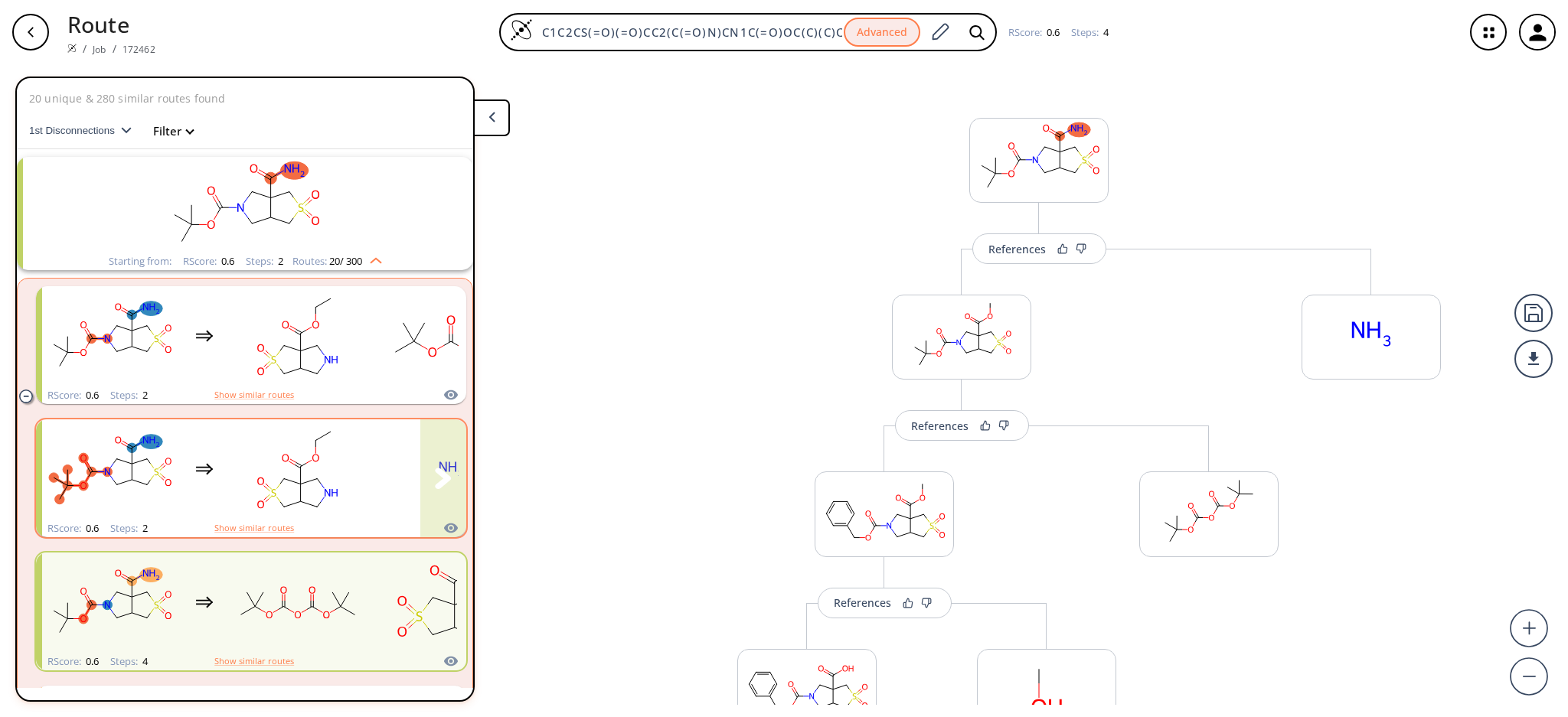
click at [264, 461] on rect "clusters" at bounding box center [298, 470] width 138 height 95
click at [252, 464] on rect "clusters" at bounding box center [298, 470] width 138 height 95
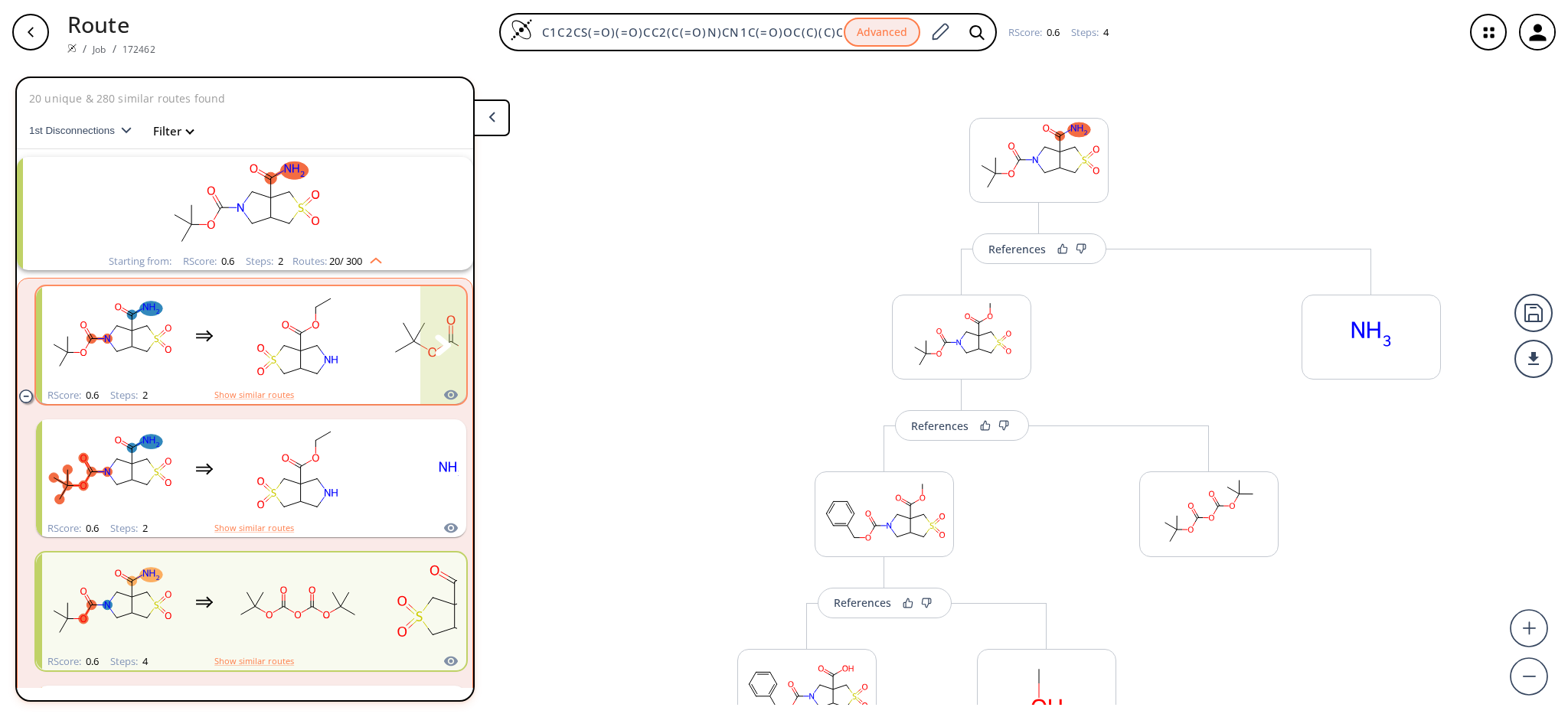
click at [252, 374] on rect "clusters" at bounding box center [298, 336] width 138 height 95
click at [249, 351] on rect "clusters" at bounding box center [298, 336] width 138 height 95
click at [349, 260] on span "20 / 300" at bounding box center [345, 262] width 33 height 10
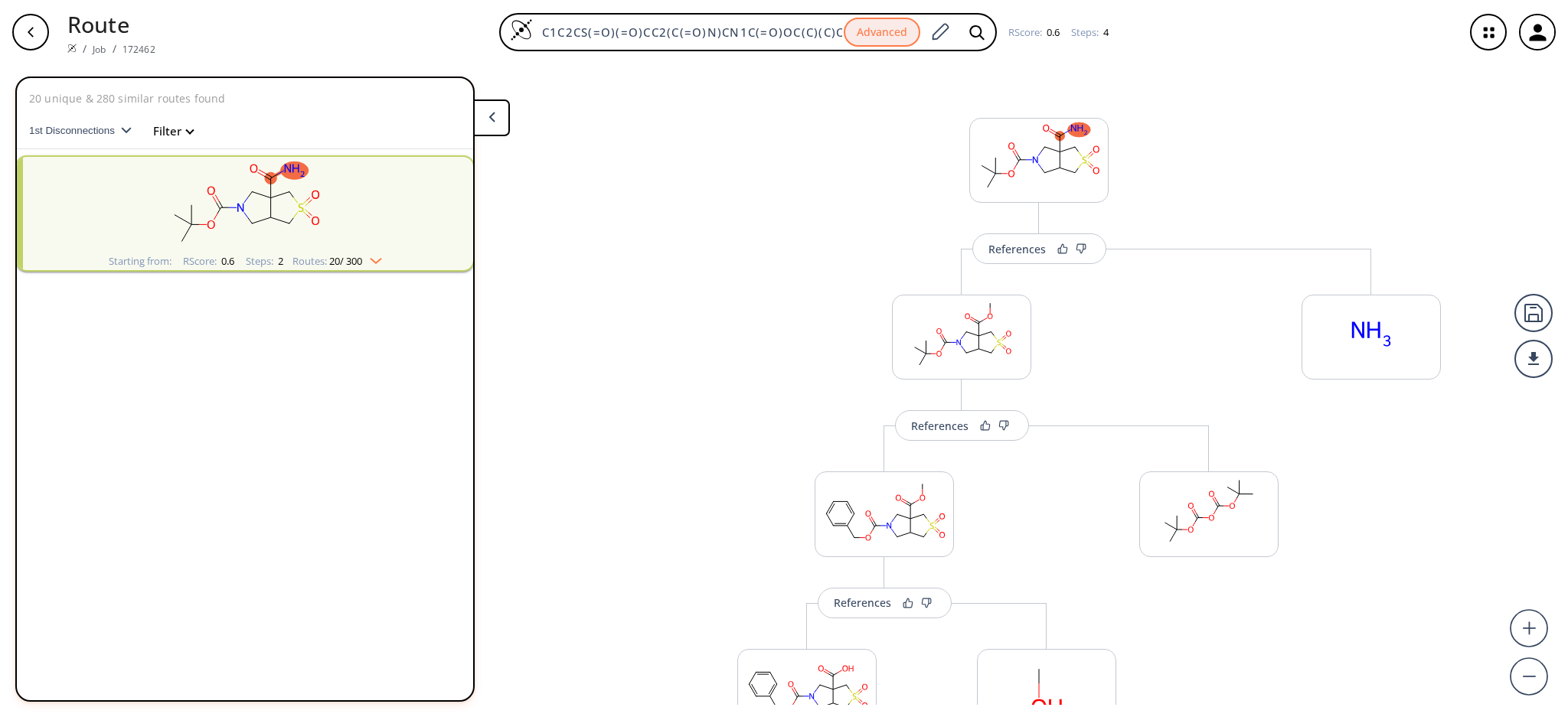
click at [357, 267] on div "Starting from: RScore : 0.6 Steps : 2 Routes: 20 / 300" at bounding box center [245, 261] width 296 height 18
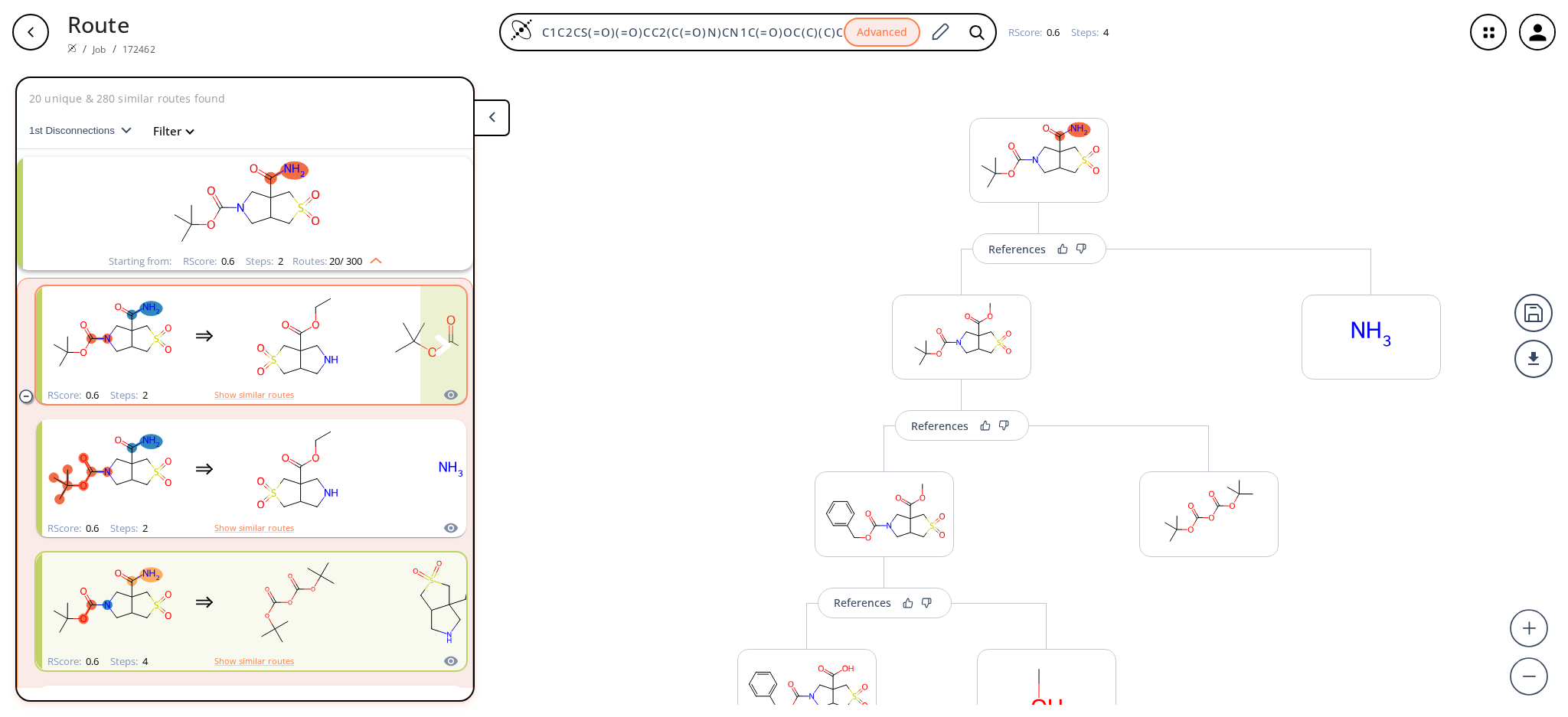
click at [298, 320] on rect "clusters" at bounding box center [298, 336] width 138 height 95
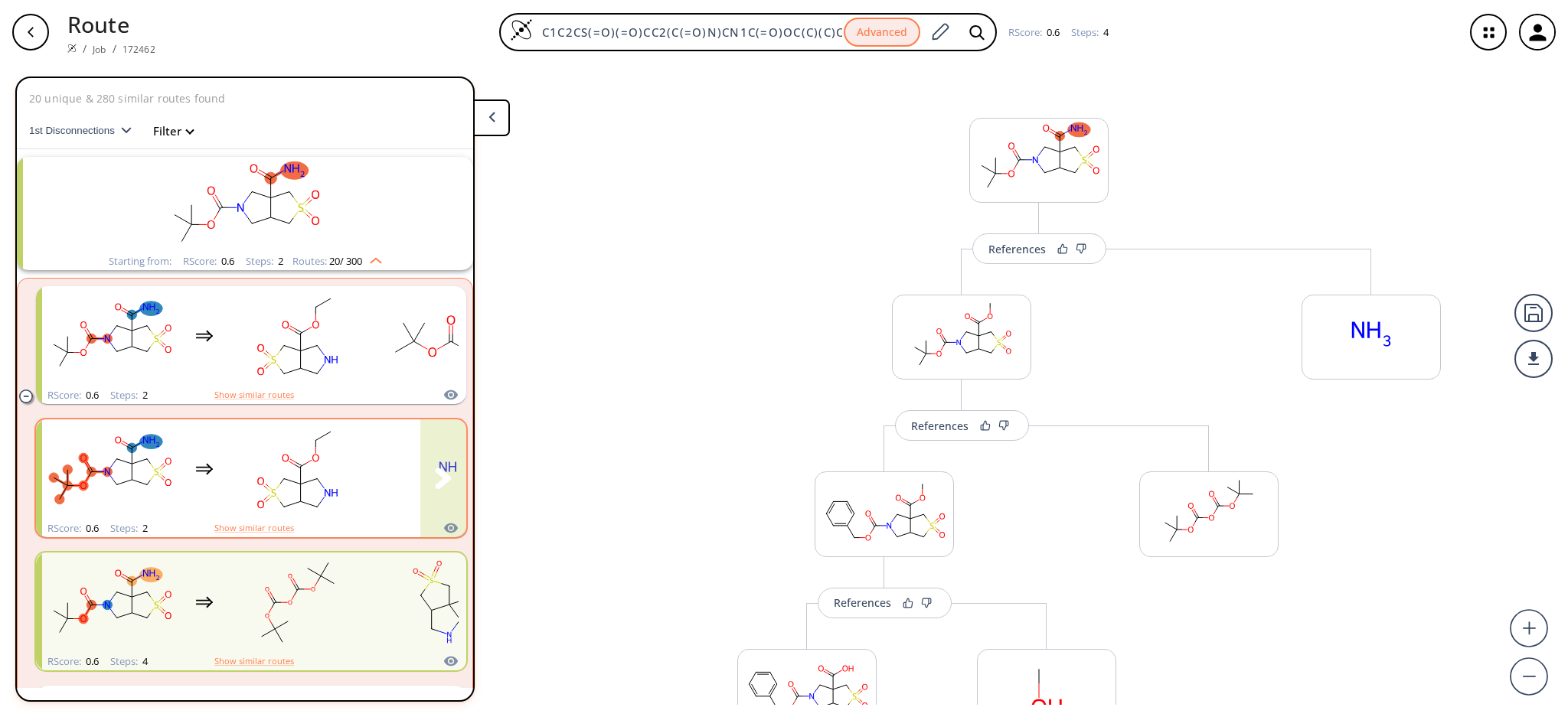
click at [261, 481] on icon "clusters" at bounding box center [261, 481] width 7 height 8
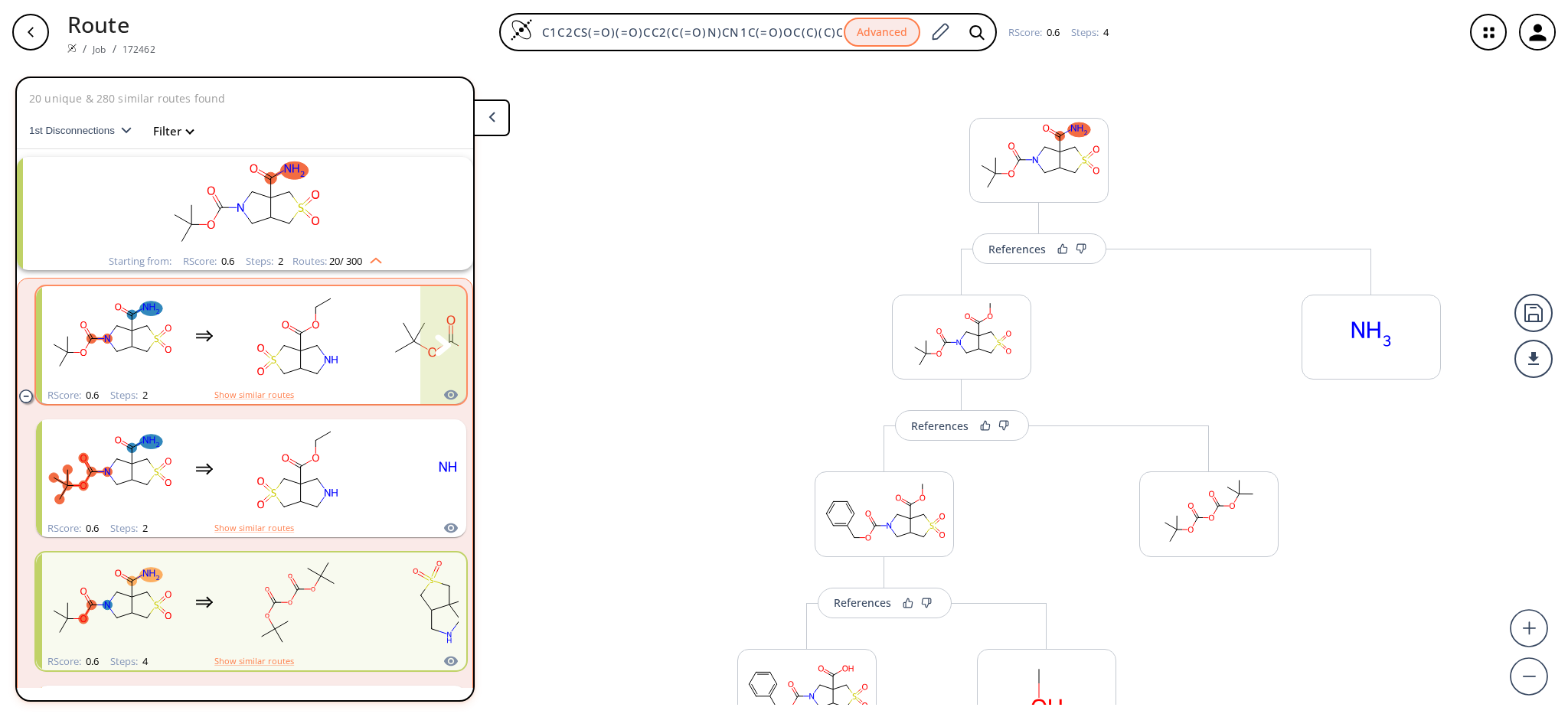
click at [283, 359] on rect "clusters" at bounding box center [298, 336] width 138 height 95
